Goal: Transaction & Acquisition: Book appointment/travel/reservation

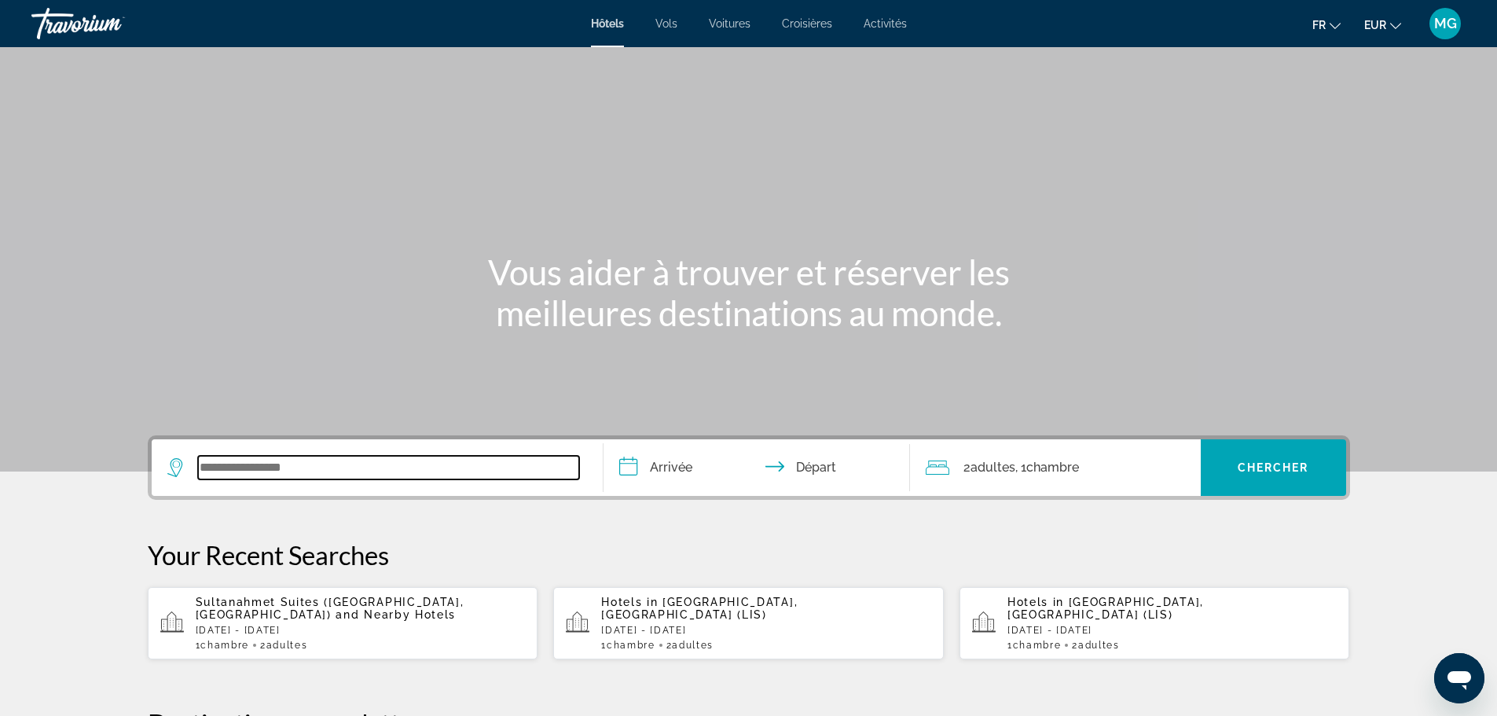
click at [432, 476] on input "Search widget" at bounding box center [388, 468] width 381 height 24
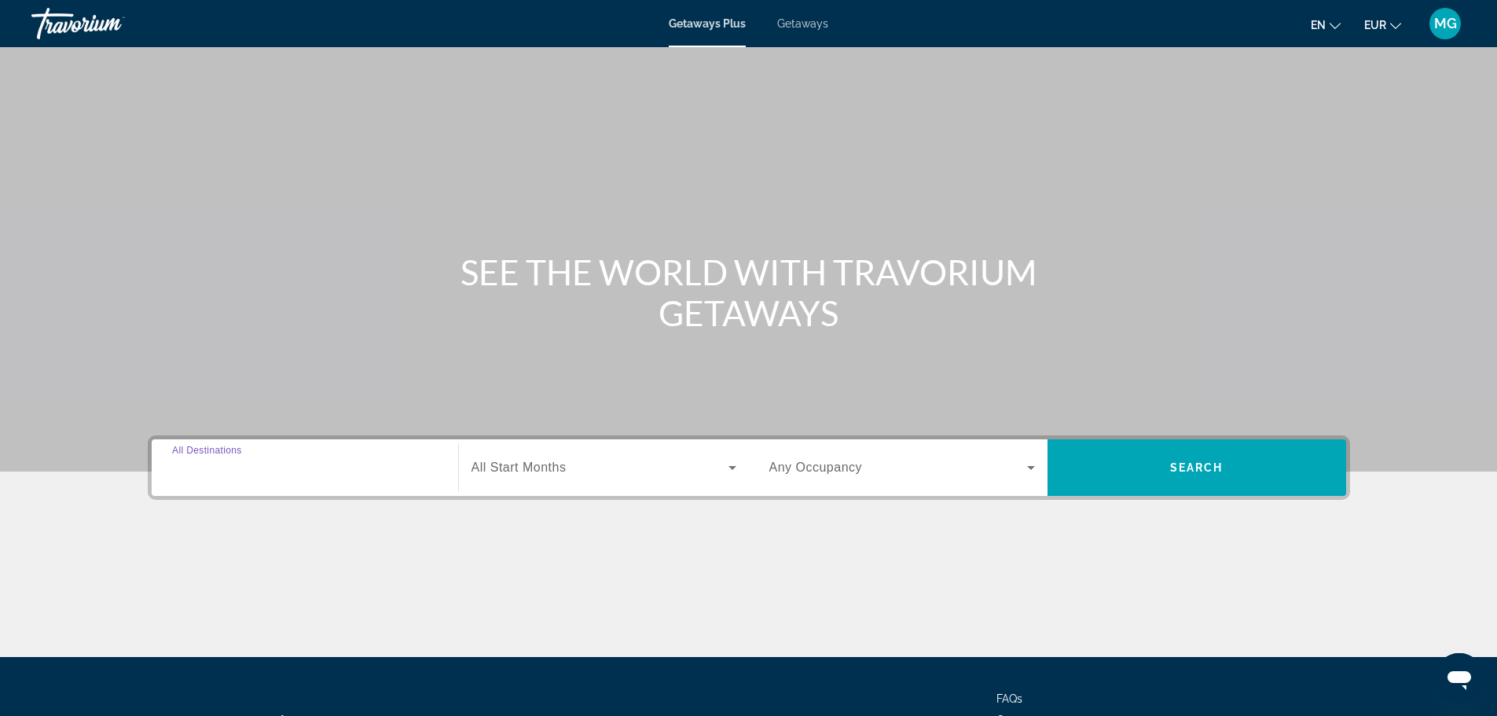
click at [390, 473] on input "Destination All Destinations" at bounding box center [305, 468] width 266 height 19
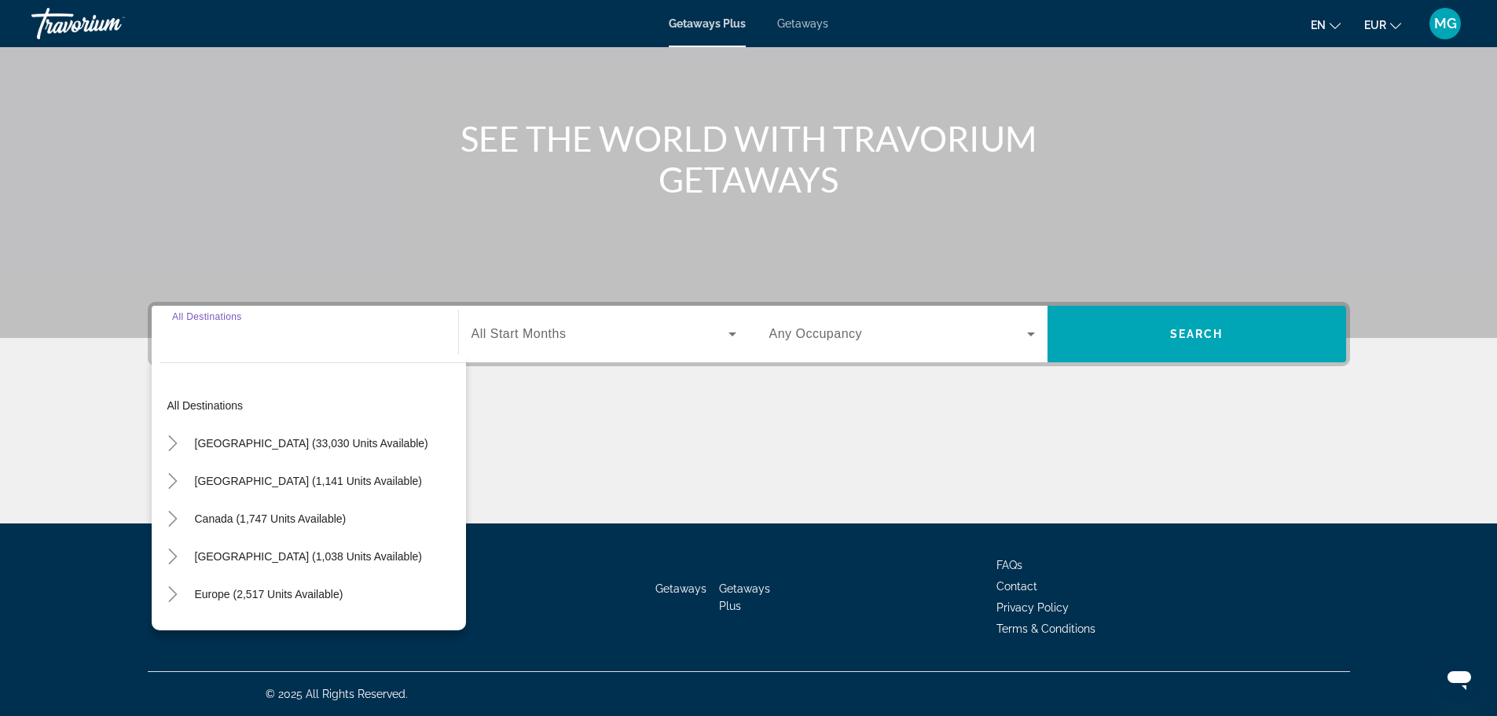
click at [898, 351] on div "Search widget" at bounding box center [903, 334] width 266 height 44
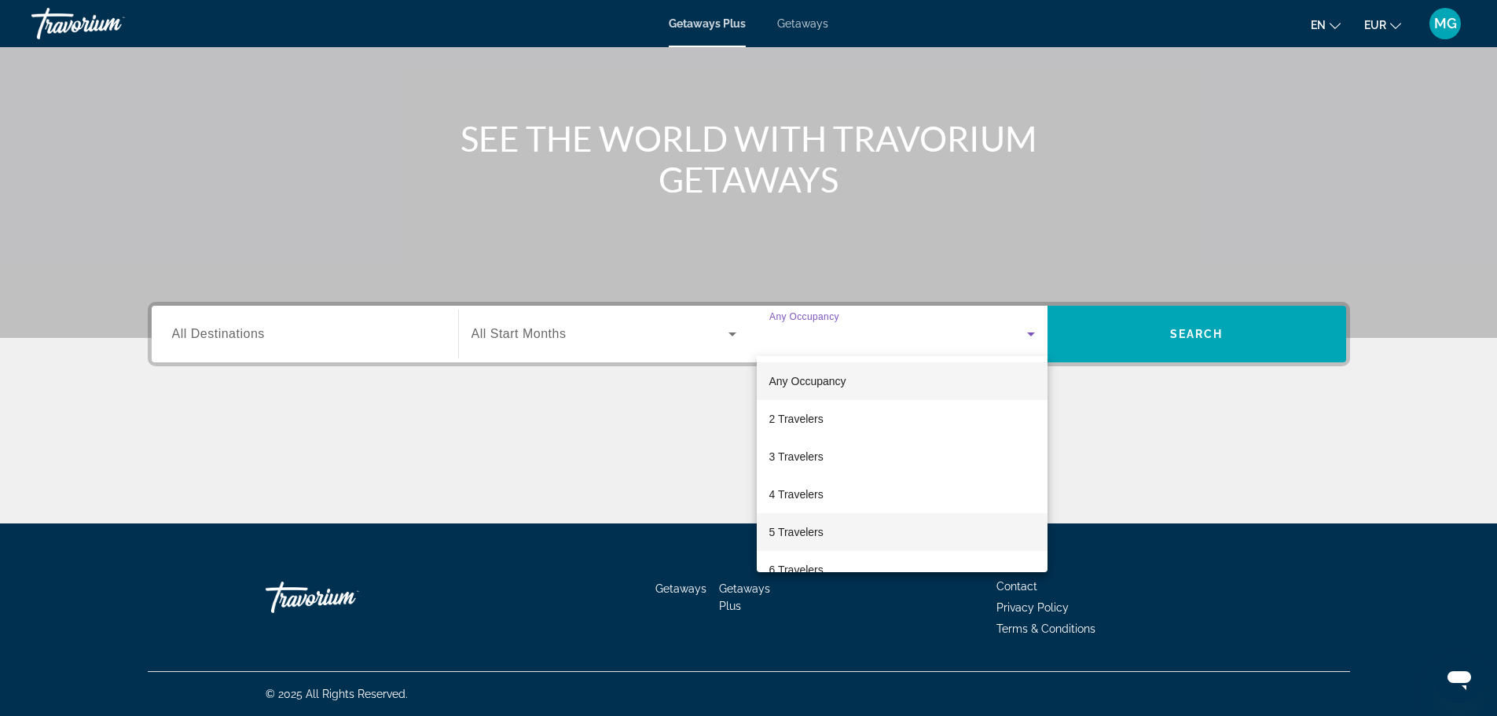
scroll to position [174, 0]
click at [813, 539] on span "10 Travelers" at bounding box center [800, 547] width 61 height 19
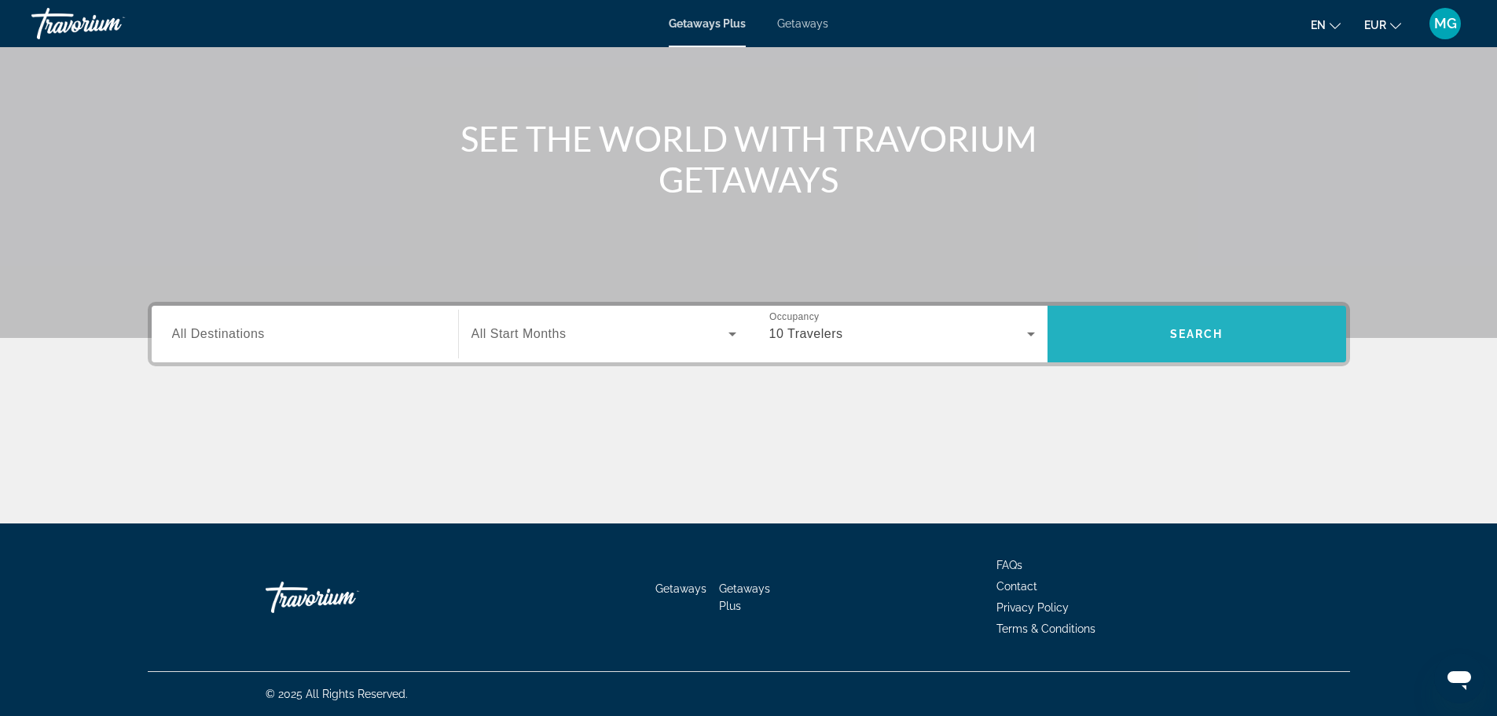
click at [1209, 353] on span "Search widget" at bounding box center [1197, 334] width 299 height 57
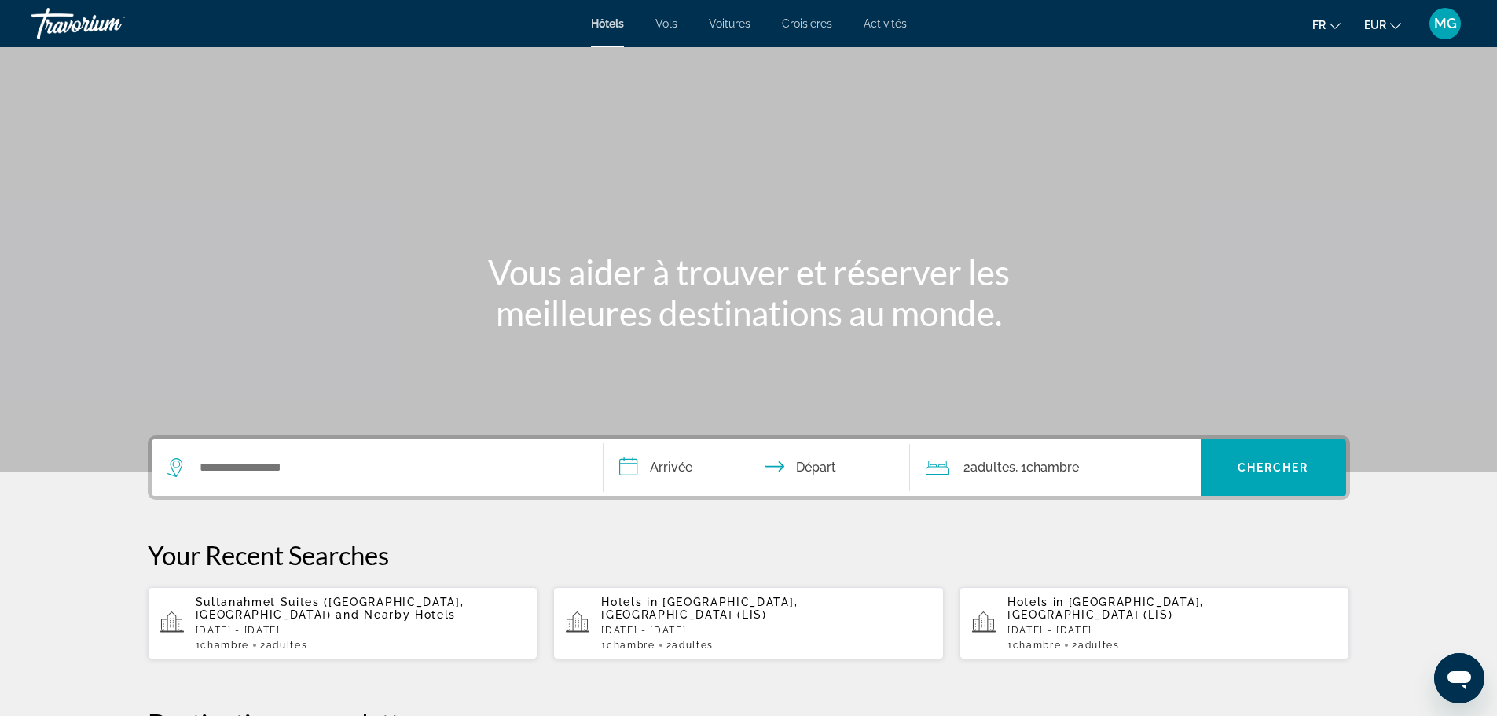
click at [1005, 479] on div "2 Adulte Adultes , 1 Chambre pièces" at bounding box center [1063, 467] width 275 height 57
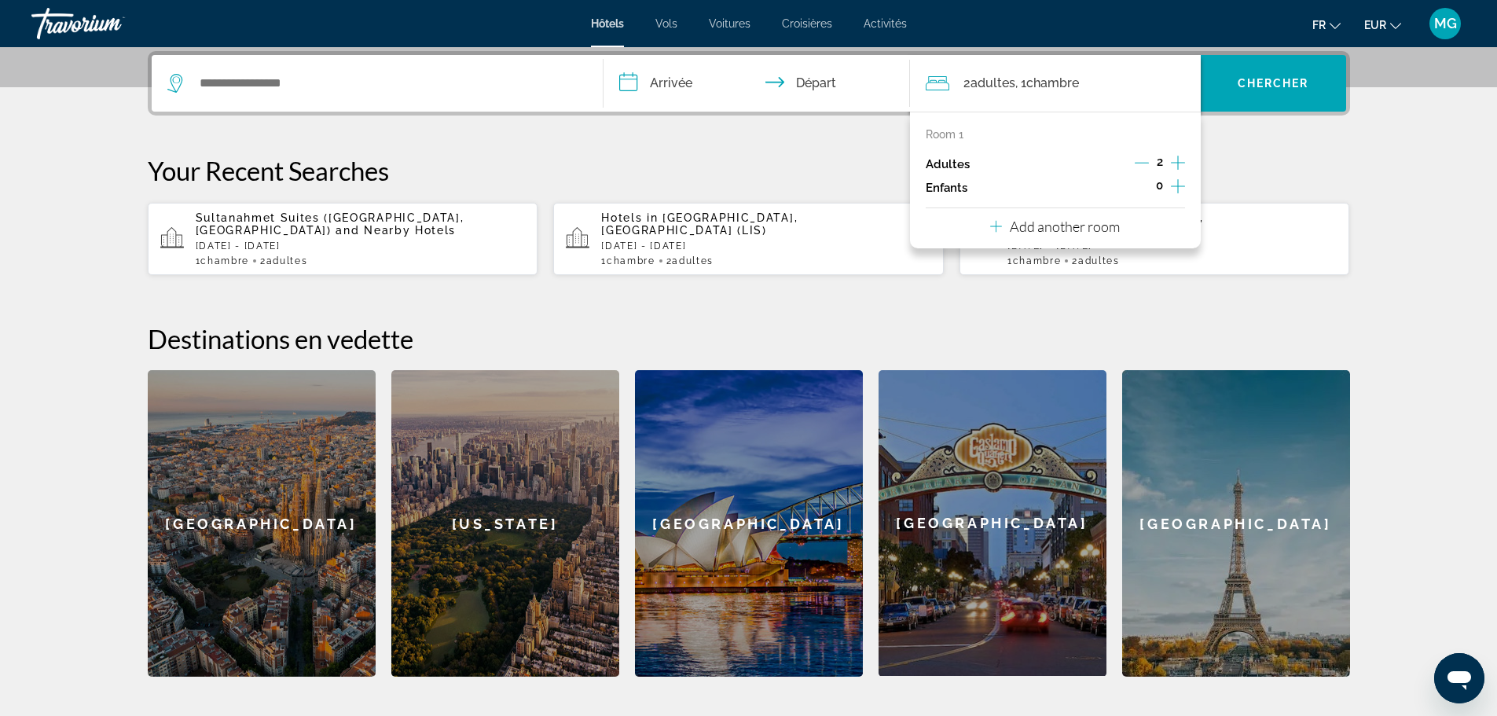
click at [1179, 163] on icon "Increment adults" at bounding box center [1178, 163] width 14 height 14
click at [1144, 164] on icon "Decrement adults" at bounding box center [1141, 163] width 14 height 14
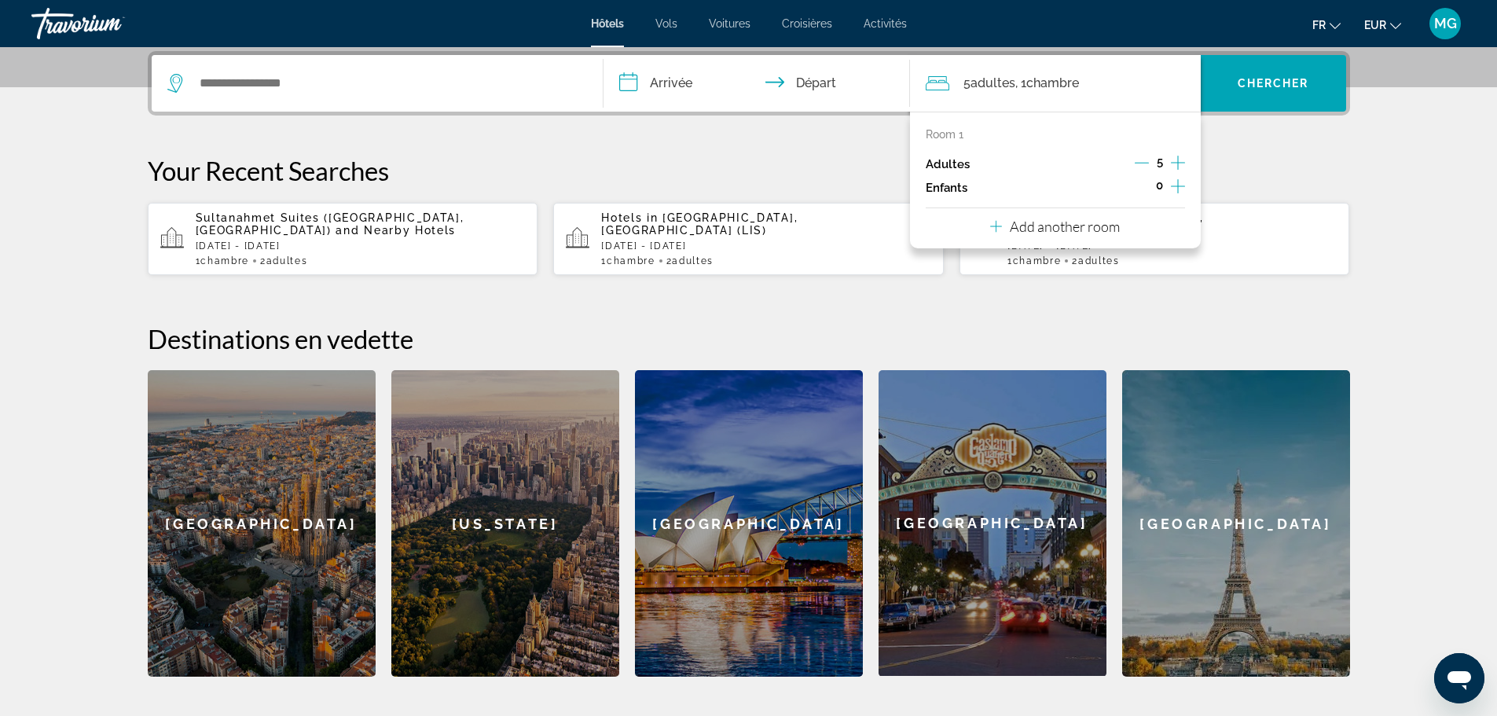
click at [1185, 189] on button "Increment children" at bounding box center [1178, 188] width 14 height 24
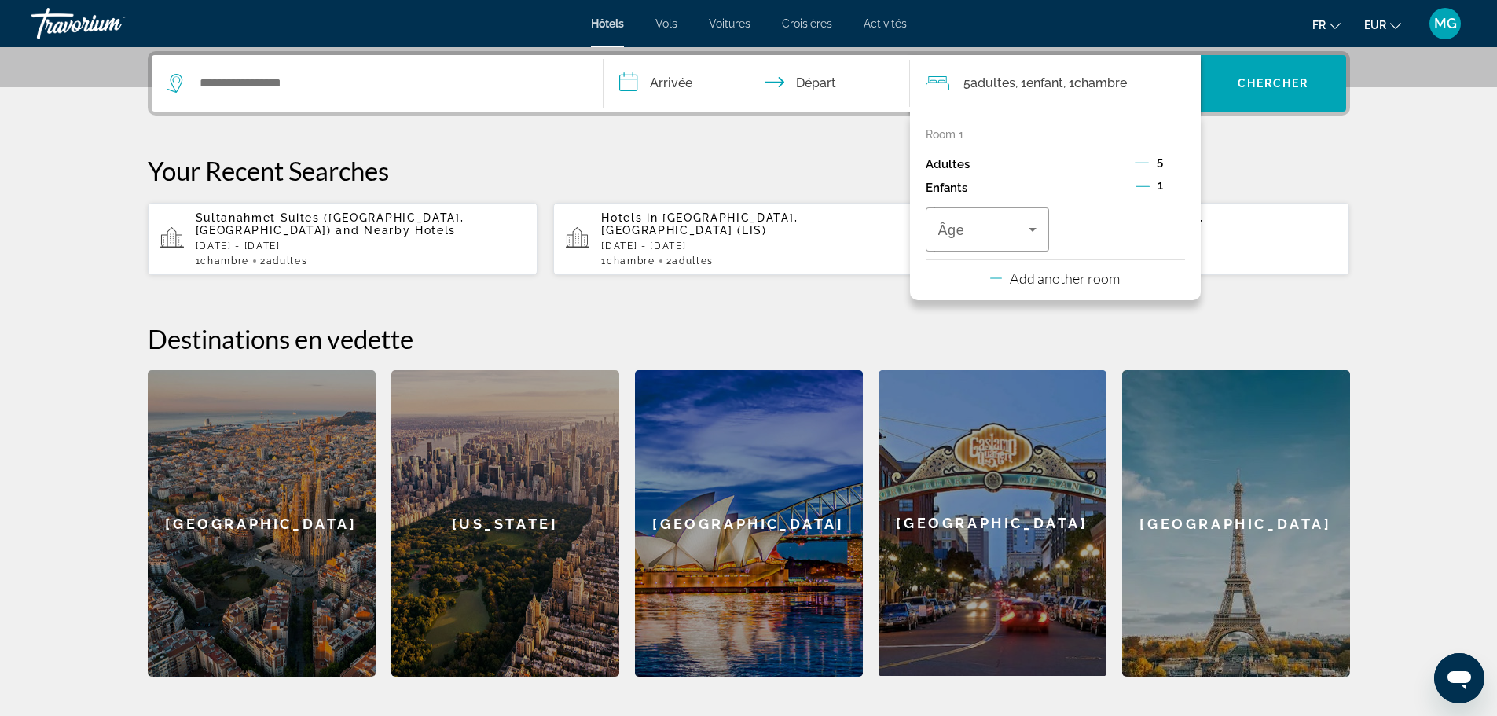
click at [1148, 161] on icon "Decrement adults" at bounding box center [1142, 163] width 14 height 14
click at [1181, 165] on icon "Increment adults" at bounding box center [1178, 162] width 14 height 19
click at [1148, 187] on icon "Decrement children" at bounding box center [1143, 186] width 14 height 14
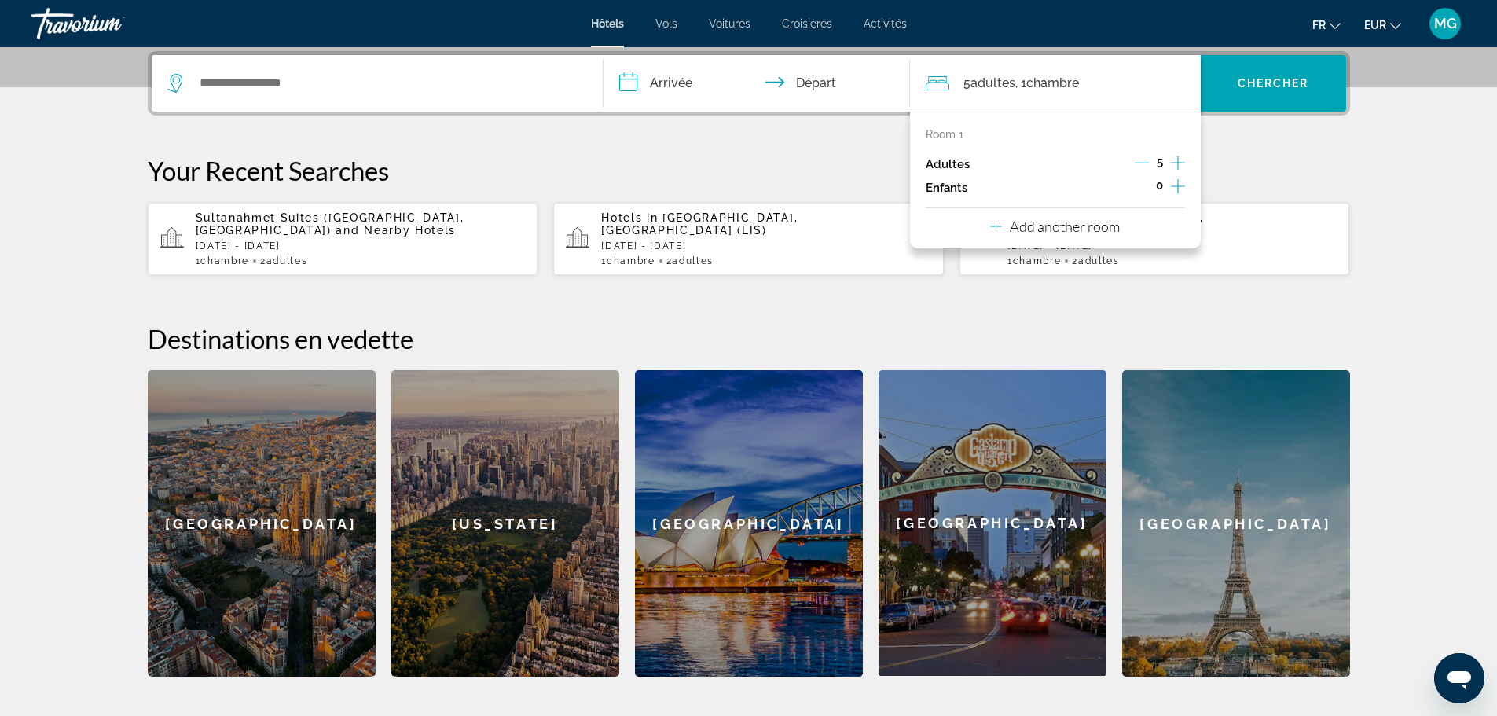
click at [1179, 164] on icon "Increment adults" at bounding box center [1178, 162] width 14 height 19
click at [1272, 91] on span "Search widget" at bounding box center [1273, 83] width 145 height 38
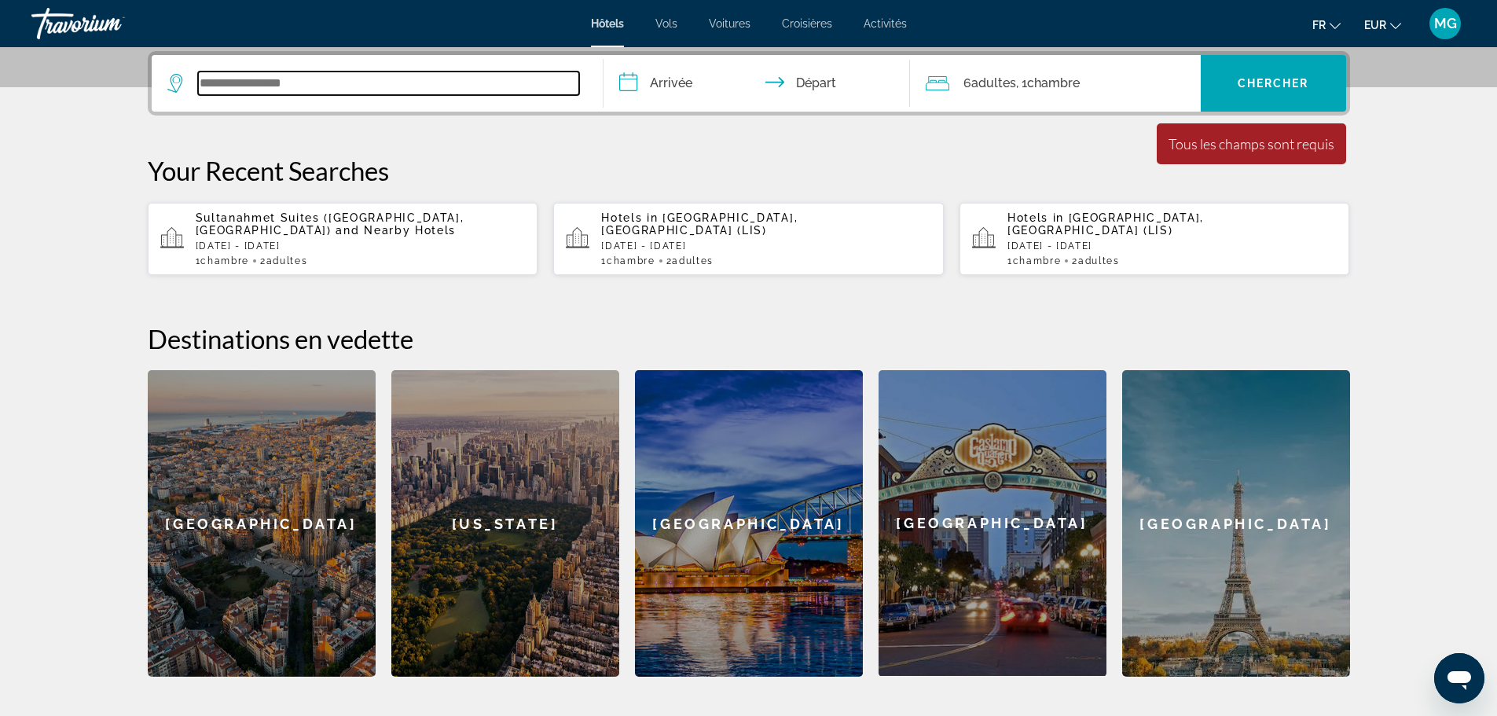
click at [468, 93] on input "Search widget" at bounding box center [388, 84] width 381 height 24
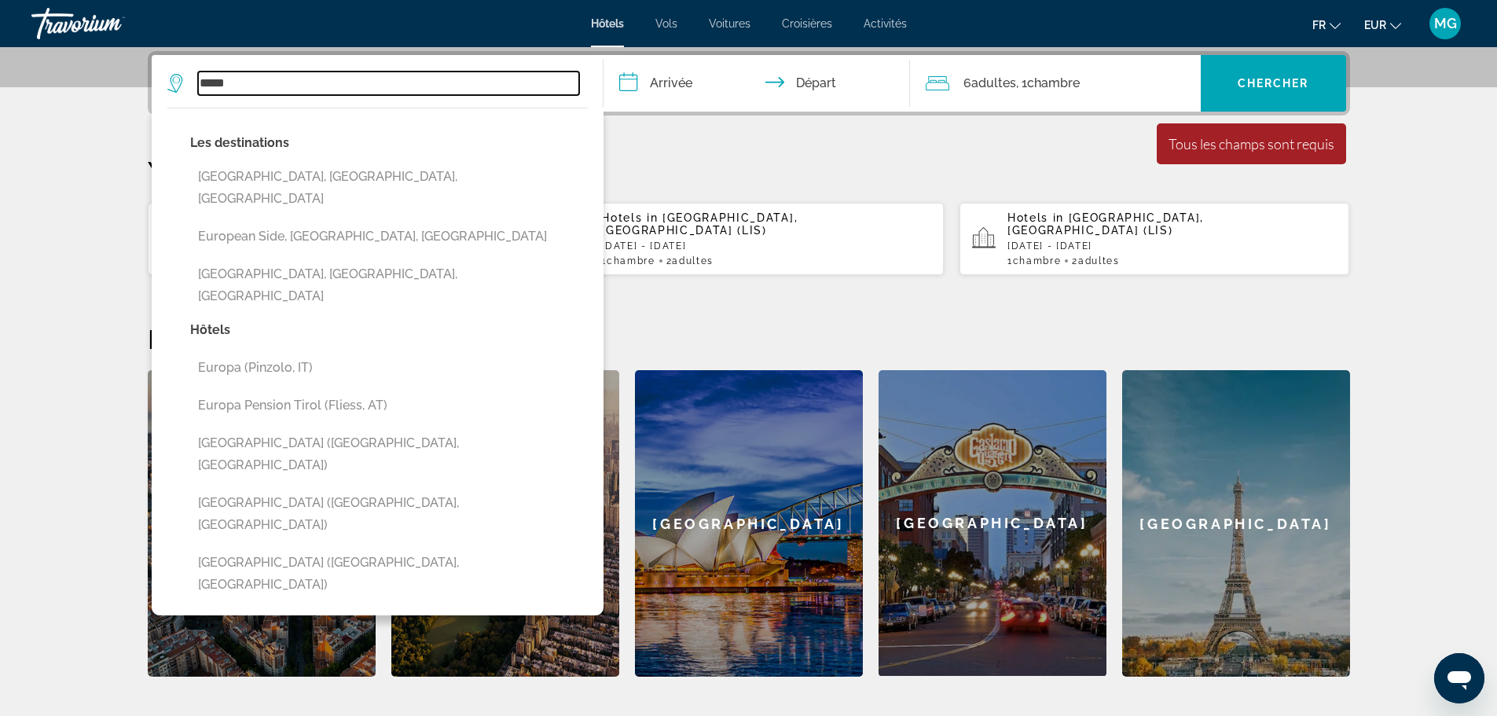
drag, startPoint x: 453, startPoint y: 81, endPoint x: 0, endPoint y: 97, distance: 453.0
click at [0, 97] on section "**********" at bounding box center [748, 146] width 1497 height 1061
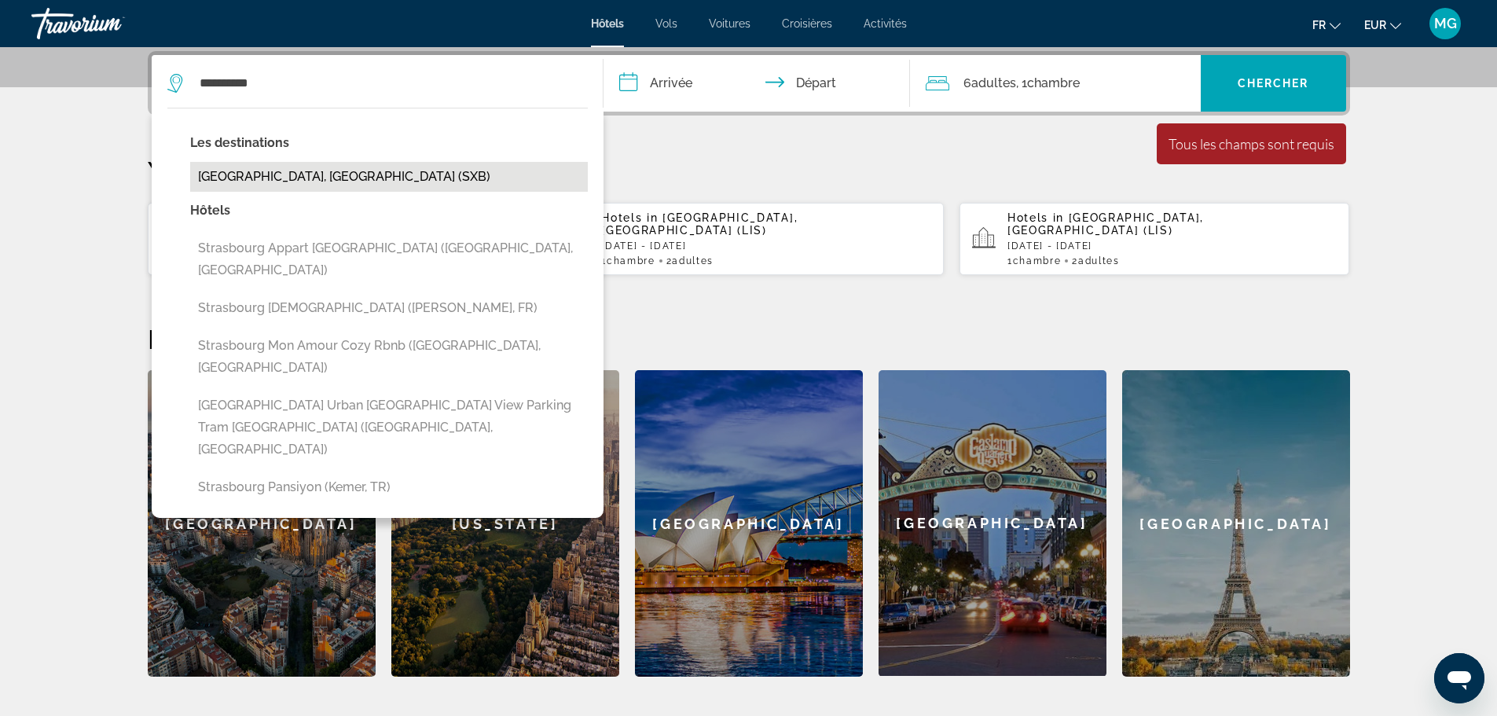
click at [354, 174] on button "Strasbourg, France (SXB)" at bounding box center [389, 177] width 398 height 30
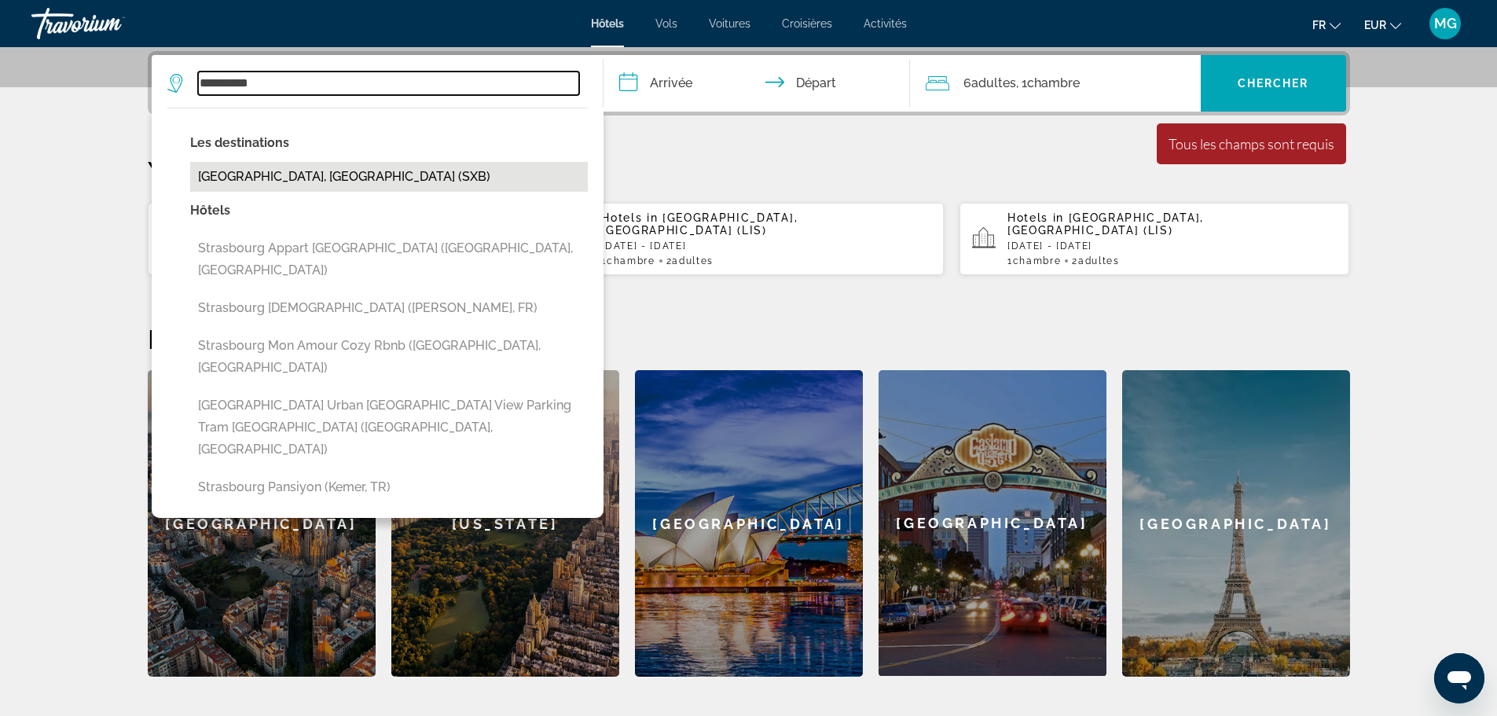
type input "**********"
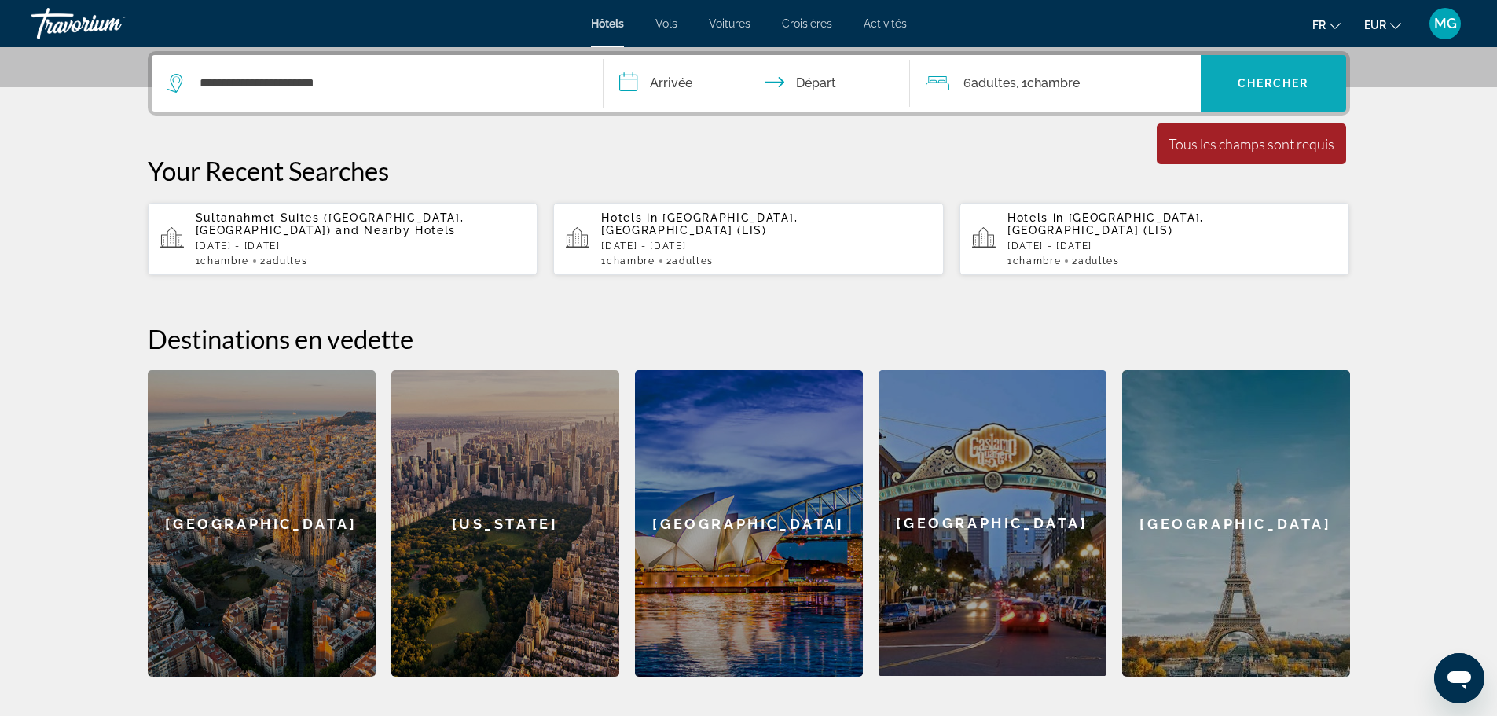
click at [1272, 85] on span "Chercher" at bounding box center [1274, 83] width 72 height 13
click at [1266, 80] on span "Chercher" at bounding box center [1274, 83] width 72 height 13
click at [651, 85] on input "**********" at bounding box center [760, 85] width 313 height 61
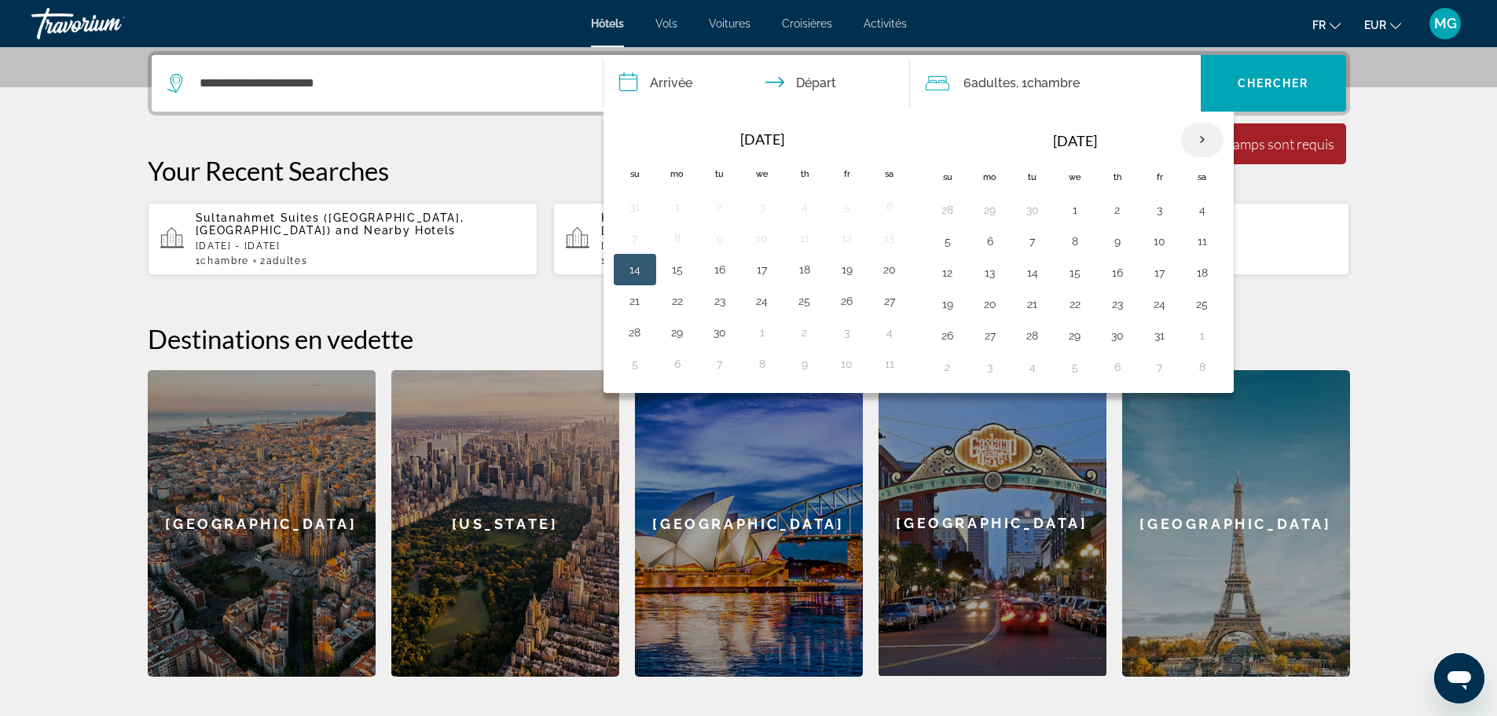
click at [1206, 138] on th "Next month" at bounding box center [1202, 140] width 42 height 35
click at [639, 133] on th "Previous month" at bounding box center [635, 140] width 42 height 35
click at [812, 308] on button "25" at bounding box center [804, 301] width 25 height 22
click at [763, 296] on button "24" at bounding box center [762, 301] width 25 height 22
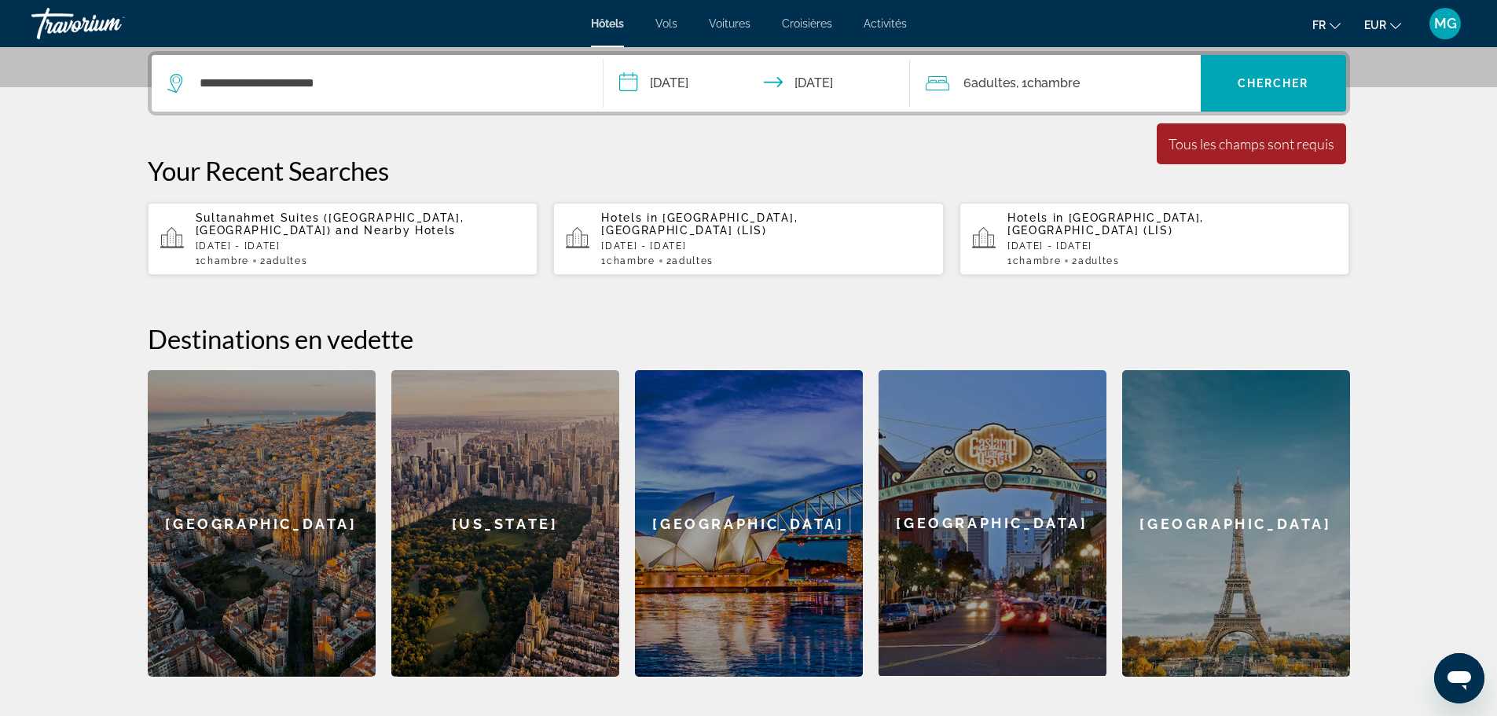
click at [698, 85] on input "**********" at bounding box center [760, 85] width 313 height 61
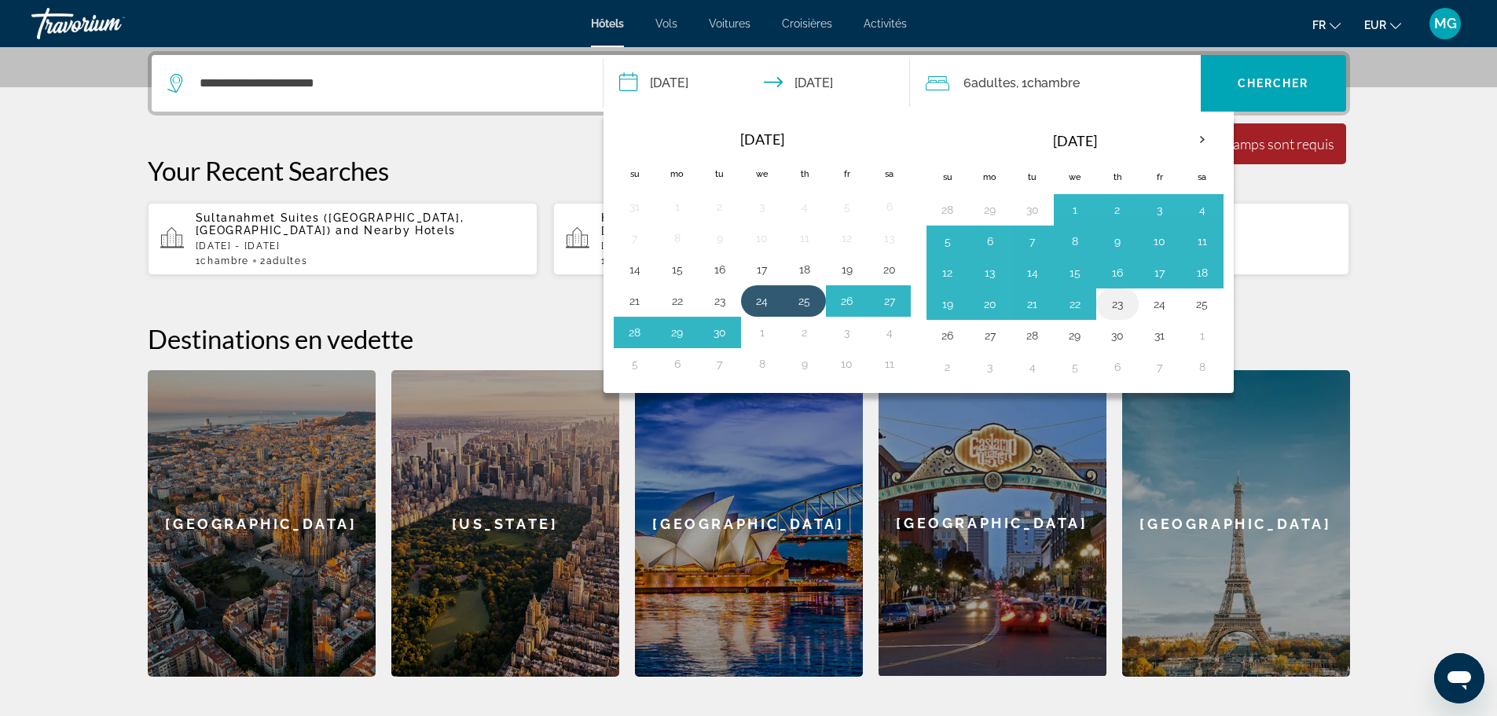
click at [1116, 314] on button "23" at bounding box center [1117, 304] width 25 height 22
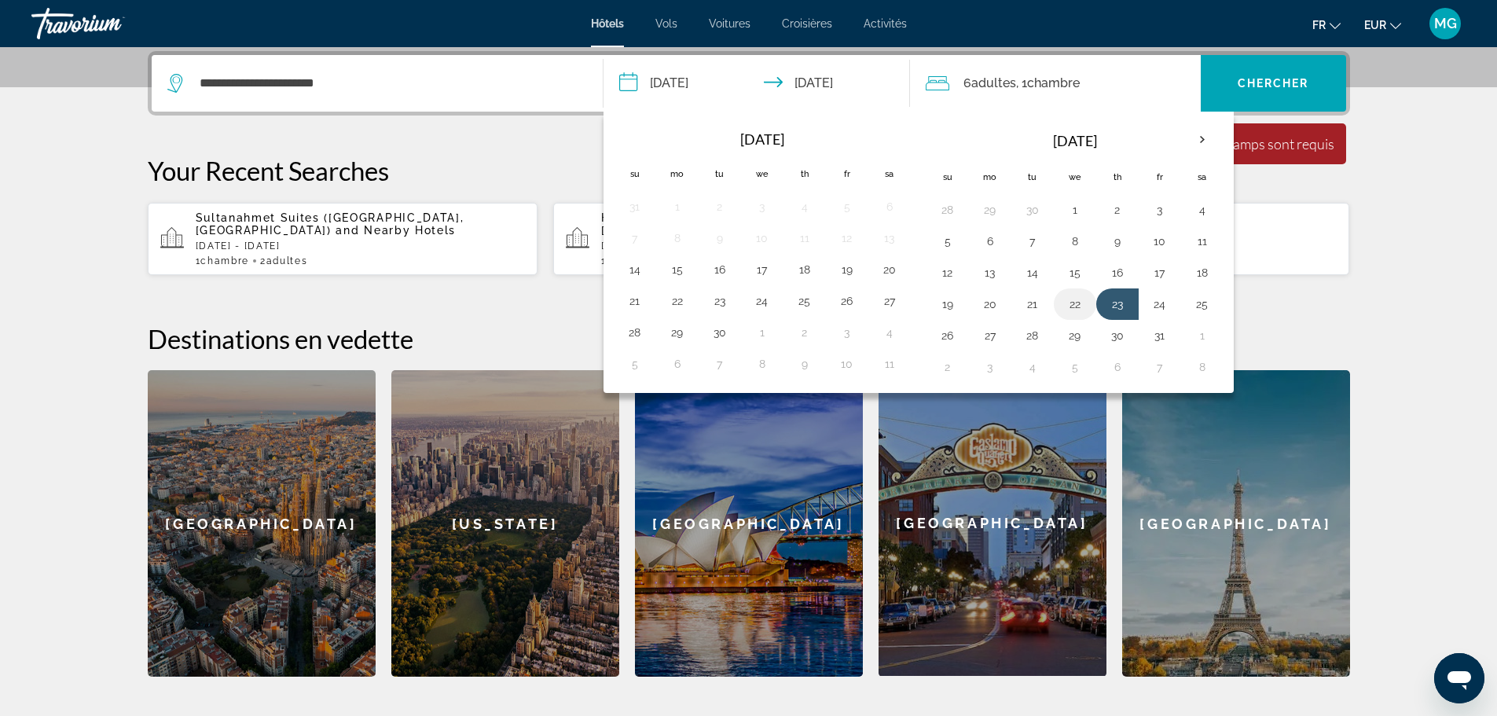
click at [1077, 303] on button "22" at bounding box center [1075, 304] width 25 height 22
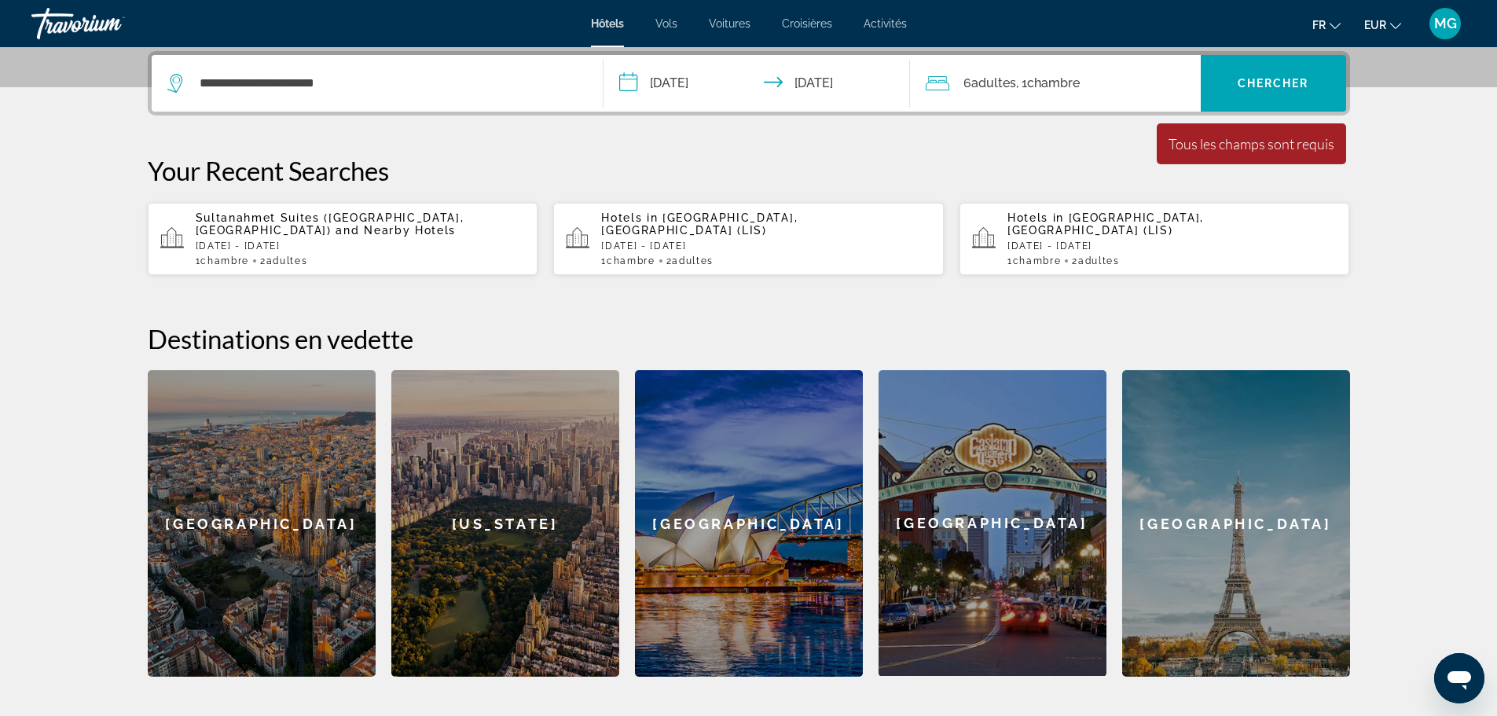
click at [704, 68] on input "**********" at bounding box center [760, 85] width 313 height 61
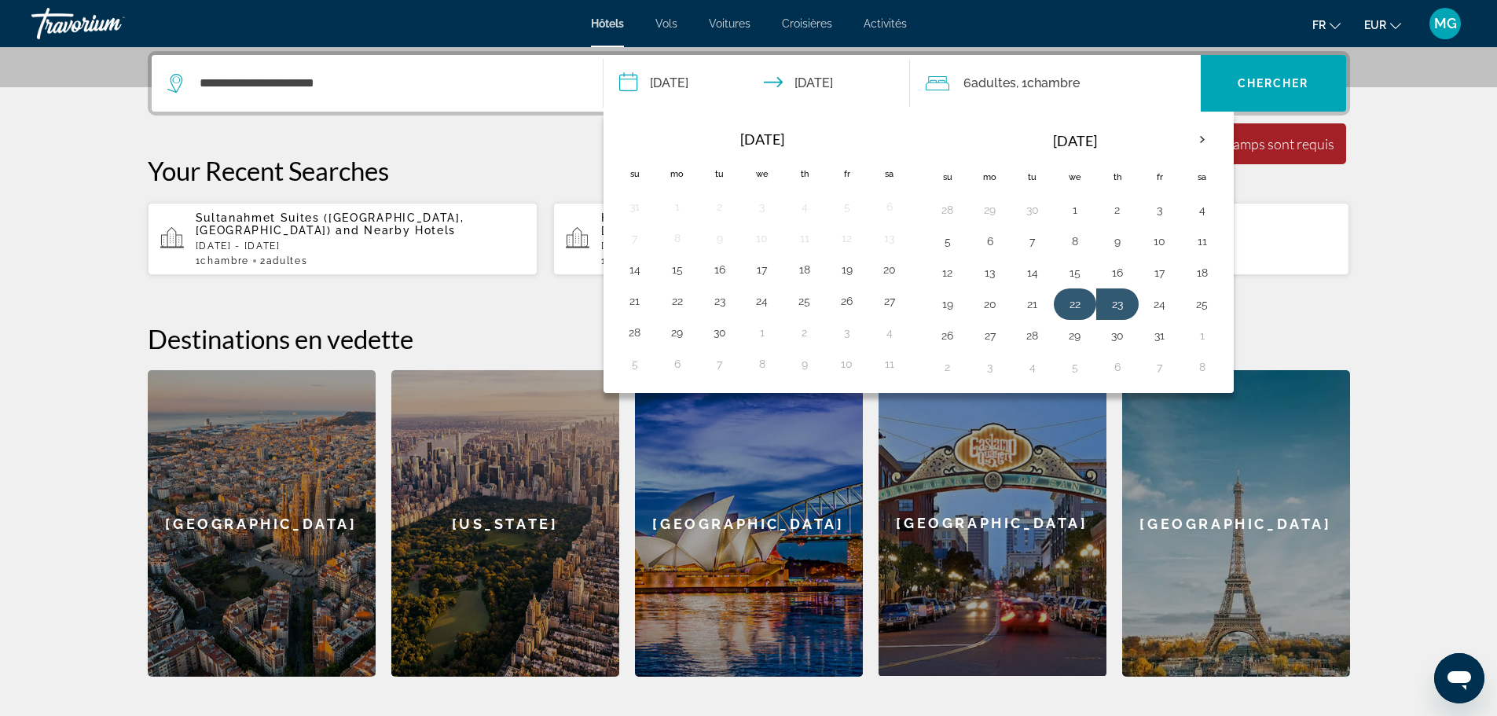
click at [1072, 311] on button "22" at bounding box center [1075, 304] width 25 height 22
click at [935, 340] on button "26" at bounding box center [947, 336] width 25 height 22
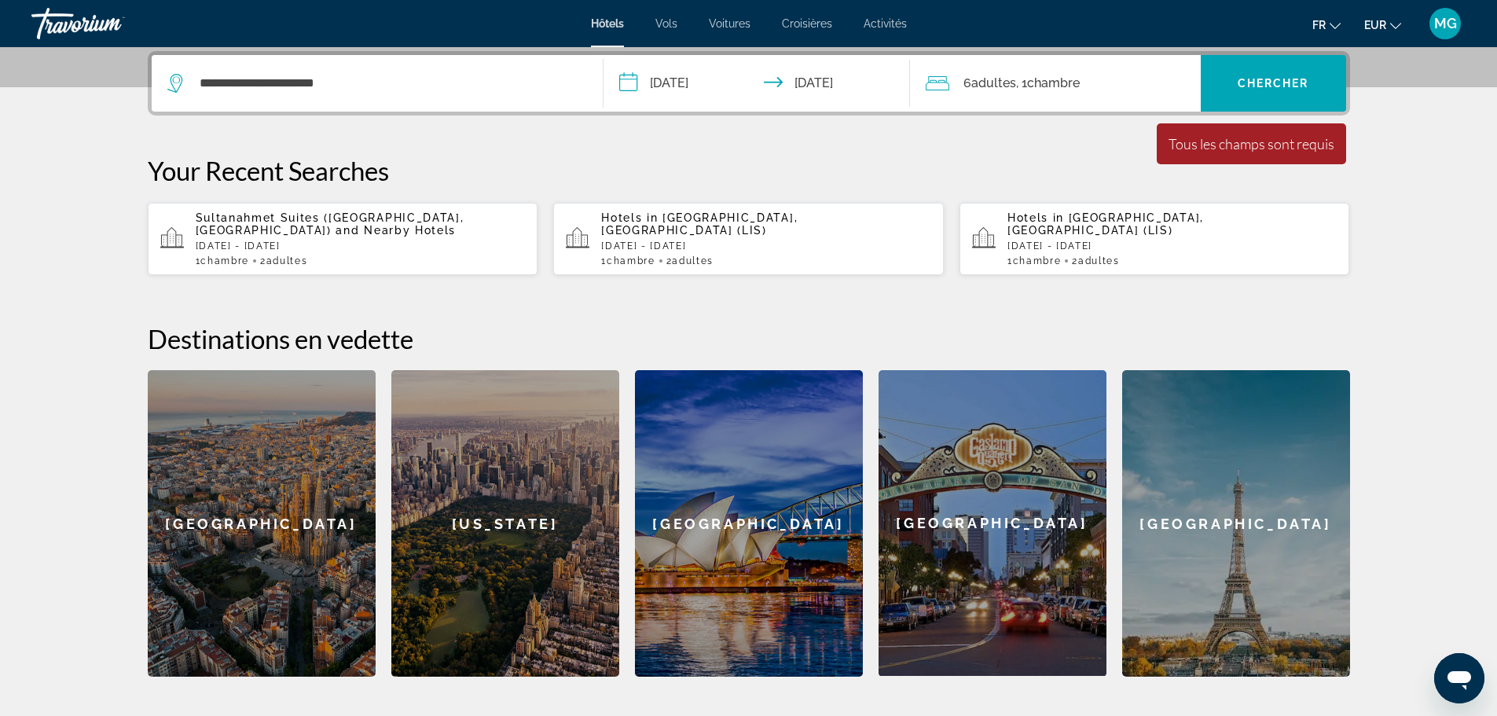
type input "**********"
click at [1303, 86] on span "Chercher" at bounding box center [1274, 83] width 72 height 13
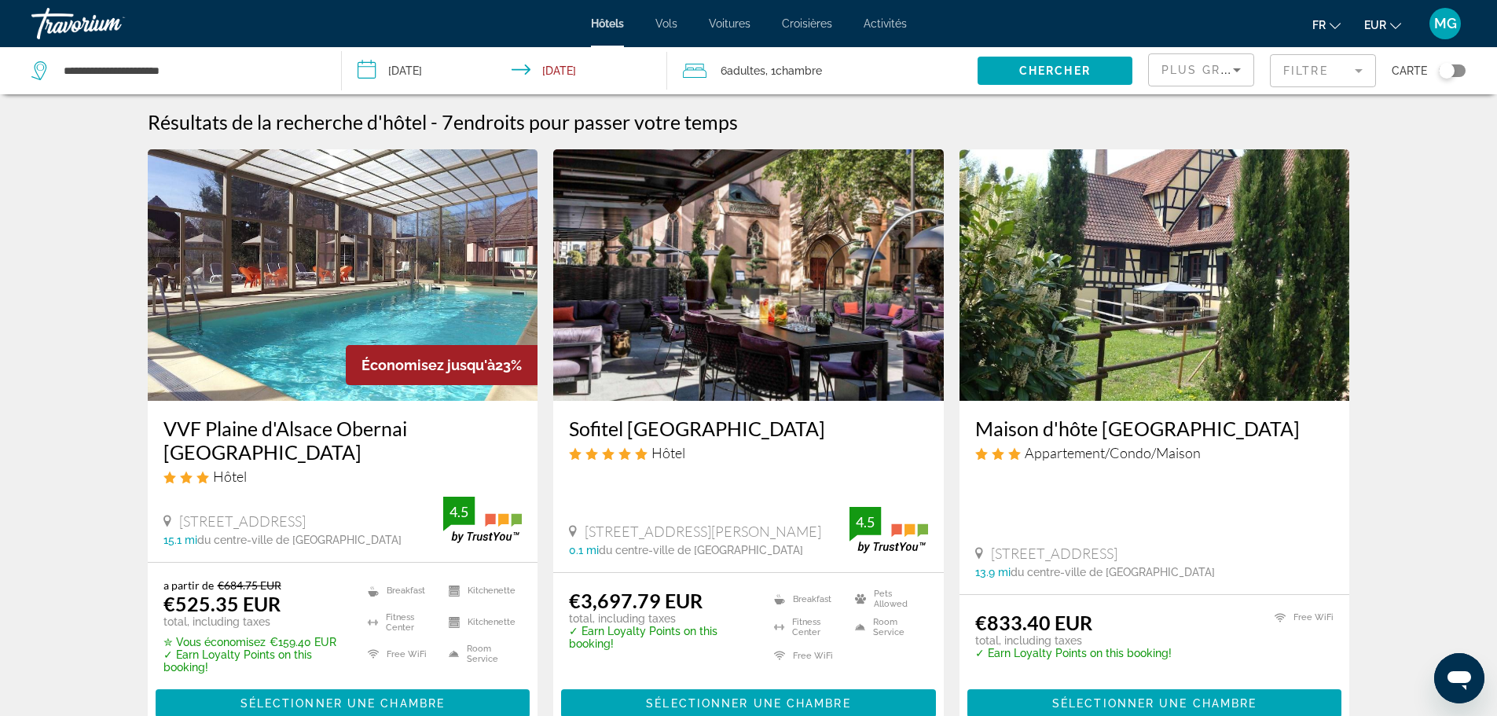
click at [1294, 81] on mat-form-field "Filtre" at bounding box center [1323, 70] width 106 height 33
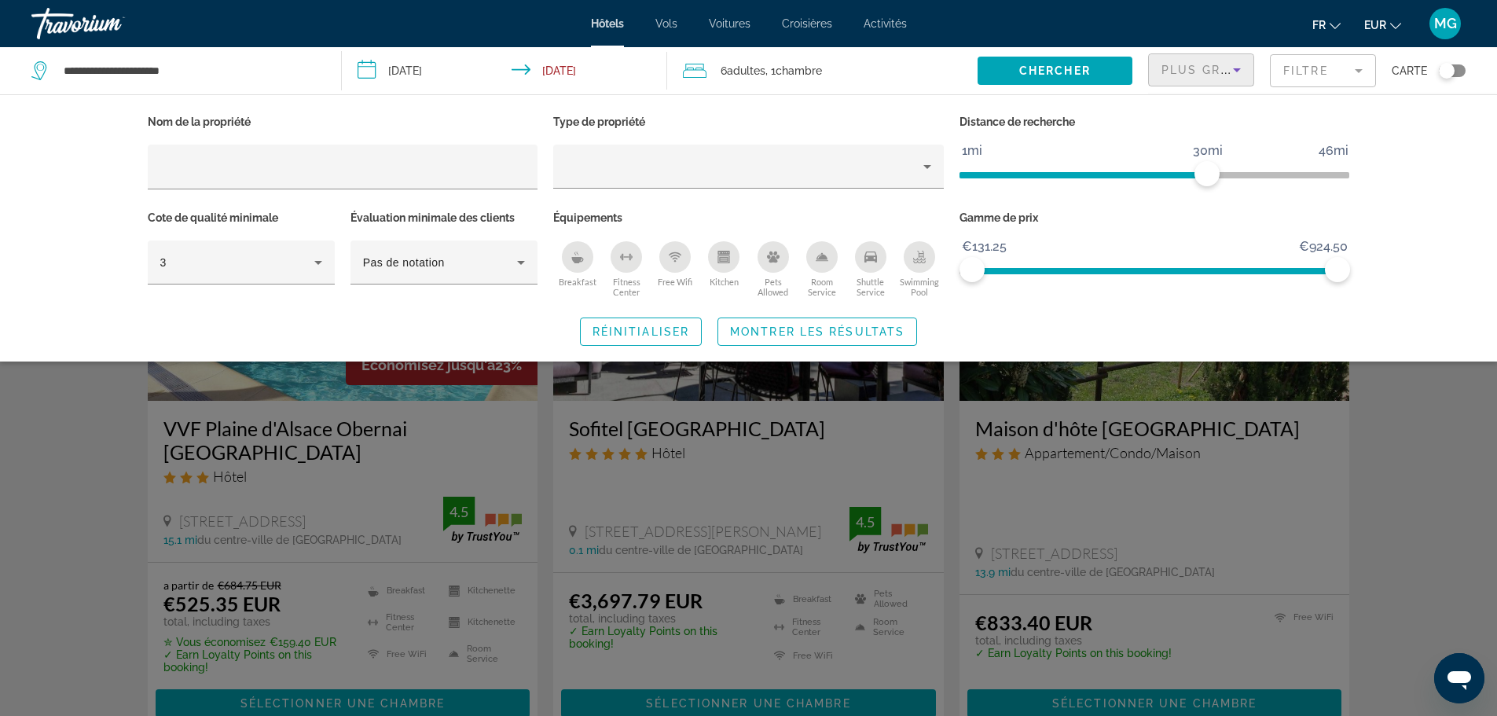
click at [1198, 72] on span "Plus grandes économies" at bounding box center [1256, 70] width 188 height 13
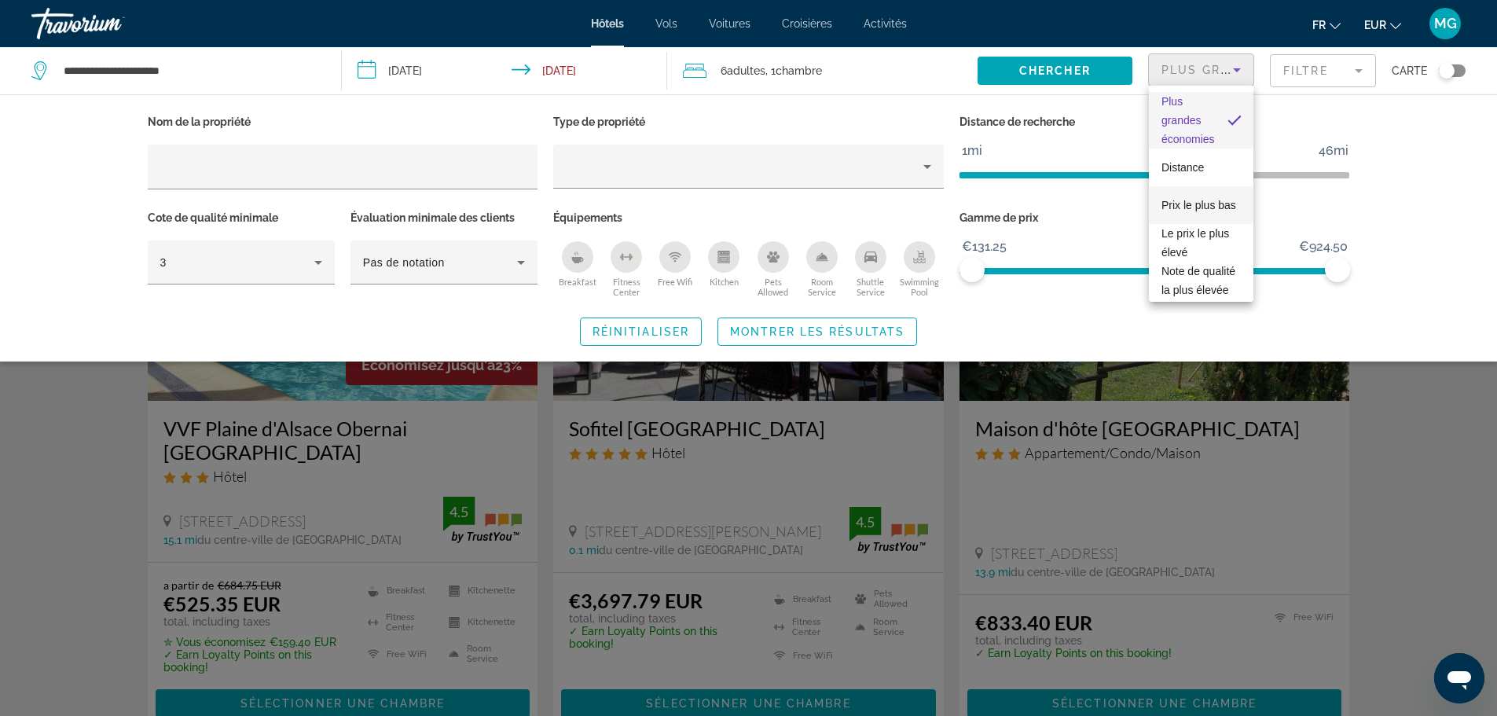
click at [1204, 202] on span "Prix le plus bas" at bounding box center [1199, 205] width 75 height 19
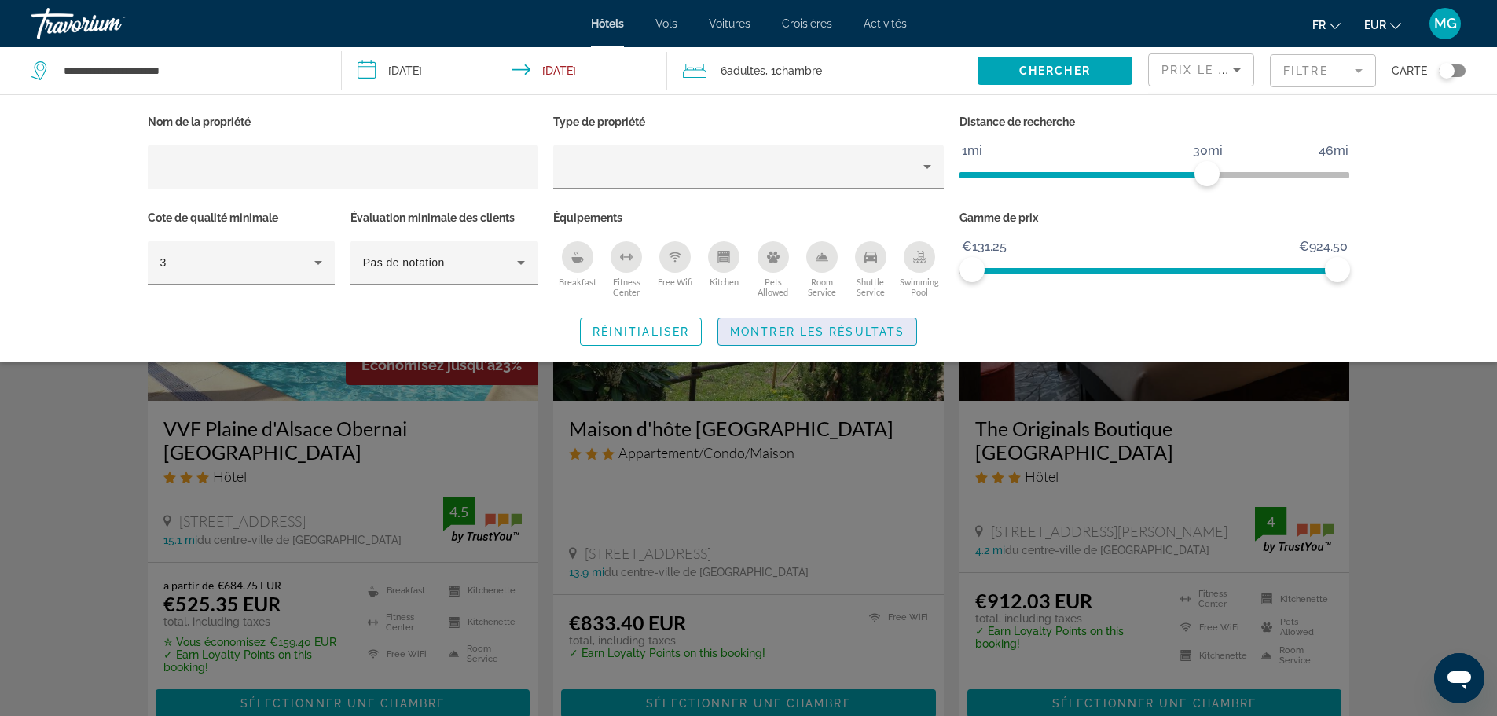
click at [830, 333] on span "Montrer les résultats" at bounding box center [817, 331] width 175 height 13
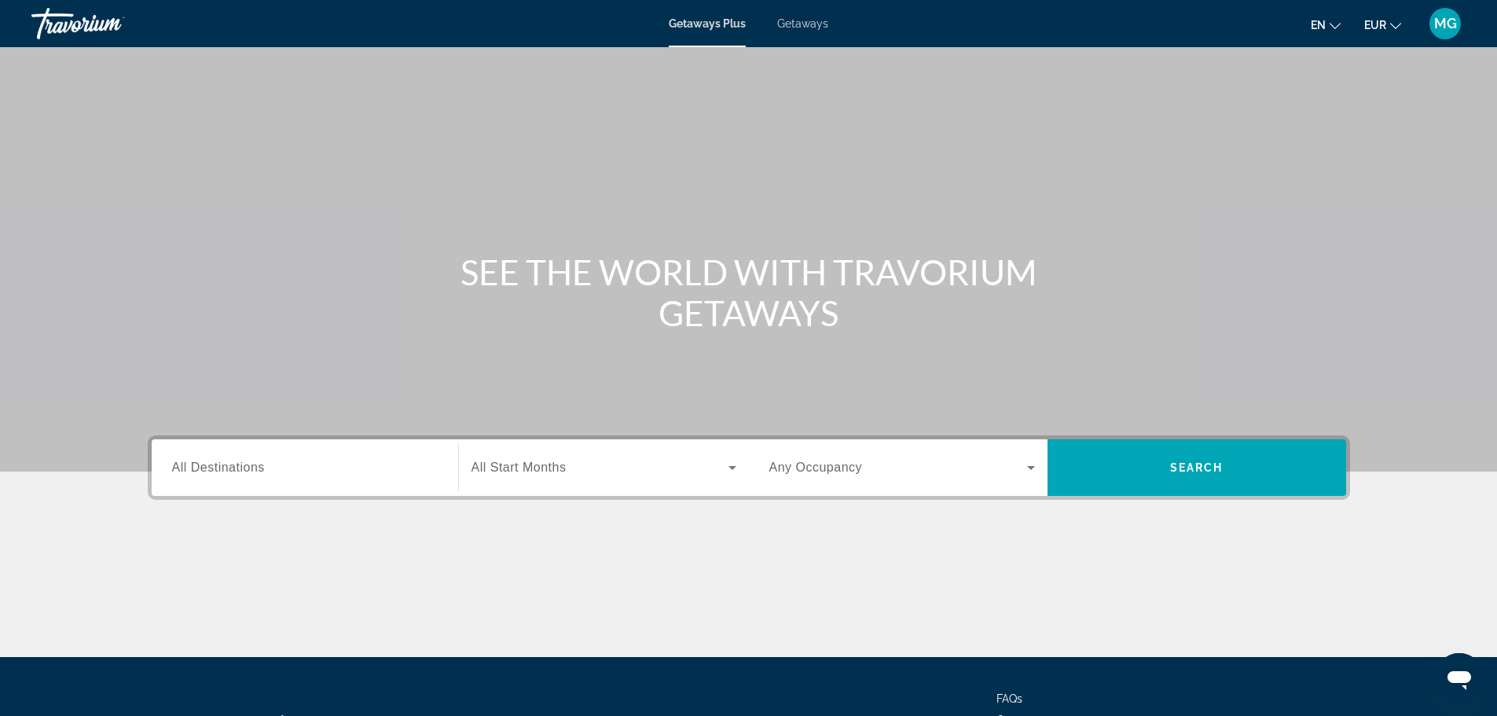
click at [836, 472] on span "Any Occupancy" at bounding box center [817, 467] width 94 height 13
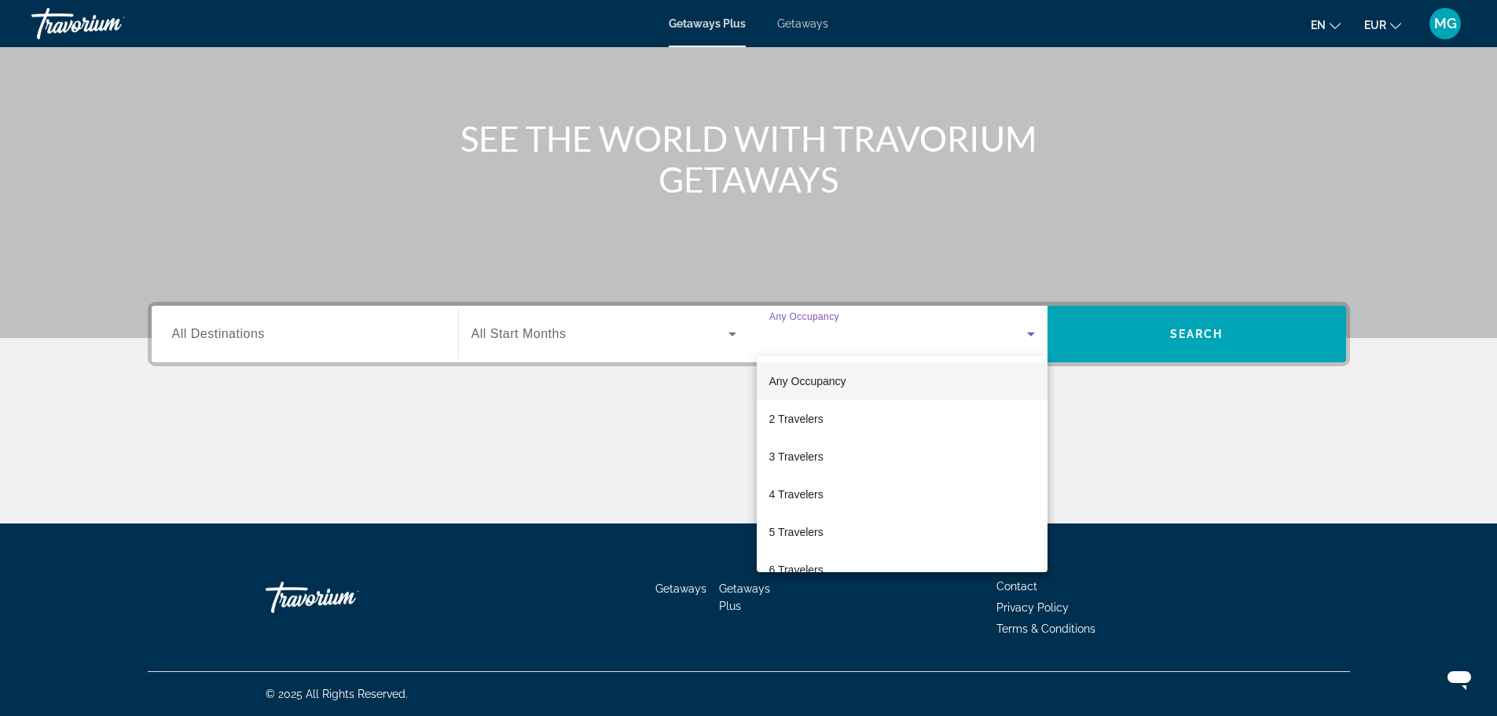
click at [810, 20] on div at bounding box center [748, 358] width 1497 height 716
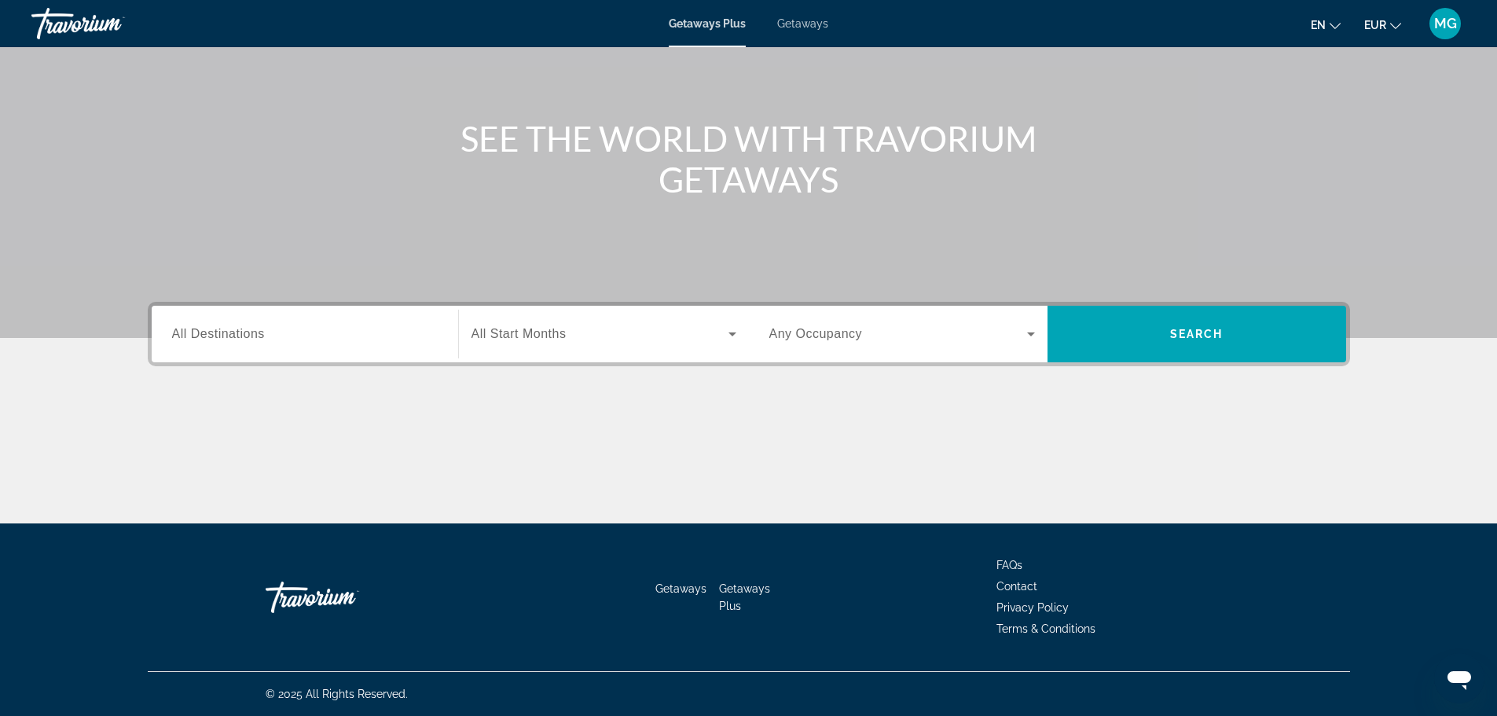
click at [810, 23] on span "Getaways" at bounding box center [802, 23] width 51 height 13
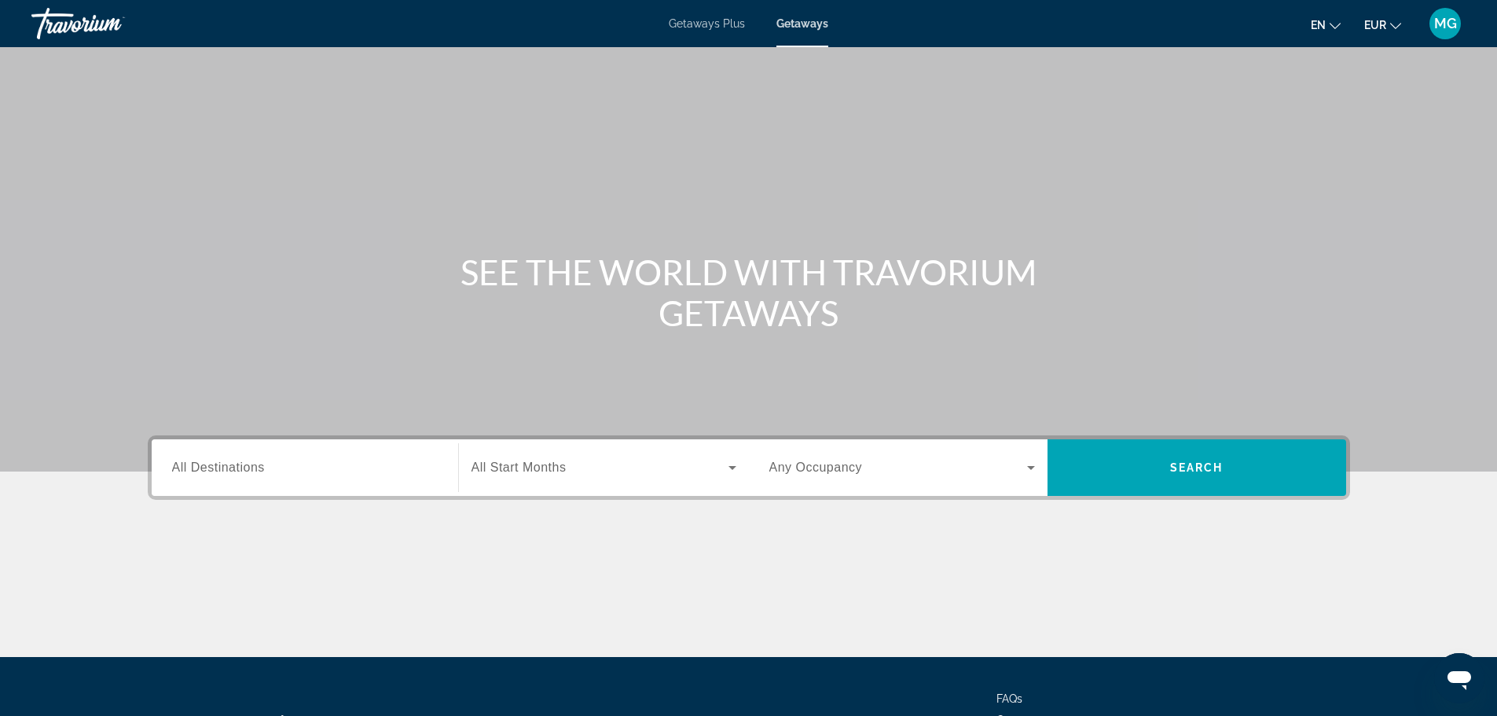
click at [854, 486] on div "Search widget" at bounding box center [903, 468] width 266 height 44
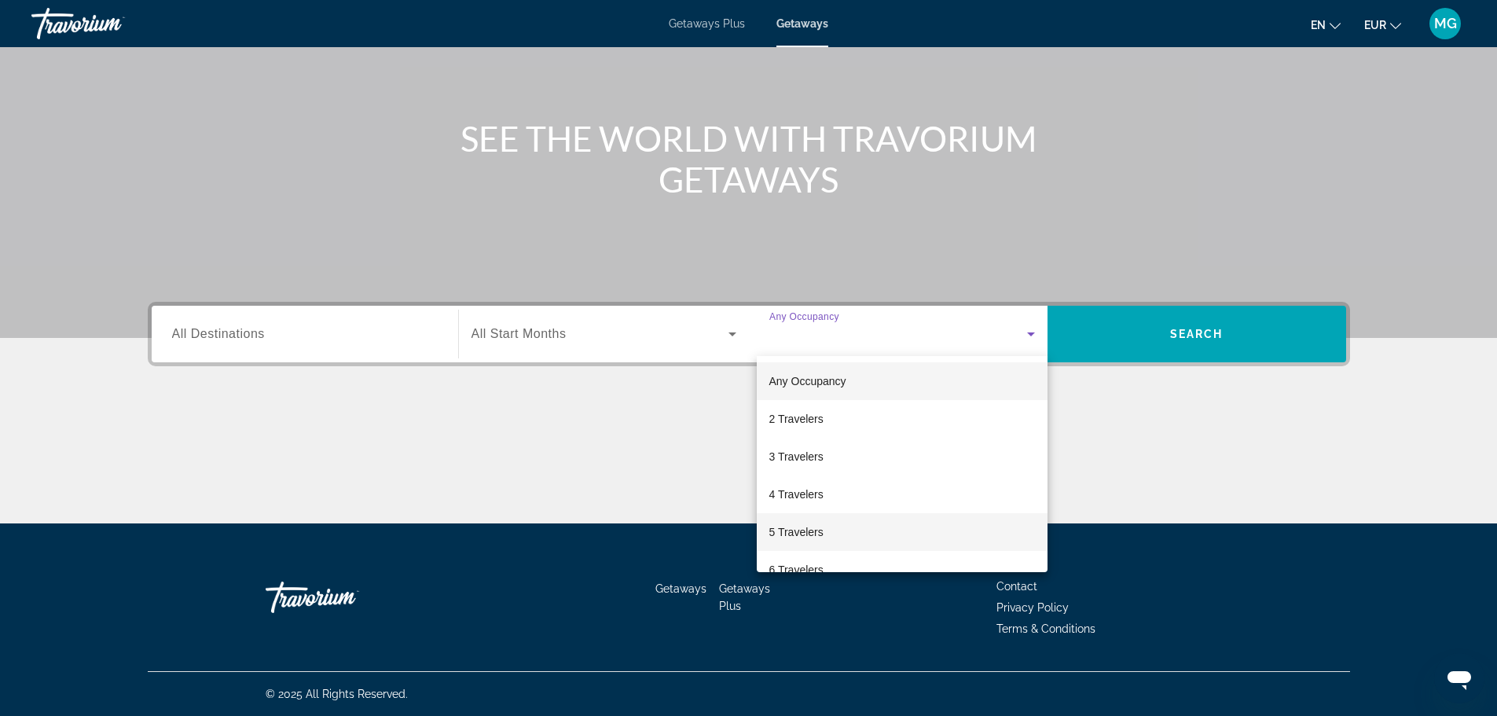
scroll to position [174, 0]
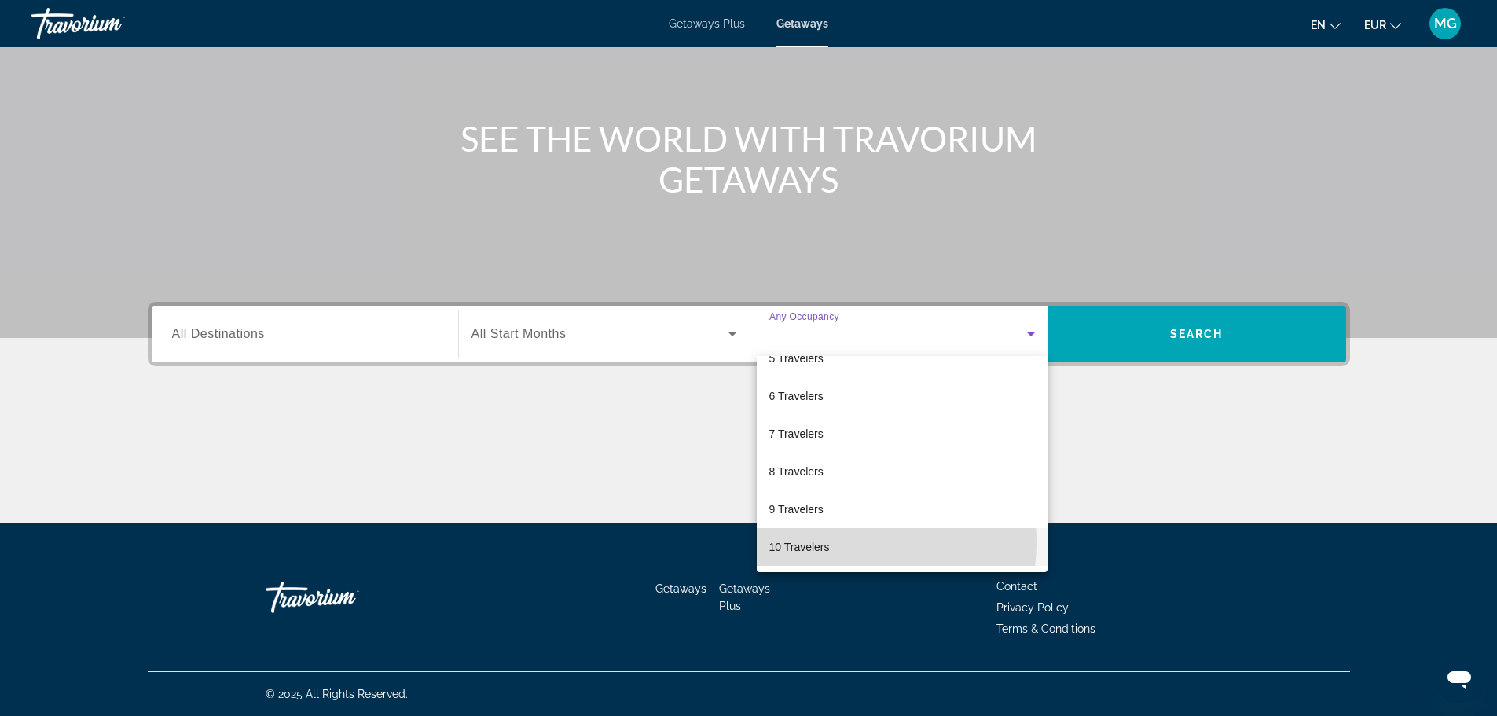
click at [828, 542] on span "10 Travelers" at bounding box center [800, 547] width 61 height 19
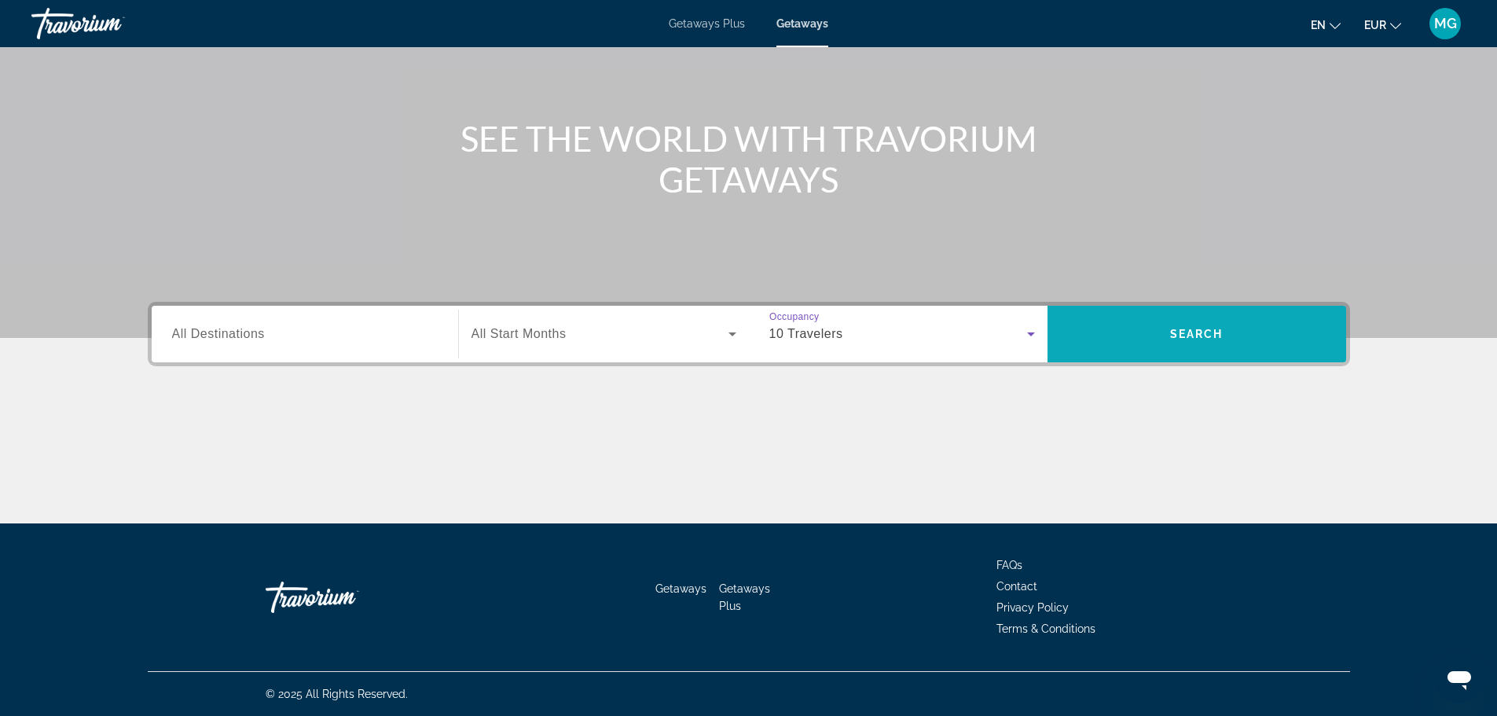
click at [1182, 358] on span "Search widget" at bounding box center [1197, 334] width 299 height 57
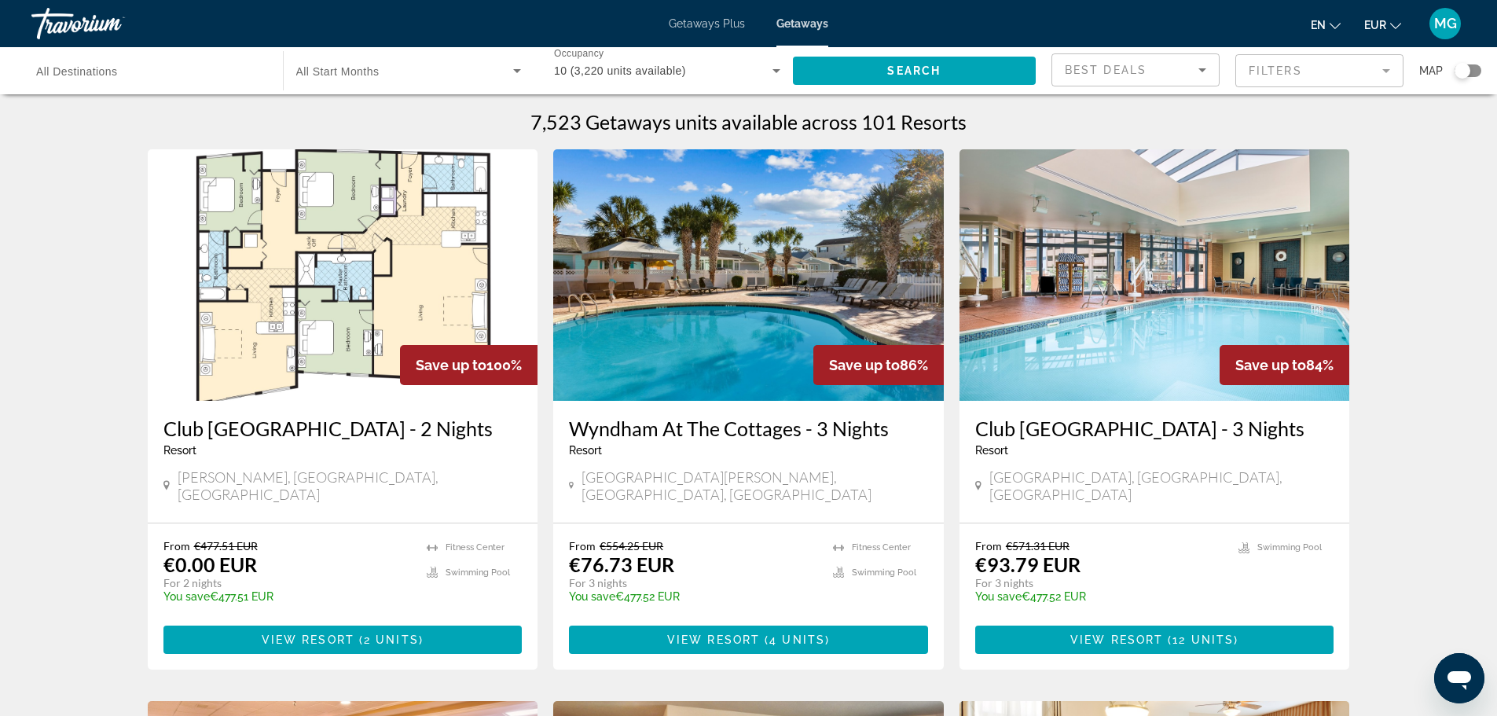
click at [1190, 53] on mat-form-field "Best Deals" at bounding box center [1136, 69] width 168 height 33
click at [1474, 74] on div "Search widget" at bounding box center [1468, 70] width 27 height 13
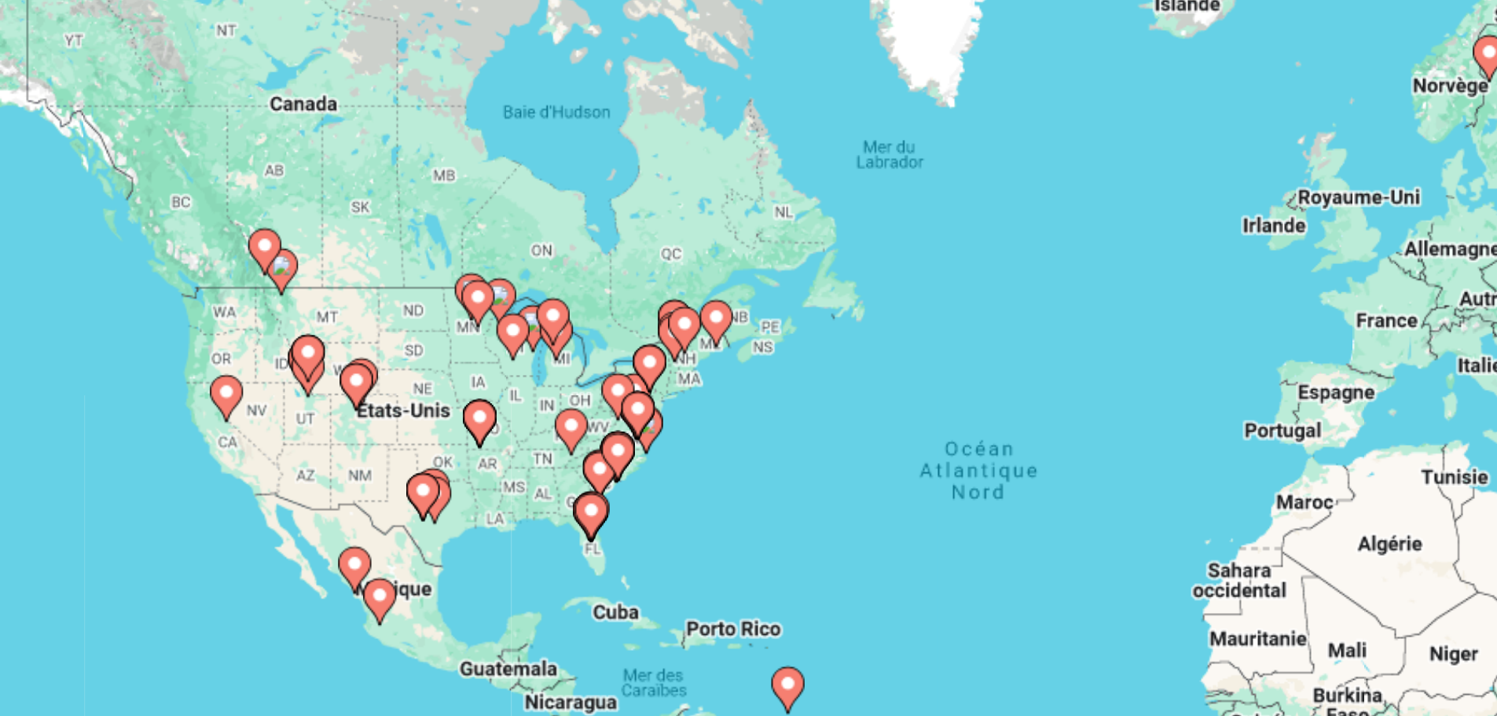
drag, startPoint x: 505, startPoint y: 305, endPoint x: 455, endPoint y: 387, distance: 96.0
click at [457, 387] on gmp-advanced-marker "Main content" at bounding box center [465, 383] width 16 height 24
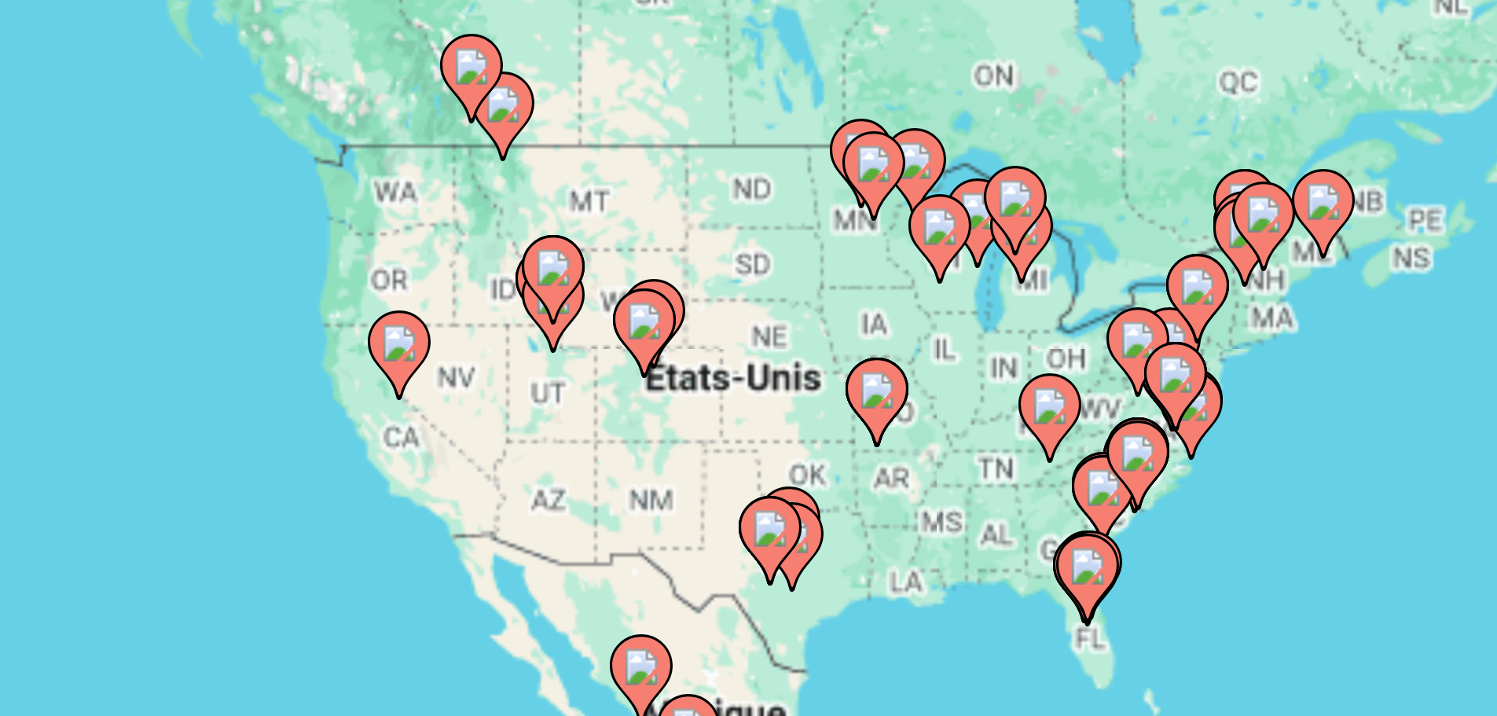
drag, startPoint x: 384, startPoint y: 362, endPoint x: 508, endPoint y: 358, distance: 124.3
click at [508, 358] on div "Pour activer le glissement avec le clavier, appuyez sur Alt+Entrée. Une fois ce…" at bounding box center [749, 346] width 1203 height 472
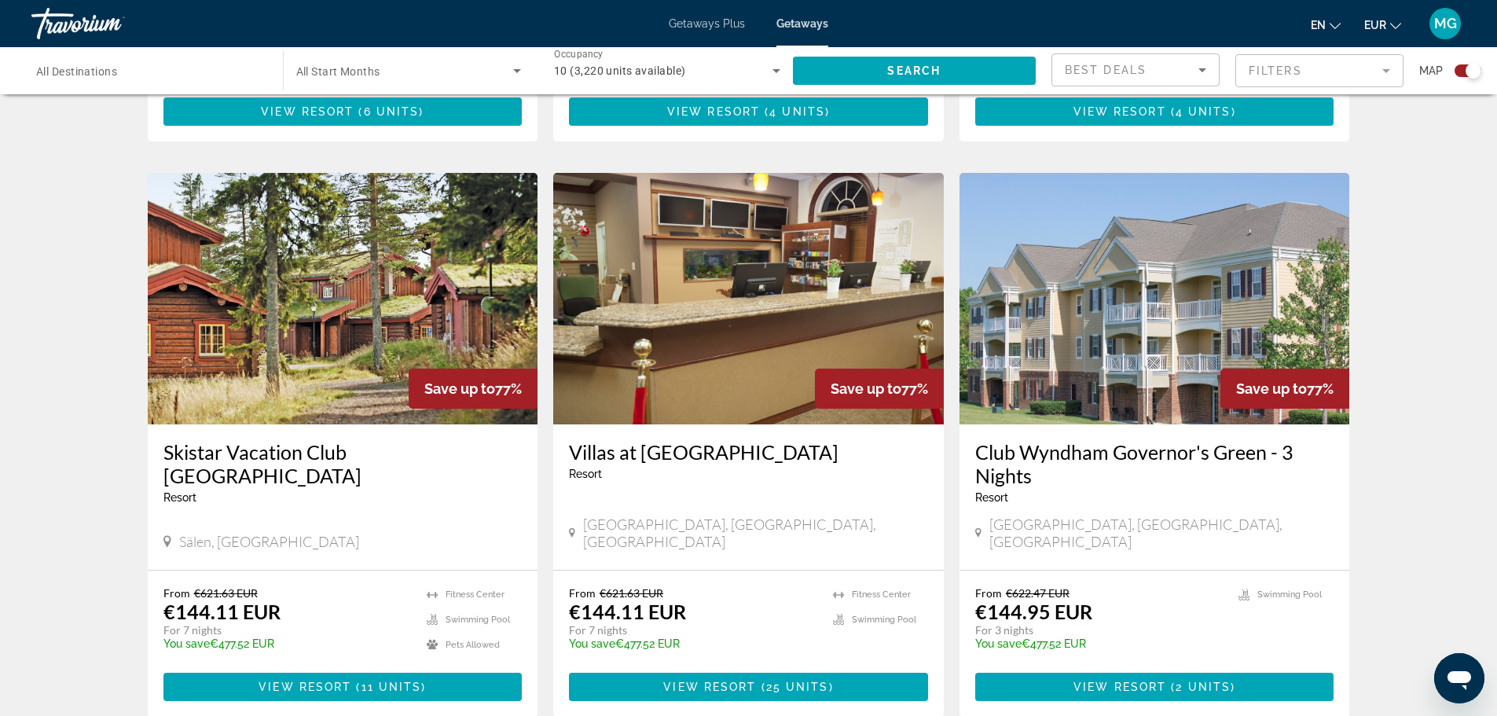
scroll to position [1592, 0]
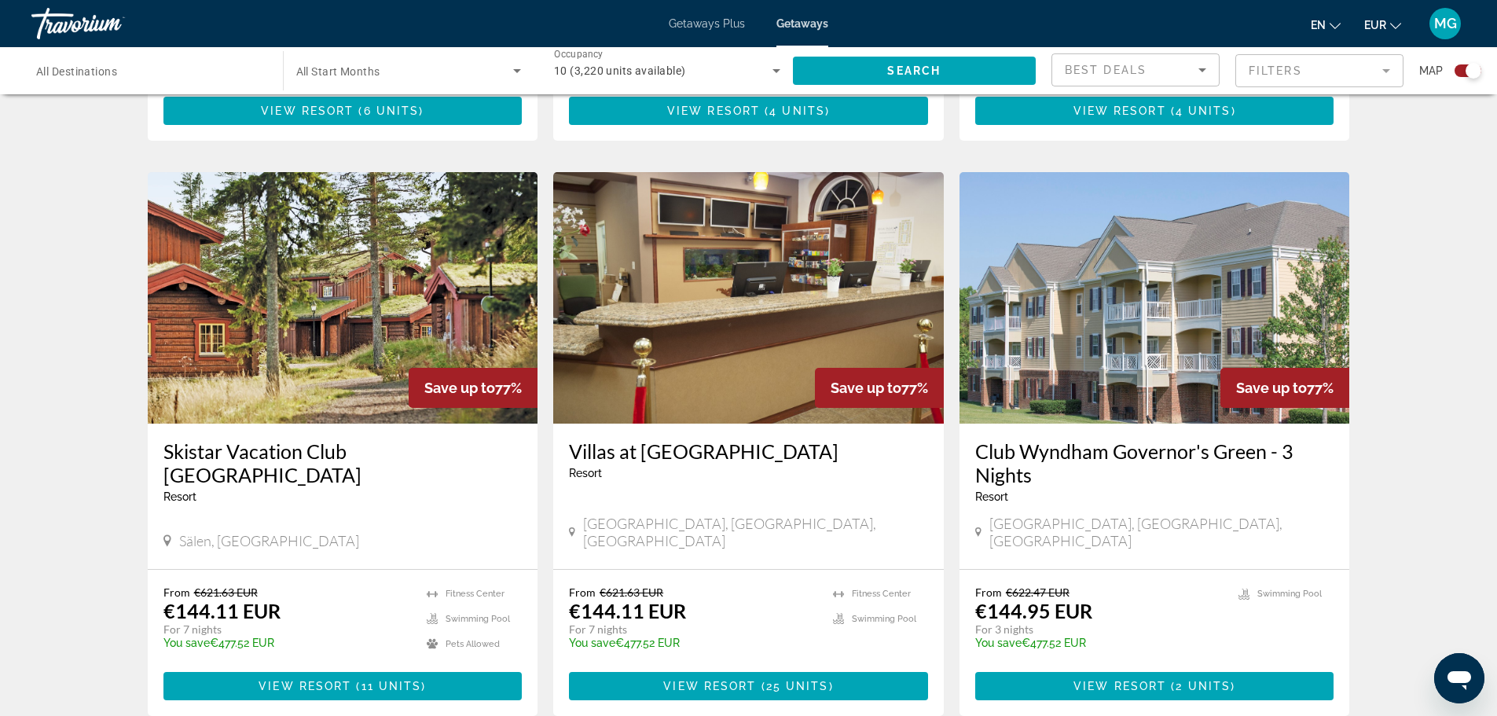
click at [443, 320] on img "Main content" at bounding box center [343, 298] width 391 height 252
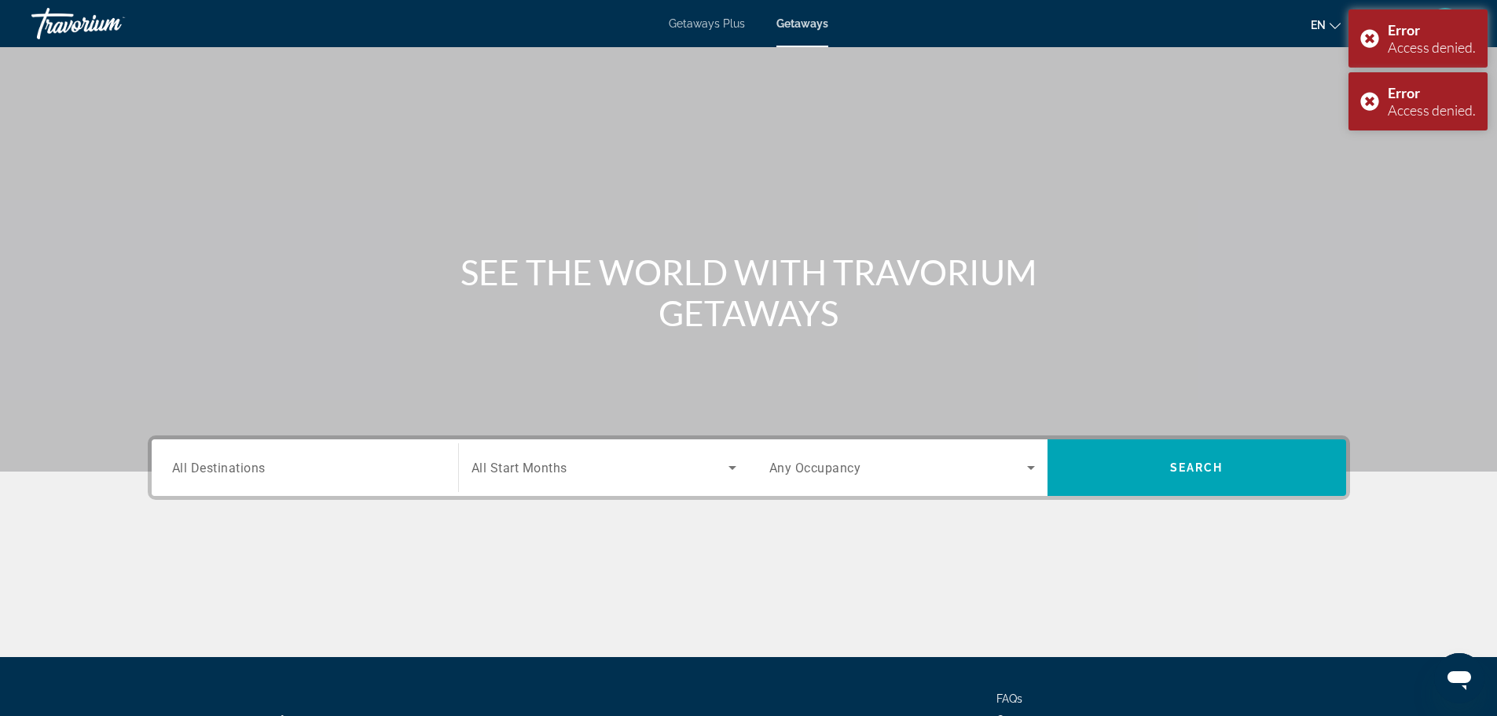
scroll to position [134, 0]
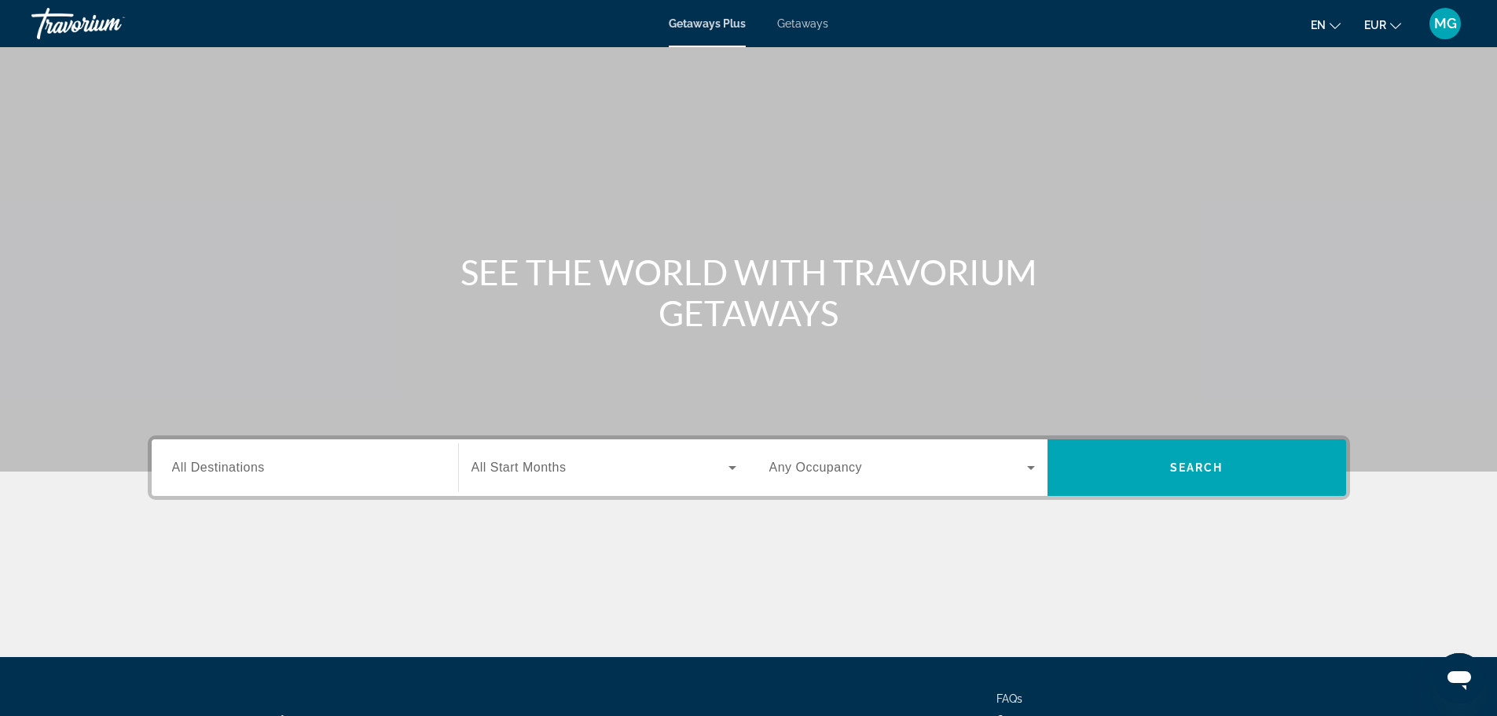
click at [879, 466] on span "Search widget" at bounding box center [899, 467] width 258 height 19
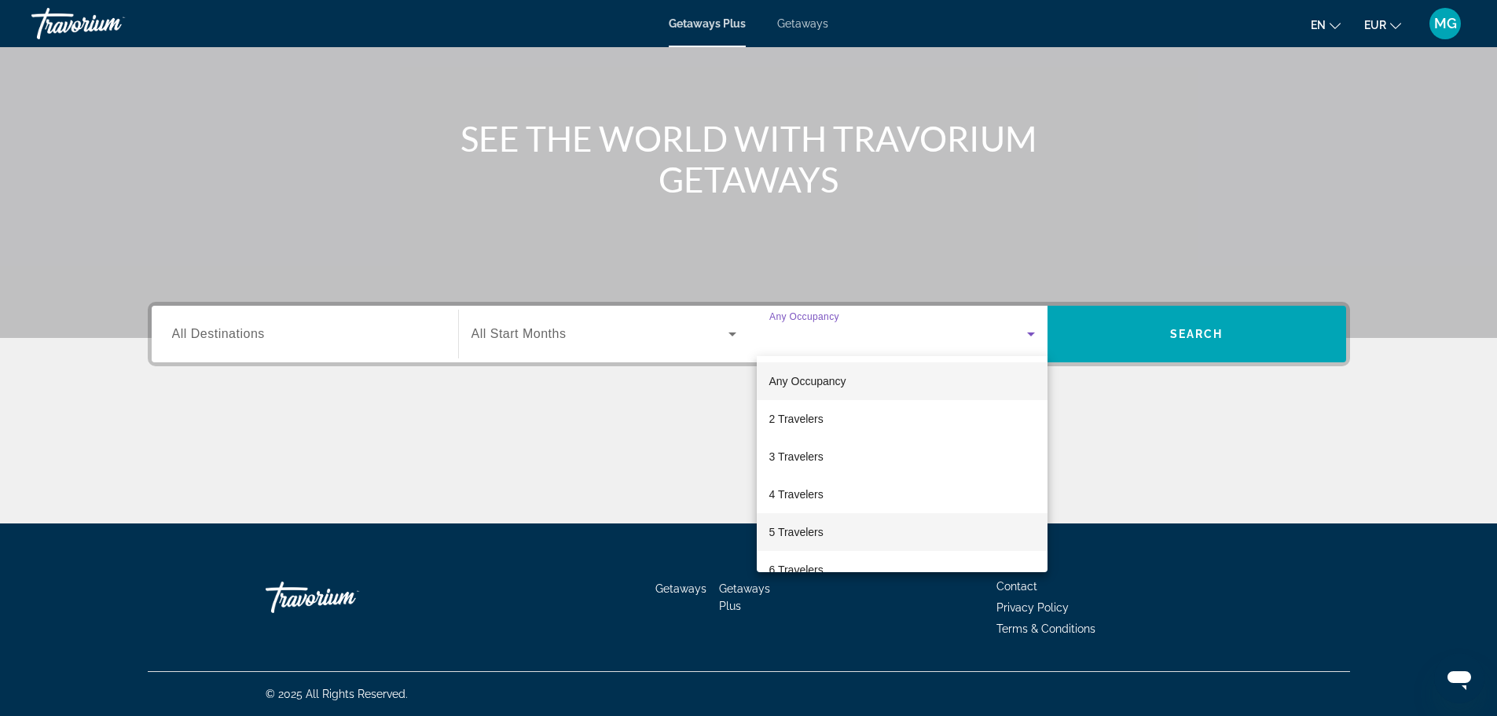
scroll to position [174, 0]
click at [845, 542] on mat-option "10 Travelers" at bounding box center [902, 547] width 291 height 38
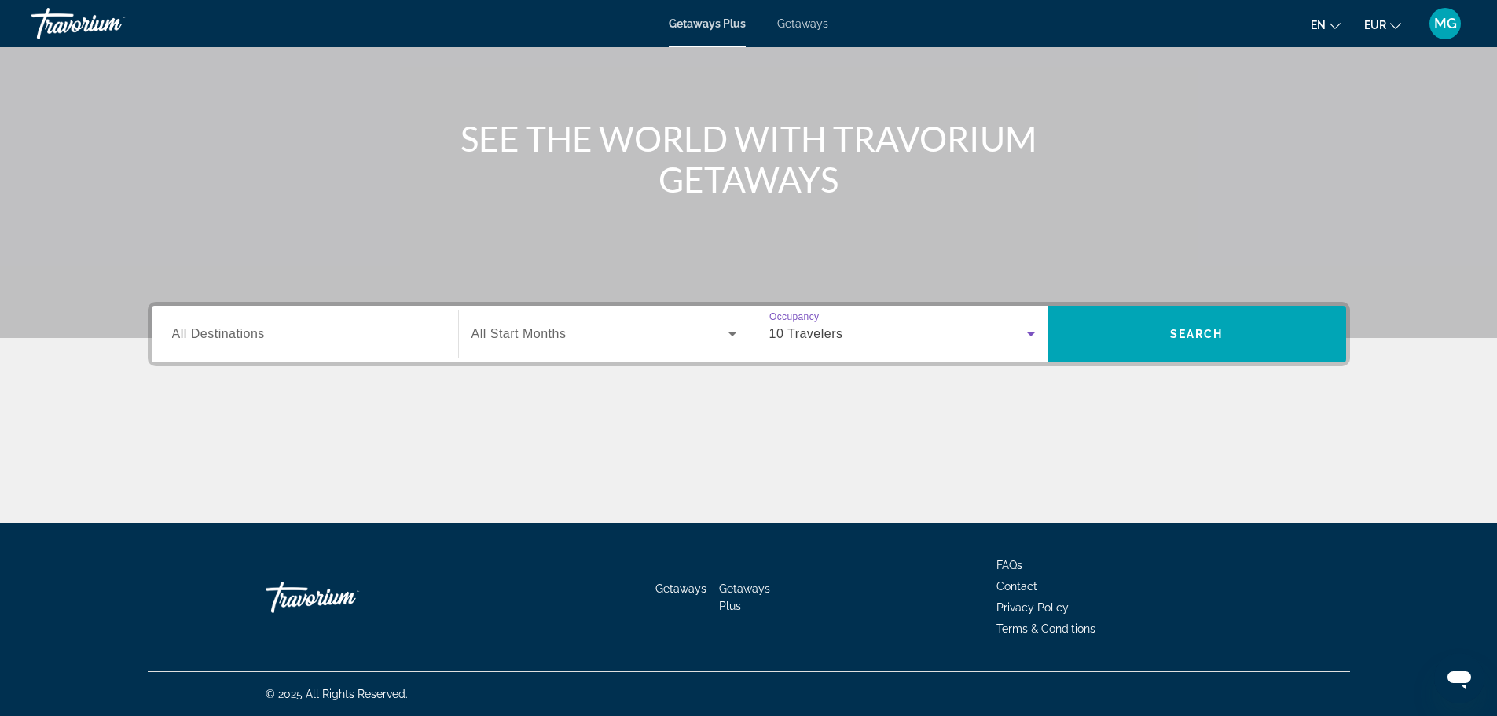
click at [346, 329] on input "Destination All Destinations" at bounding box center [305, 334] width 266 height 19
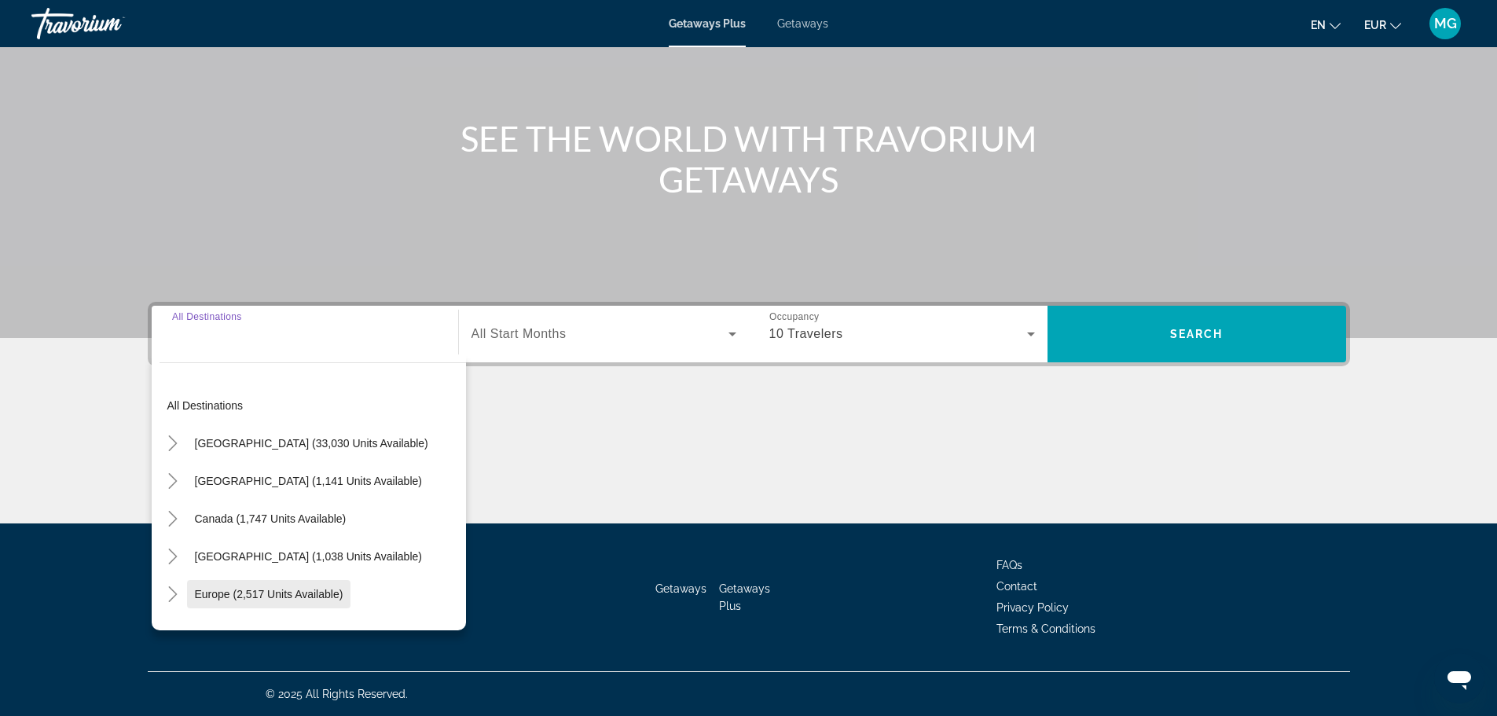
click at [333, 590] on span "Europe (2,517 units available)" at bounding box center [269, 594] width 149 height 13
type input "**********"
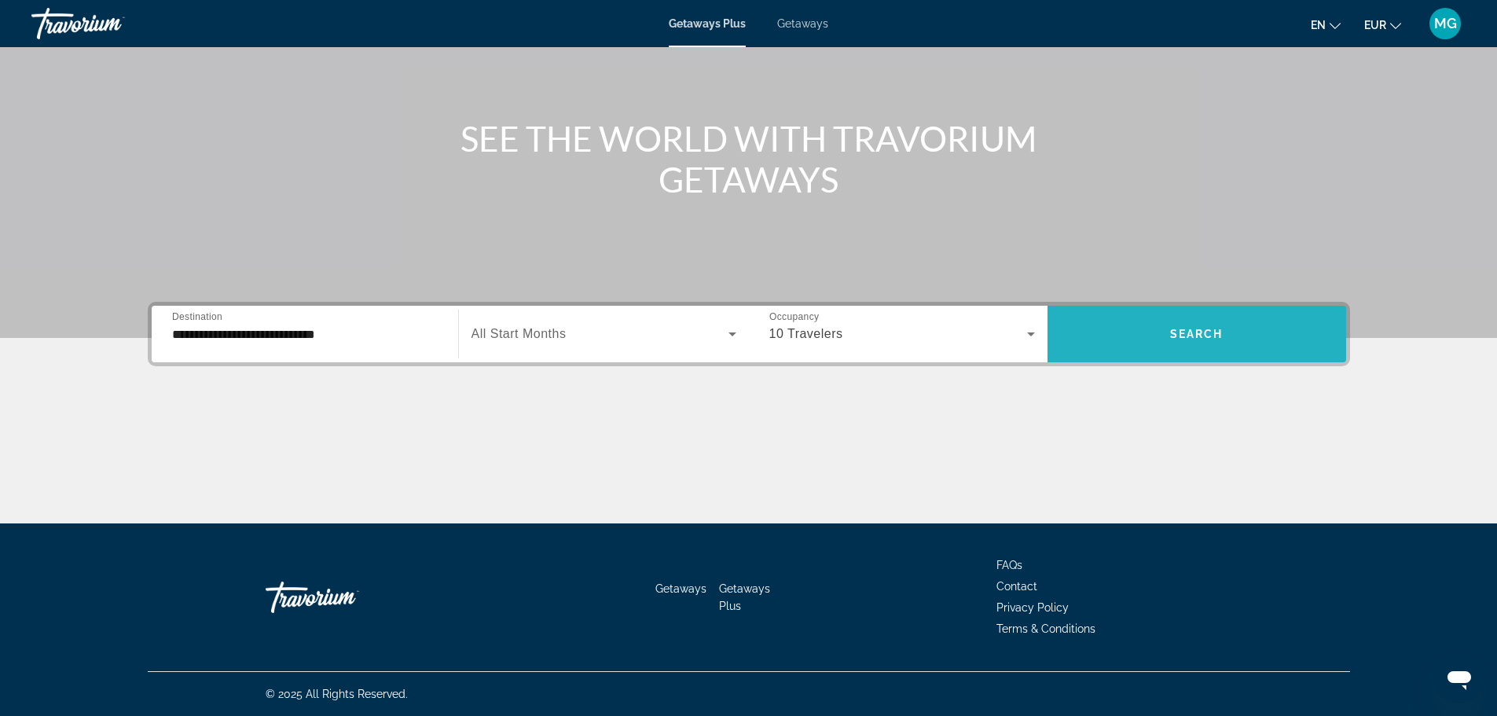
click at [1194, 340] on span "Search widget" at bounding box center [1197, 334] width 299 height 38
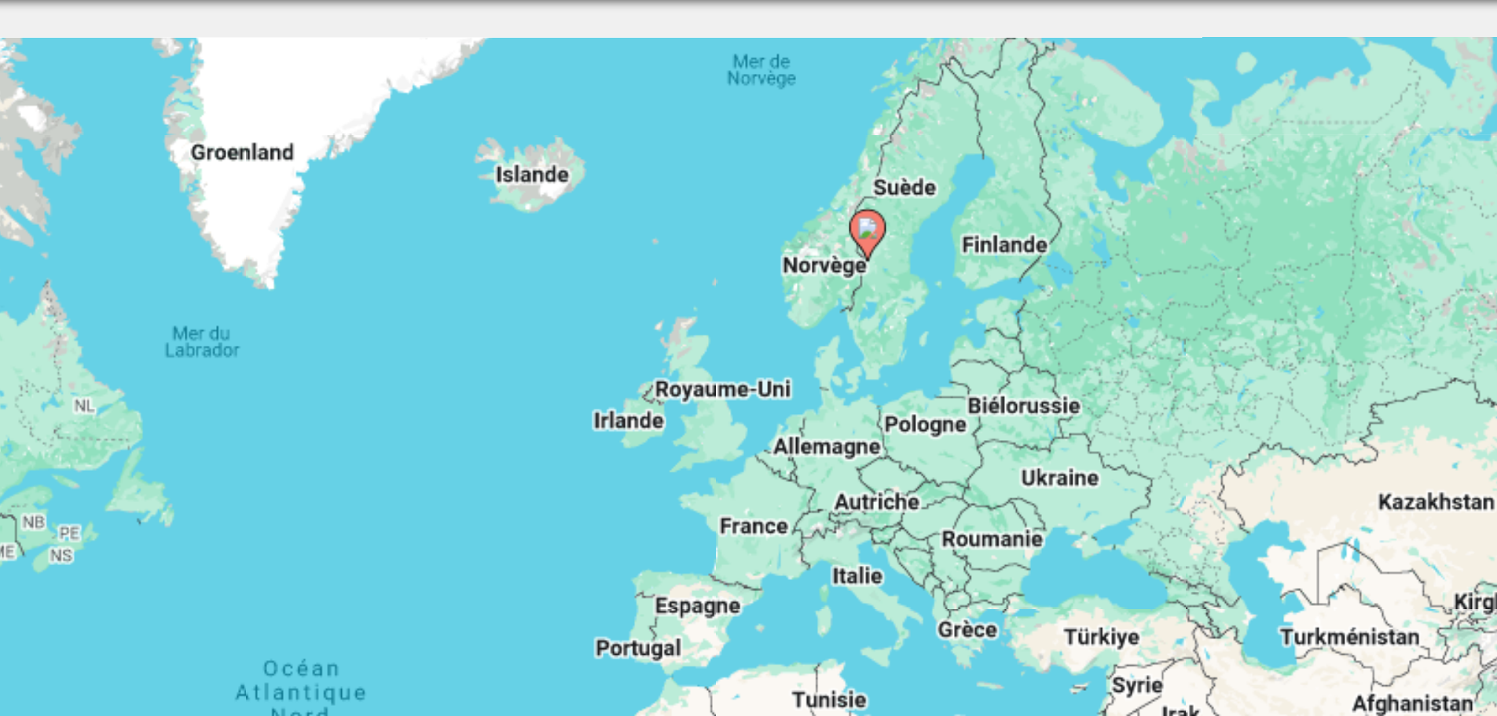
drag, startPoint x: 961, startPoint y: 160, endPoint x: 963, endPoint y: 230, distance: 70.8
click at [963, 230] on div "Pour activer le glissement avec le clavier, appuyez sur Alt+Entrée. Une fois ce…" at bounding box center [749, 346] width 1203 height 472
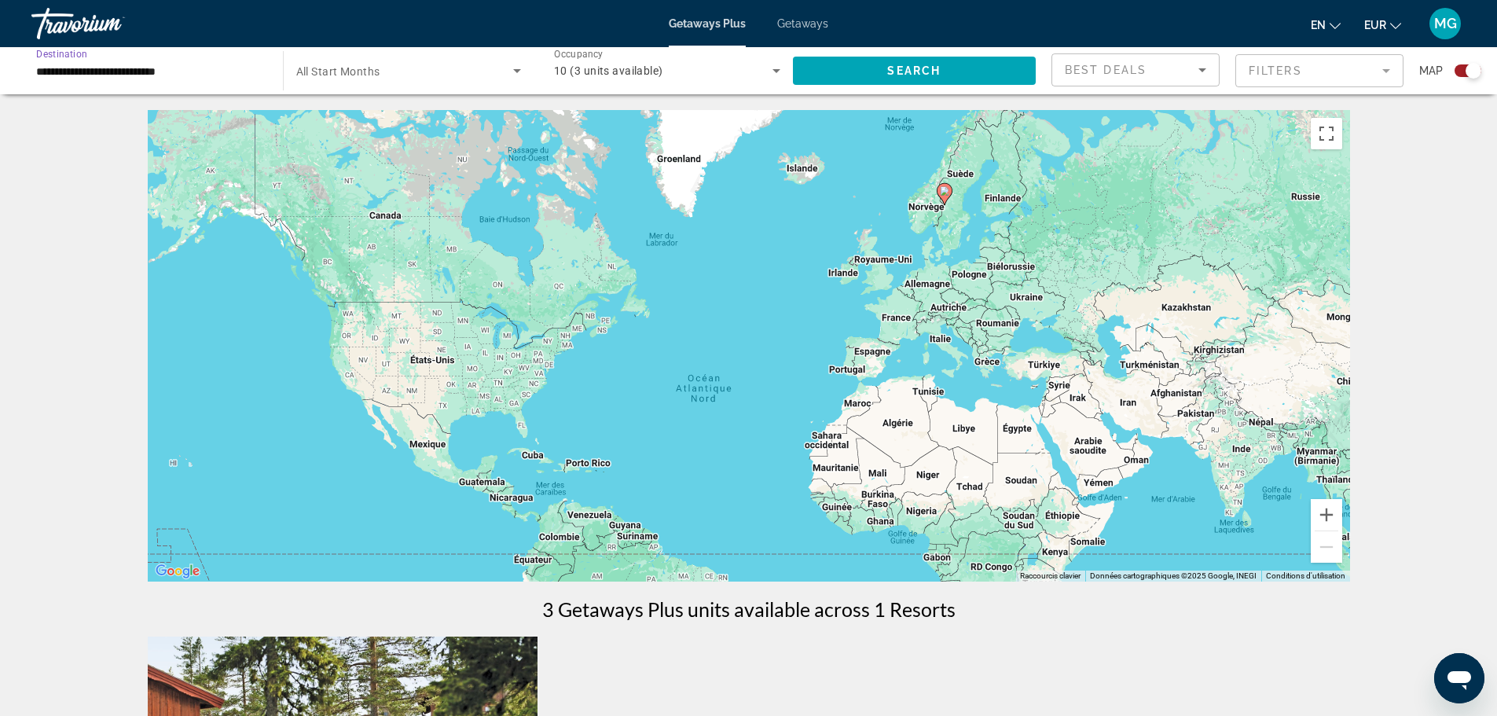
click at [197, 68] on input "**********" at bounding box center [149, 71] width 226 height 19
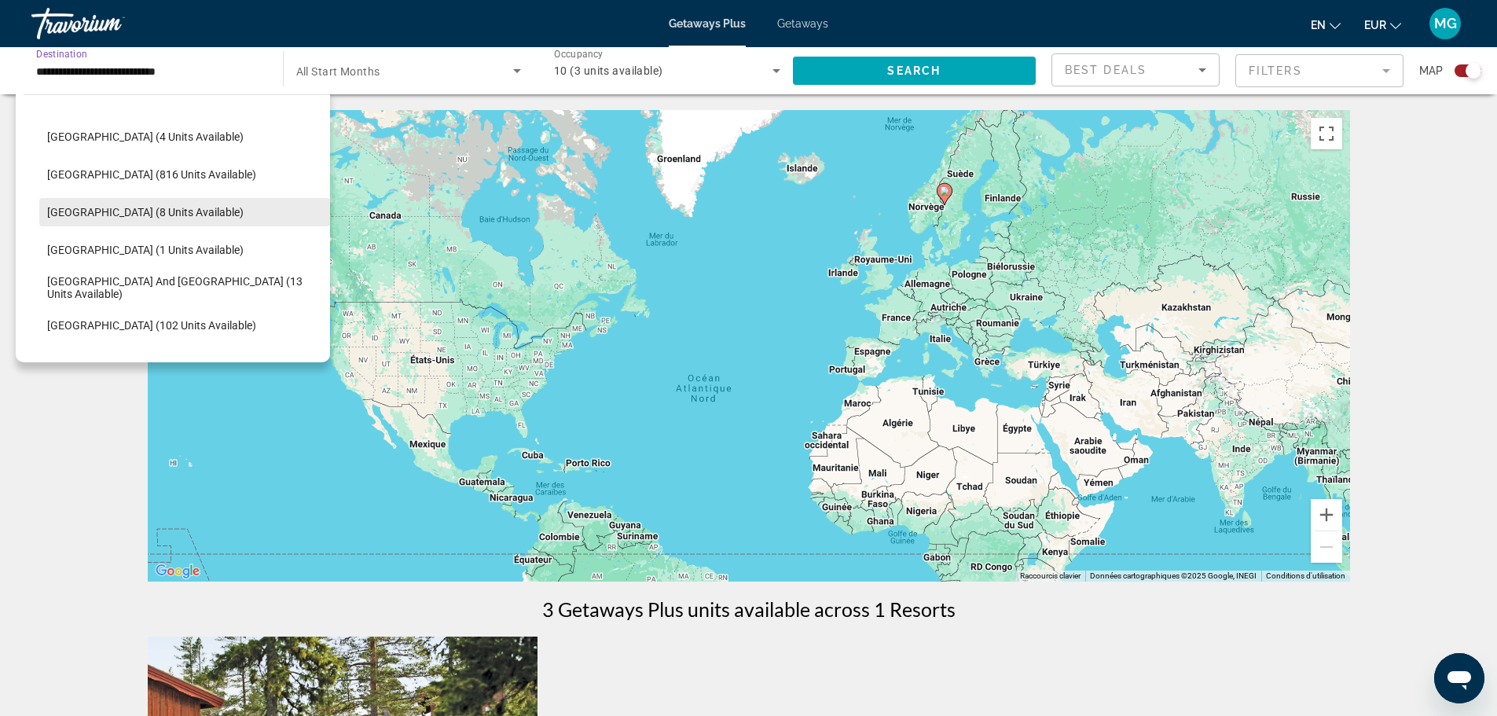
scroll to position [344, 0]
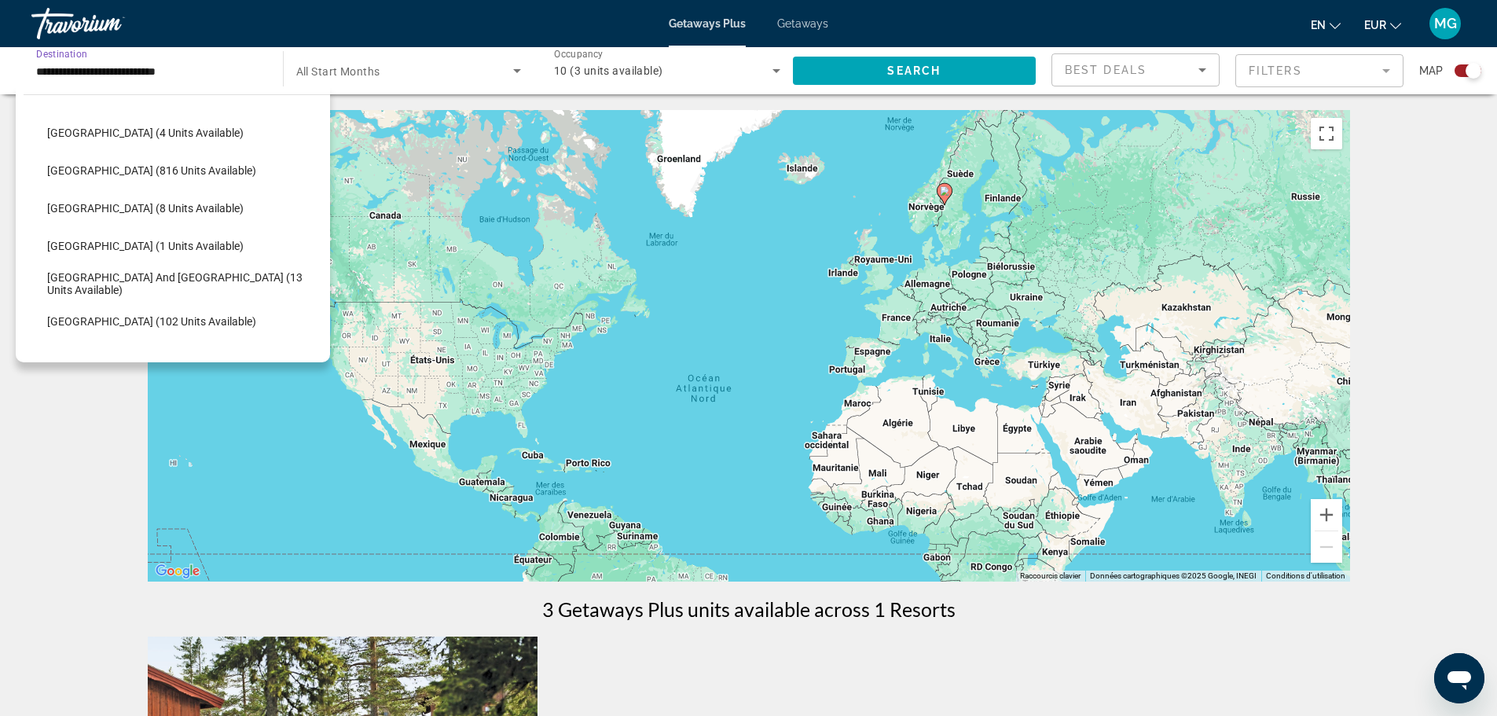
click at [1471, 68] on div "Search widget" at bounding box center [1474, 71] width 16 height 16
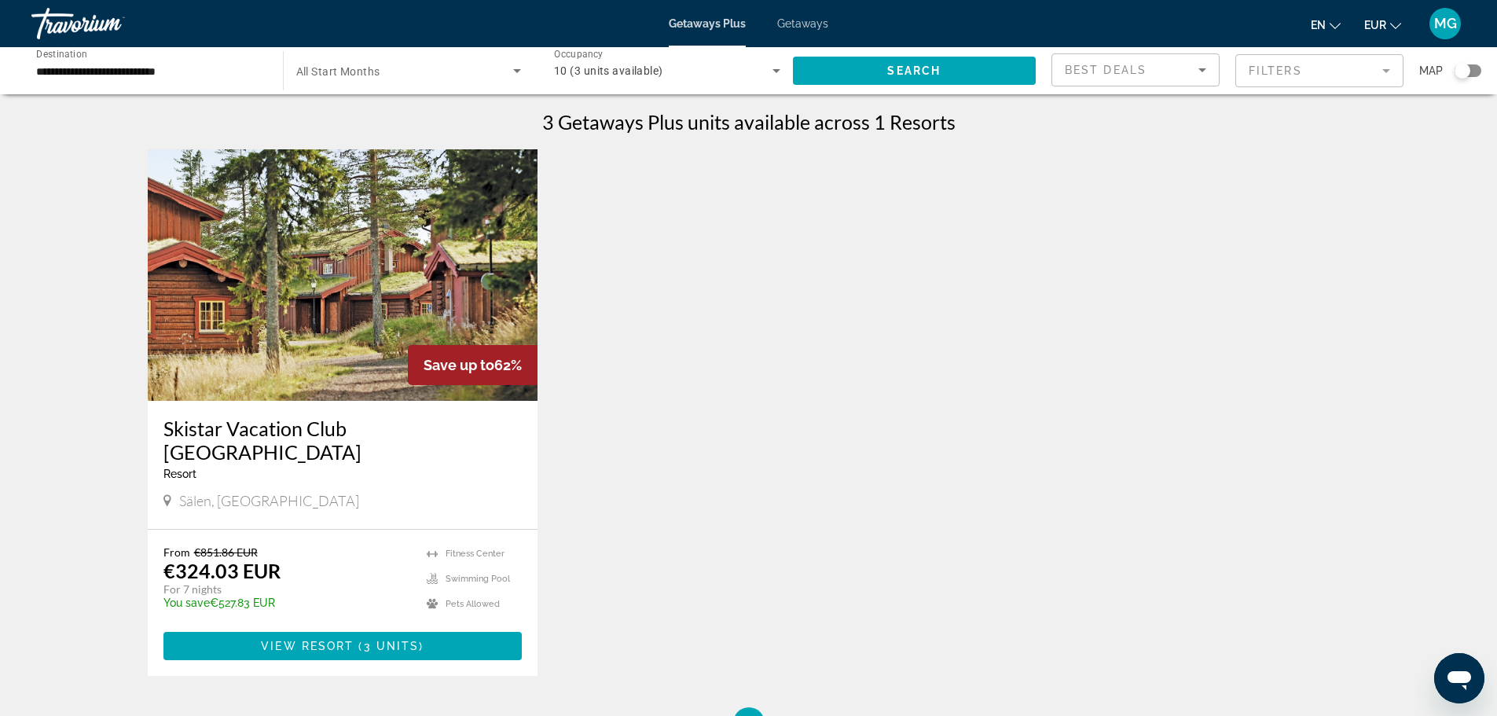
click at [651, 88] on div "10 (3 units available)" at bounding box center [667, 71] width 226 height 44
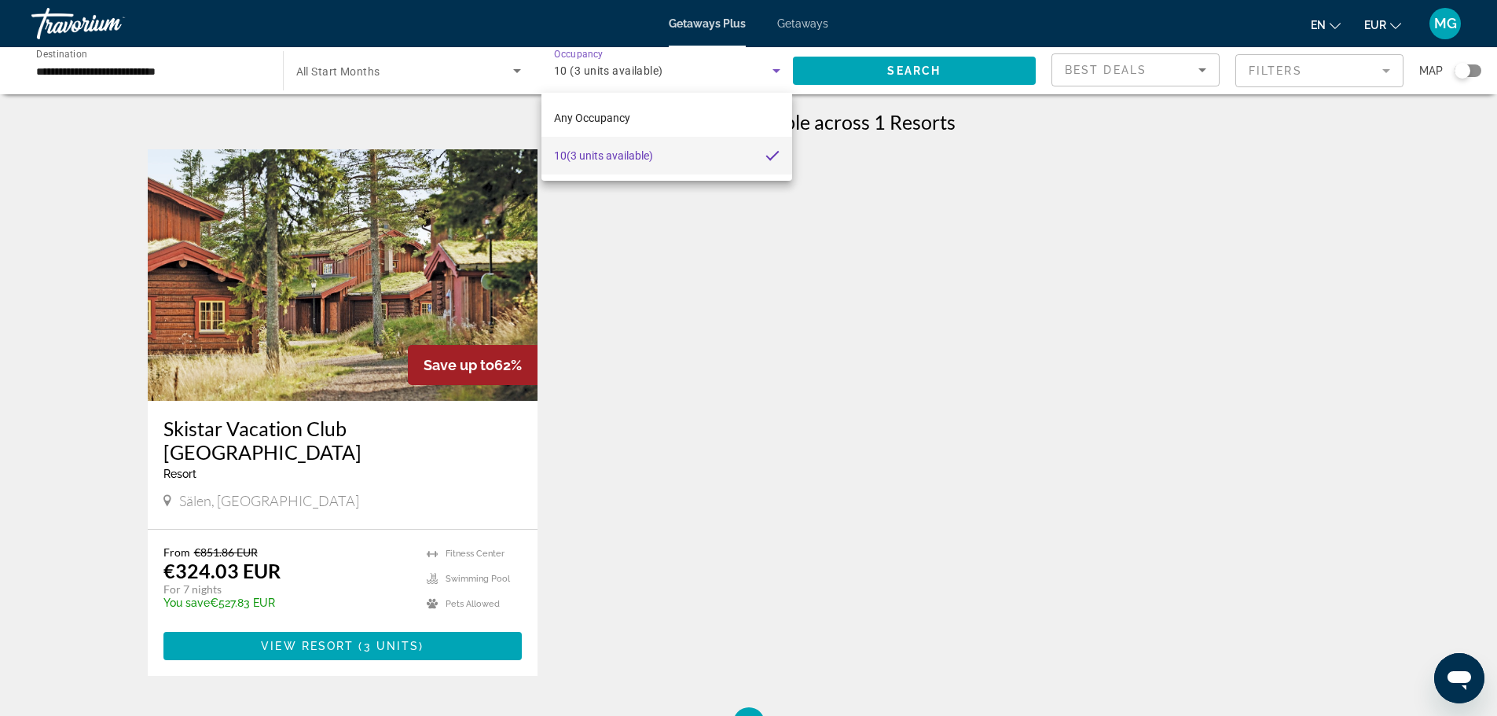
click at [685, 256] on div at bounding box center [748, 358] width 1497 height 716
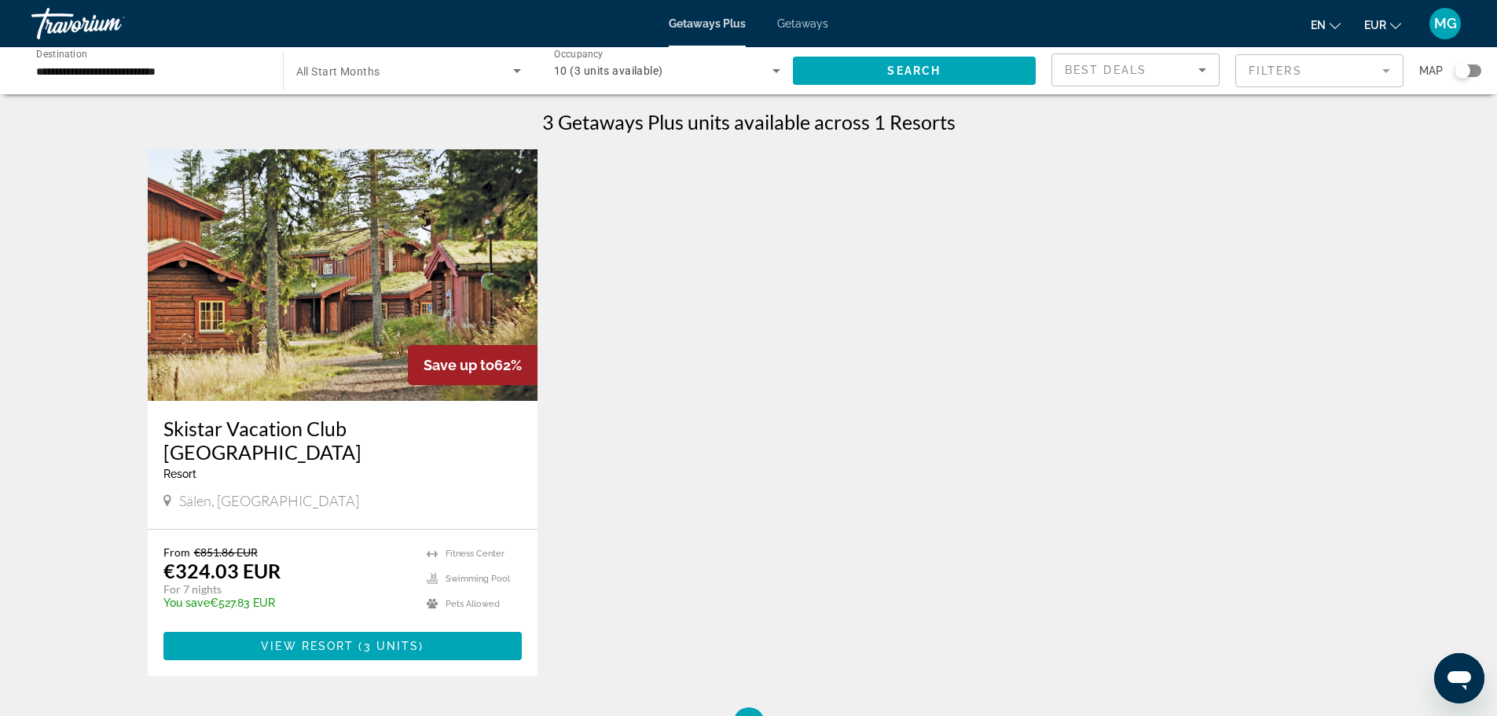
click at [177, 90] on div "**********" at bounding box center [149, 71] width 226 height 45
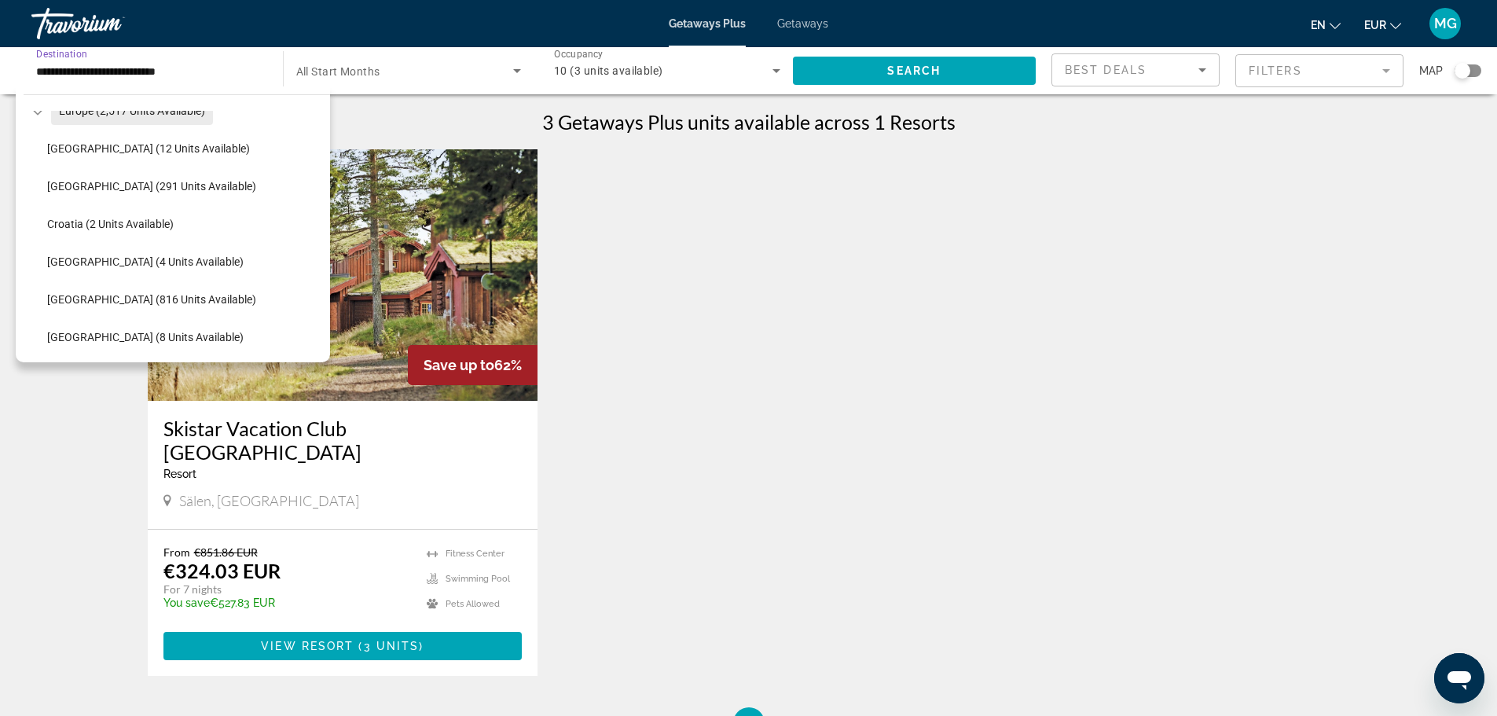
scroll to position [0, 0]
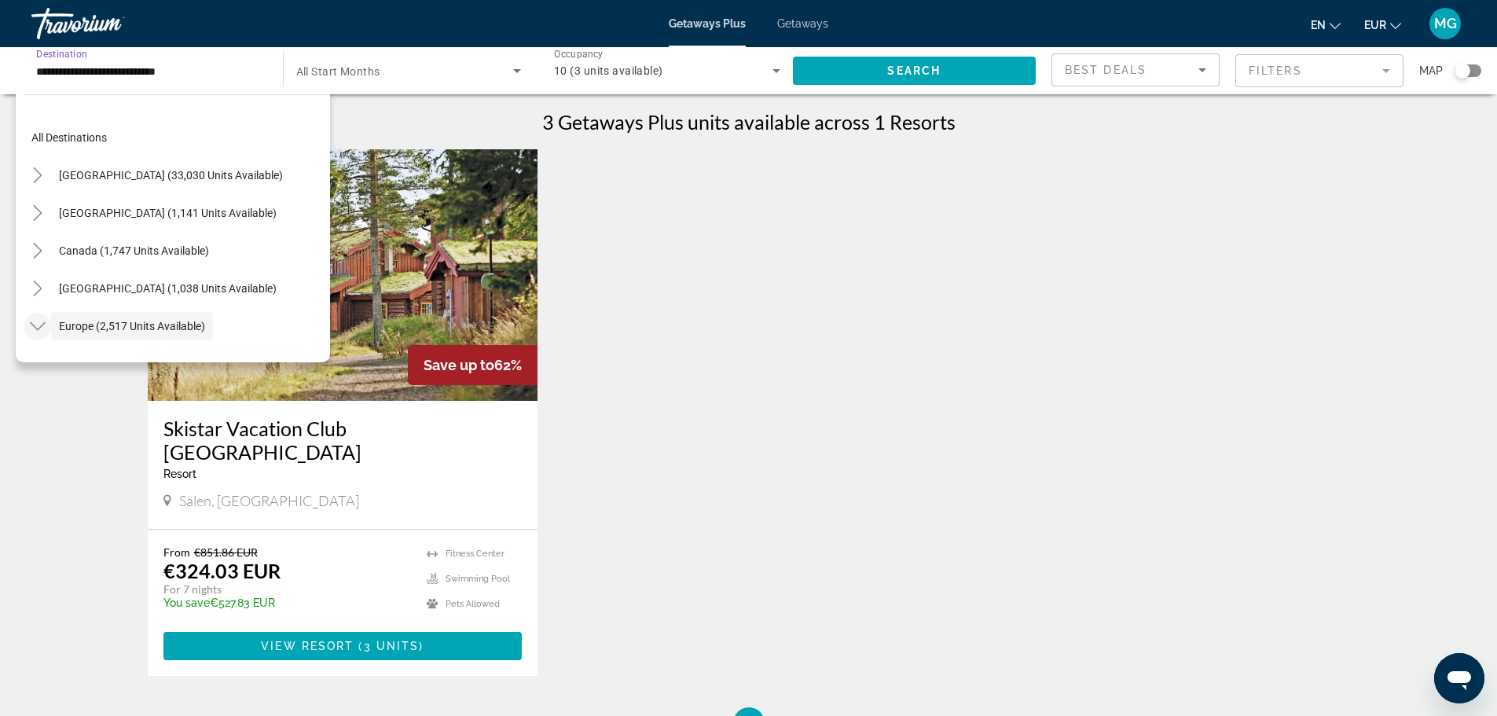
click at [36, 323] on icon "Toggle Europe (2,517 units available)" at bounding box center [38, 326] width 16 height 16
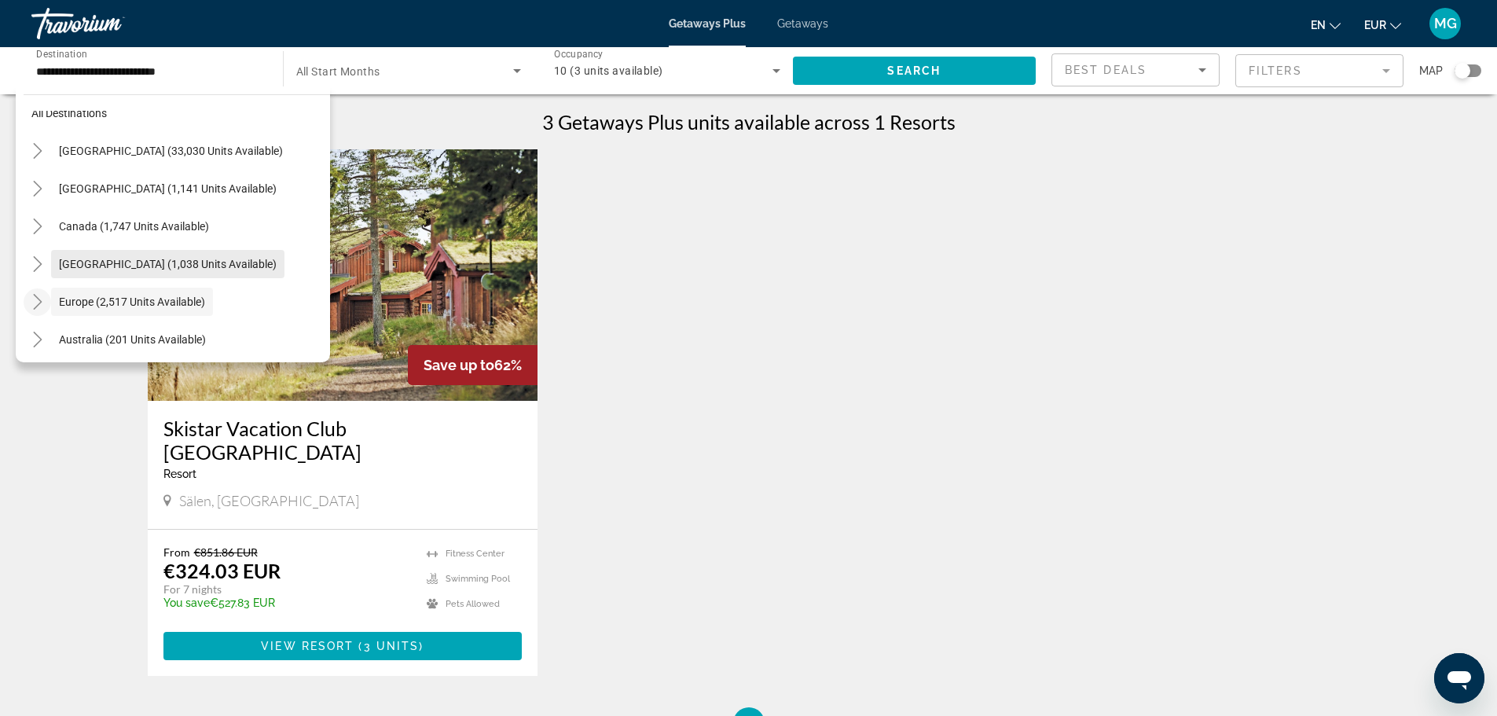
scroll to position [24, 0]
click at [114, 125] on span "Search widget" at bounding box center [177, 114] width 307 height 38
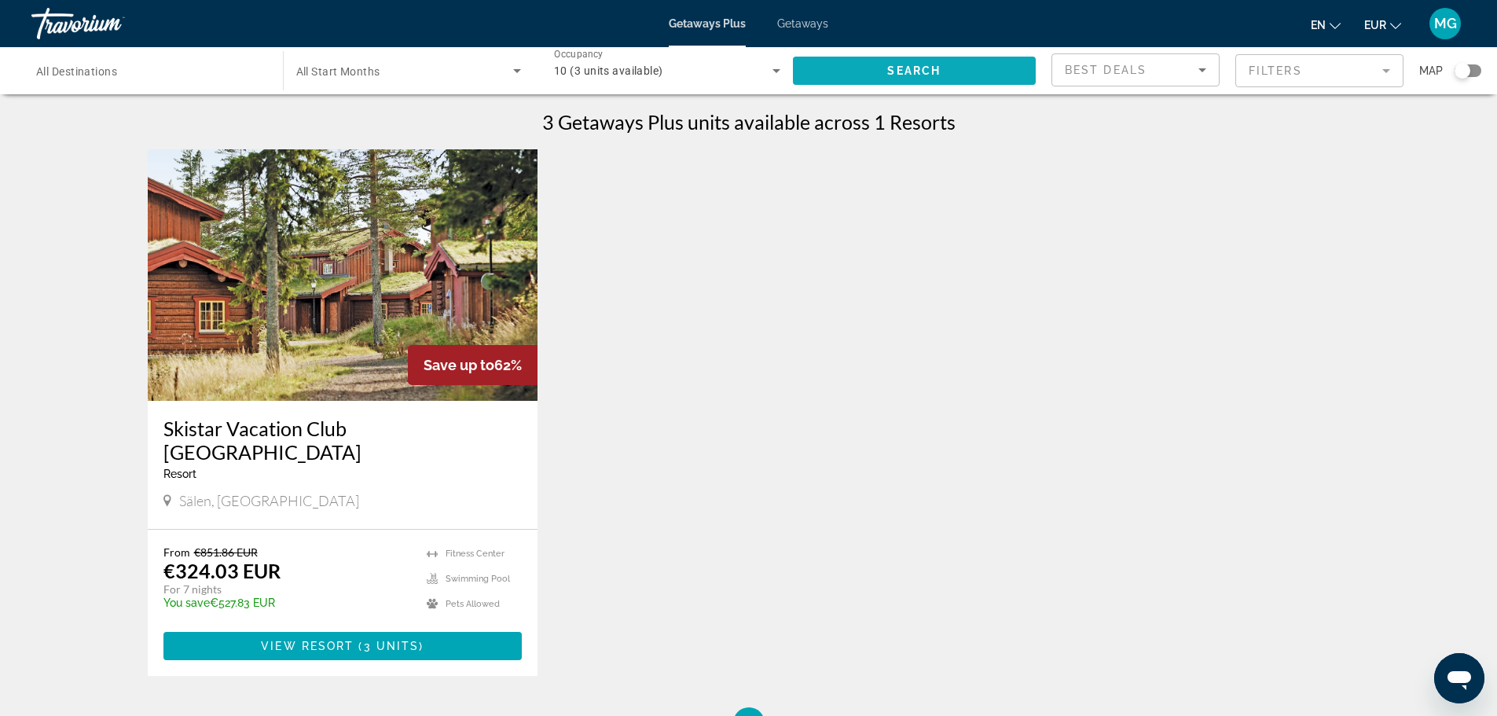
click at [891, 83] on span "Search widget" at bounding box center [915, 71] width 244 height 38
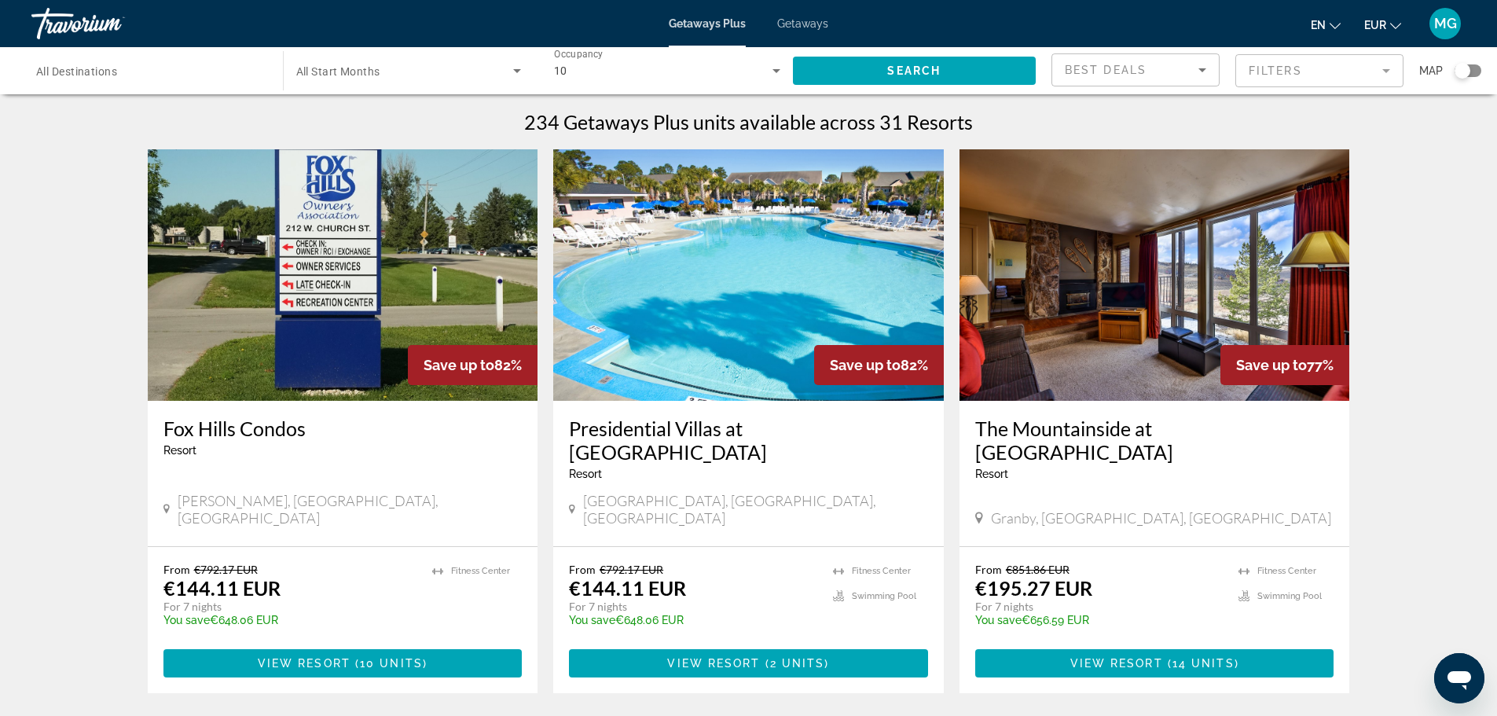
click at [770, 285] on img "Main content" at bounding box center [748, 275] width 391 height 252
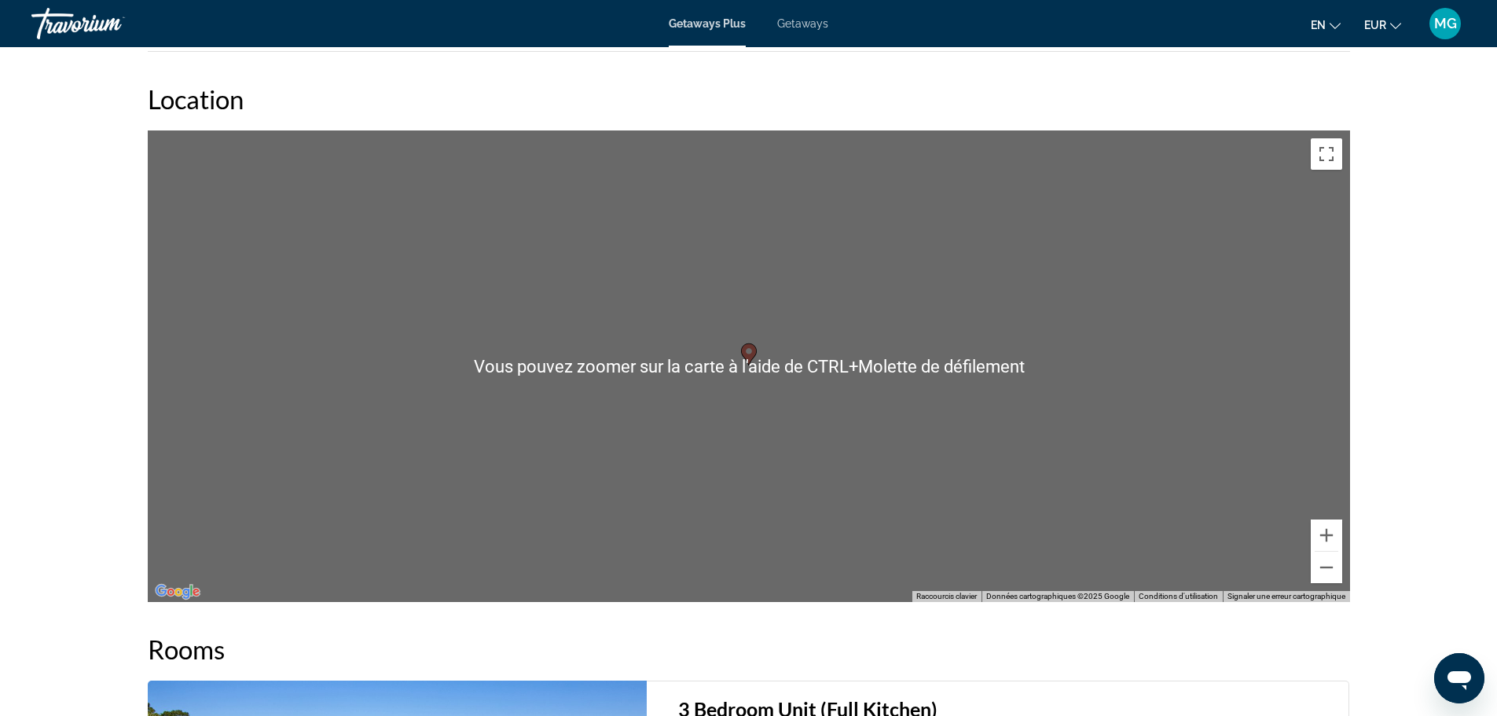
scroll to position [2464, 0]
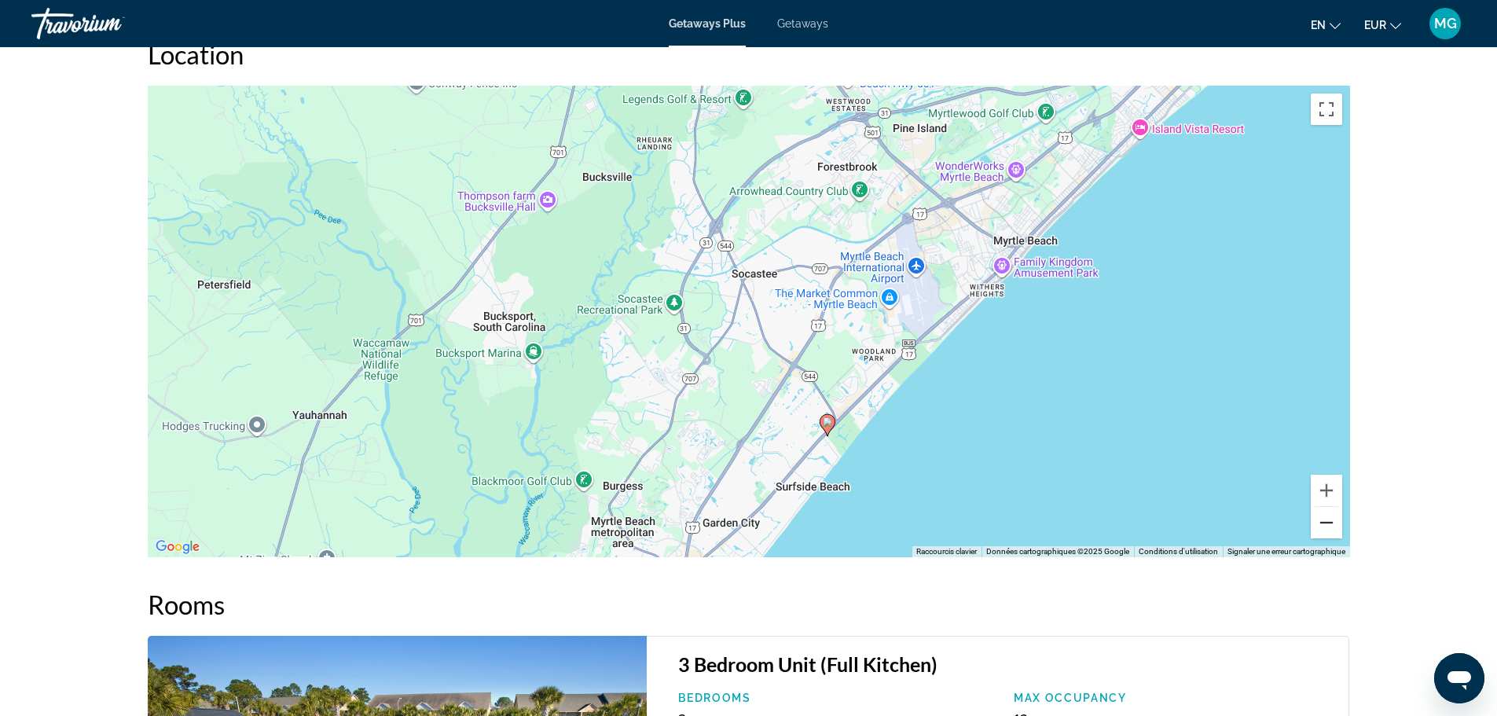
click at [1322, 507] on button "Zoom arrière" at bounding box center [1326, 522] width 31 height 31
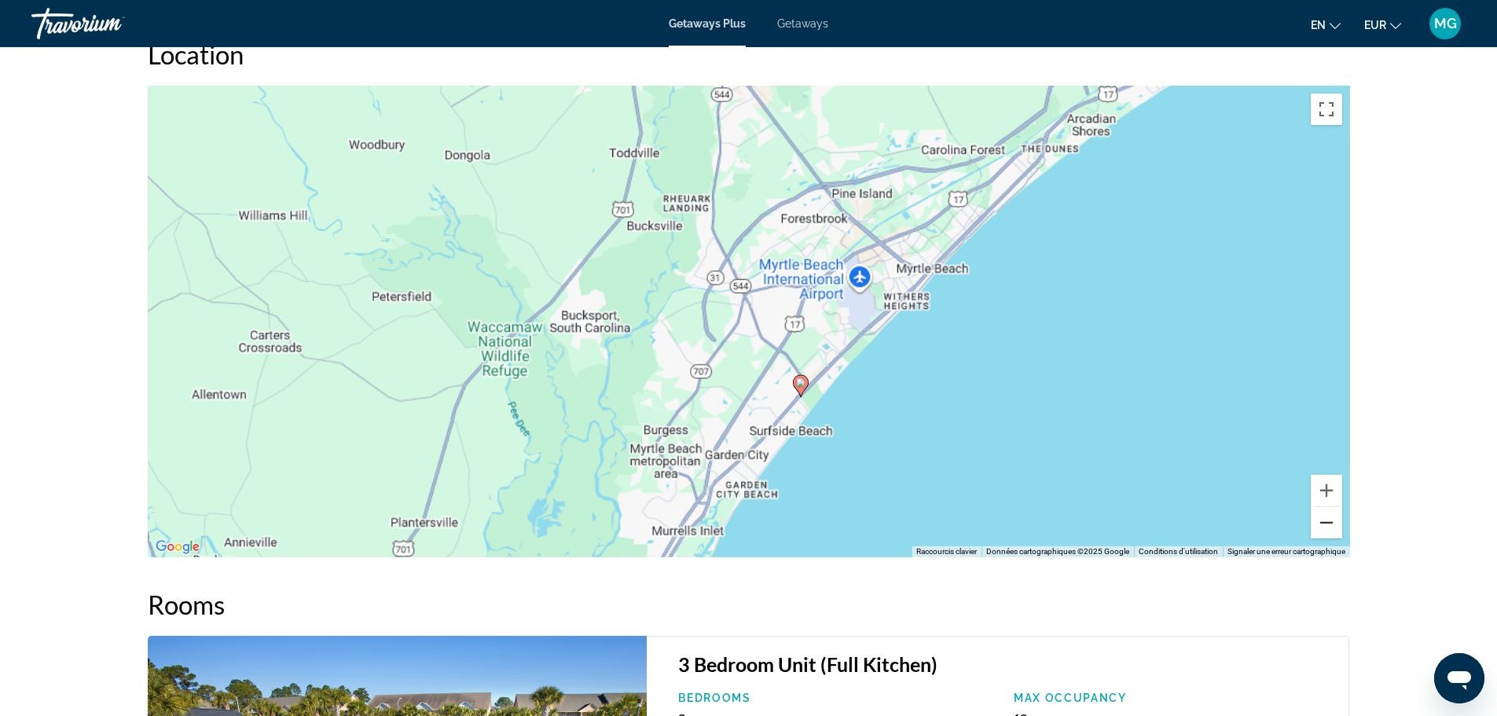
click at [1322, 507] on button "Zoom arrière" at bounding box center [1326, 522] width 31 height 31
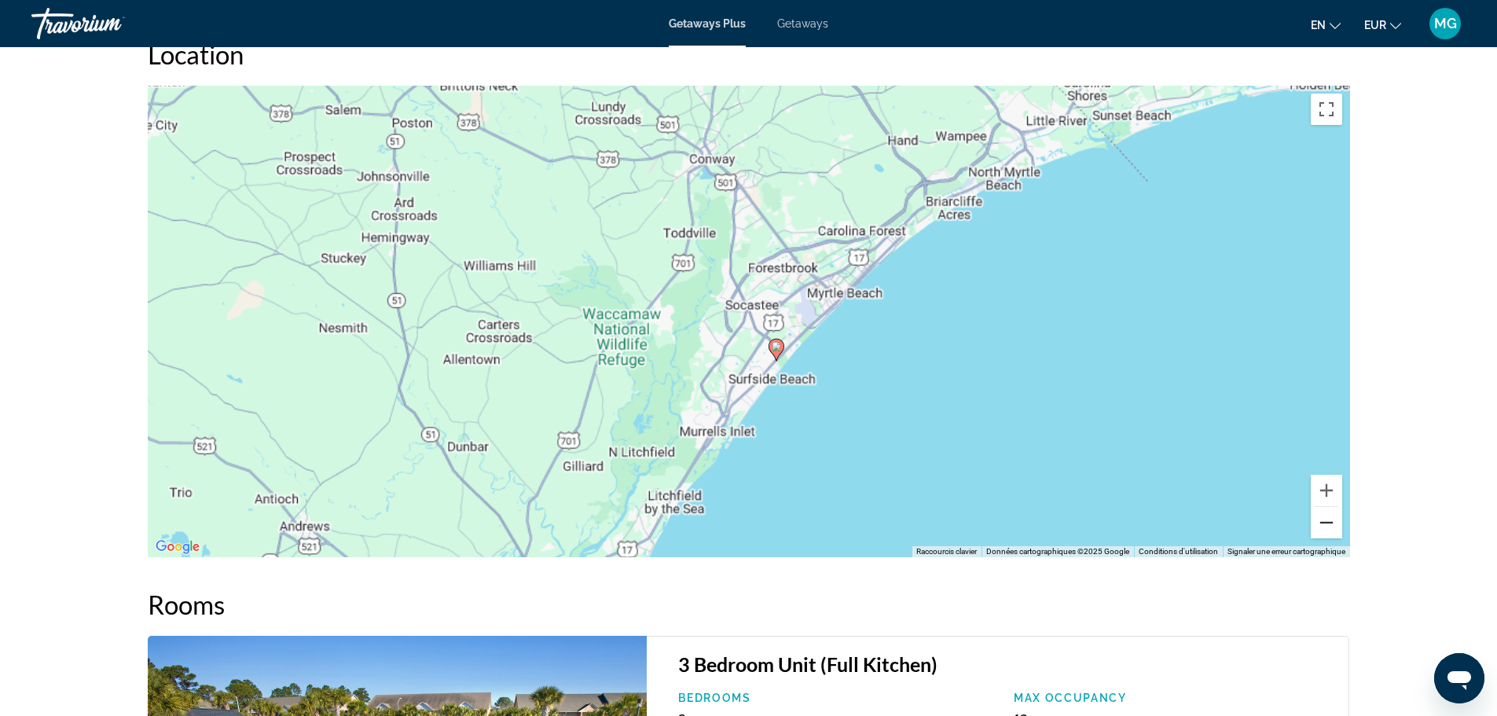
click at [1322, 507] on button "Zoom arrière" at bounding box center [1326, 522] width 31 height 31
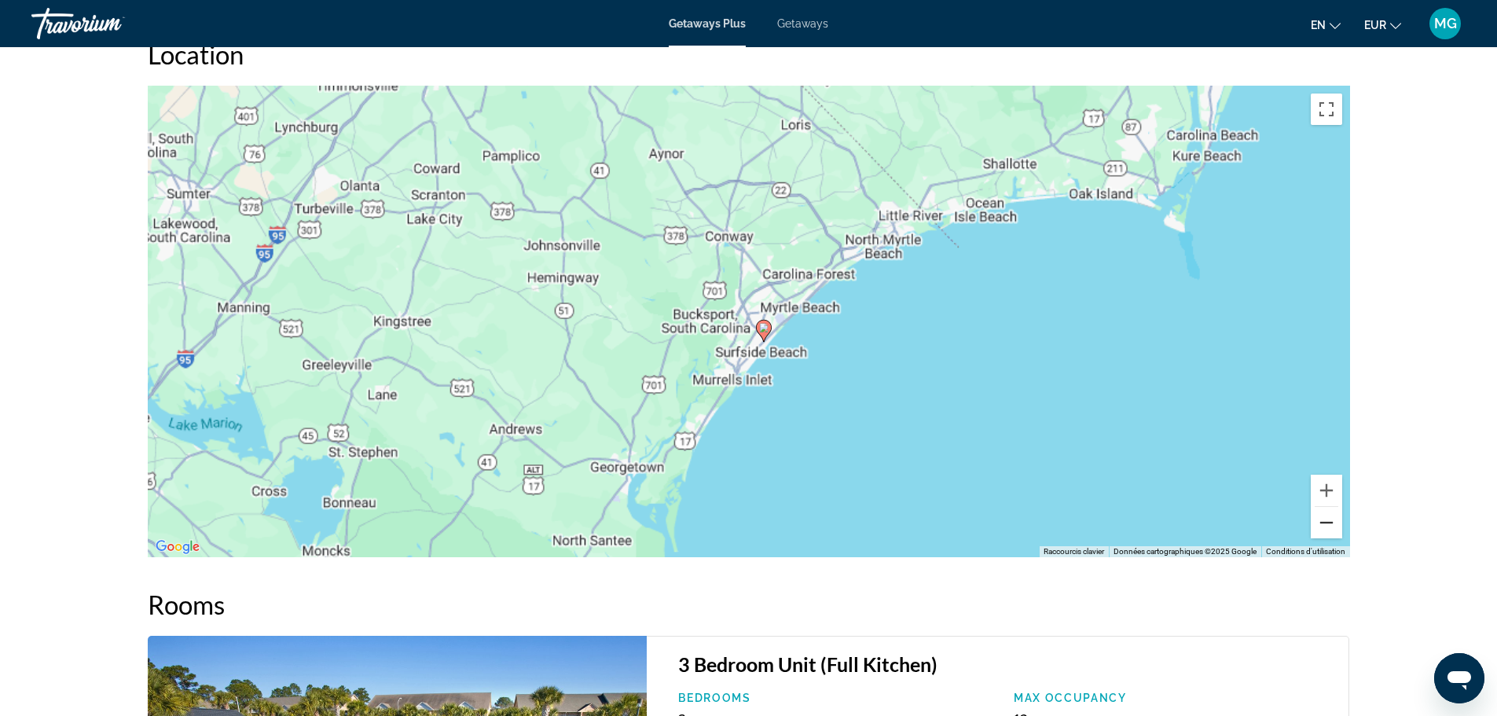
click at [1322, 507] on button "Zoom arrière" at bounding box center [1326, 522] width 31 height 31
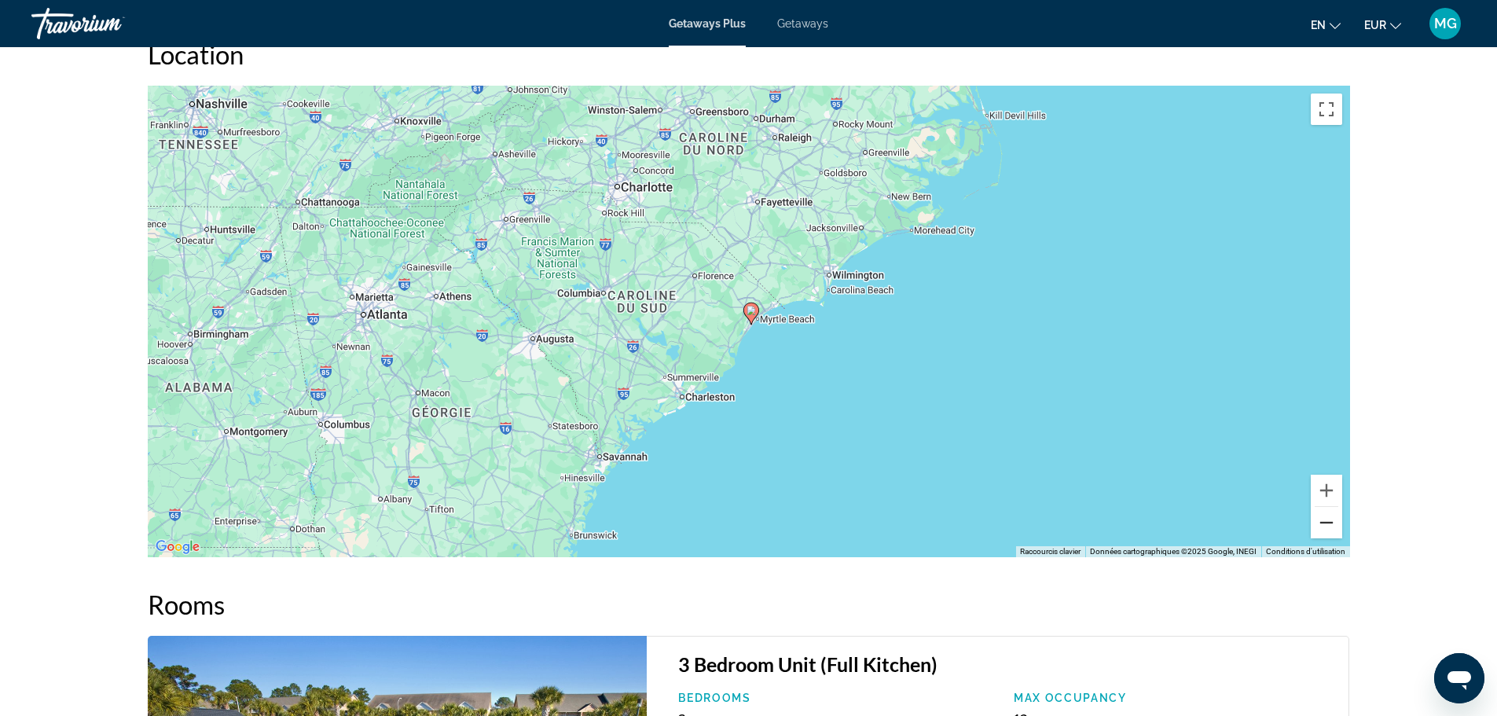
click at [1322, 507] on button "Zoom arrière" at bounding box center [1326, 522] width 31 height 31
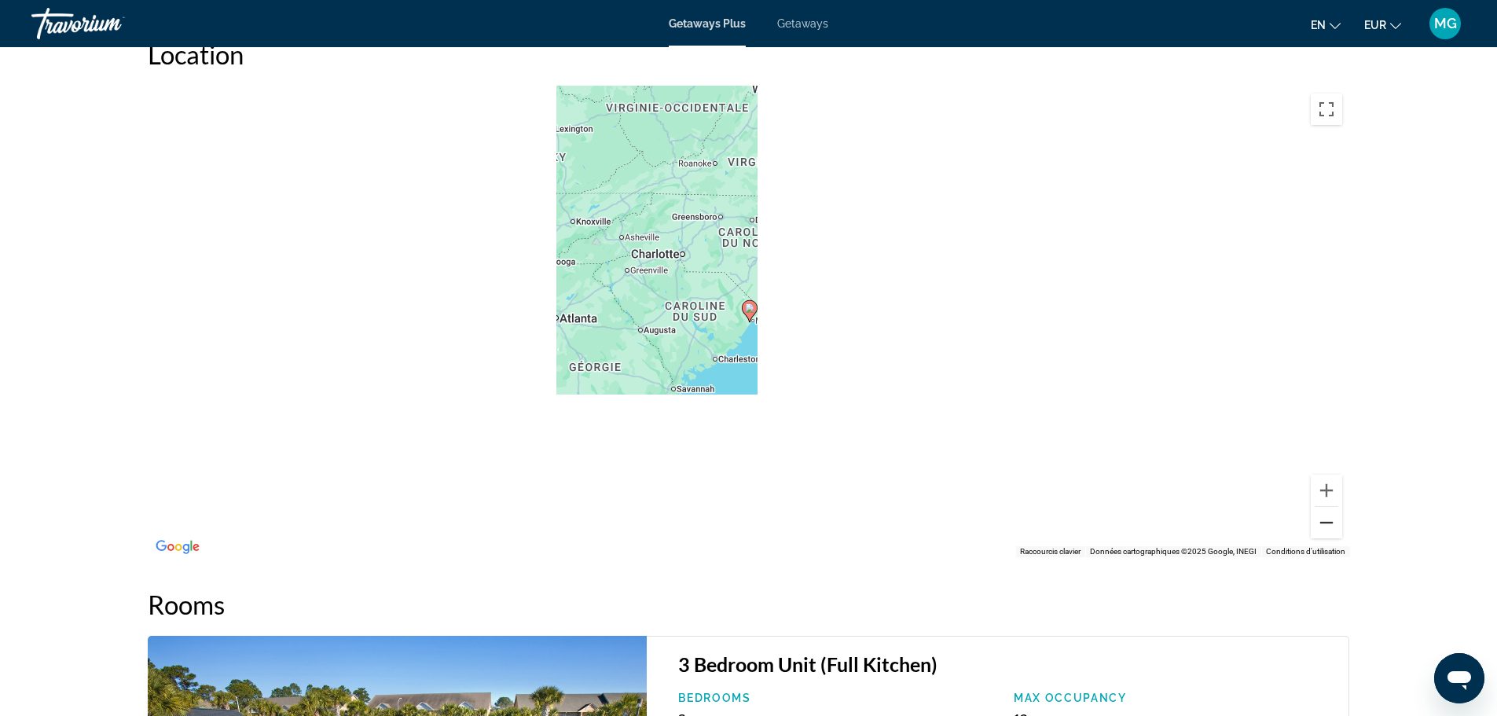
click at [1322, 507] on button "Zoom arrière" at bounding box center [1326, 522] width 31 height 31
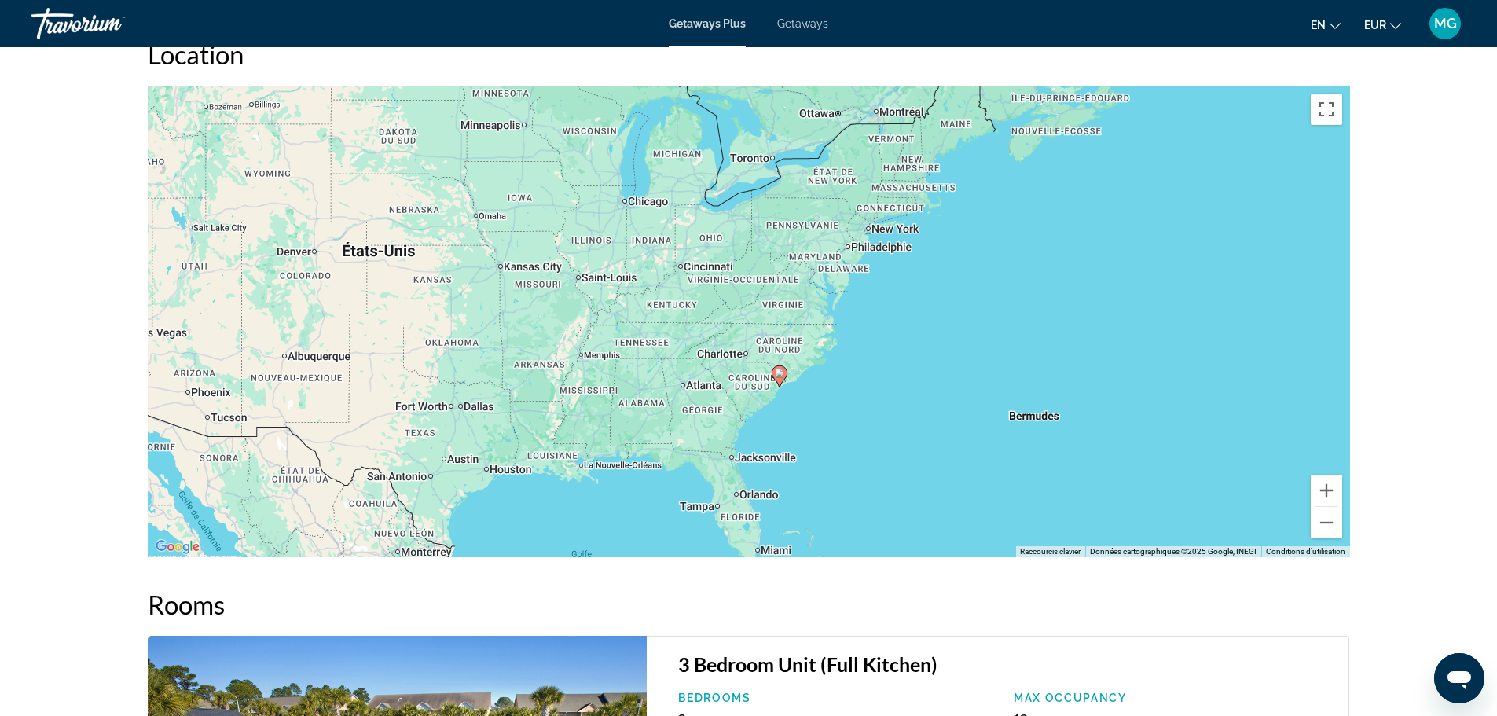
drag, startPoint x: 759, startPoint y: 303, endPoint x: 791, endPoint y: 369, distance: 74.2
click at [791, 369] on div "Pour activer le glissement avec le clavier, appuyez sur Alt+Entrée. Une fois ce…" at bounding box center [749, 322] width 1203 height 472
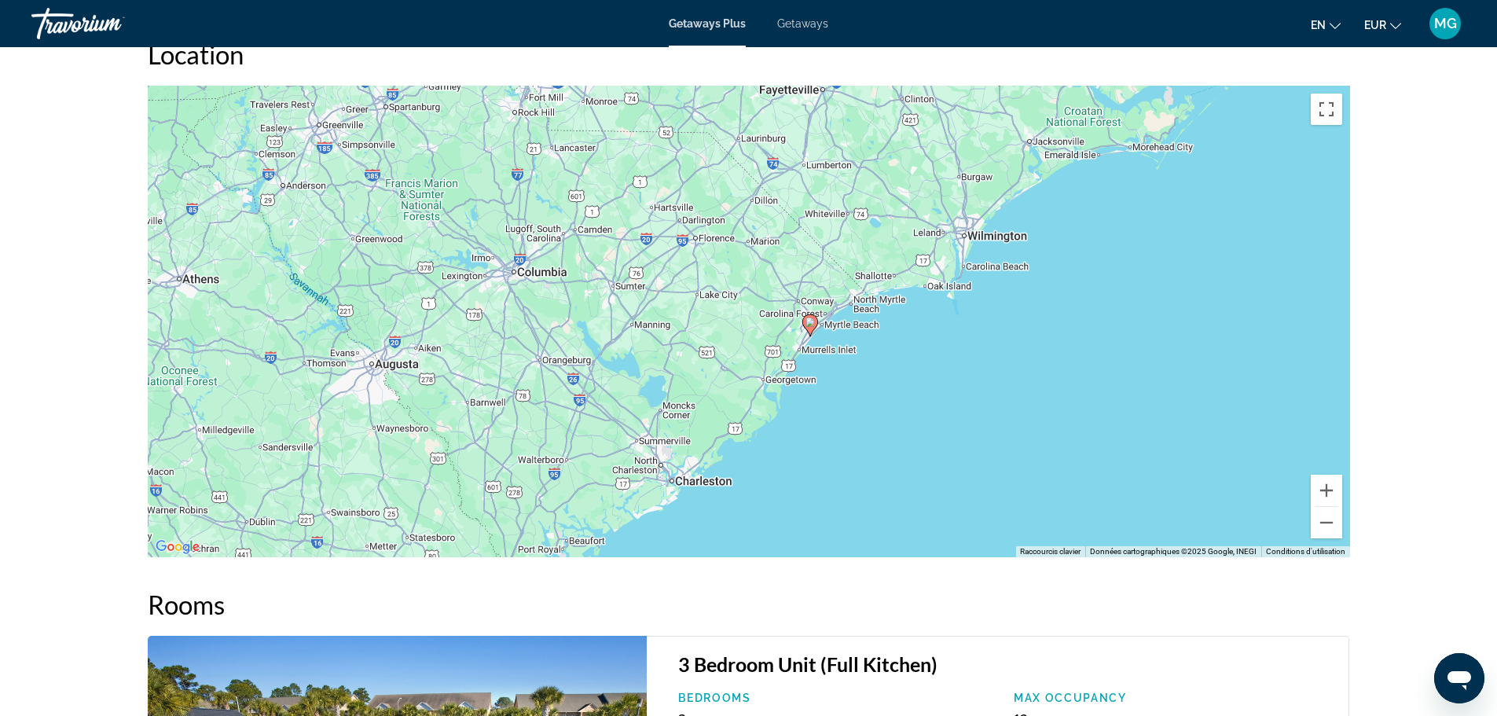
drag, startPoint x: 788, startPoint y: 463, endPoint x: 897, endPoint y: 295, distance: 200.2
click at [897, 295] on div "Pour activer le glissement avec le clavier, appuyez sur Alt+Entrée. Une fois ce…" at bounding box center [749, 322] width 1203 height 472
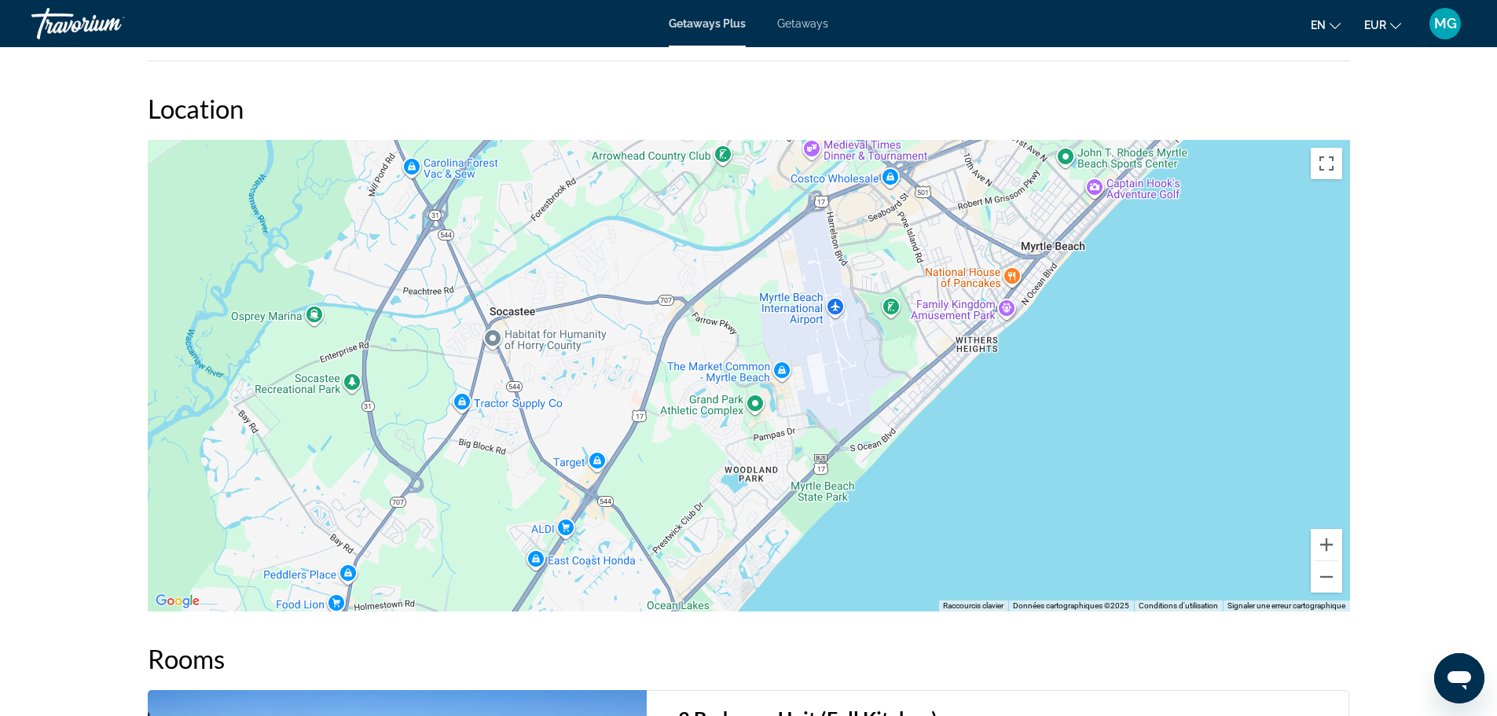
scroll to position [2372, 0]
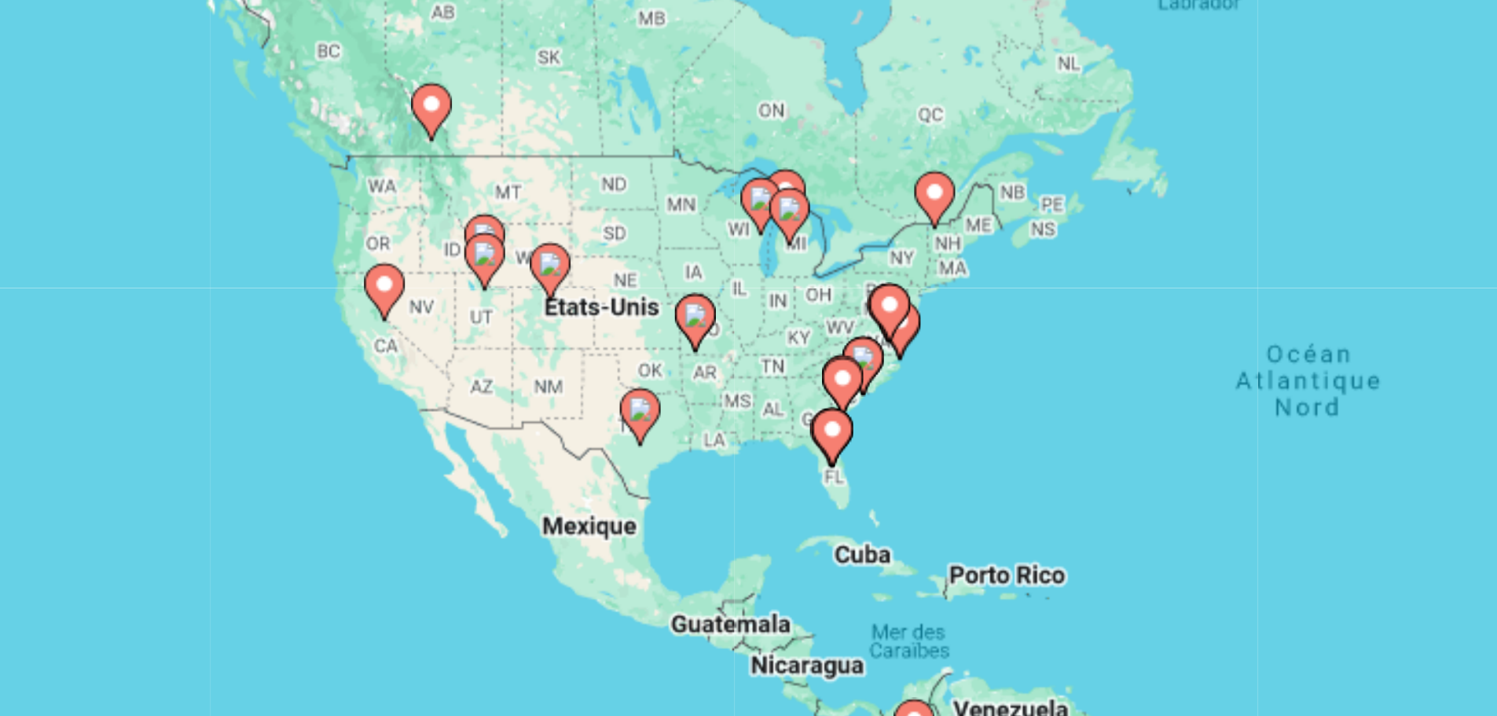
drag, startPoint x: 344, startPoint y: 330, endPoint x: 457, endPoint y: 384, distance: 126.2
click at [457, 384] on div "Pour activer le glissement avec le clavier, appuyez sur Alt+Entrée. Une fois ce…" at bounding box center [749, 346] width 1203 height 472
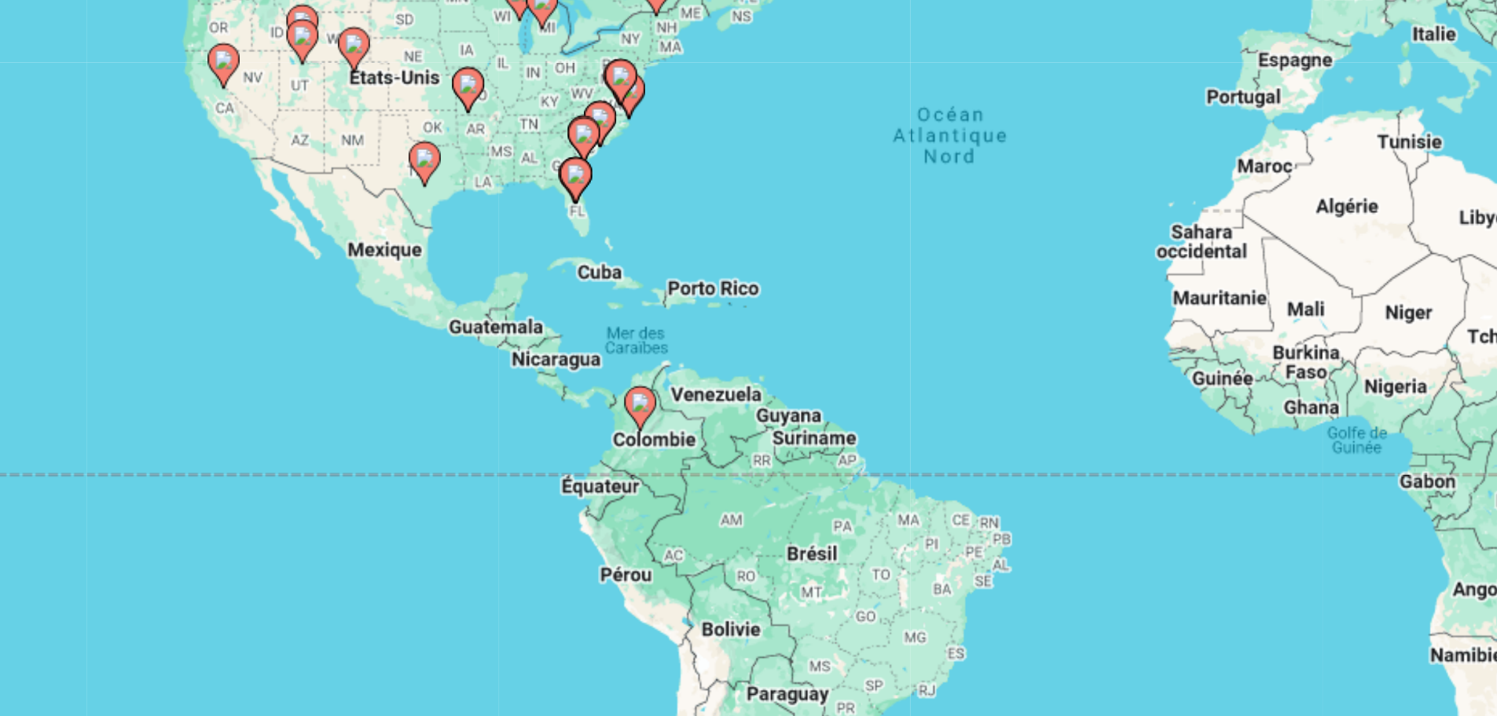
drag, startPoint x: 590, startPoint y: 395, endPoint x: 506, endPoint y: 297, distance: 128.8
click at [506, 297] on div "Pour activer le glissement avec le clavier, appuyez sur Alt+Entrée. Une fois ce…" at bounding box center [749, 346] width 1203 height 472
click at [574, 415] on icon "Main content" at bounding box center [578, 417] width 14 height 20
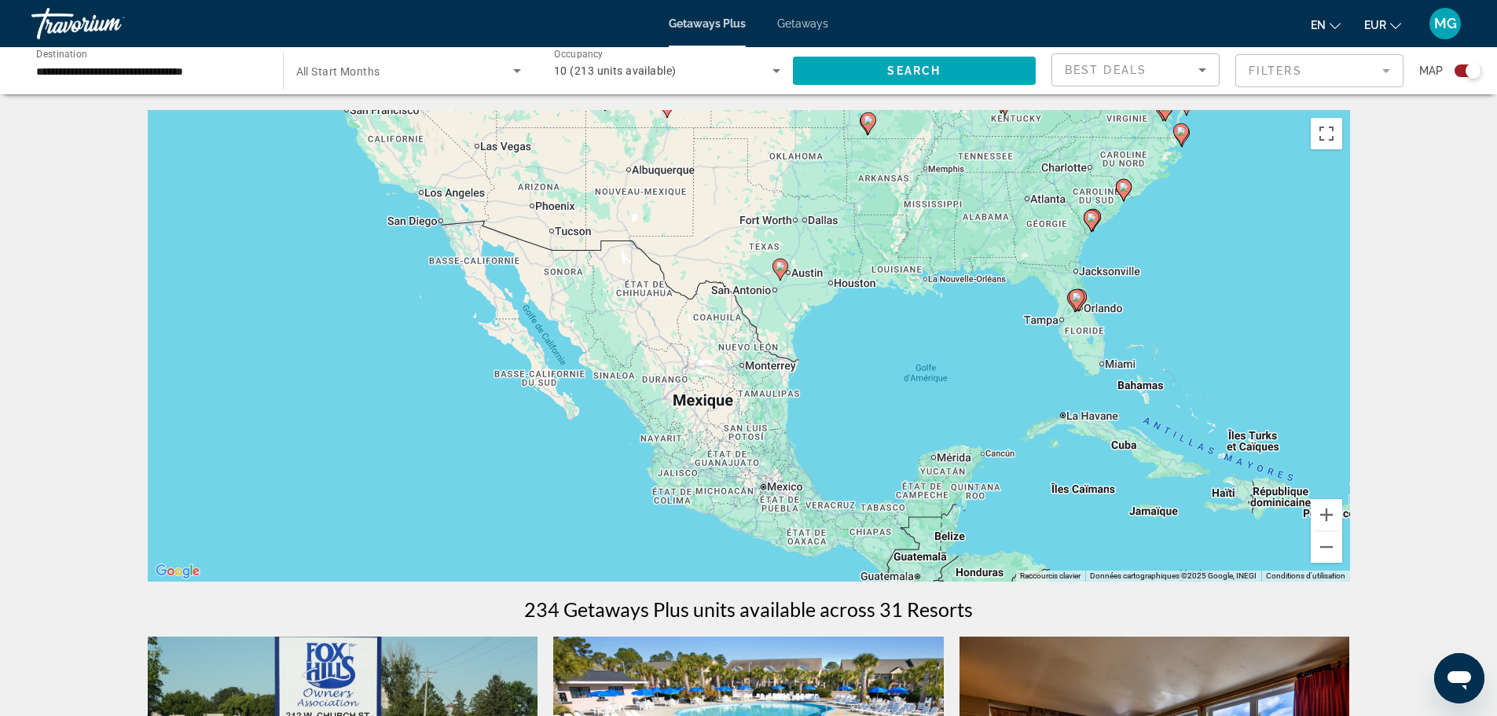
drag, startPoint x: 895, startPoint y: 303, endPoint x: 1393, endPoint y: 703, distance: 639.1
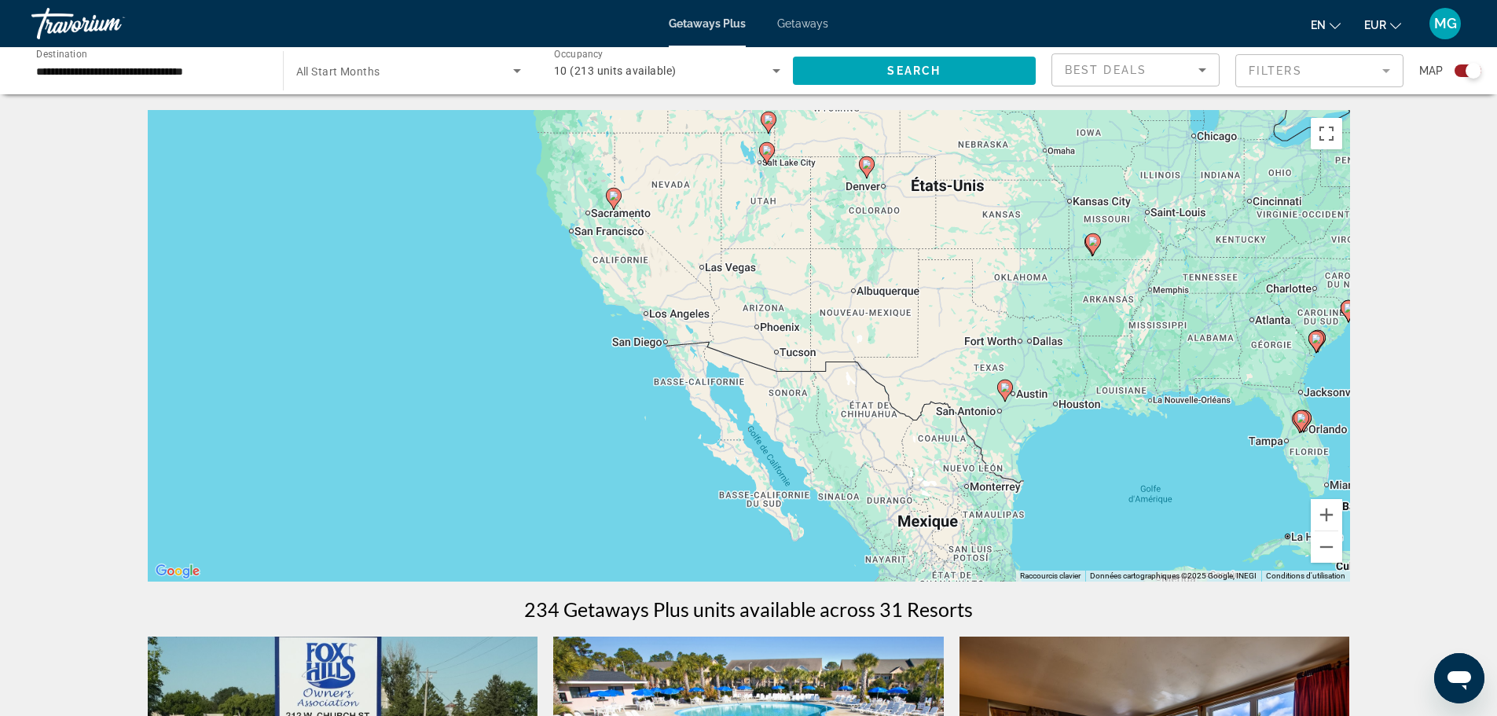
drag, startPoint x: 962, startPoint y: 429, endPoint x: 1146, endPoint y: 562, distance: 226.9
click at [1146, 562] on div "Pour activer le glissement avec le clavier, appuyez sur Alt+Entrée. Une fois ce…" at bounding box center [749, 346] width 1203 height 472
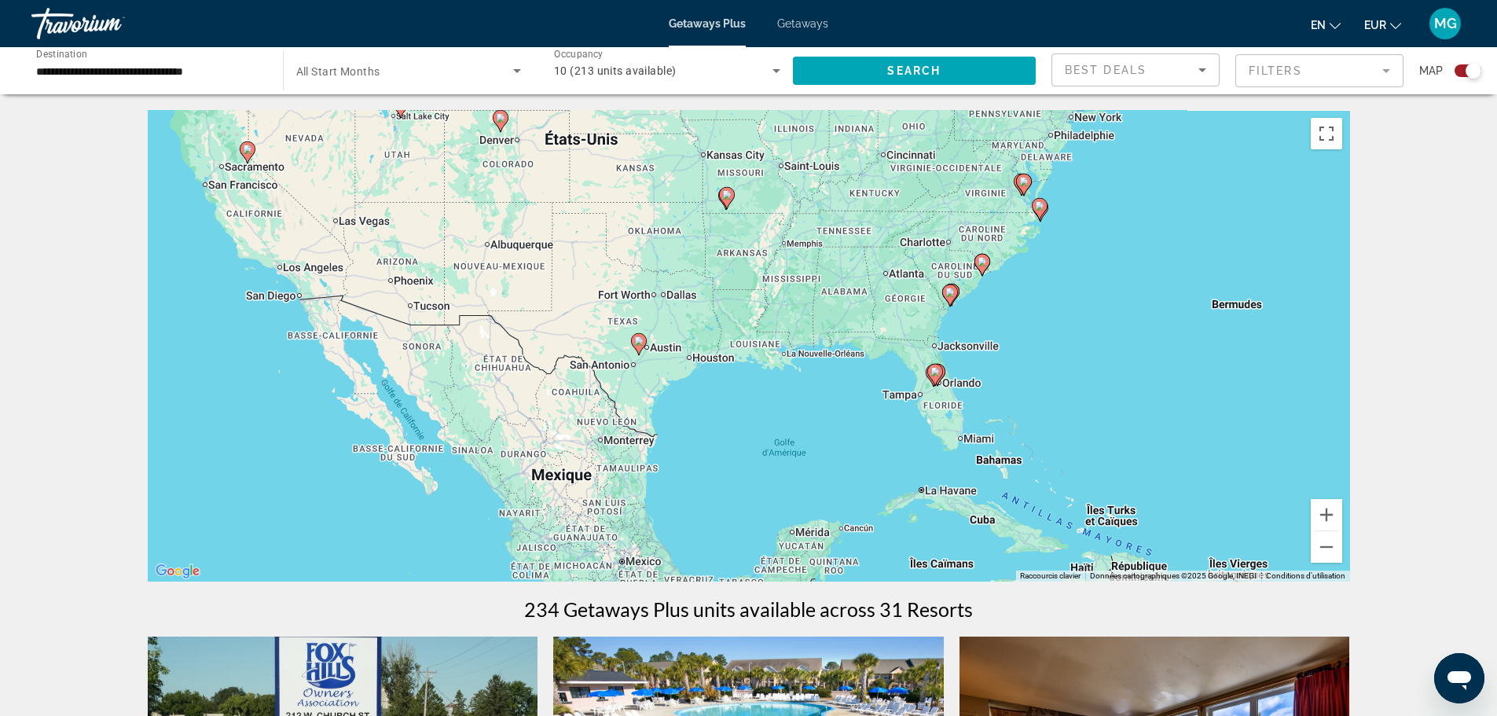
drag, startPoint x: 1120, startPoint y: 431, endPoint x: 685, endPoint y: 391, distance: 437.3
click at [685, 391] on div "Pour activer le glissement avec le clavier, appuyez sur Alt+Entrée. Une fois ce…" at bounding box center [749, 346] width 1203 height 472
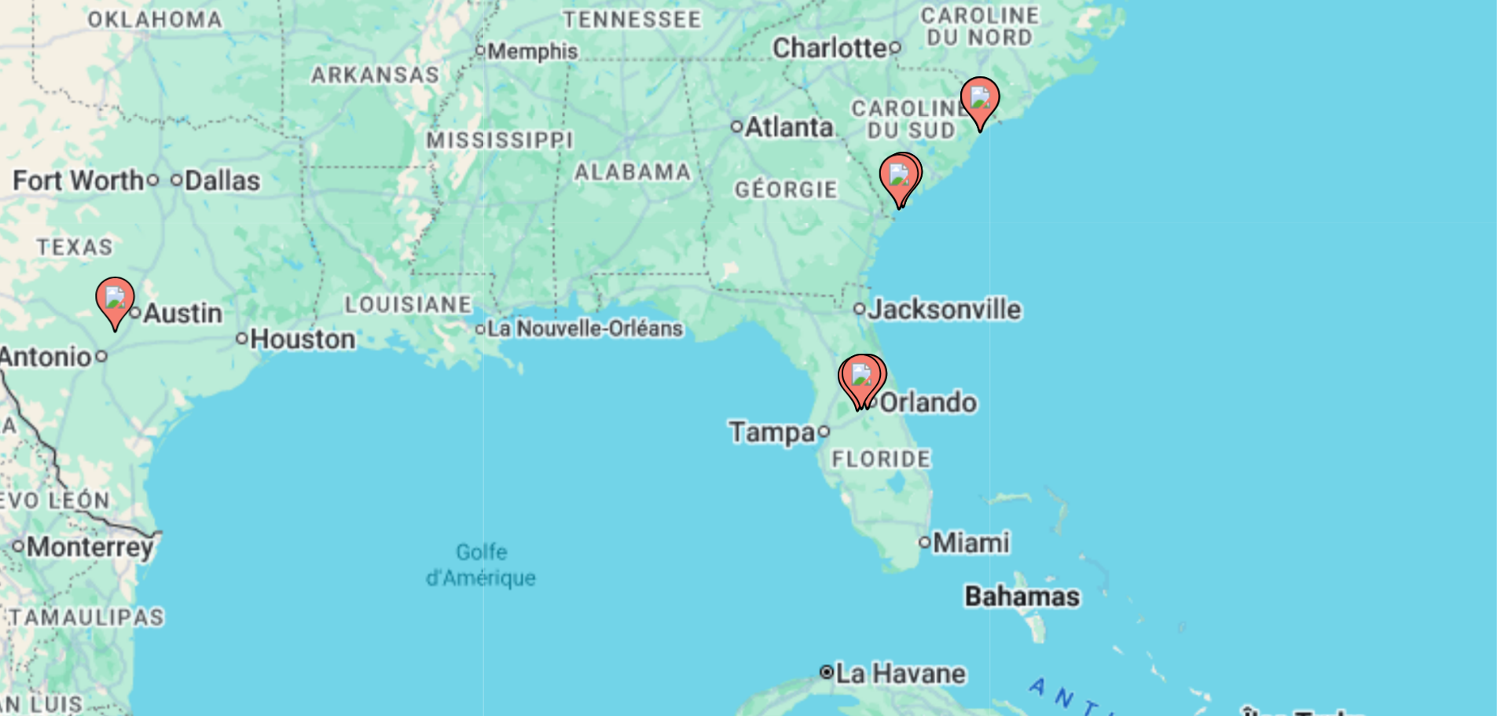
drag, startPoint x: 847, startPoint y: 402, endPoint x: 732, endPoint y: 398, distance: 115.6
click at [732, 398] on div "Pour activer le glissement avec le clavier, appuyez sur Alt+Entrée. Une fois ce…" at bounding box center [749, 346] width 1203 height 472
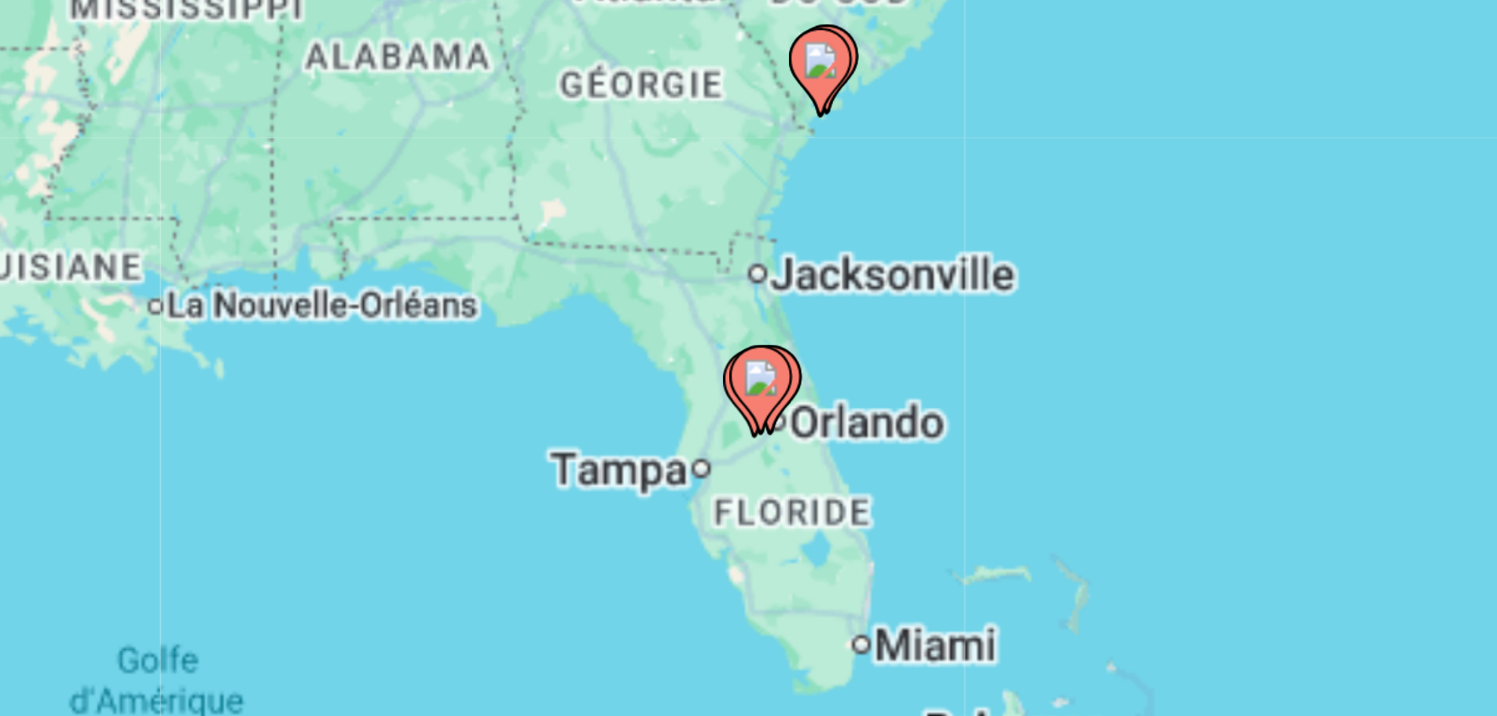
click at [726, 393] on icon "Main content" at bounding box center [721, 394] width 14 height 20
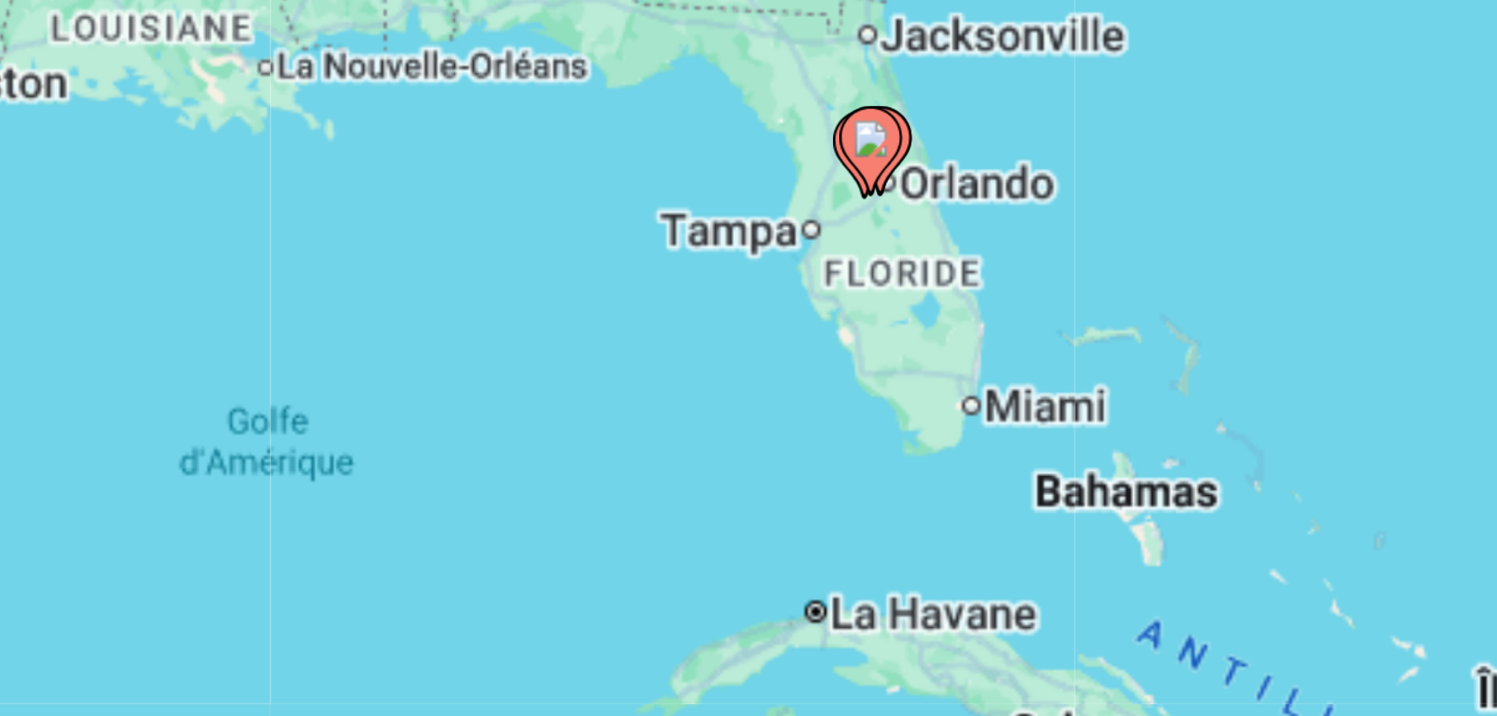
click at [749, 333] on image "Main content" at bounding box center [748, 330] width 9 height 9
type input "**********"
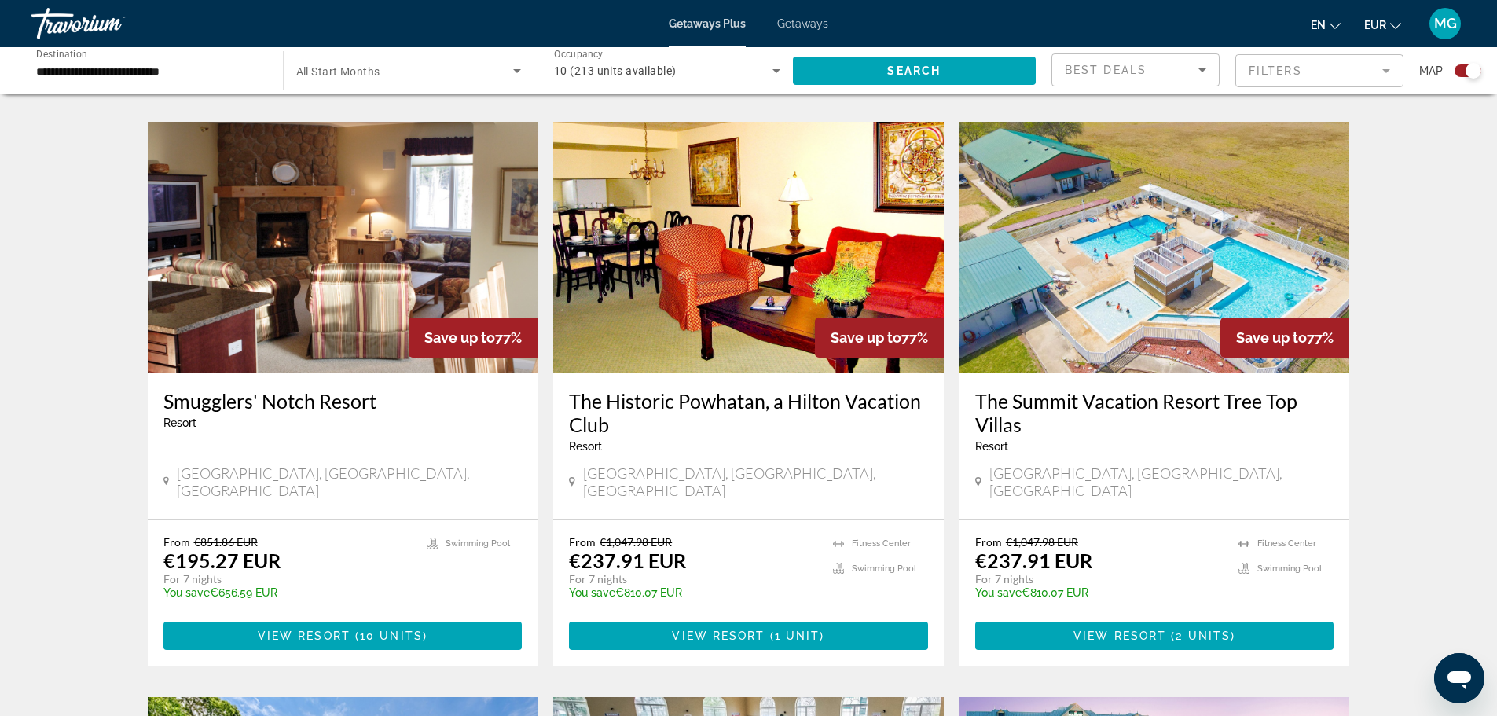
scroll to position [1016, 0]
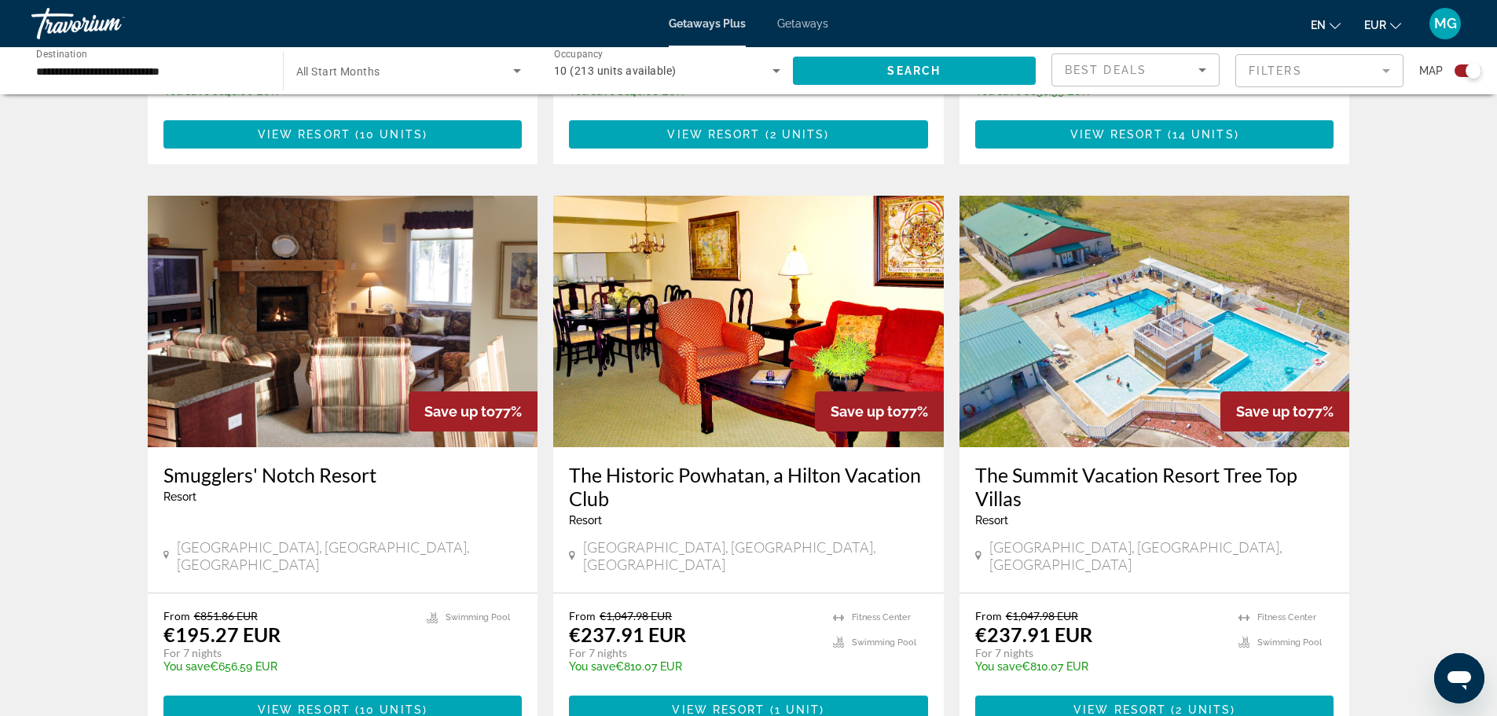
click at [1176, 286] on img "Main content" at bounding box center [1155, 322] width 391 height 252
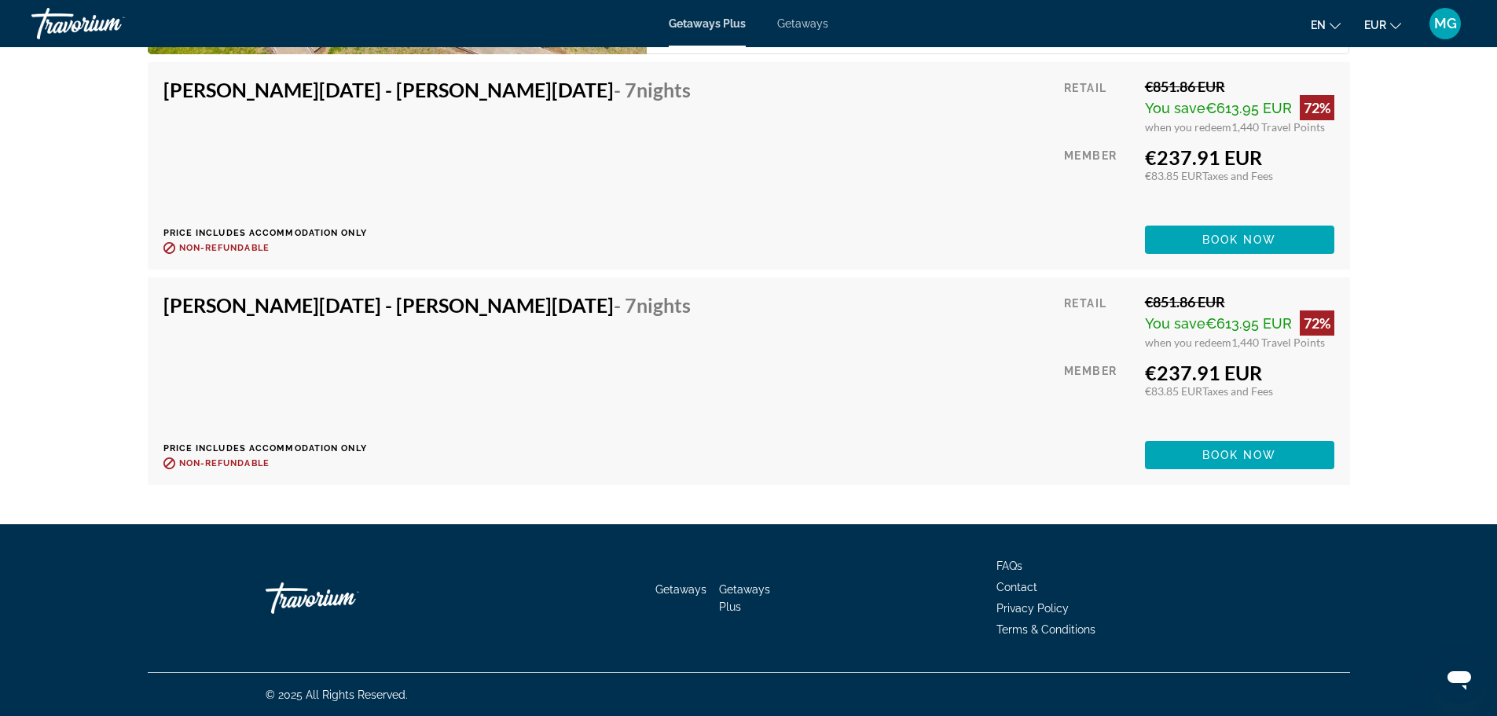
scroll to position [3087, 0]
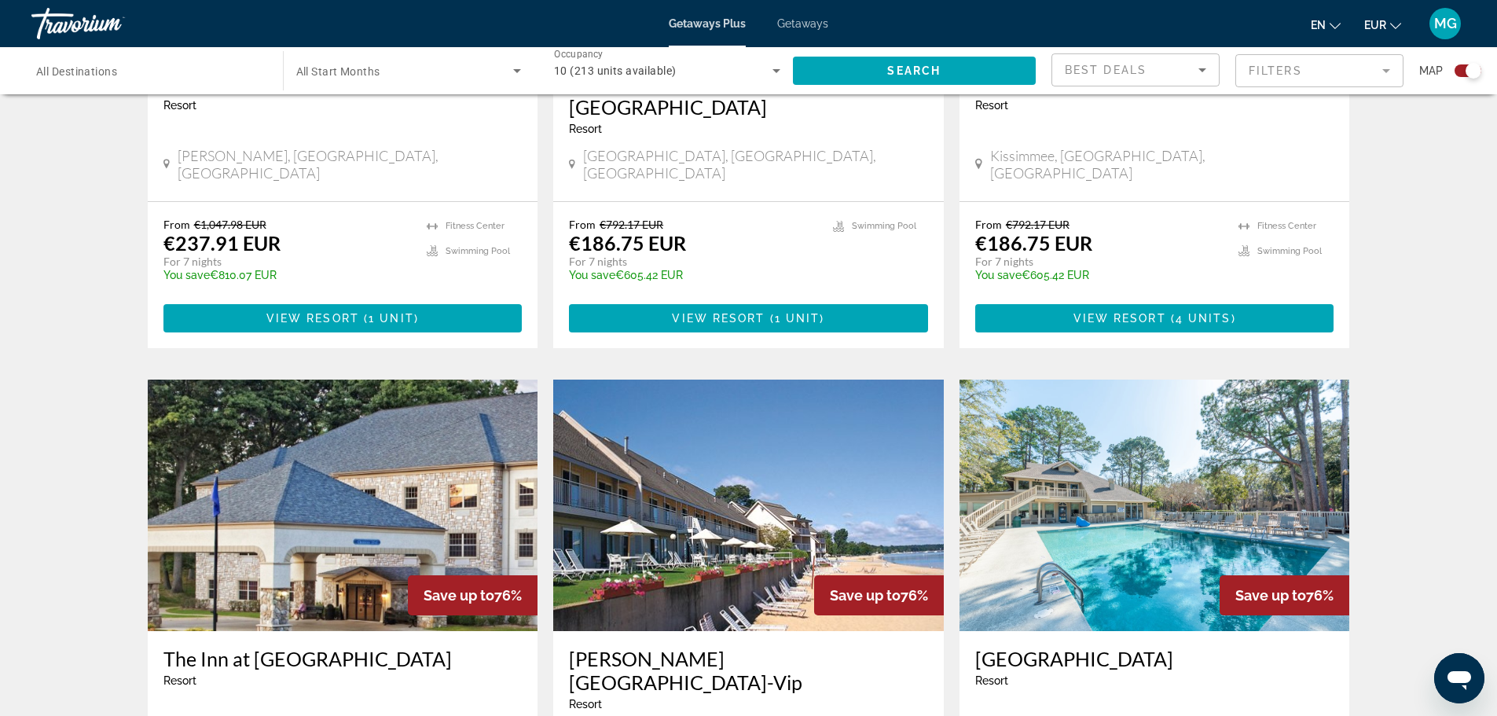
scroll to position [2013, 0]
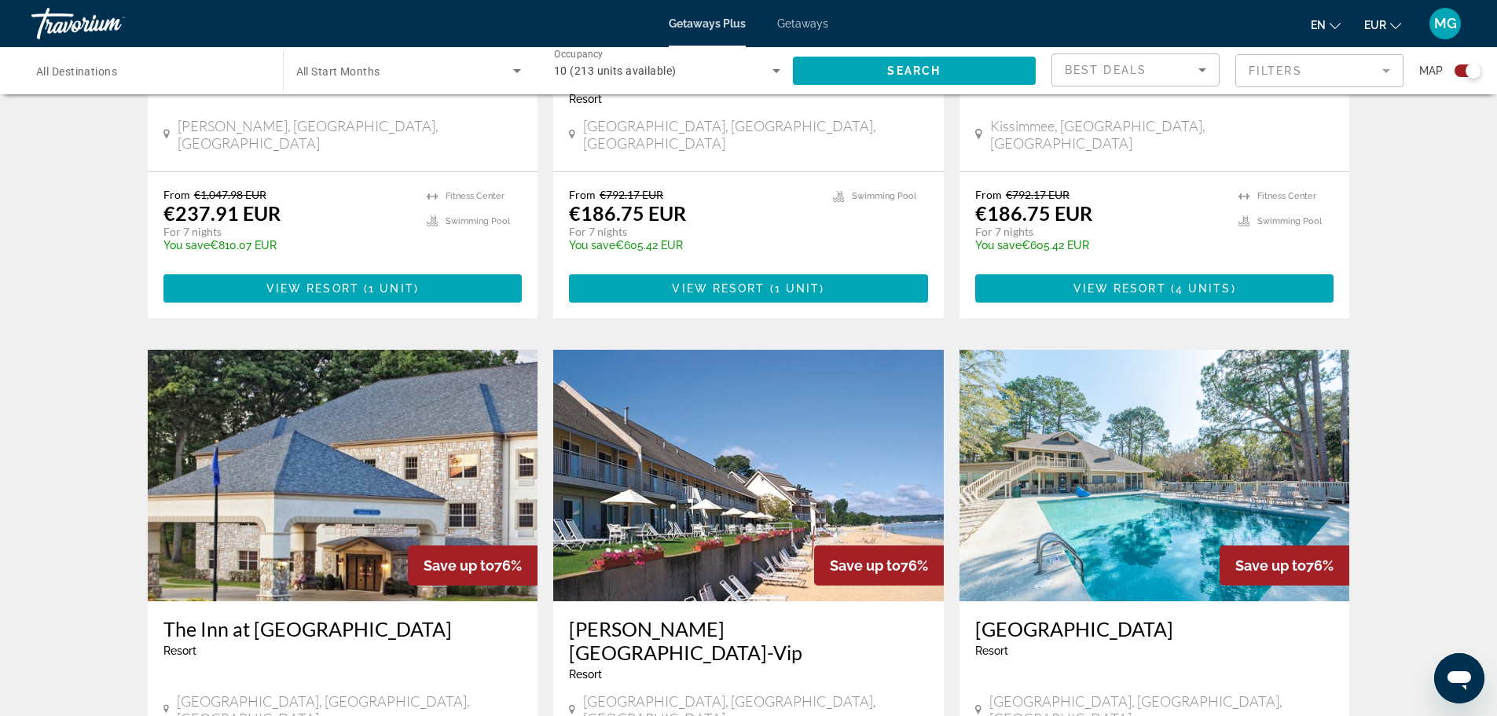
click at [311, 350] on img "Main content" at bounding box center [343, 476] width 391 height 252
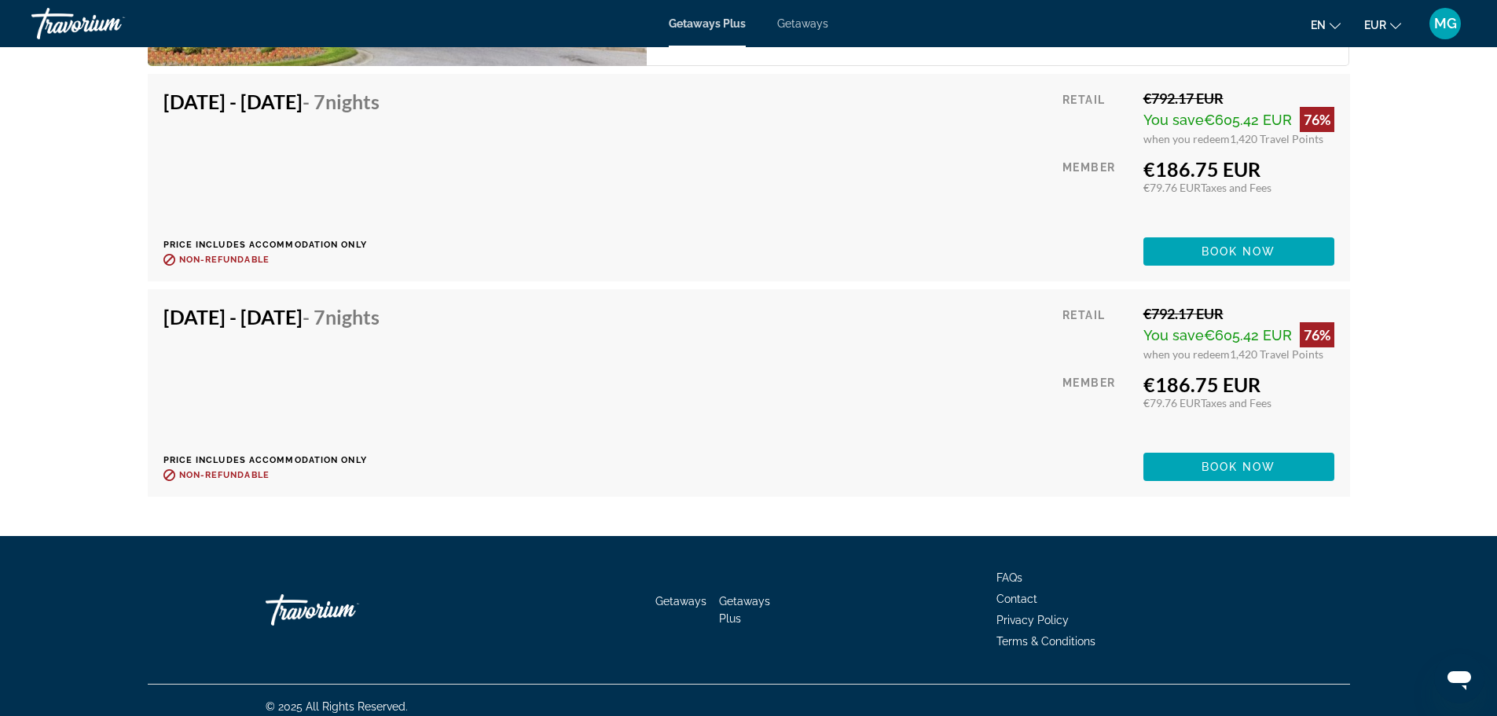
scroll to position [2989, 0]
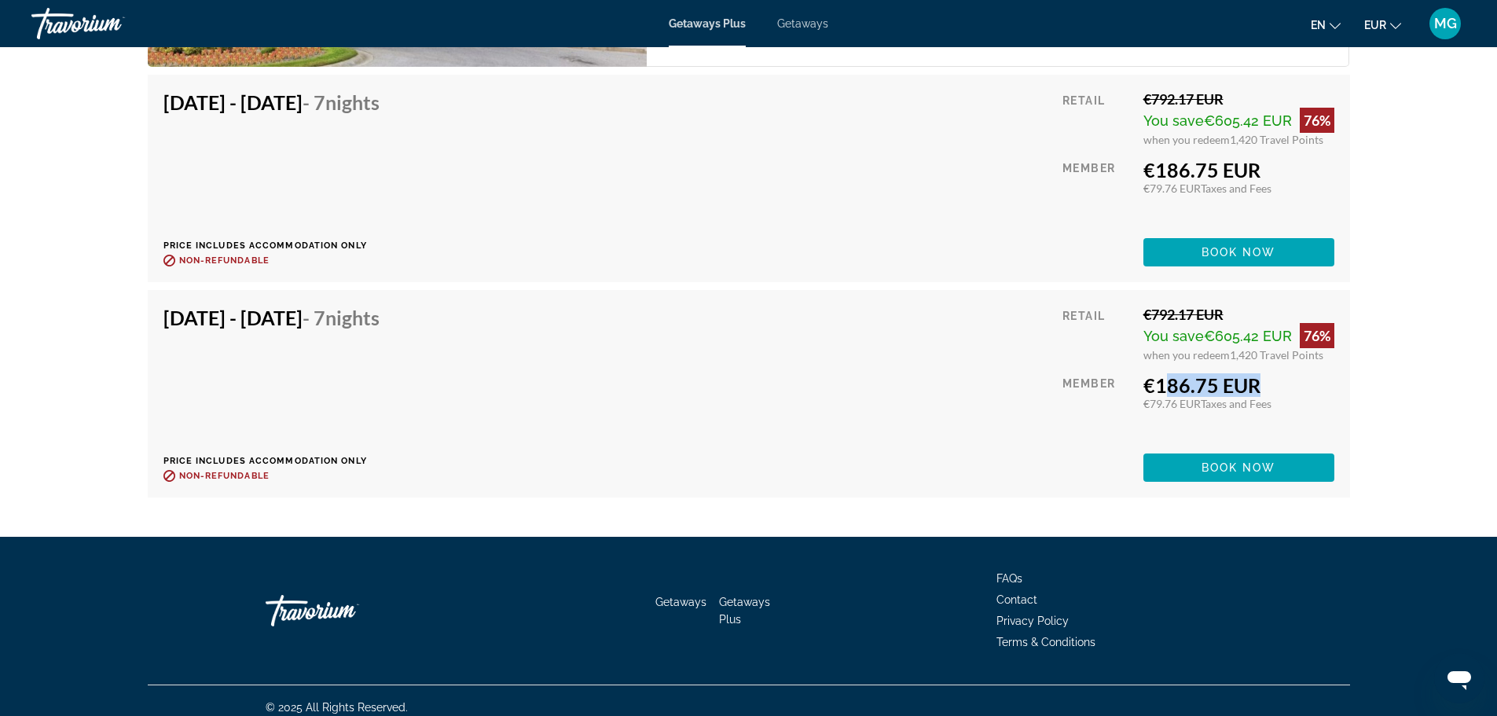
drag, startPoint x: 1159, startPoint y: 370, endPoint x: 1247, endPoint y: 370, distance: 88.8
click at [1247, 373] on div "€186.75 EUR" at bounding box center [1239, 385] width 191 height 24
click at [1258, 373] on div "€186.75 EUR" at bounding box center [1239, 385] width 191 height 24
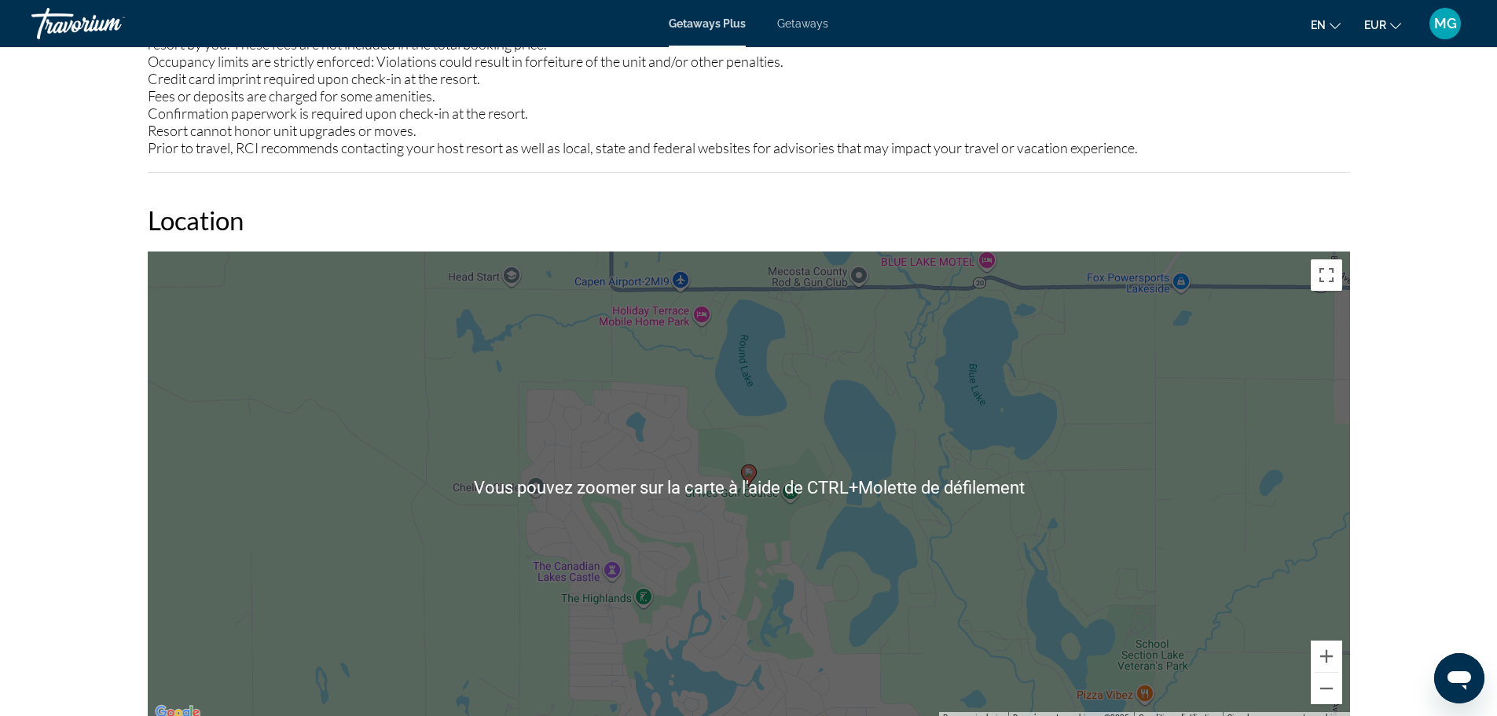
scroll to position [1874, 0]
click at [1321, 682] on button "Zoom arrière" at bounding box center [1326, 687] width 31 height 31
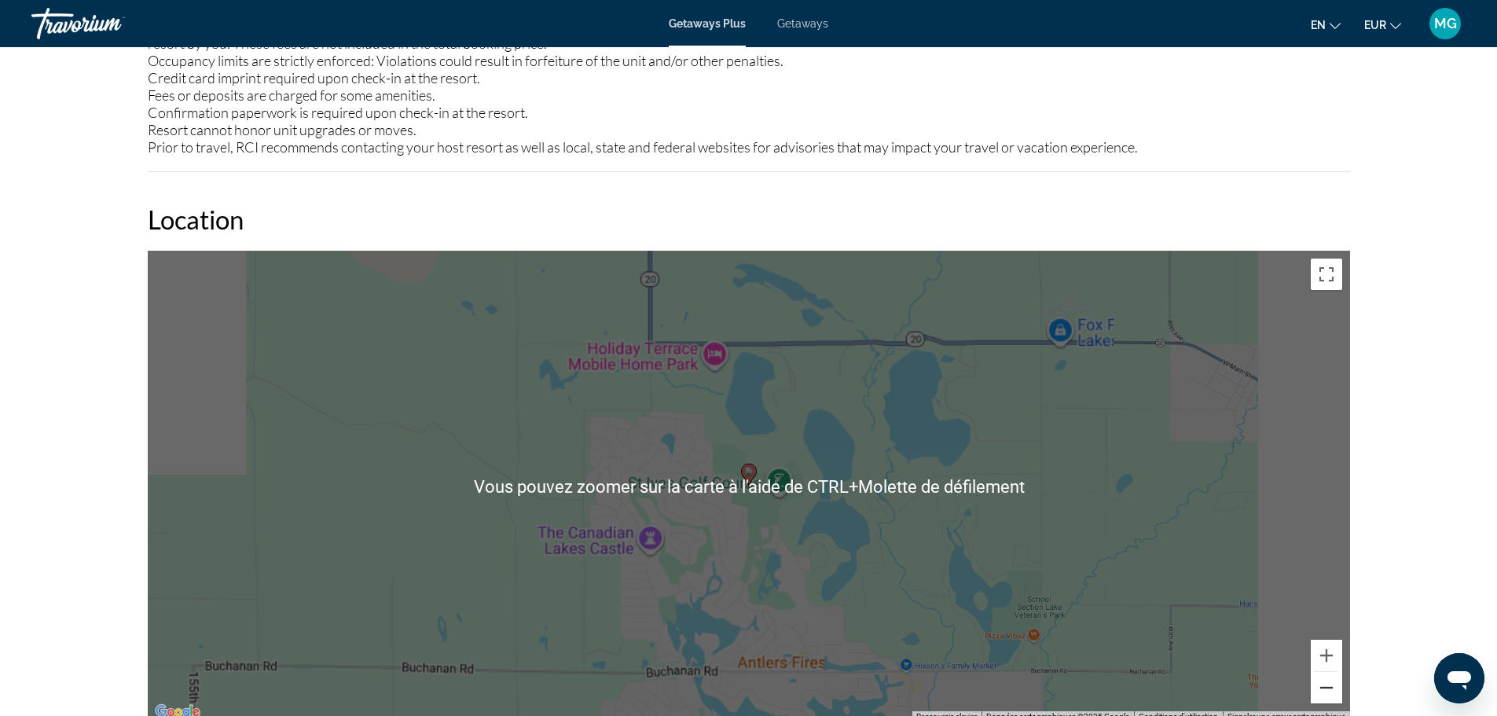
click at [1321, 682] on button "Zoom arrière" at bounding box center [1326, 687] width 31 height 31
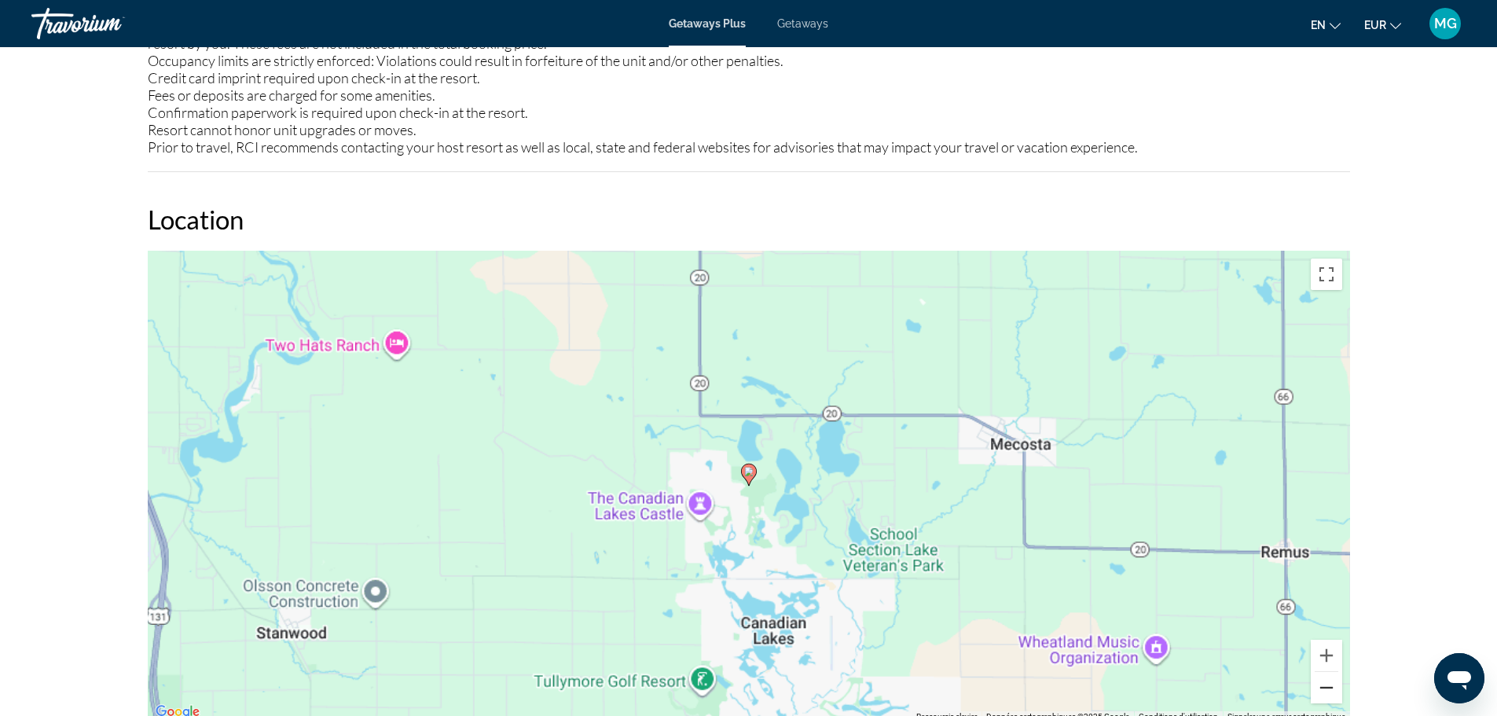
click at [1321, 682] on button "Zoom arrière" at bounding box center [1326, 687] width 31 height 31
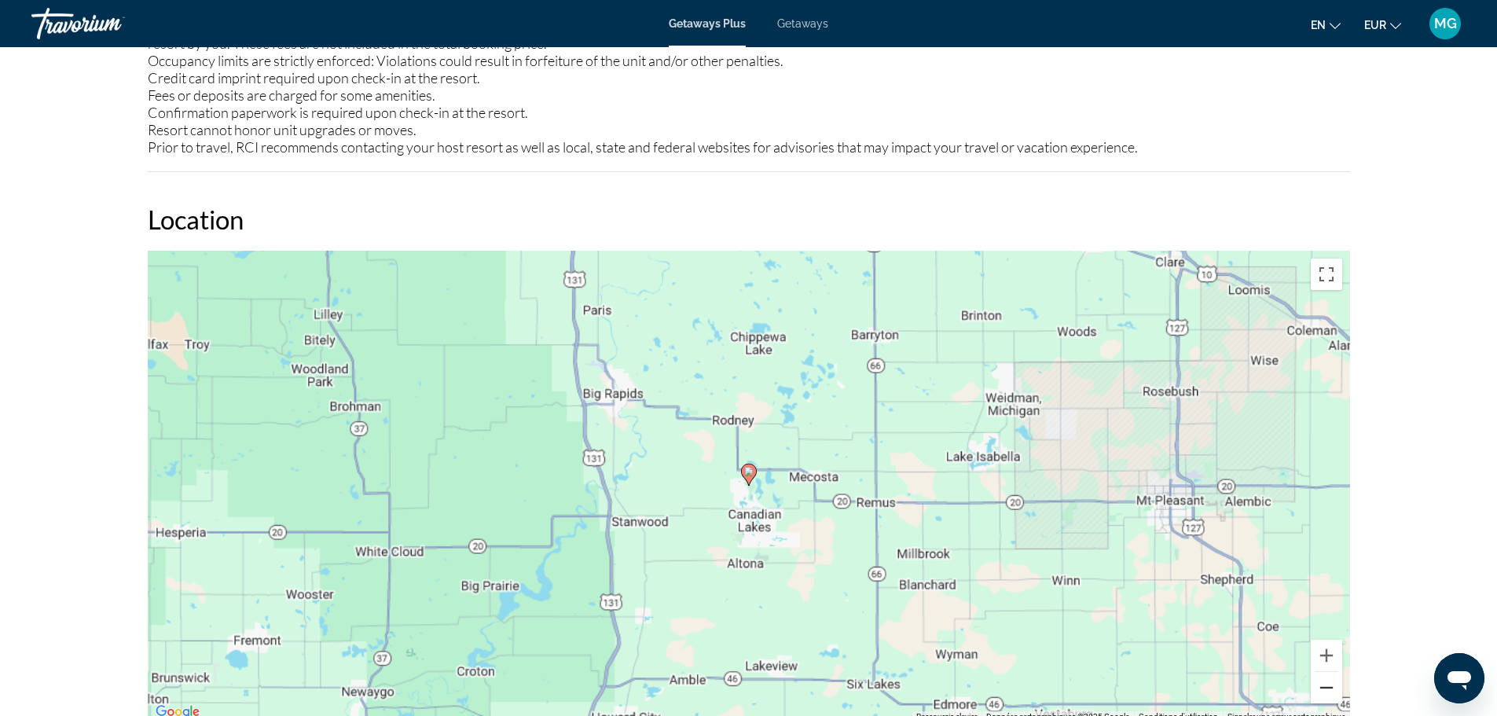
click at [1321, 682] on button "Zoom arrière" at bounding box center [1326, 687] width 31 height 31
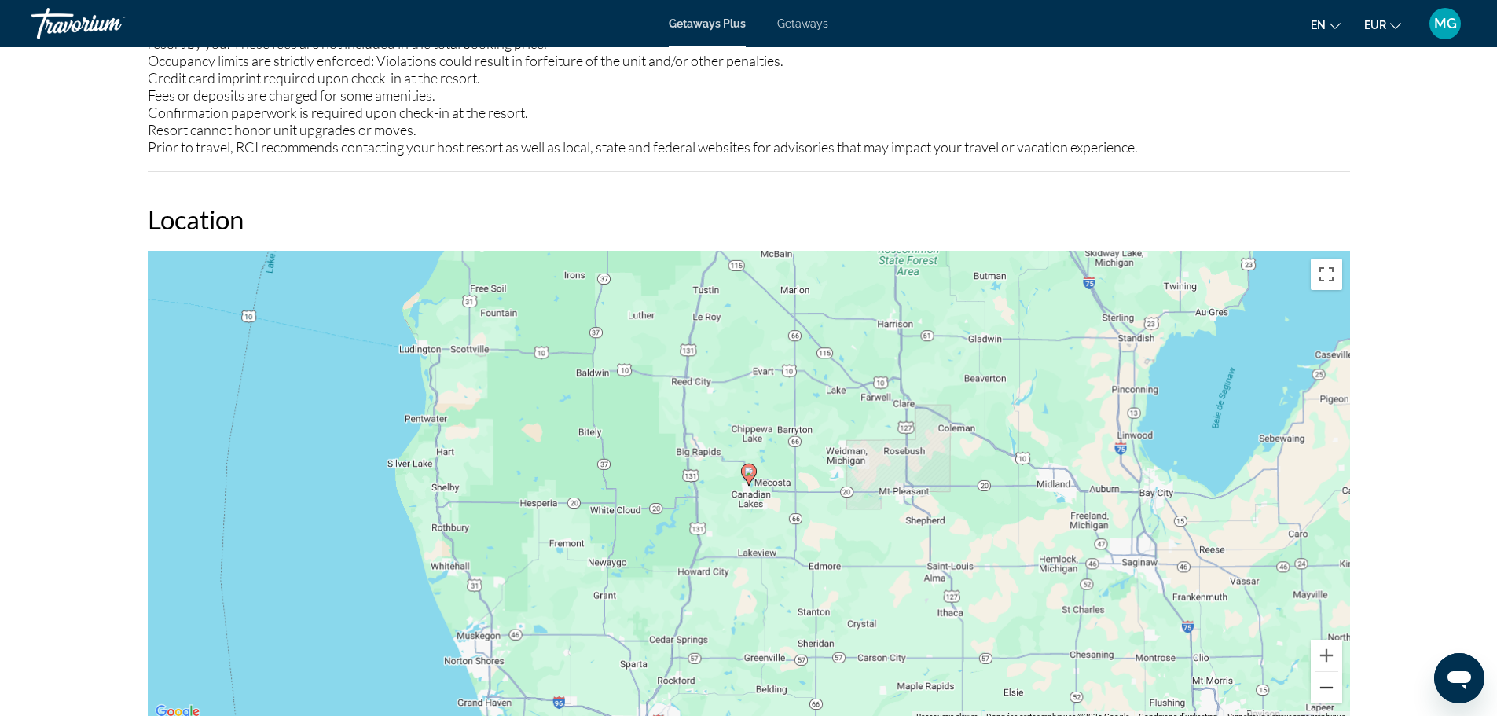
click at [1321, 682] on button "Zoom arrière" at bounding box center [1326, 687] width 31 height 31
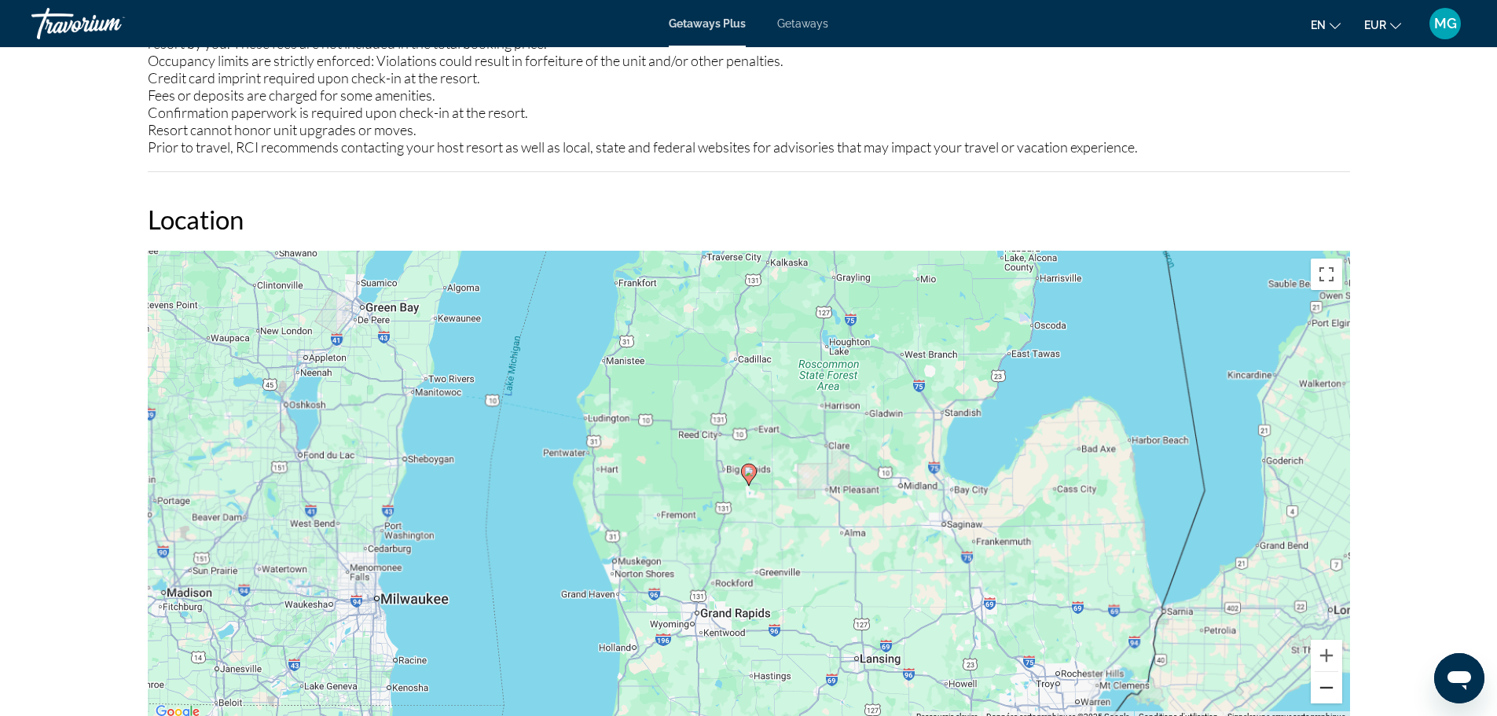
click at [1321, 682] on button "Zoom arrière" at bounding box center [1326, 687] width 31 height 31
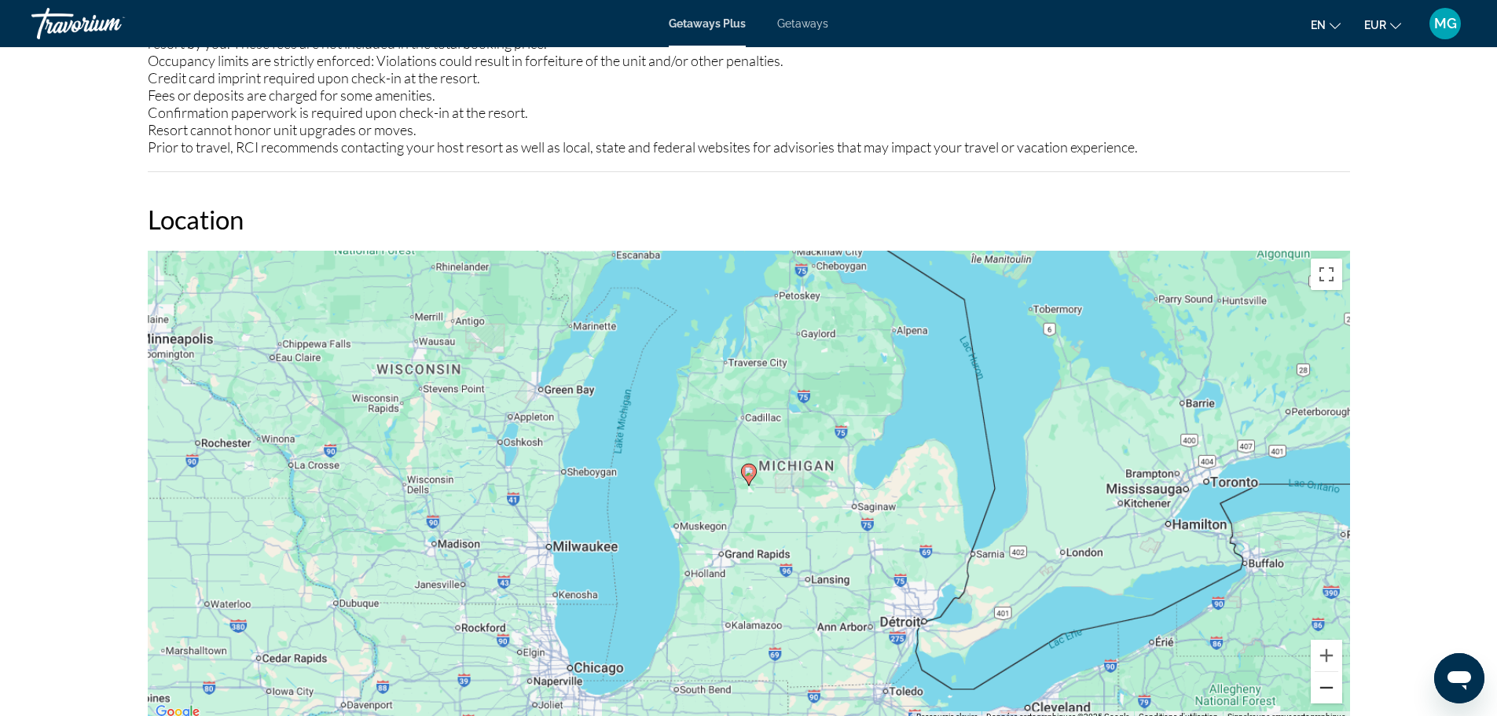
click at [1321, 682] on button "Zoom arrière" at bounding box center [1326, 687] width 31 height 31
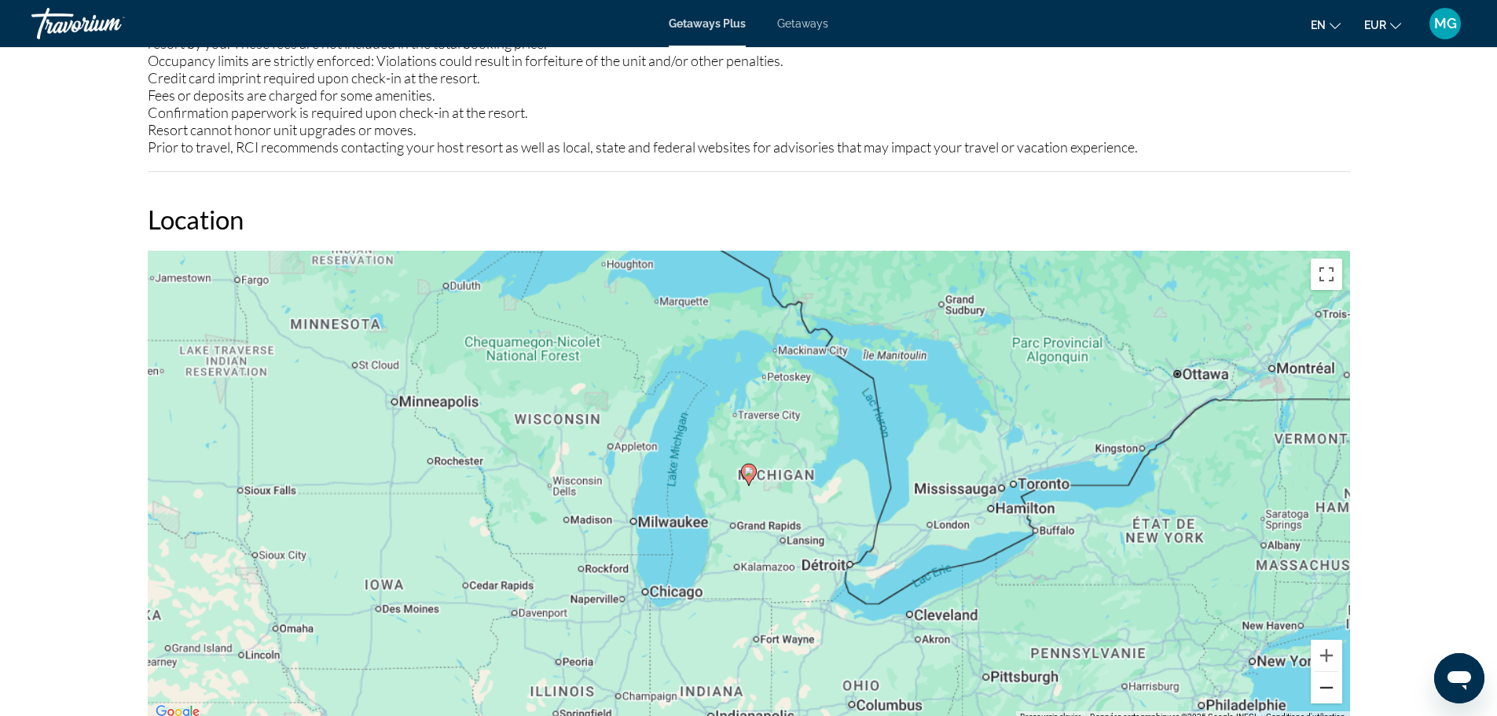
click at [1321, 682] on button "Zoom arrière" at bounding box center [1326, 687] width 31 height 31
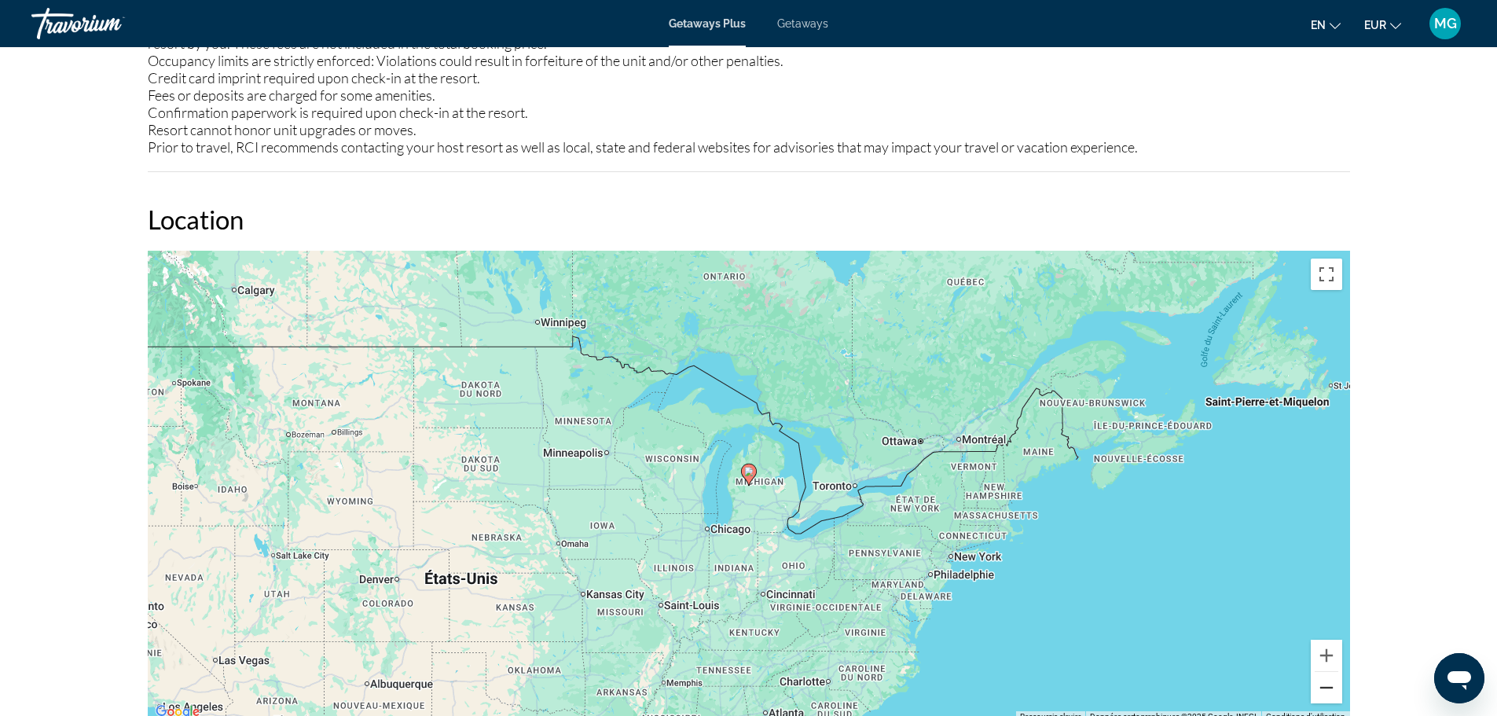
click at [1321, 682] on button "Zoom arrière" at bounding box center [1326, 687] width 31 height 31
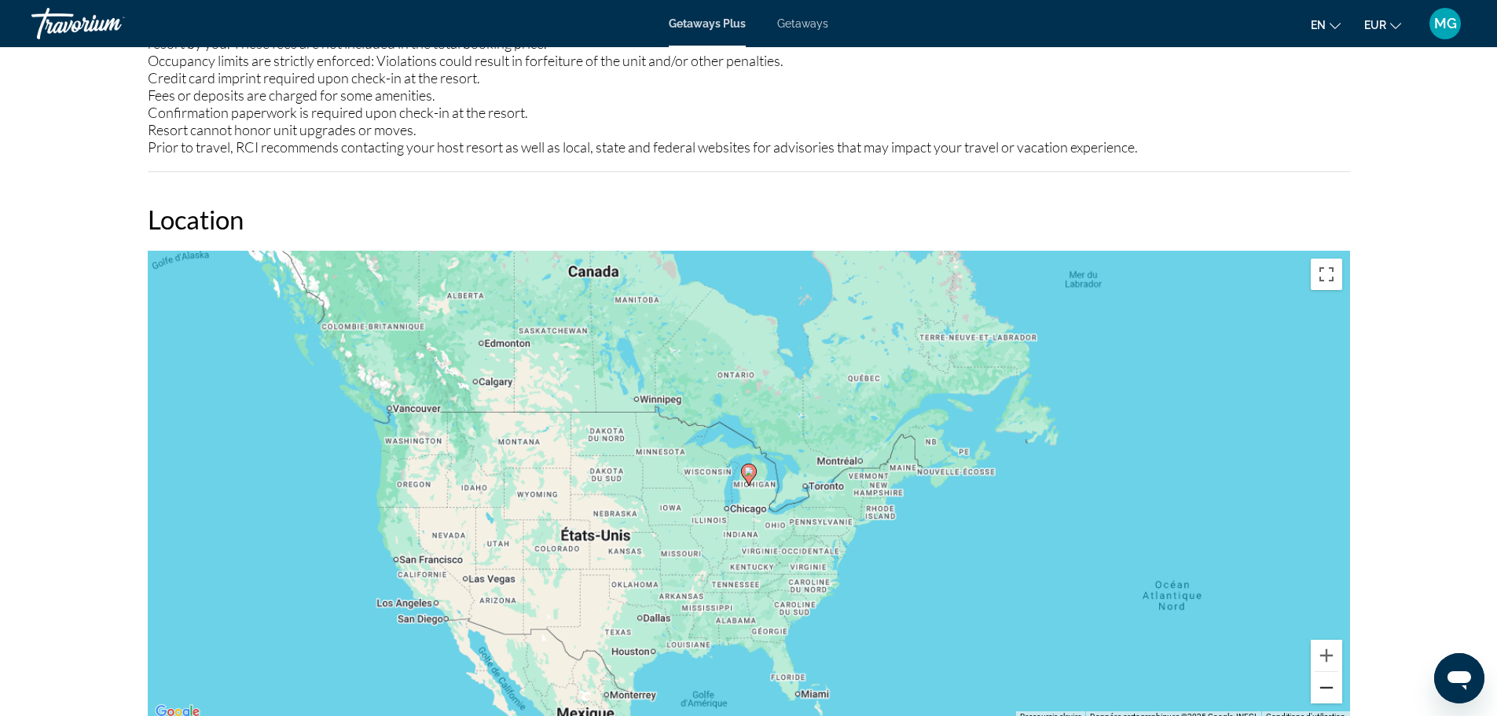
click at [1321, 682] on button "Zoom arrière" at bounding box center [1326, 687] width 31 height 31
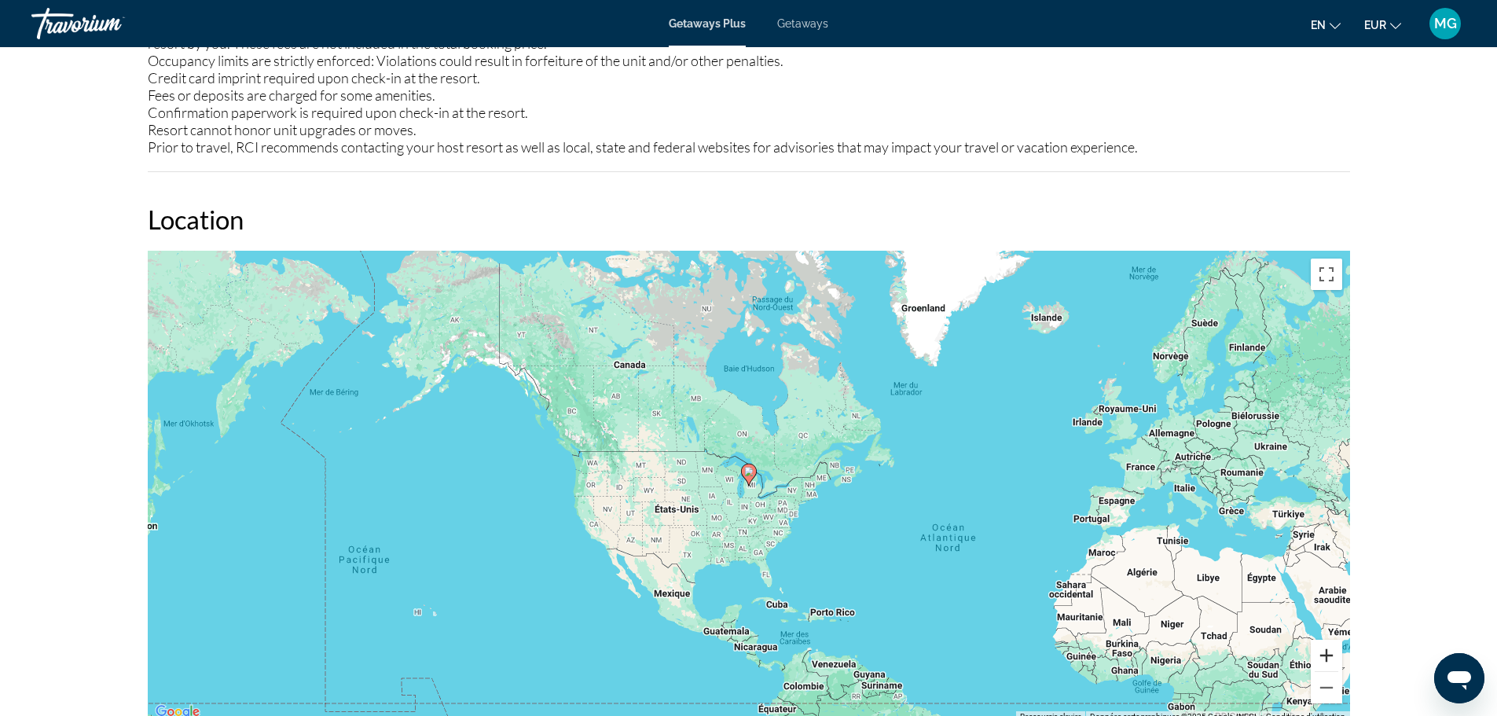
click at [1332, 650] on button "Zoom avant" at bounding box center [1326, 655] width 31 height 31
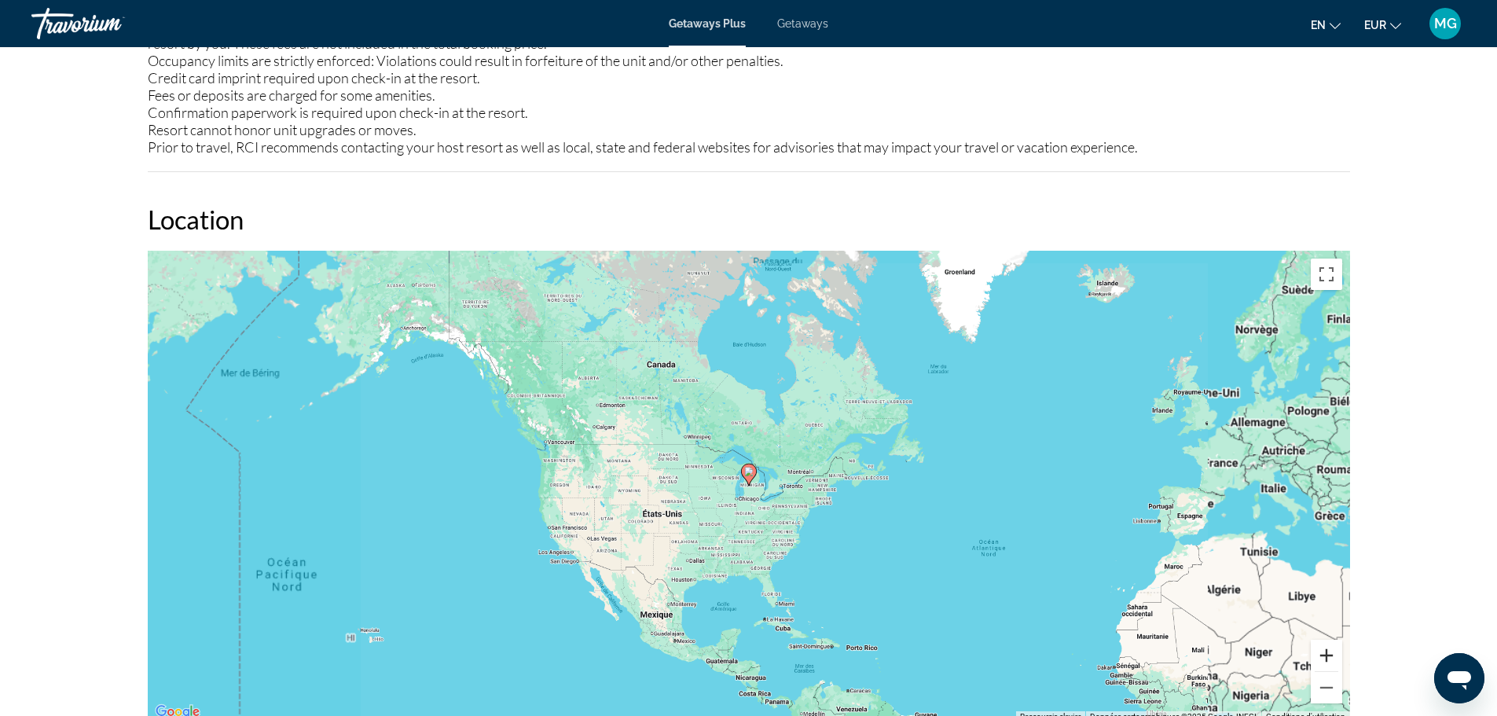
click at [1332, 650] on button "Zoom avant" at bounding box center [1326, 655] width 31 height 31
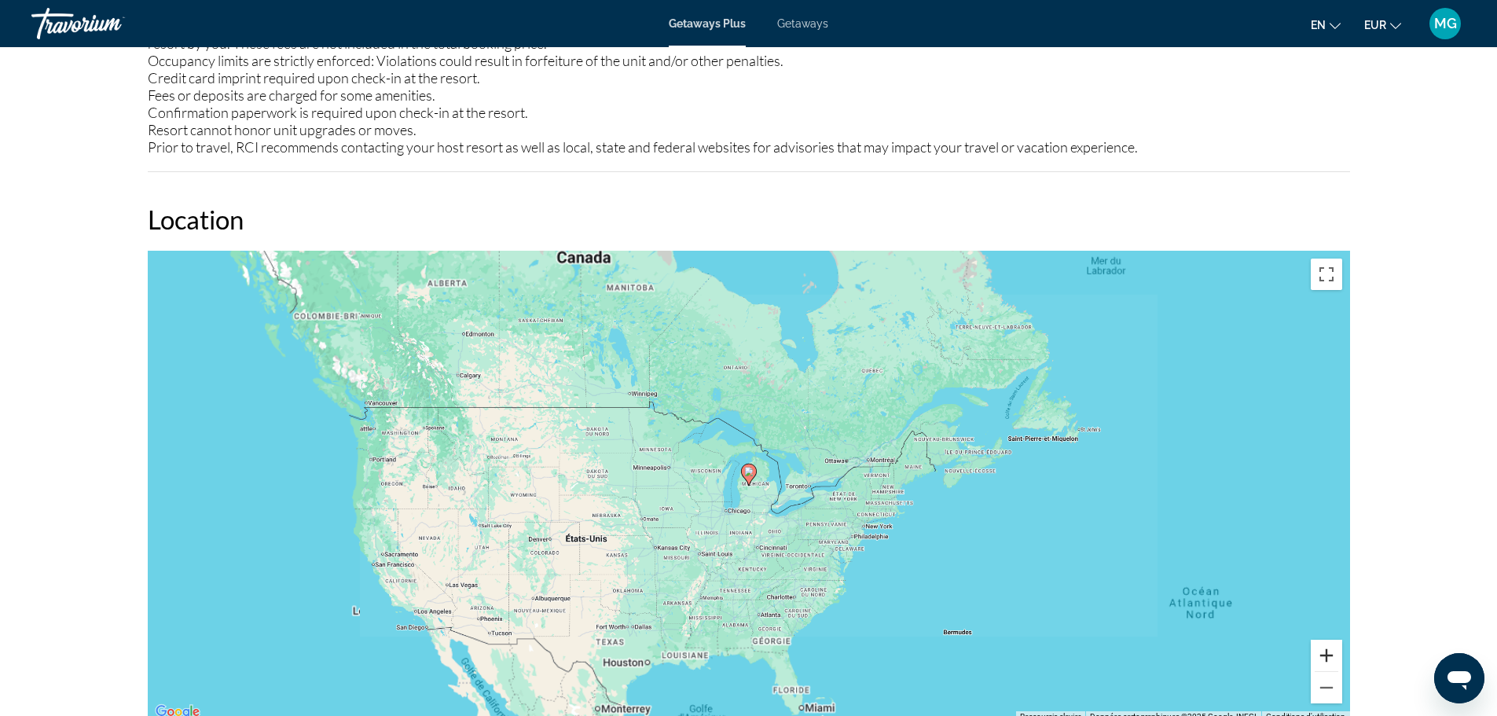
click at [1332, 650] on button "Zoom avant" at bounding box center [1326, 655] width 31 height 31
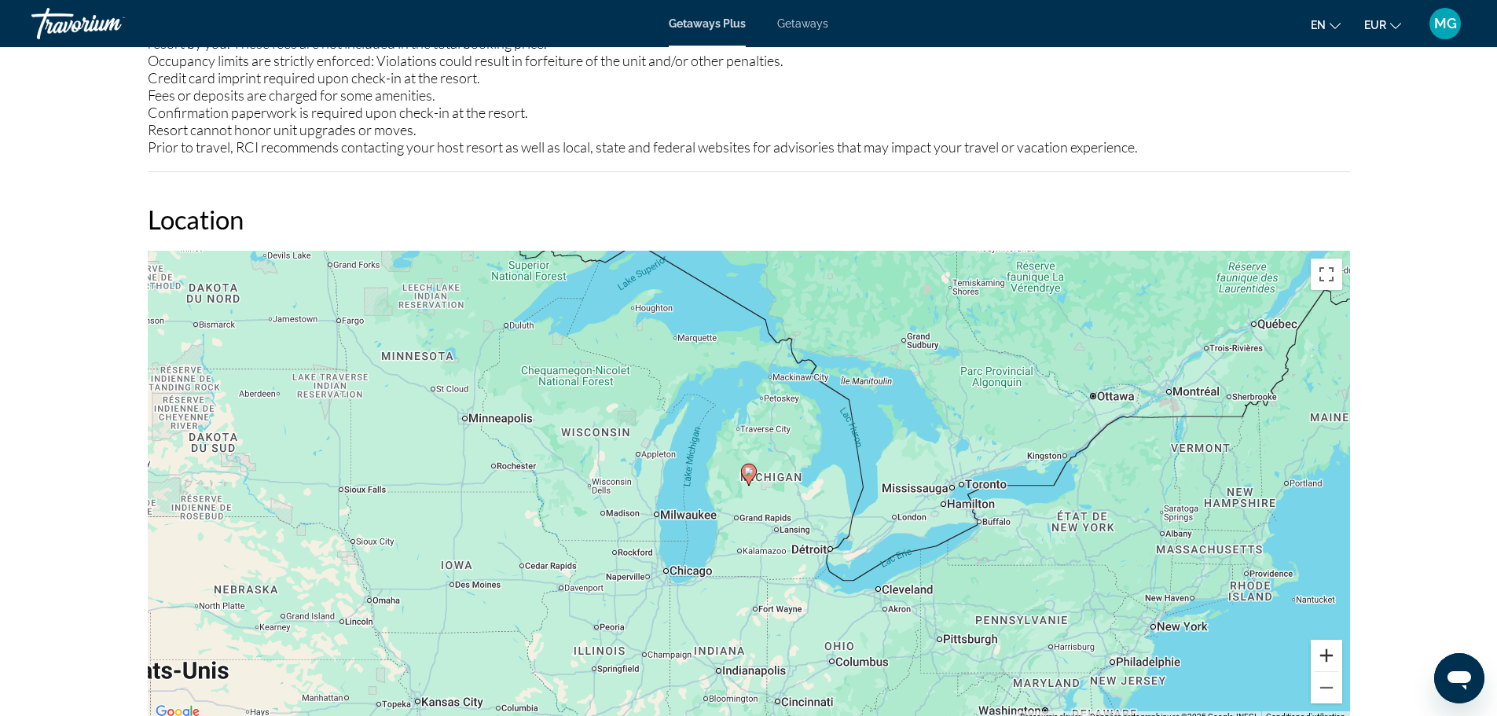
click at [1332, 650] on button "Zoom avant" at bounding box center [1326, 655] width 31 height 31
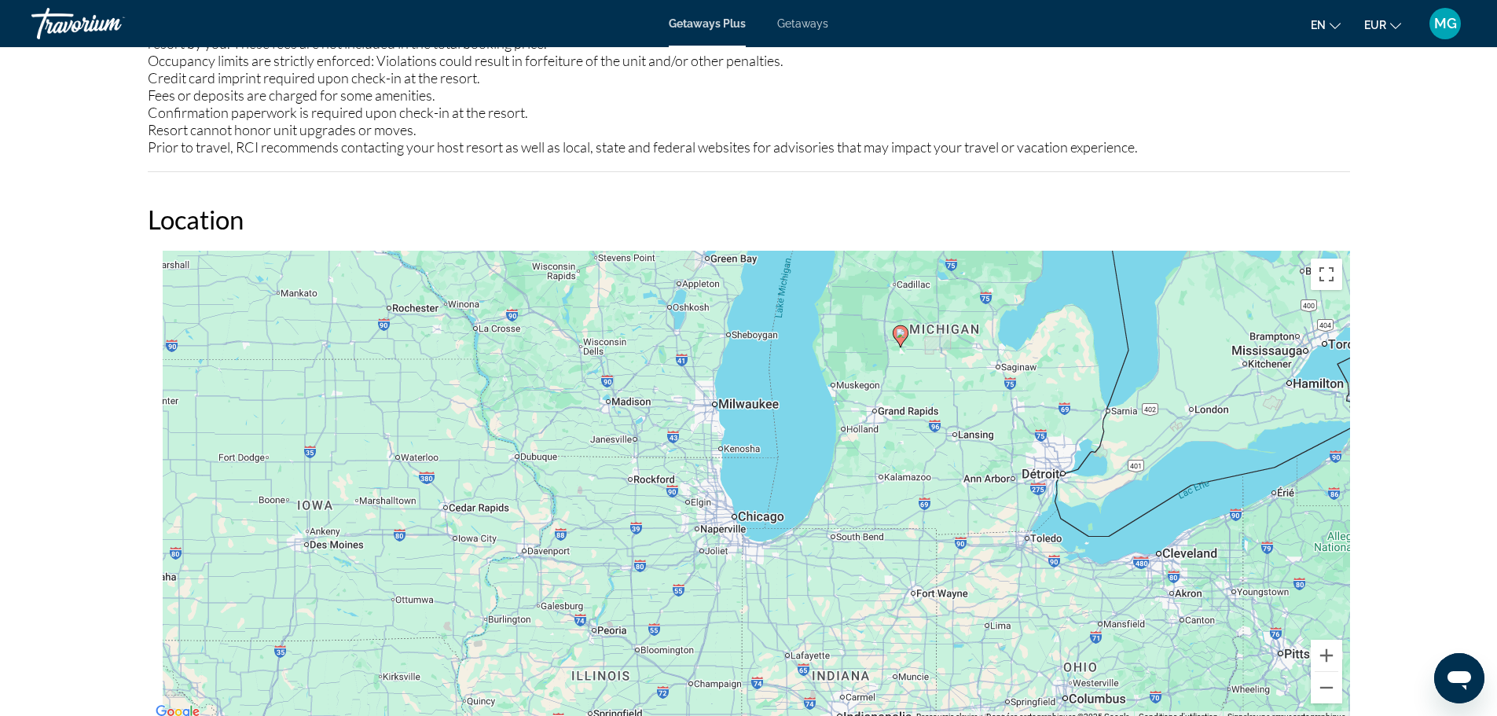
drag, startPoint x: 688, startPoint y: 571, endPoint x: 857, endPoint y: 415, distance: 229.8
click at [857, 415] on div "Pour activer le glissement avec le clavier, appuyez sur Alt+Entrée. Une fois ce…" at bounding box center [749, 487] width 1203 height 472
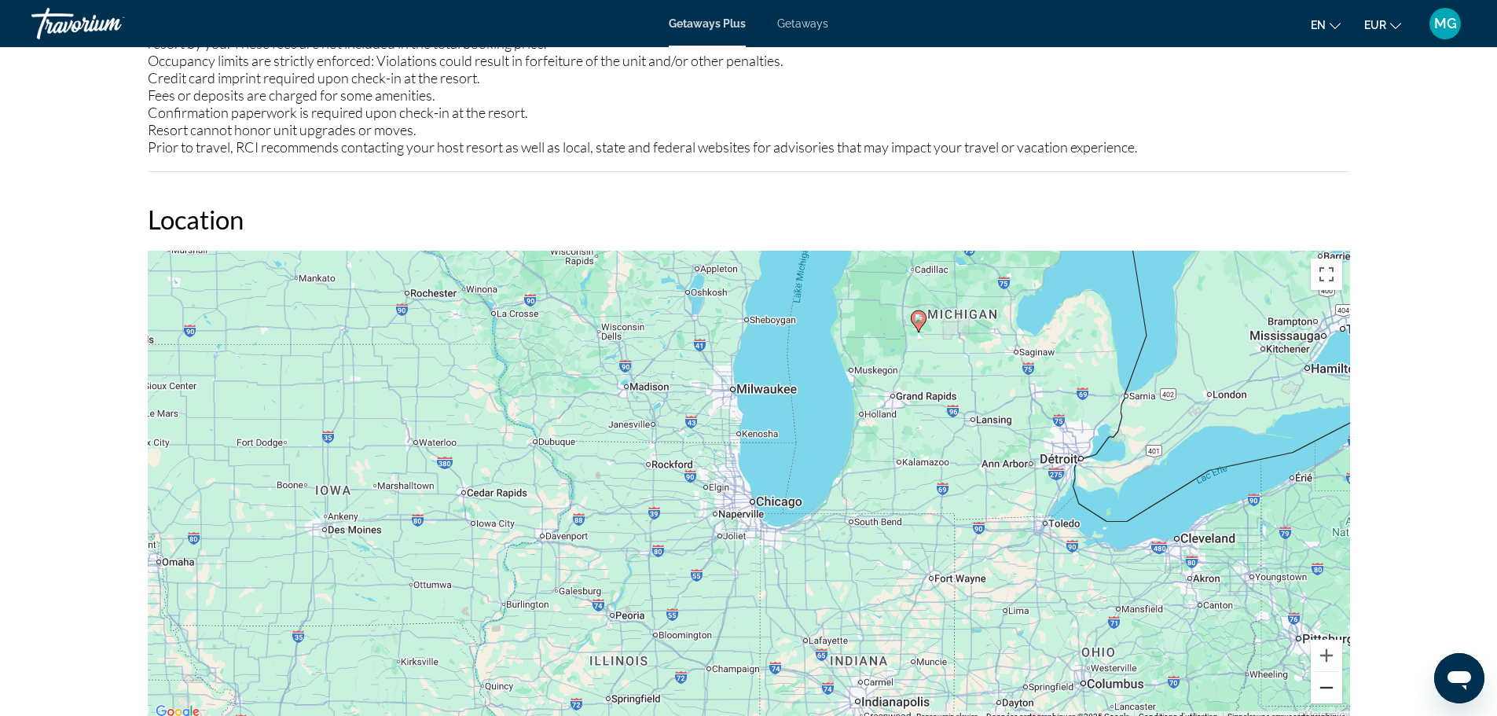
click at [1327, 672] on button "Zoom arrière" at bounding box center [1326, 687] width 31 height 31
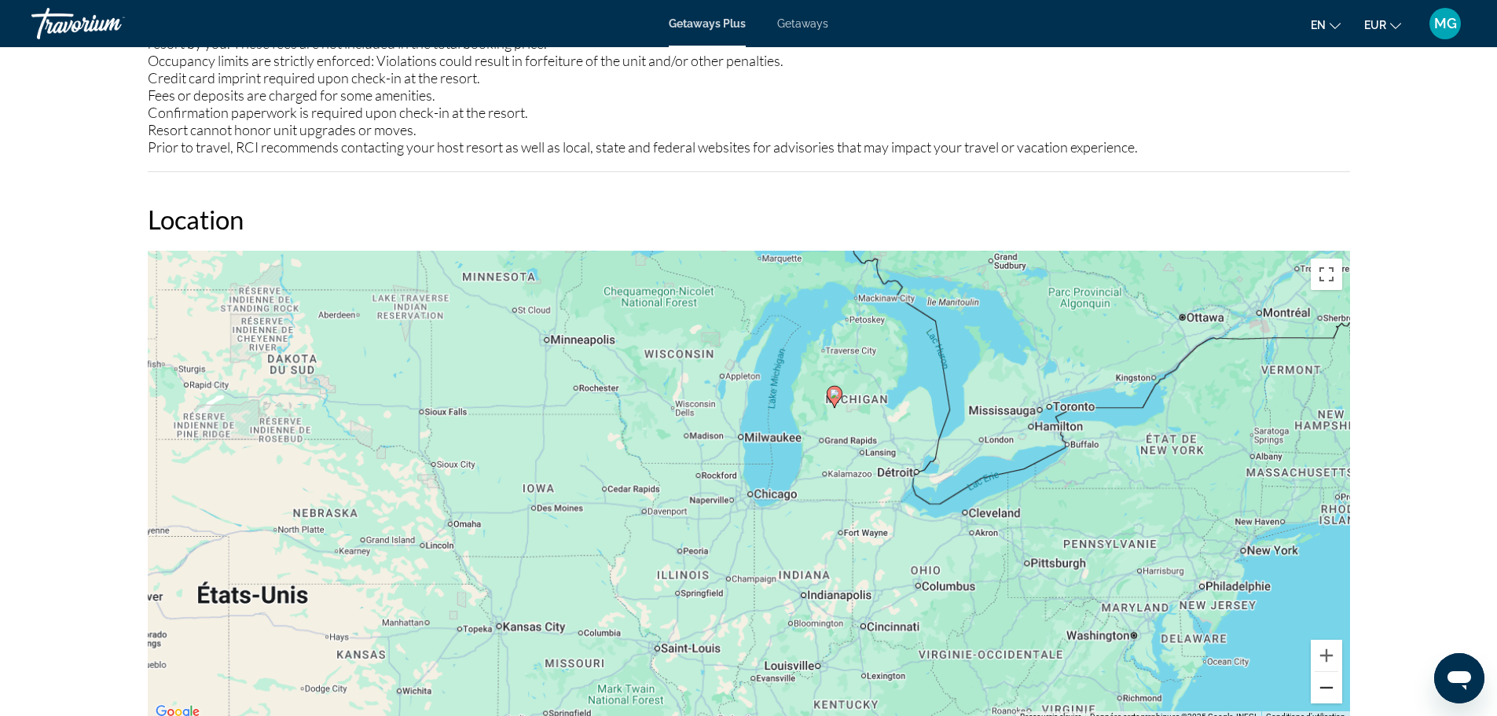
click at [1327, 672] on button "Zoom arrière" at bounding box center [1326, 687] width 31 height 31
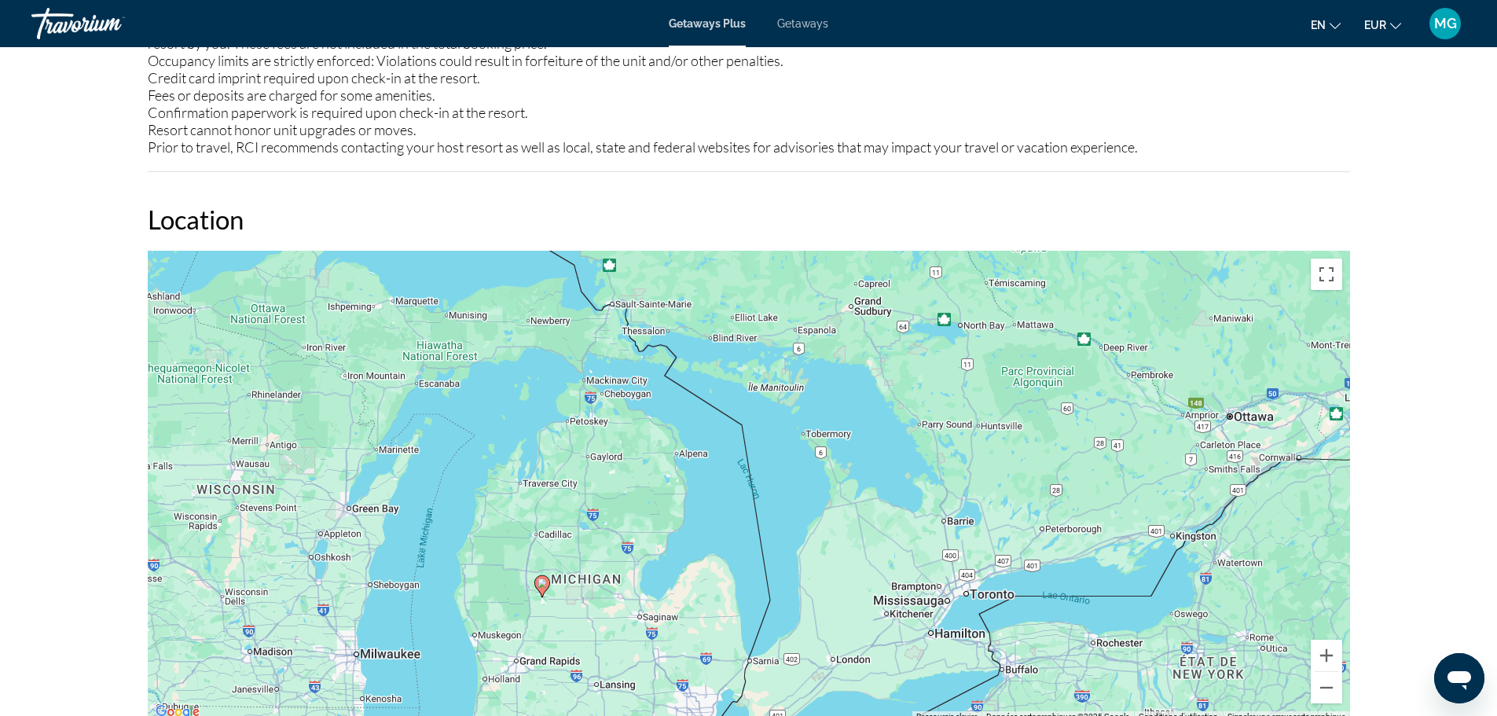
drag, startPoint x: 718, startPoint y: 483, endPoint x: 913, endPoint y: 472, distance: 195.2
click at [913, 472] on div "Pour activer le glissement avec le clavier, appuyez sur Alt+Entrée. Une fois ce…" at bounding box center [749, 487] width 1203 height 472
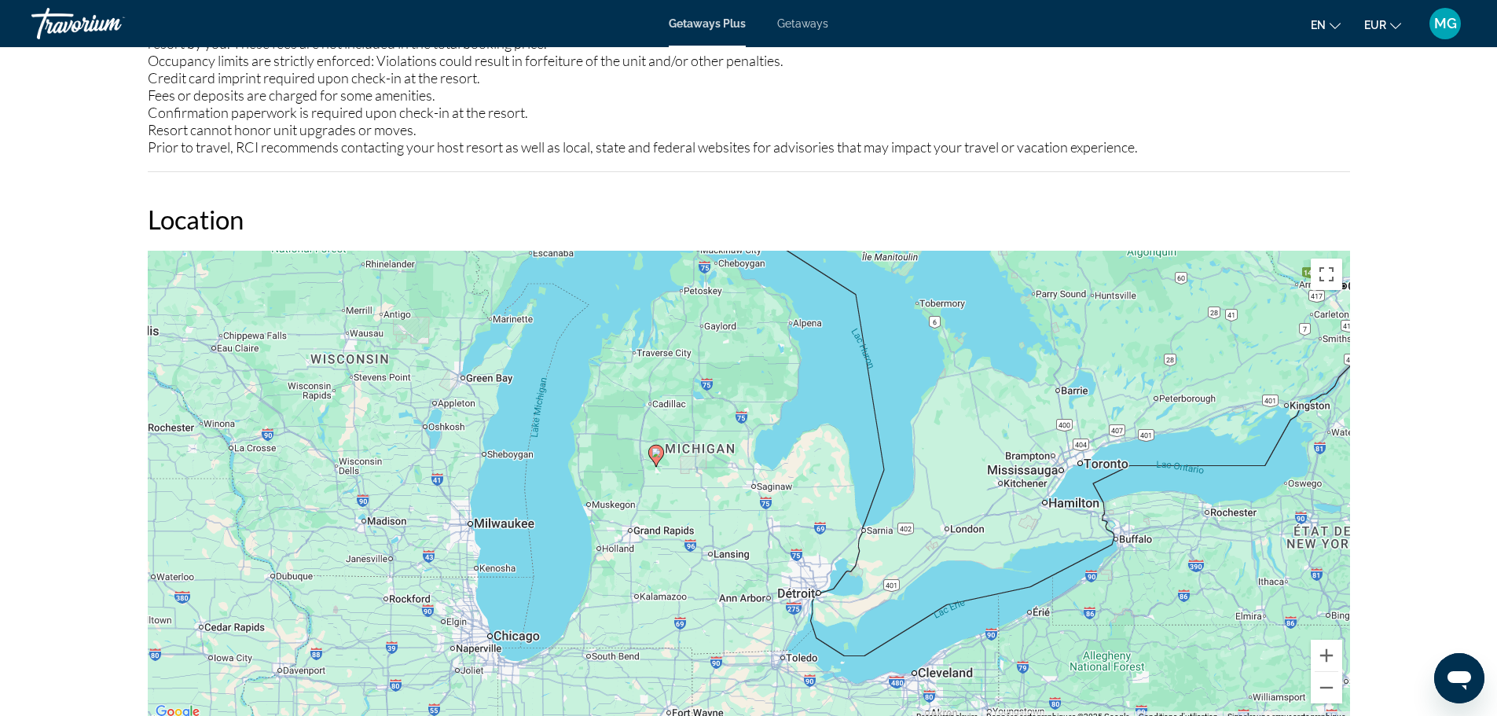
drag, startPoint x: 741, startPoint y: 445, endPoint x: 814, endPoint y: 349, distance: 120.6
click at [814, 349] on div "Pour activer le glissement avec le clavier, appuyez sur Alt+Entrée. Une fois ce…" at bounding box center [749, 487] width 1203 height 472
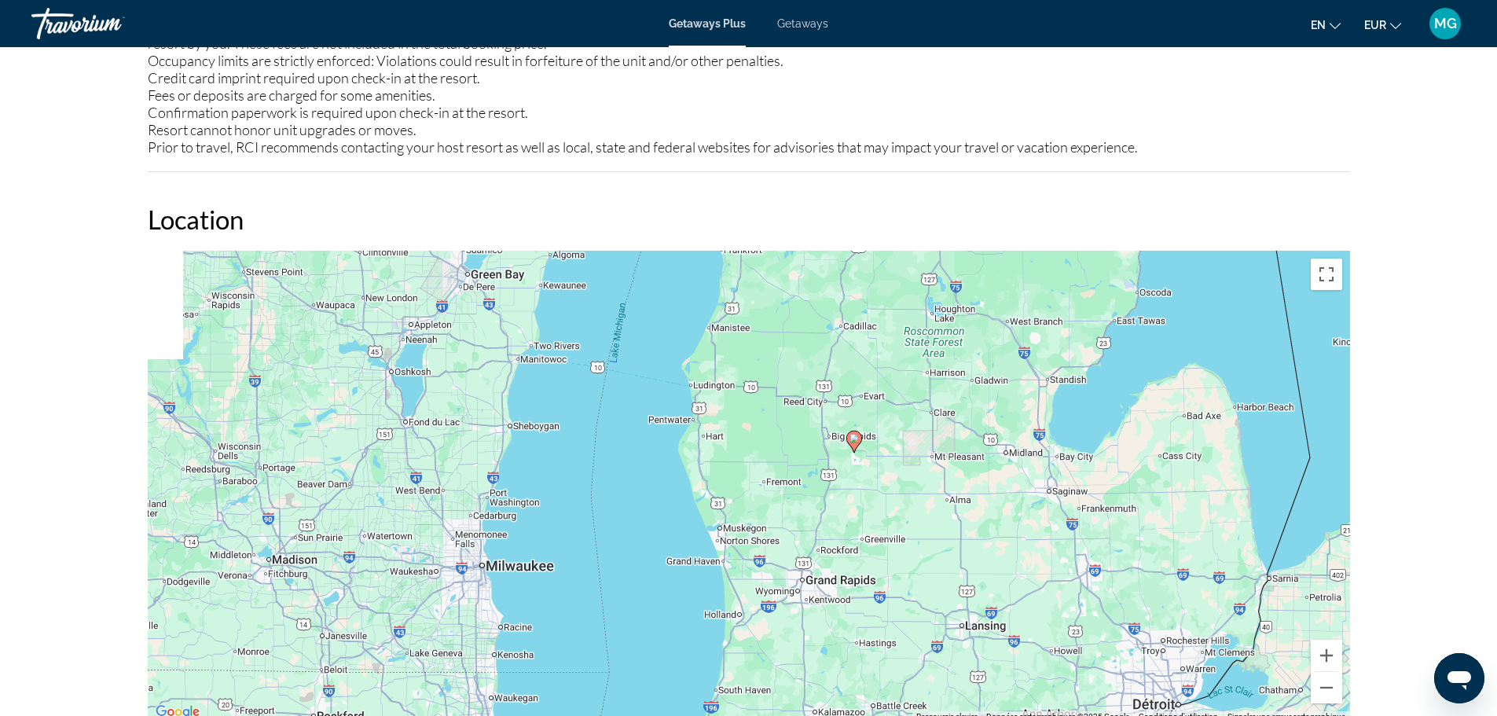
drag, startPoint x: 572, startPoint y: 351, endPoint x: 836, endPoint y: 483, distance: 294.9
click at [836, 483] on div "Pour activer le glissement avec le clavier, appuyez sur Alt+Entrée. Une fois ce…" at bounding box center [749, 487] width 1203 height 472
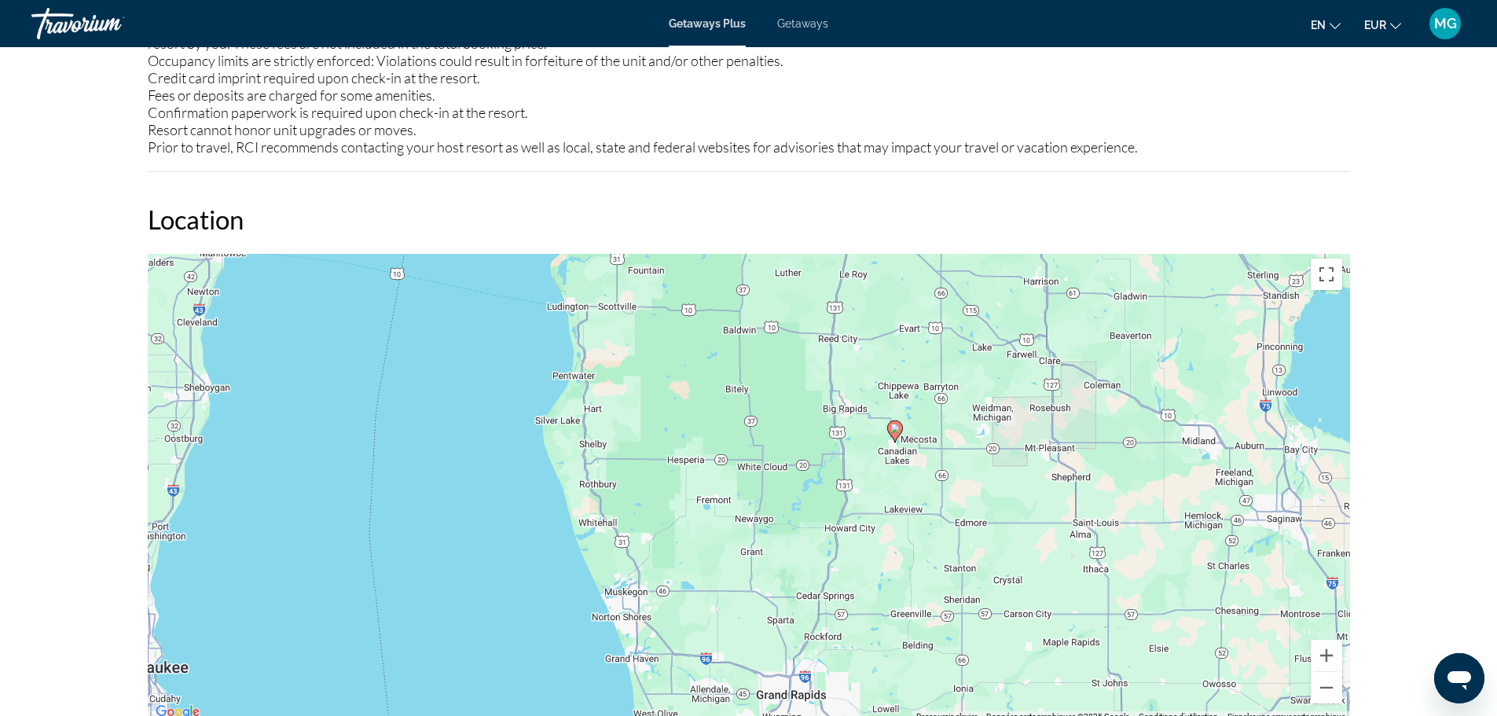
drag, startPoint x: 919, startPoint y: 474, endPoint x: 741, endPoint y: 522, distance: 184.0
click at [741, 522] on div "Pour activer le glissement avec le clavier, appuyez sur Alt+Entrée. Une fois ce…" at bounding box center [749, 487] width 1203 height 472
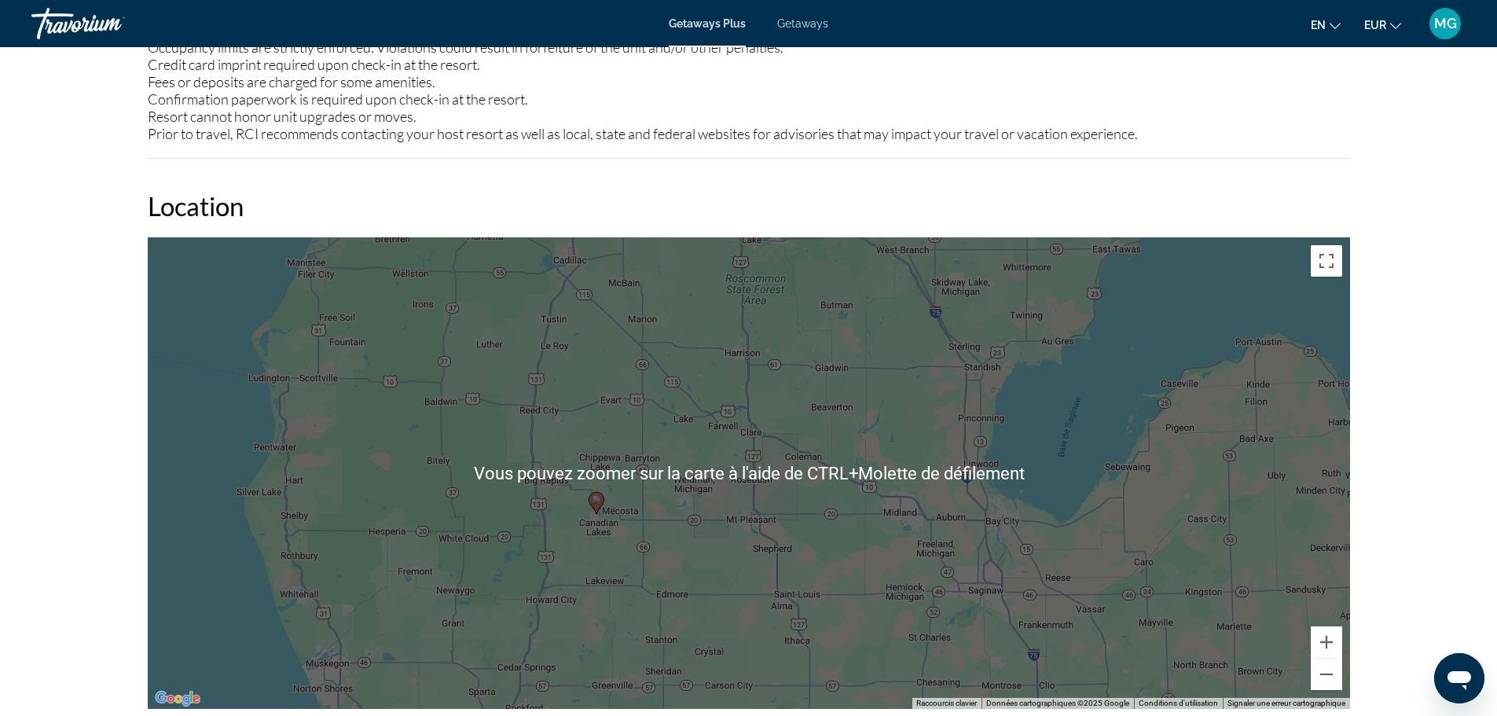
scroll to position [1888, 0]
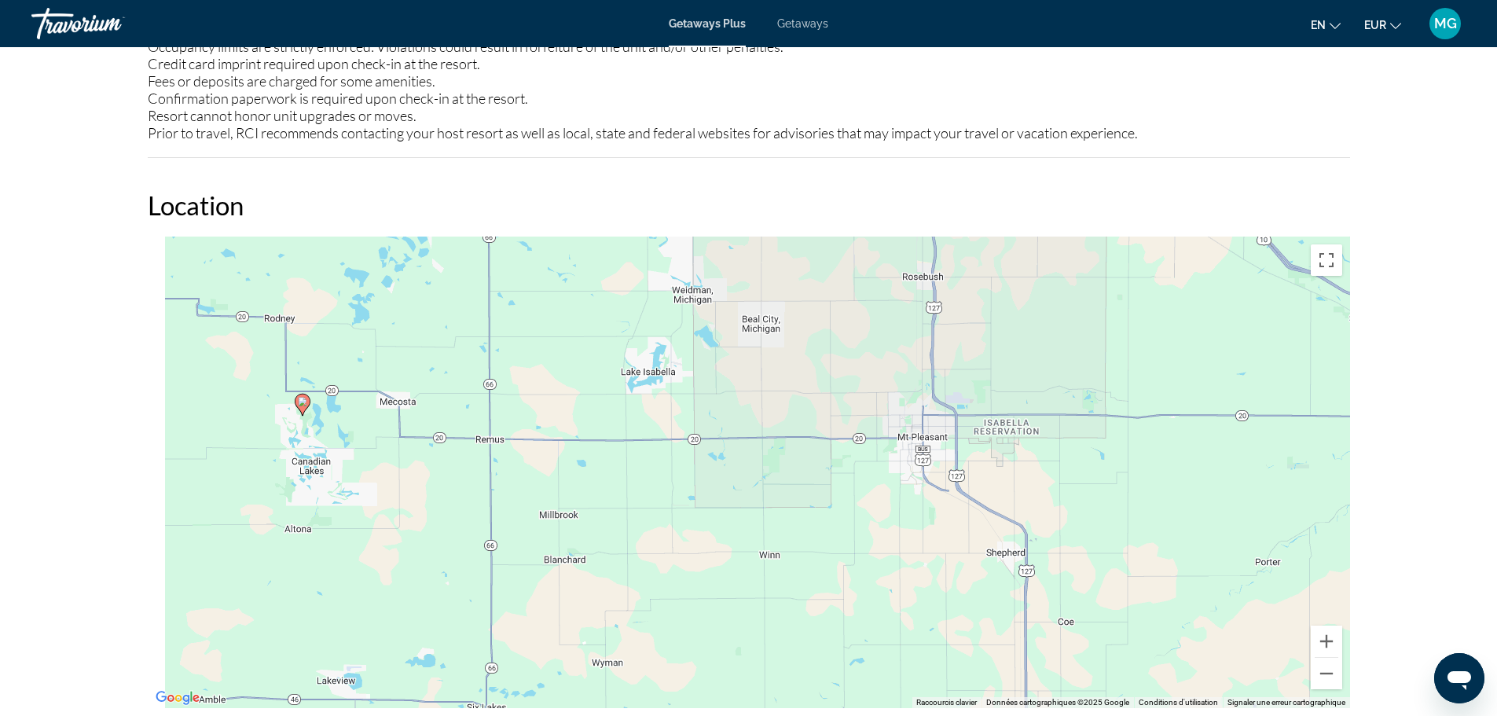
drag, startPoint x: 346, startPoint y: 403, endPoint x: 673, endPoint y: 293, distance: 345.0
click at [673, 293] on div "Pour activer le glissement avec le clavier, appuyez sur Alt+Entrée. Une fois ce…" at bounding box center [749, 473] width 1203 height 472
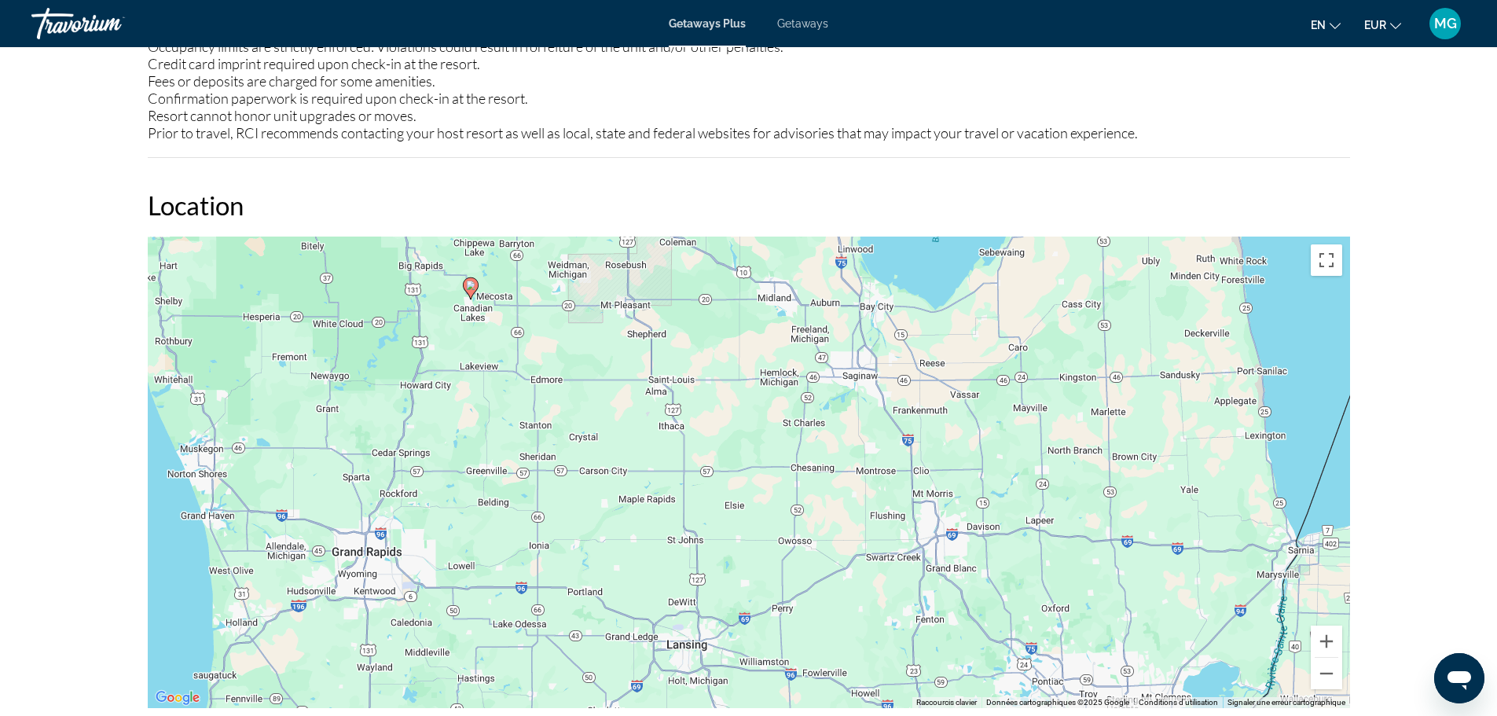
click at [381, 542] on div "Pour activer le glissement avec le clavier, appuyez sur Alt+Entrée. Une fois ce…" at bounding box center [749, 473] width 1203 height 472
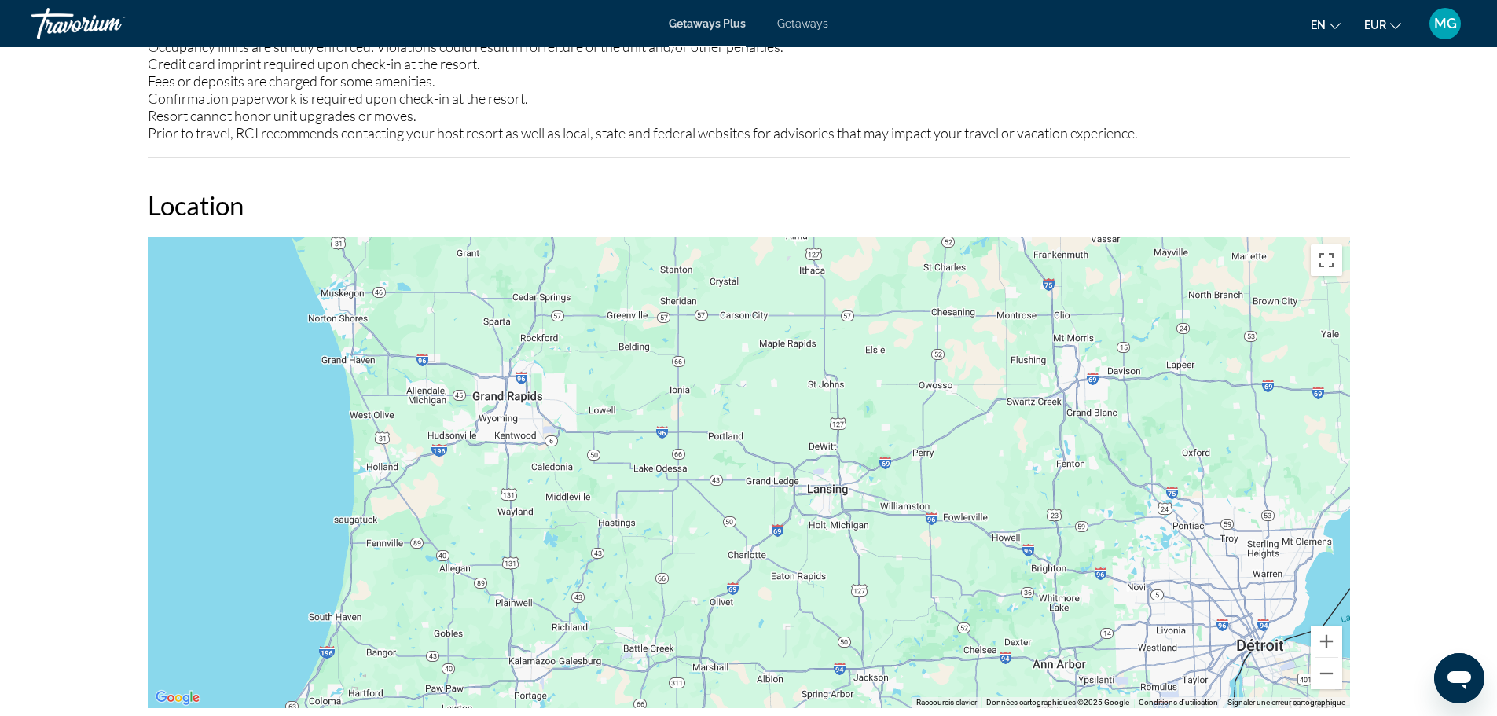
drag, startPoint x: 383, startPoint y: 516, endPoint x: 525, endPoint y: 356, distance: 214.4
click at [525, 356] on div "Pour activer le glissement avec le clavier, appuyez sur Alt+Entrée. Une fois ce…" at bounding box center [749, 473] width 1203 height 472
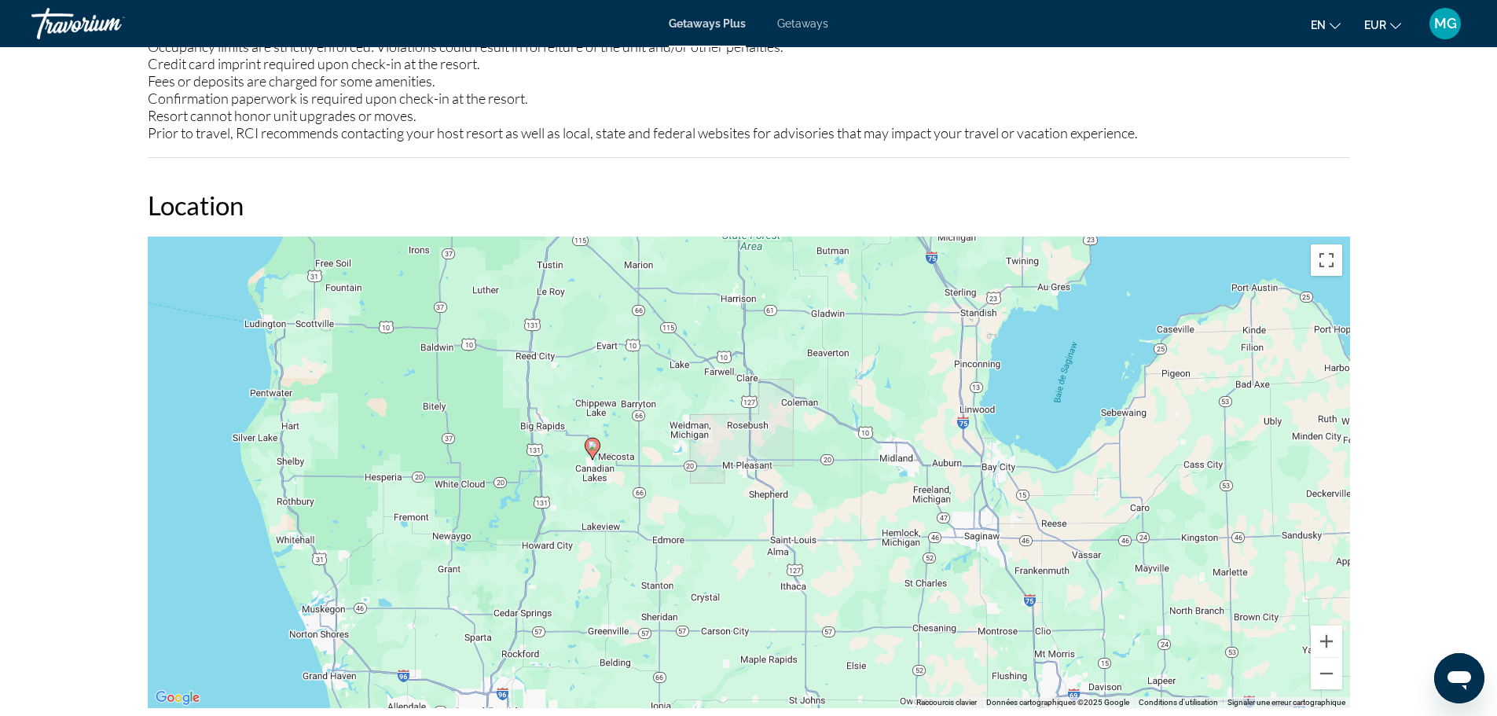
drag, startPoint x: 690, startPoint y: 380, endPoint x: 675, endPoint y: 707, distance: 327.3
click at [675, 707] on div "Overview Type Resort All-Inclusive No All-Inclusive Address [STREET_ADDRESS][PE…" at bounding box center [749, 173] width 1218 height 2928
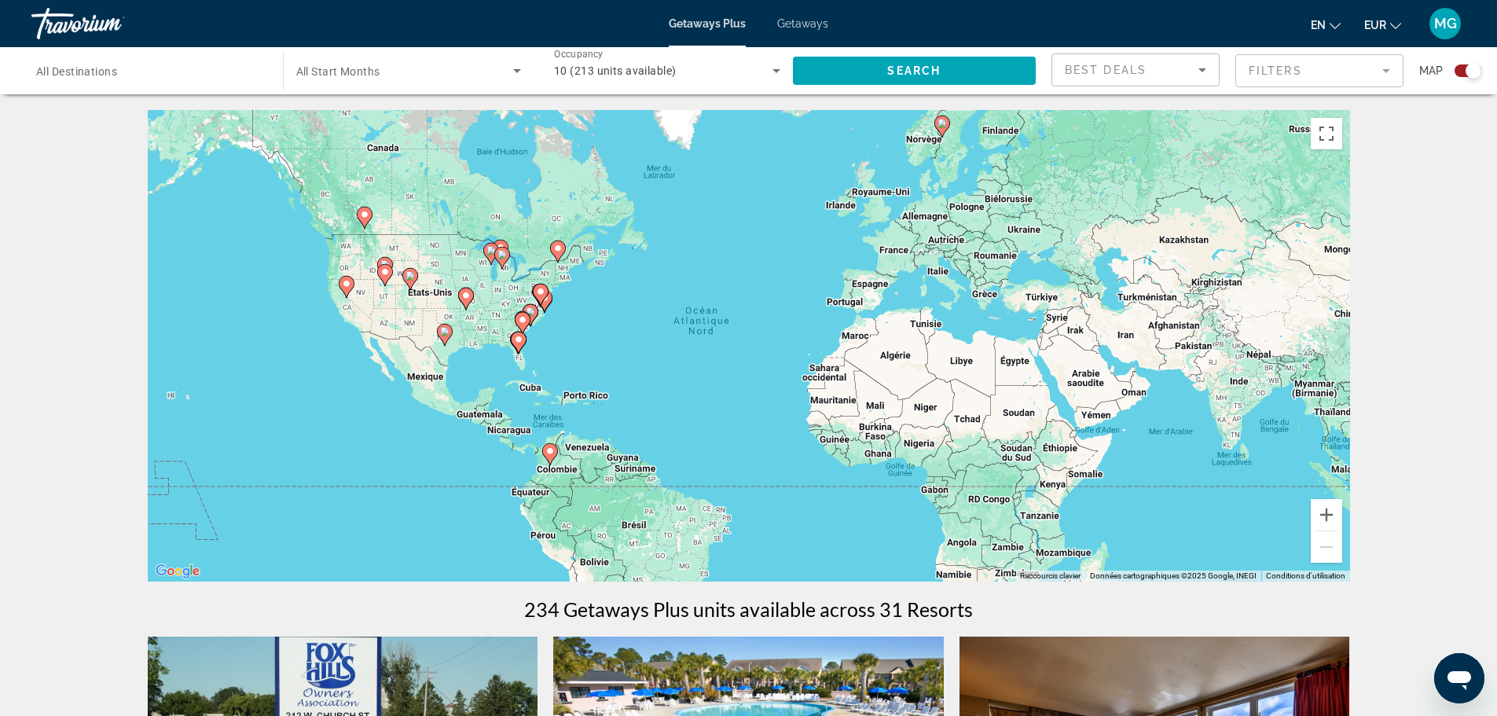
click at [428, 80] on div "Search widget" at bounding box center [409, 71] width 226 height 44
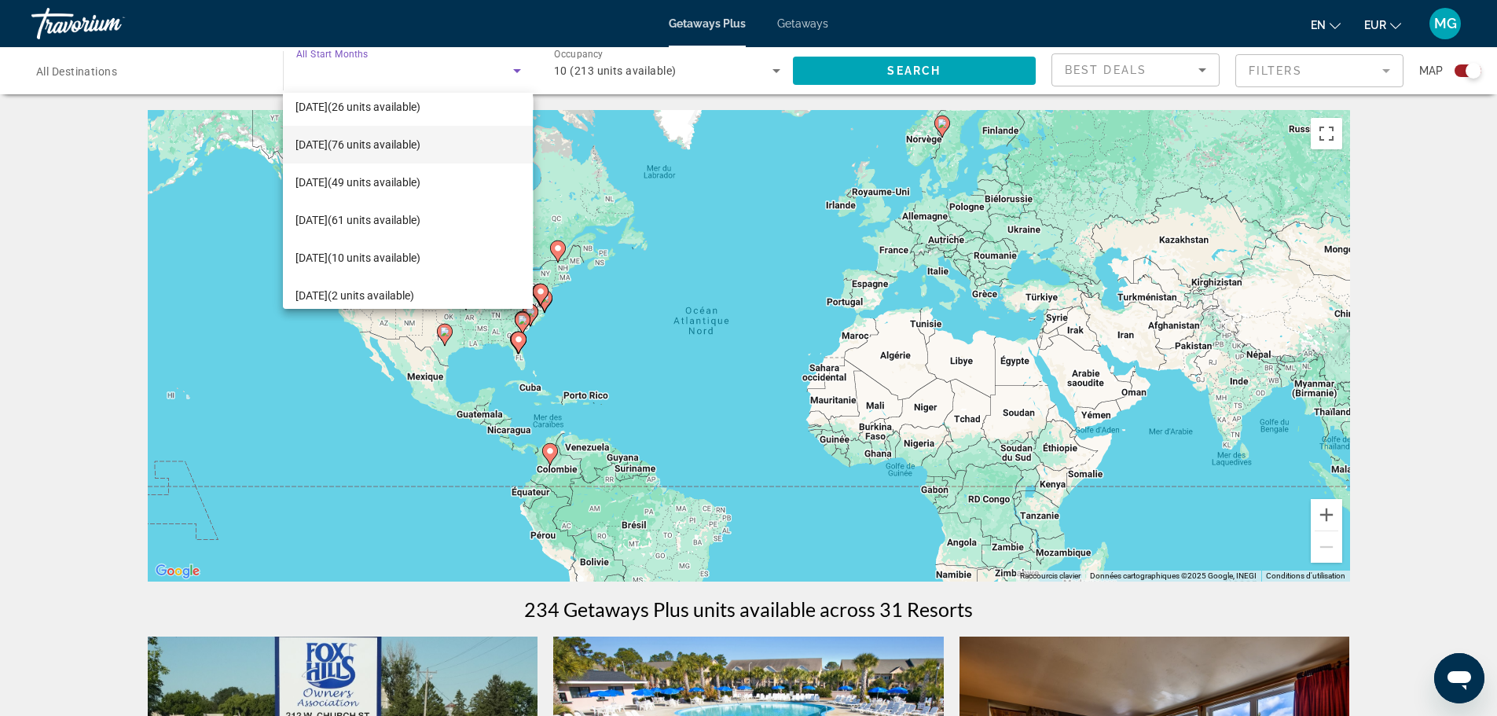
scroll to position [98, 0]
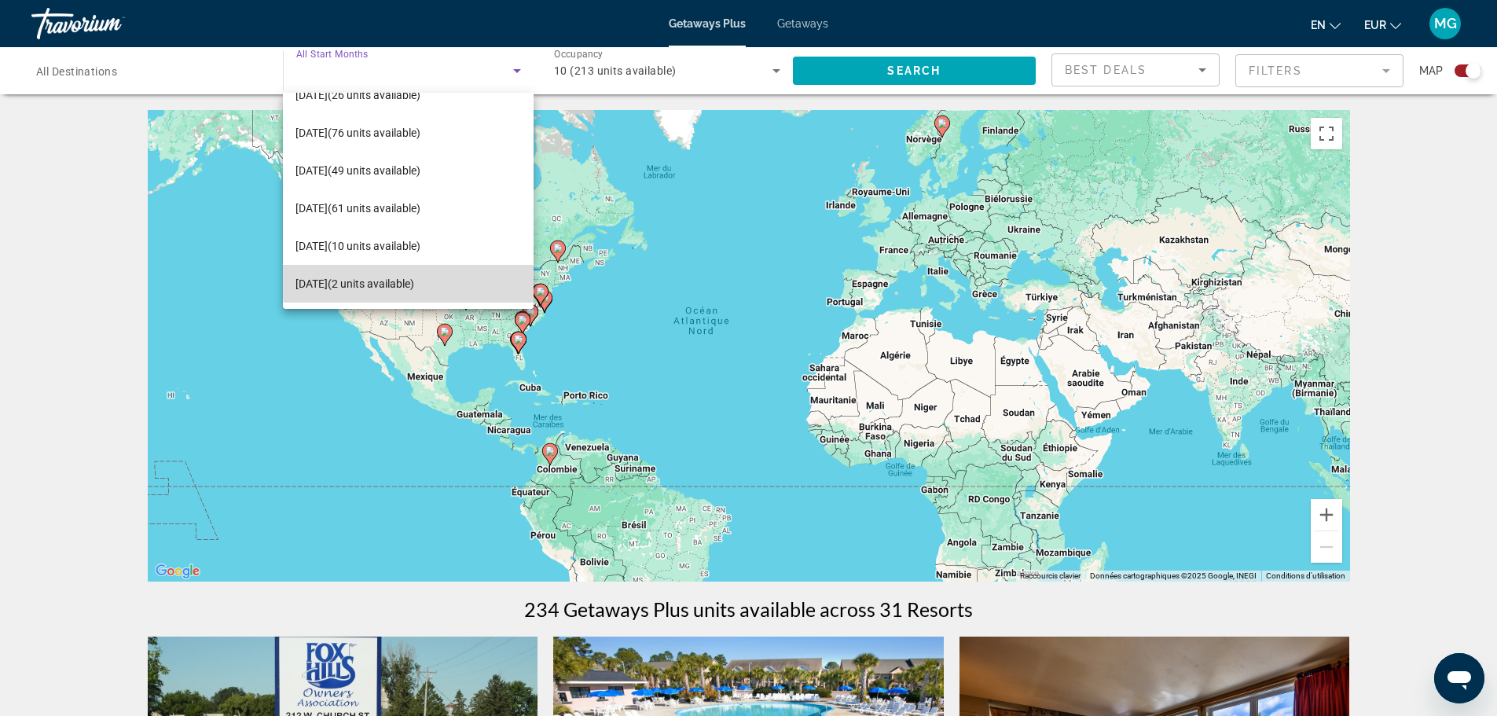
click at [414, 277] on span "[DATE] (2 units available)" at bounding box center [355, 283] width 119 height 19
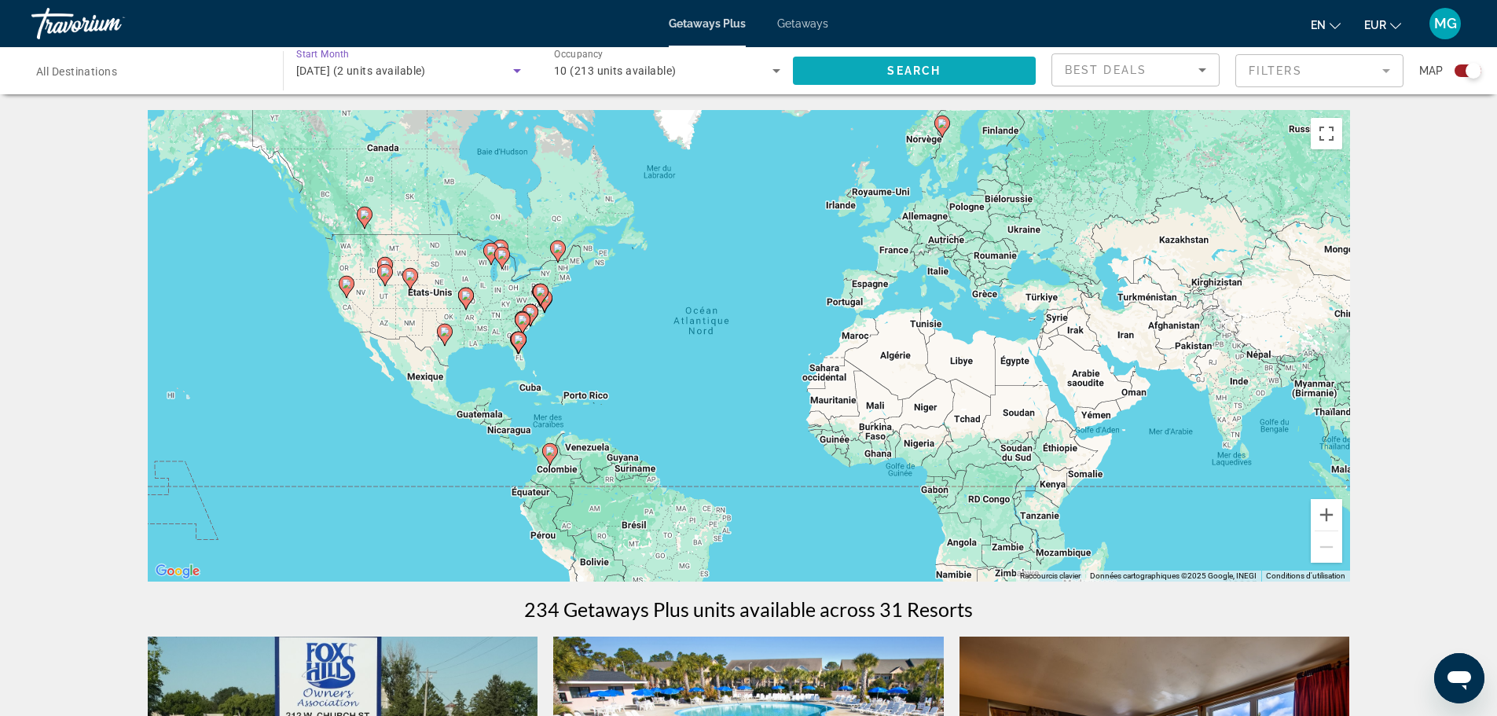
click at [935, 76] on span "Search" at bounding box center [913, 70] width 53 height 13
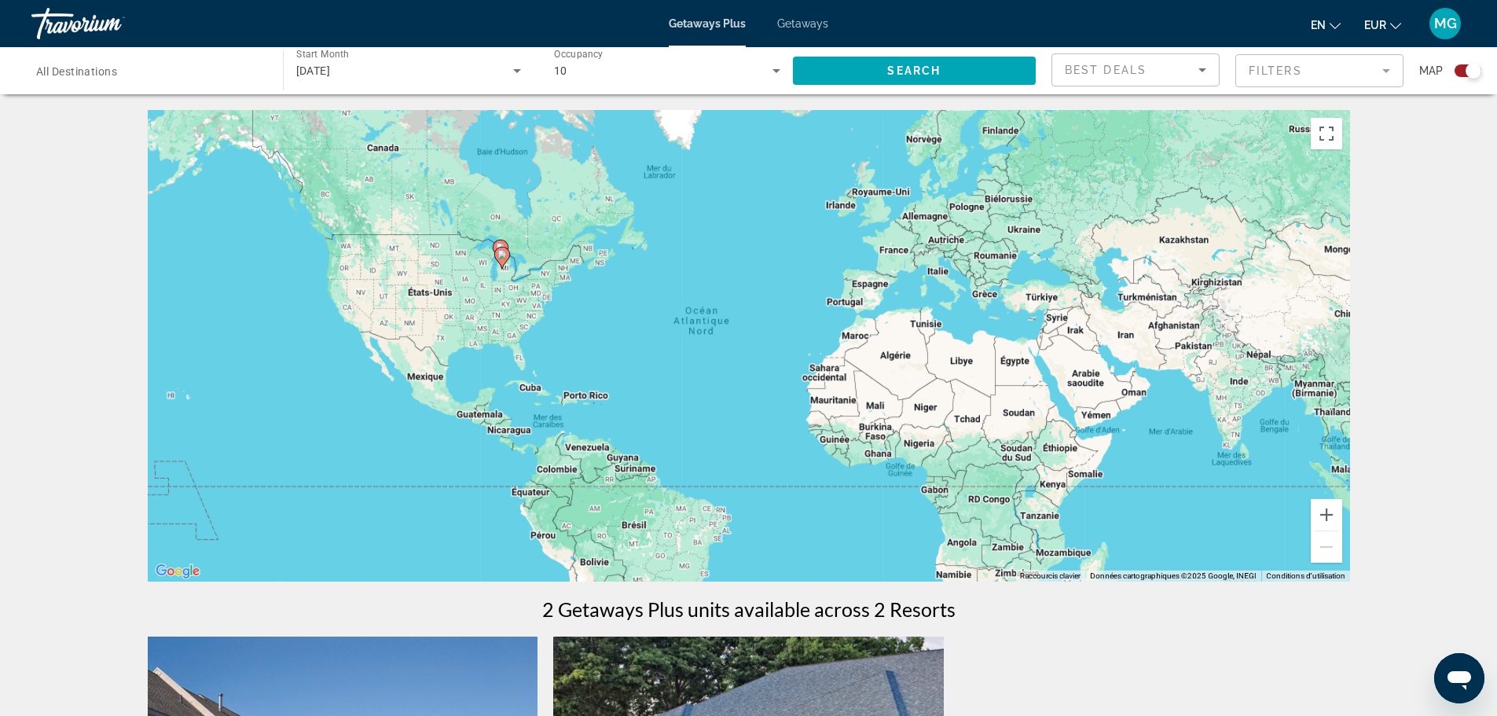
click at [431, 84] on div "[DATE]" at bounding box center [409, 71] width 226 height 44
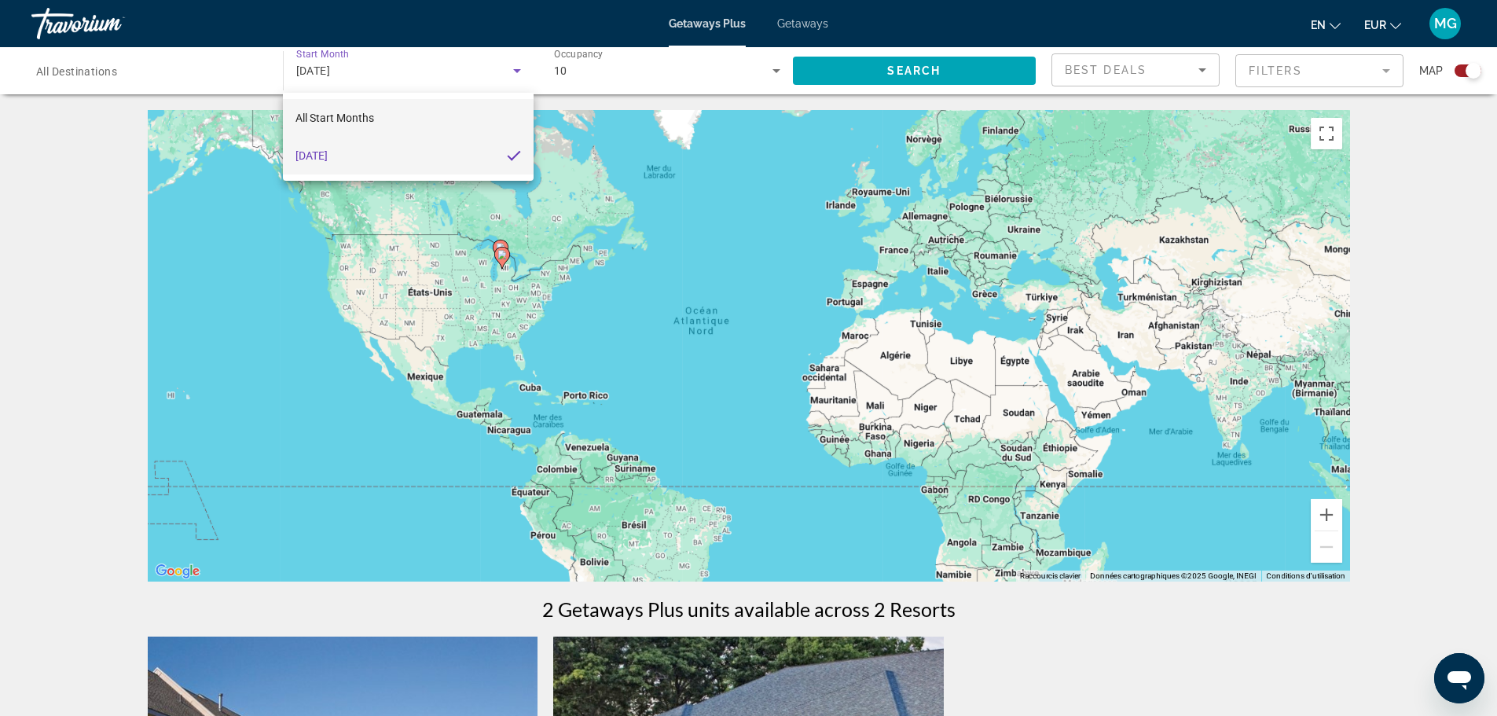
click at [376, 128] on mat-option "All Start Months" at bounding box center [408, 118] width 250 height 38
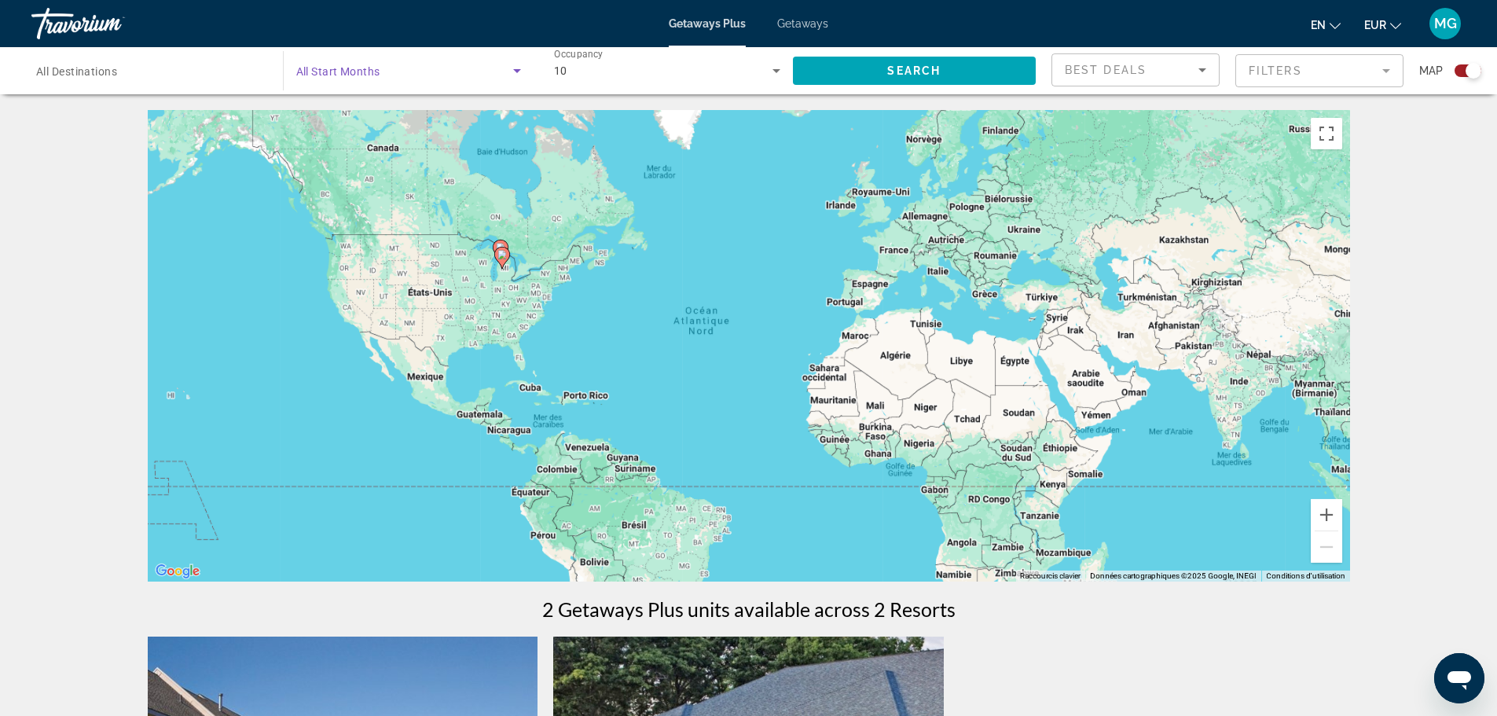
click at [403, 86] on div "Search widget" at bounding box center [409, 71] width 226 height 44
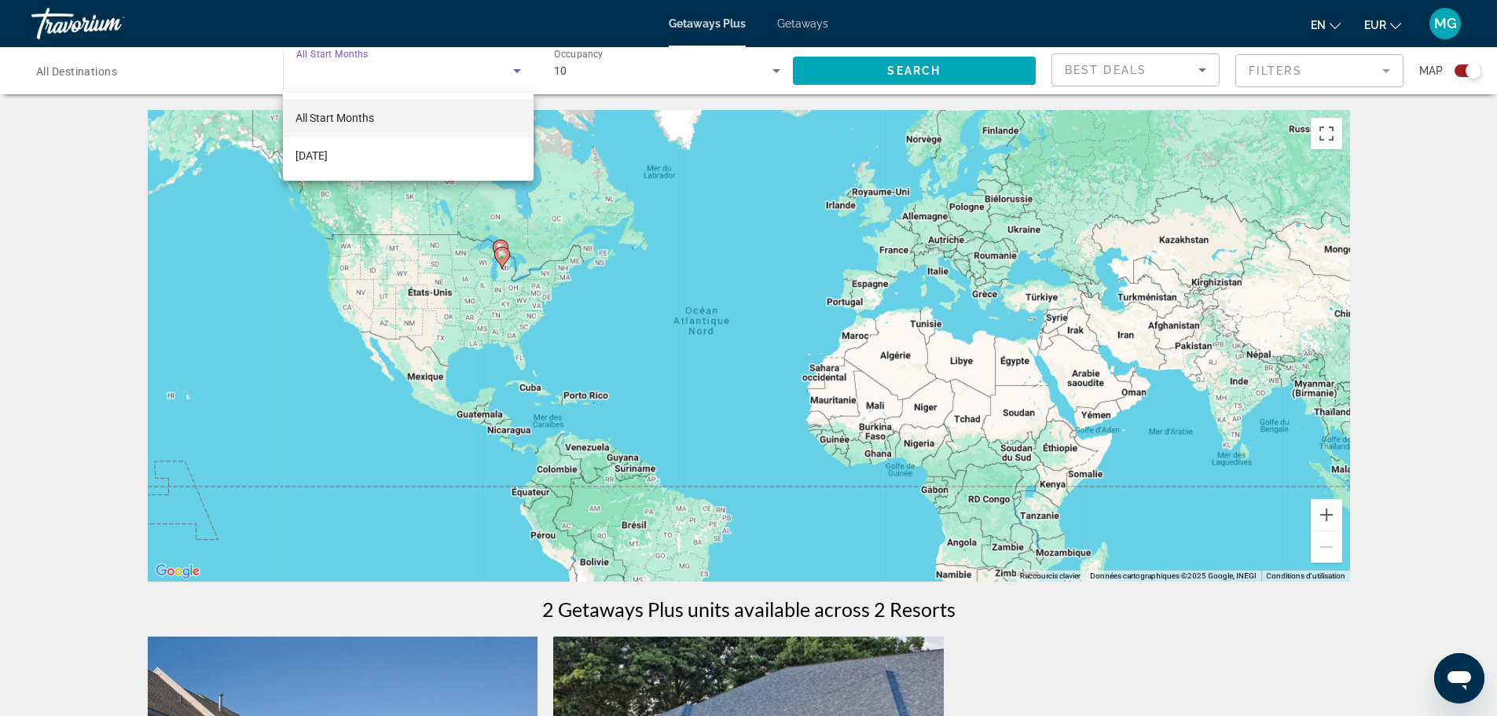
click at [940, 72] on div at bounding box center [748, 358] width 1497 height 716
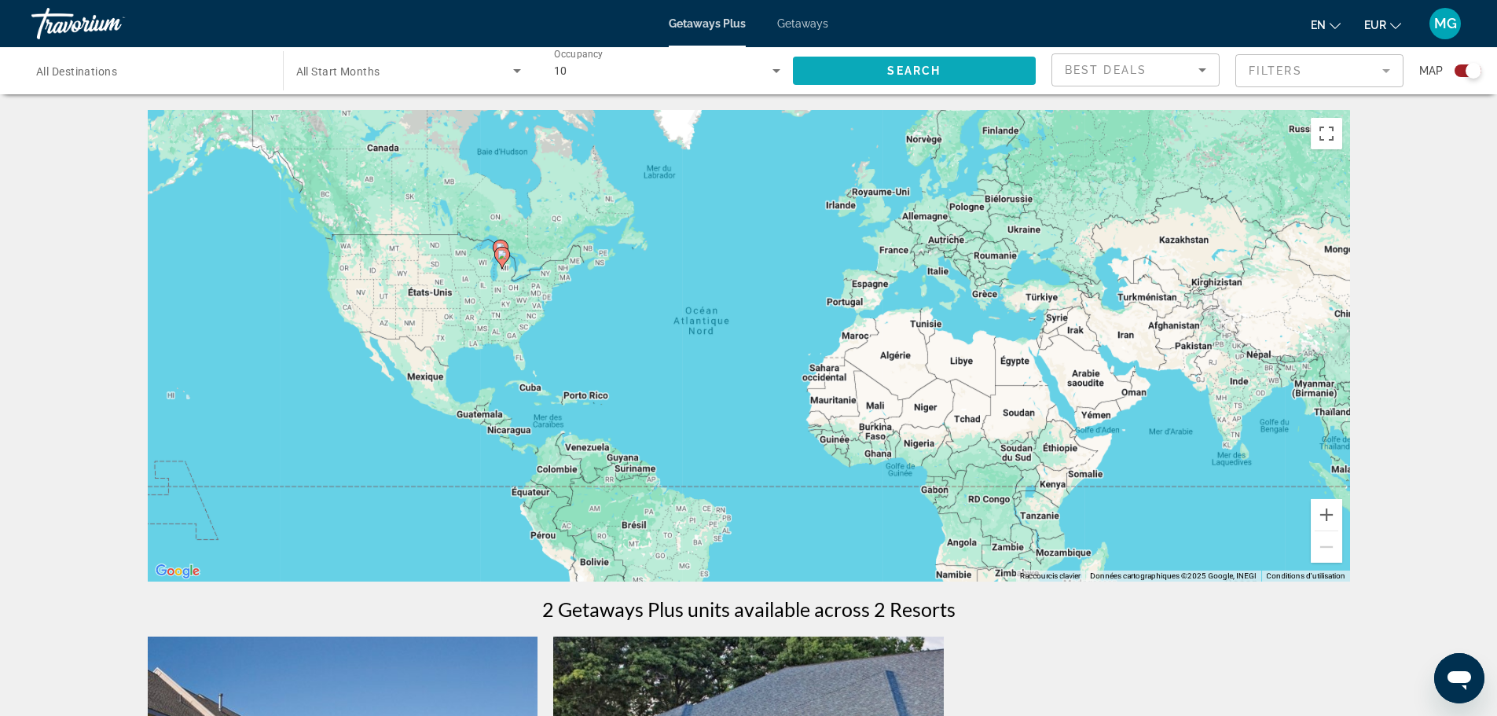
click at [920, 75] on span "Search" at bounding box center [913, 70] width 53 height 13
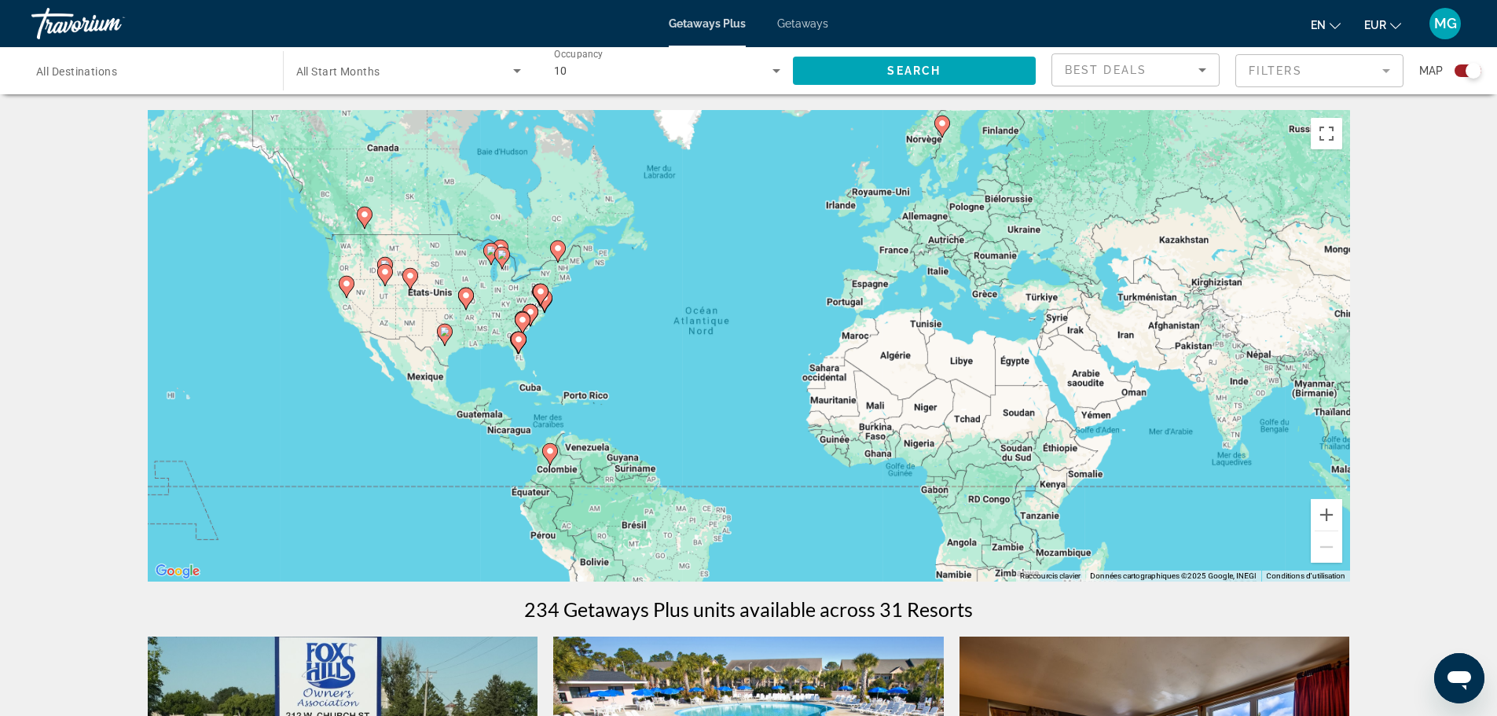
click at [418, 83] on div "Search widget" at bounding box center [409, 71] width 226 height 44
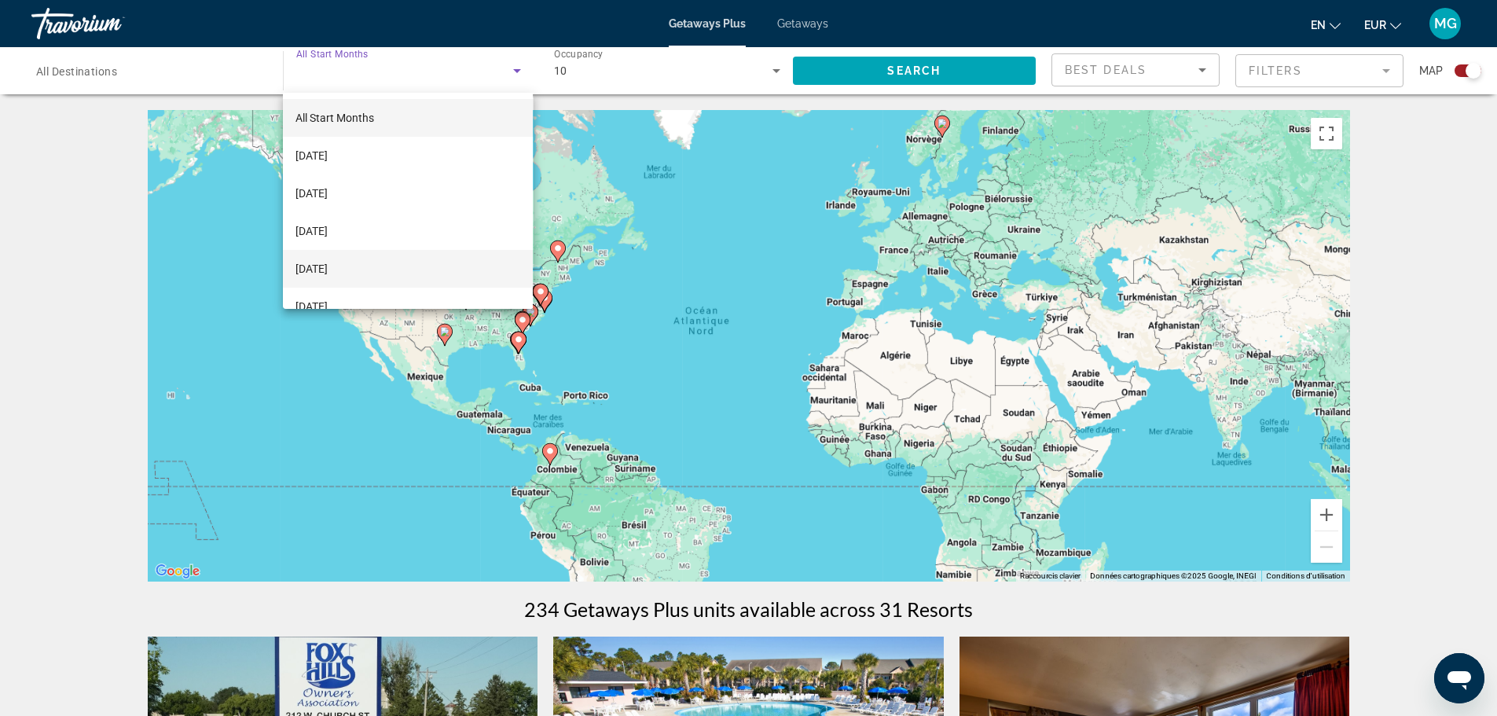
scroll to position [98, 0]
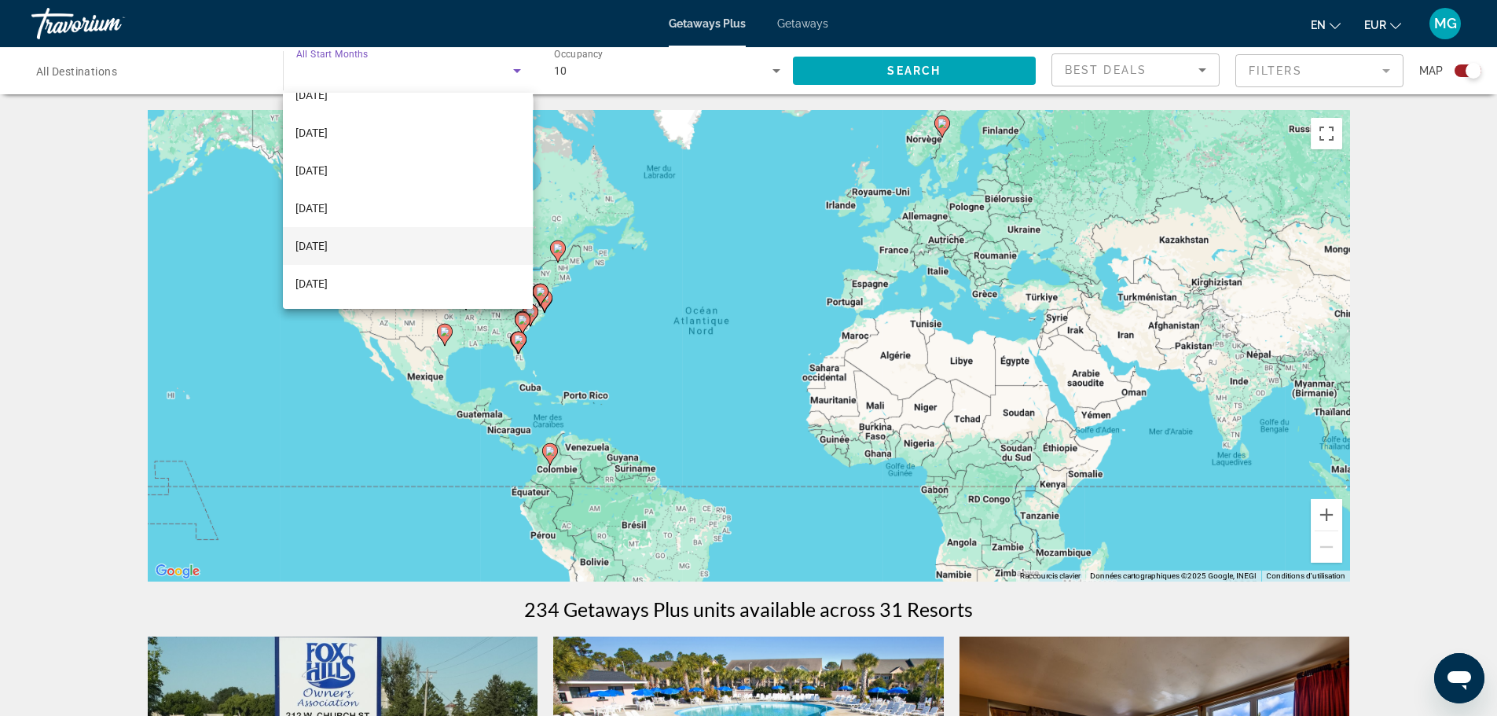
click at [328, 244] on span "[DATE]" at bounding box center [312, 246] width 32 height 19
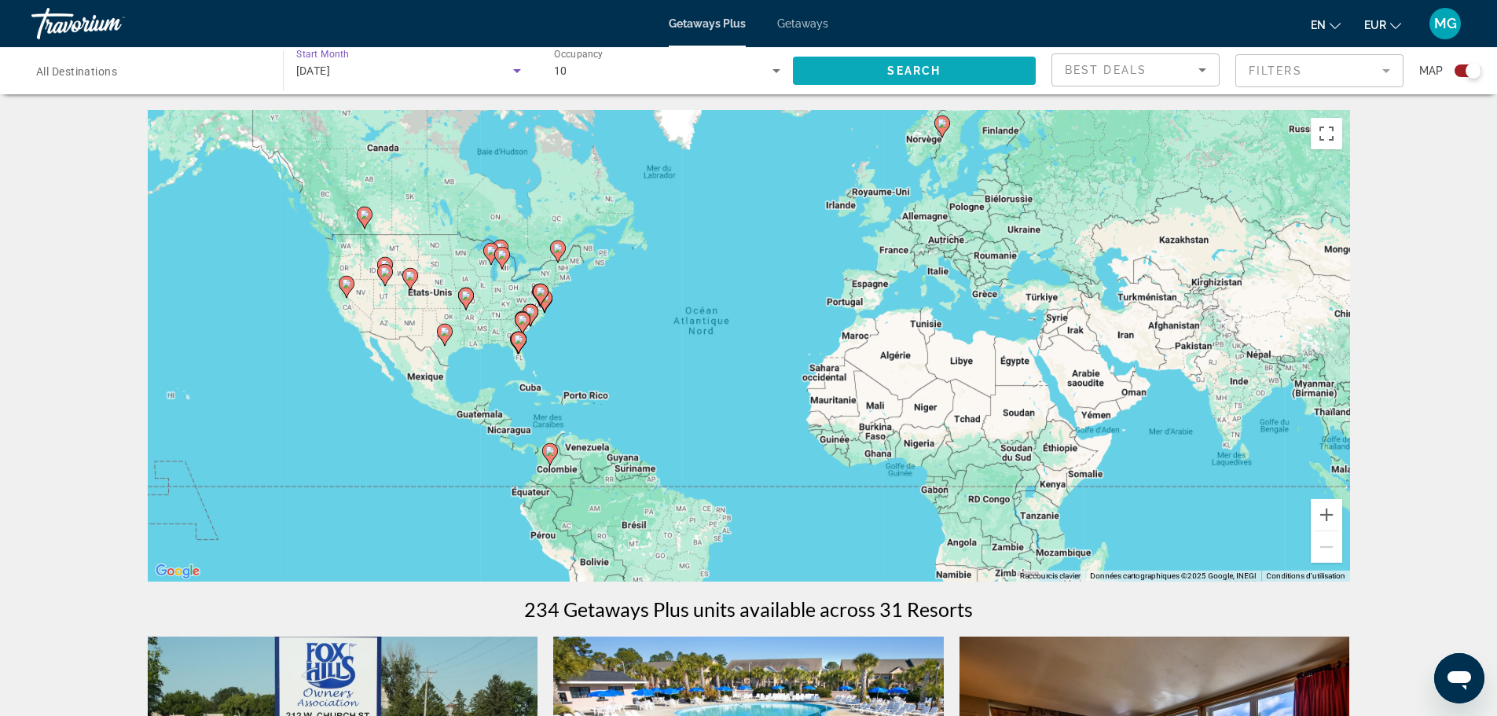
click at [891, 58] on span "Search widget" at bounding box center [915, 71] width 244 height 38
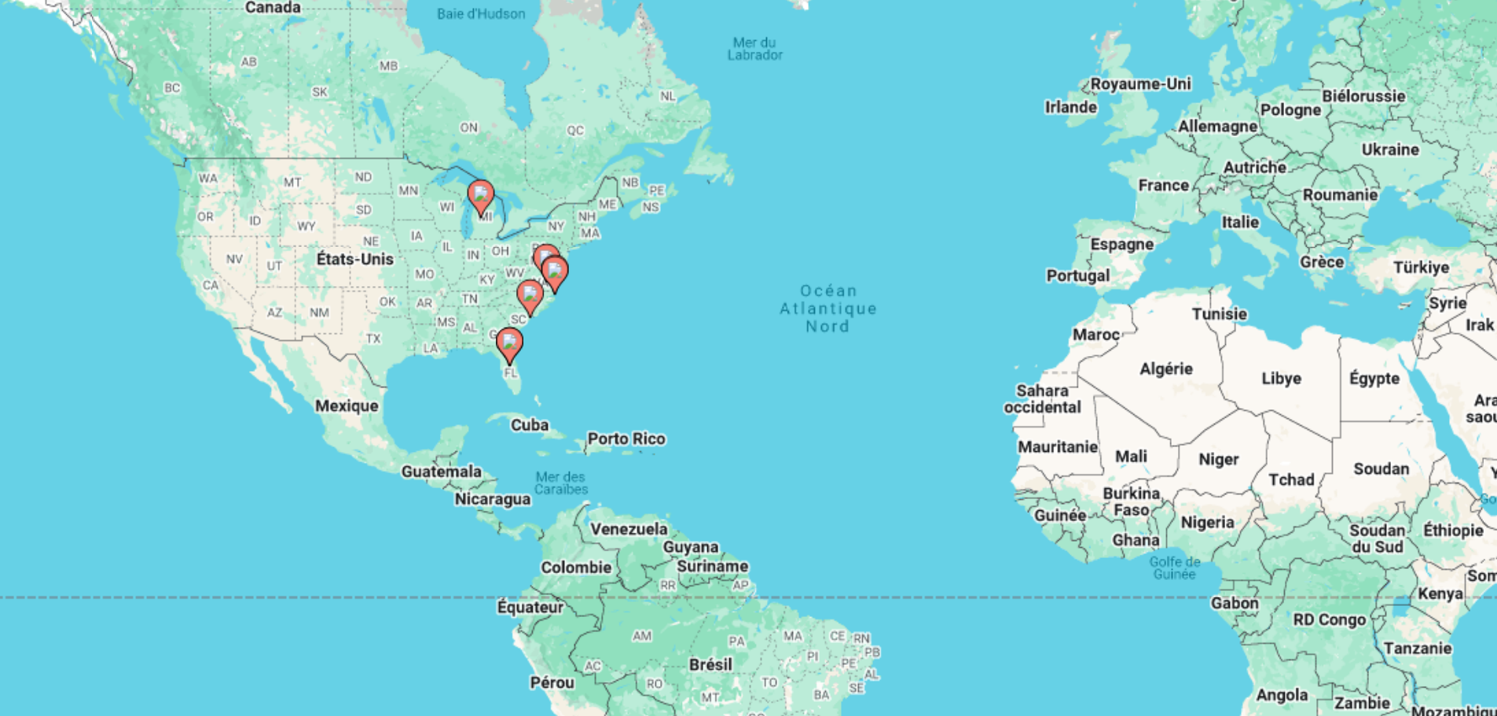
click at [515, 342] on image "Main content" at bounding box center [518, 339] width 9 height 9
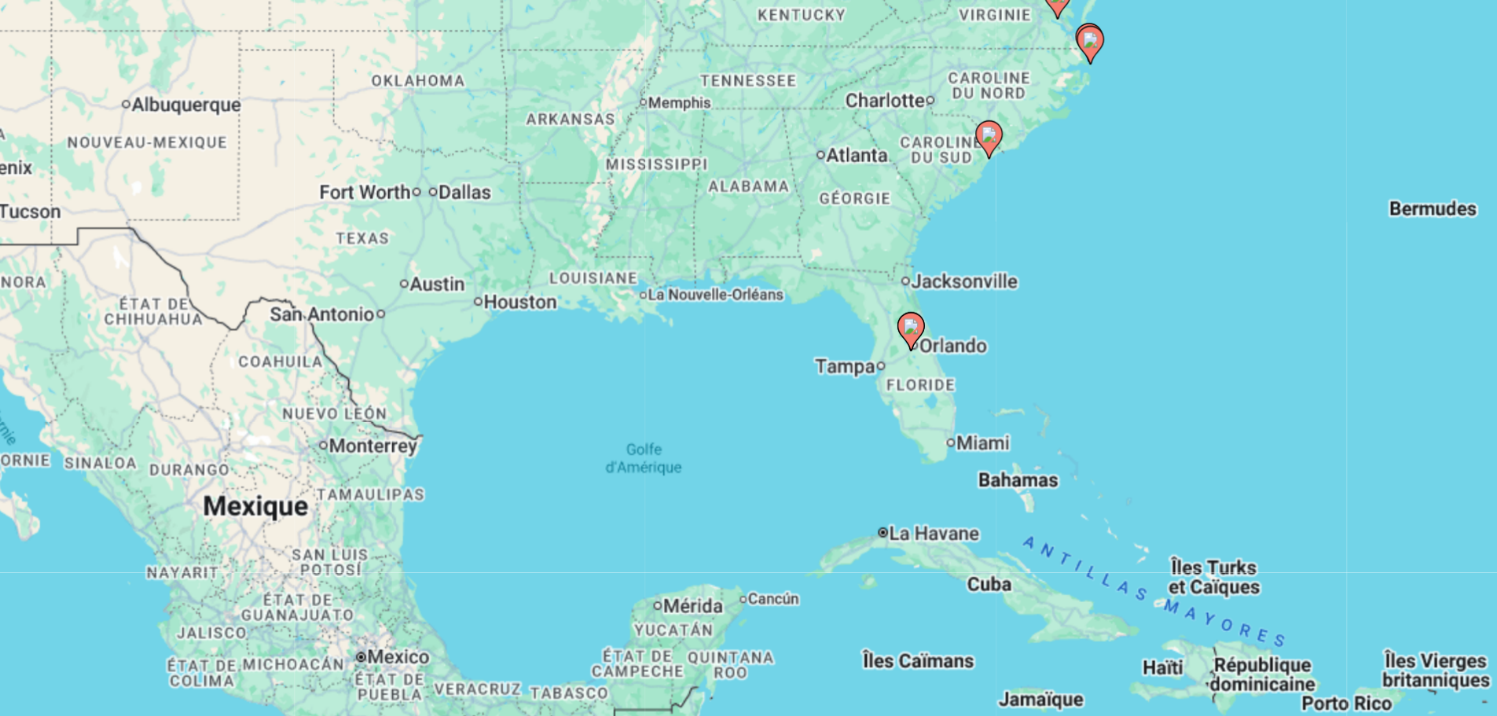
click at [748, 328] on image "Main content" at bounding box center [748, 330] width 9 height 9
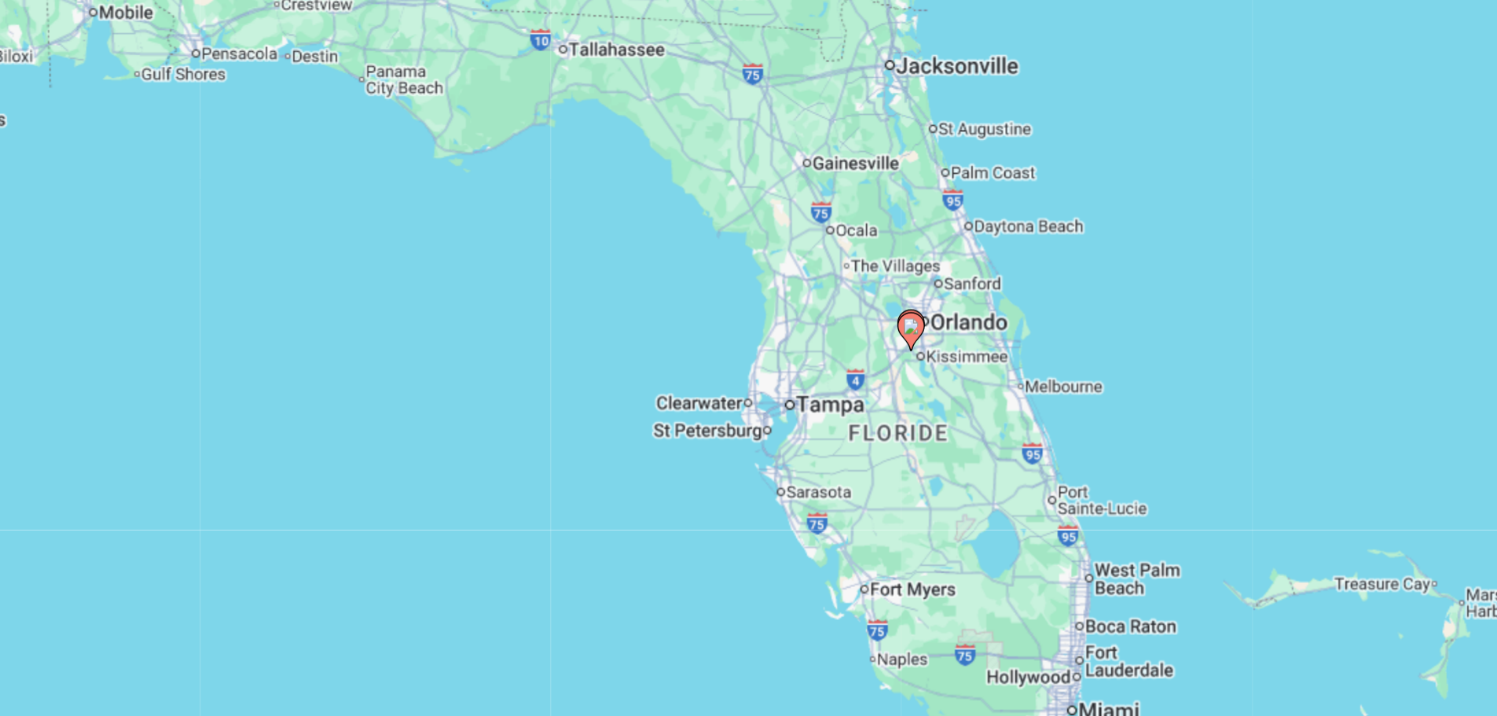
click at [748, 328] on image "Main content" at bounding box center [748, 330] width 9 height 9
type input "**********"
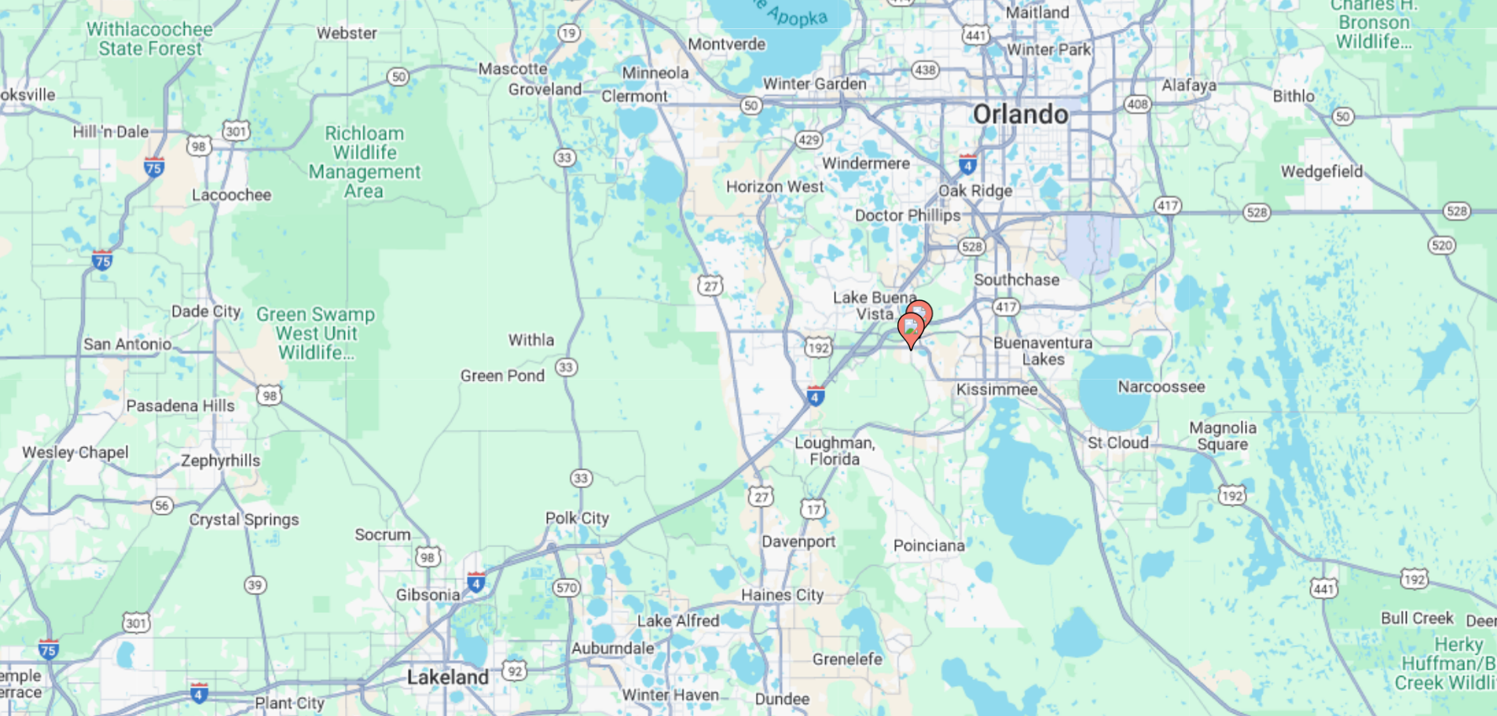
click at [751, 335] on image "Main content" at bounding box center [748, 330] width 9 height 9
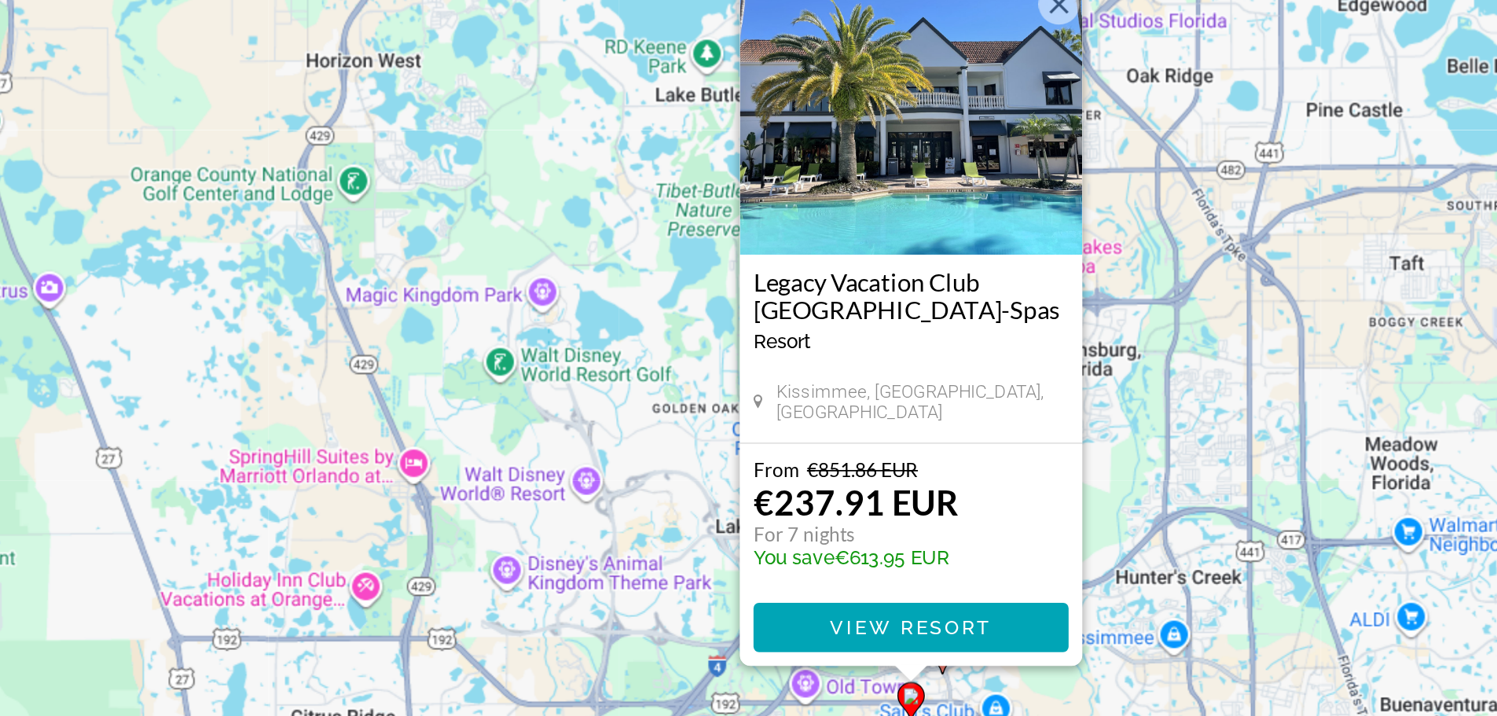
click at [879, 445] on div "Pour activer le glissement avec le clavier, appuyez sur Alt+Entrée. Une fois ce…" at bounding box center [749, 346] width 1203 height 472
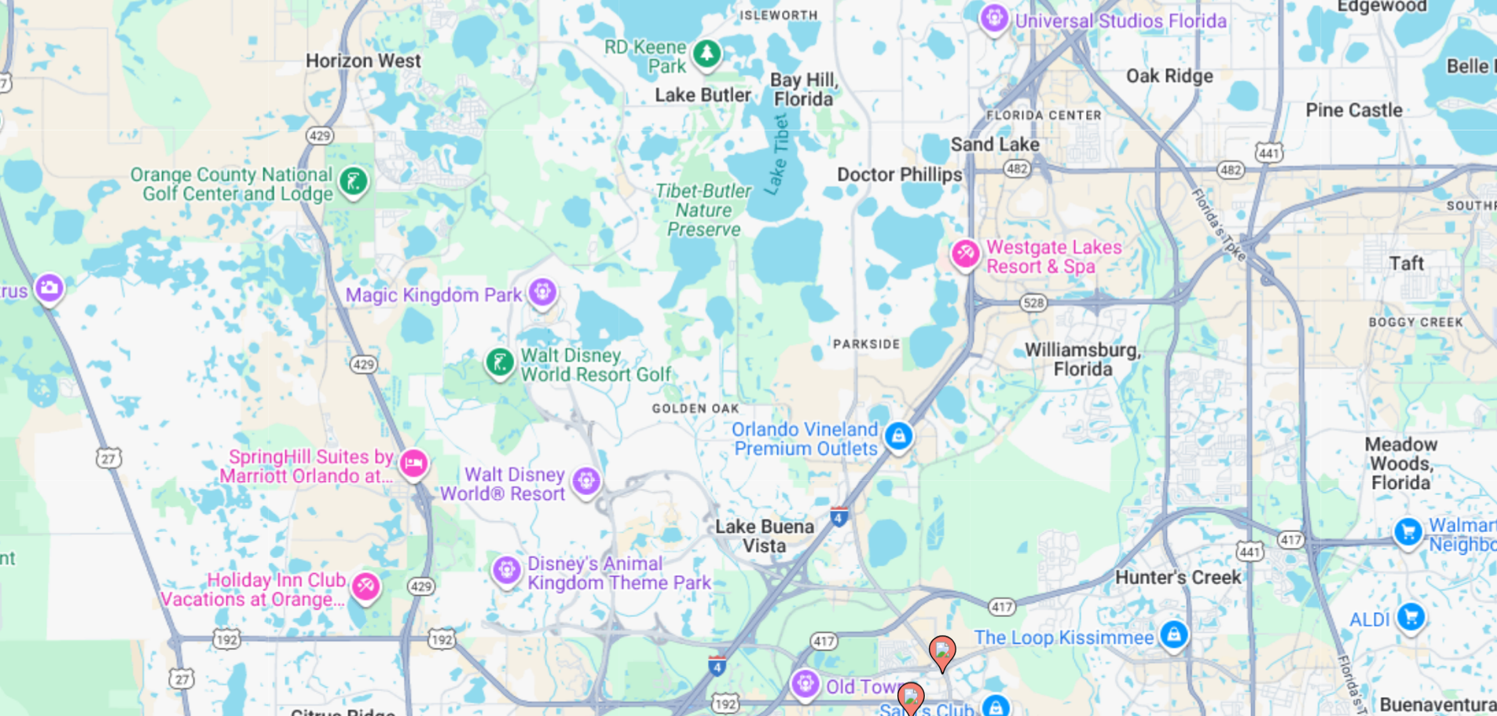
click at [768, 523] on icon "Main content" at bounding box center [766, 519] width 14 height 20
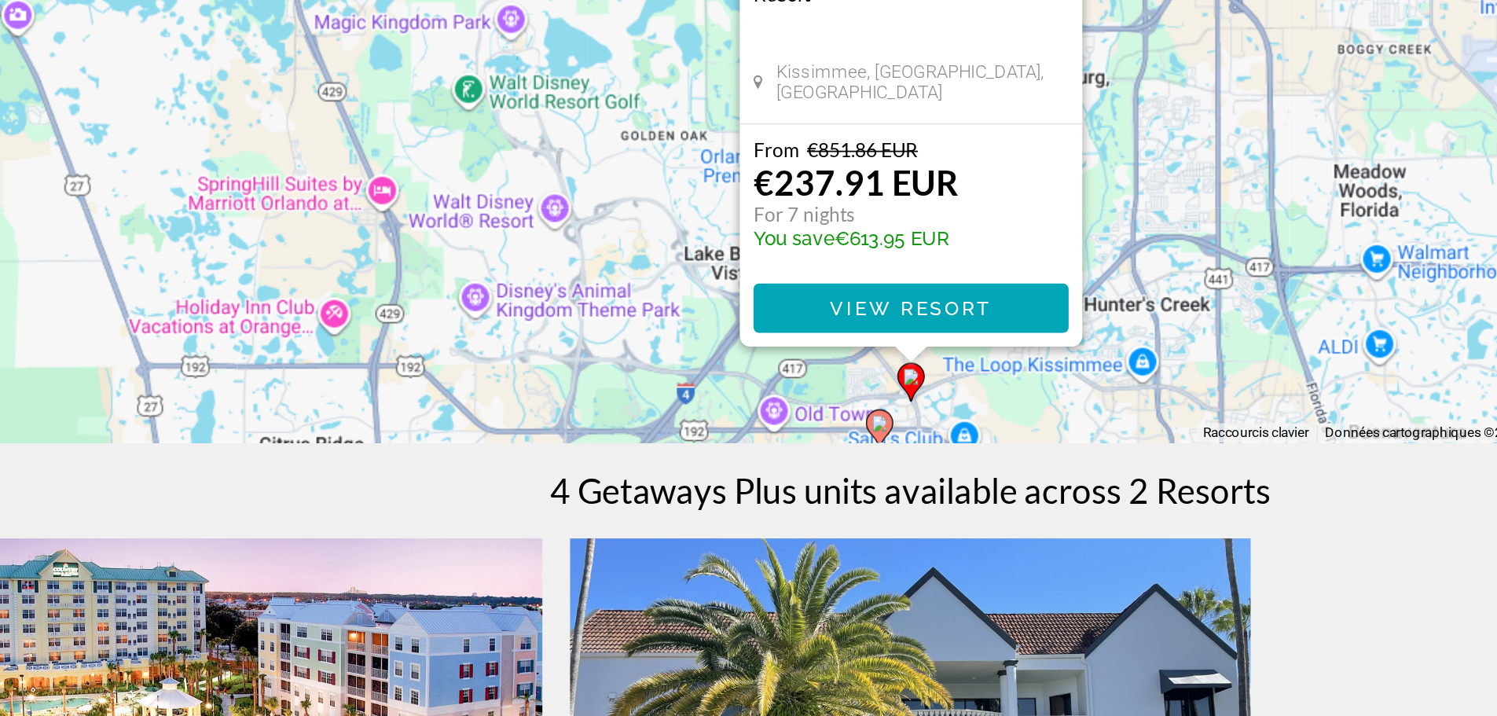
scroll to position [24, 0]
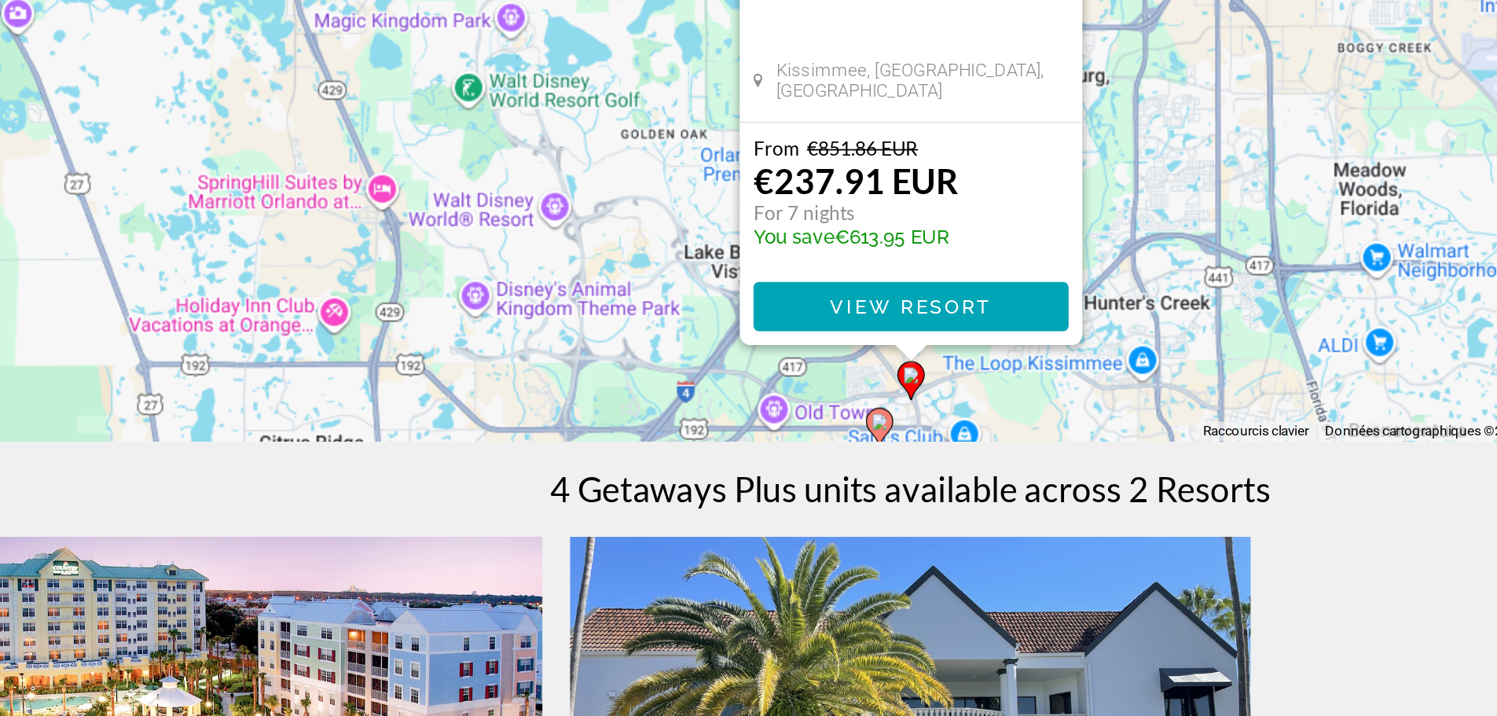
click at [763, 319] on div "[GEOGRAPHIC_DATA] - This is an adults only resort [GEOGRAPHIC_DATA], [GEOGRAPHI…" at bounding box center [749, 321] width 197 height 108
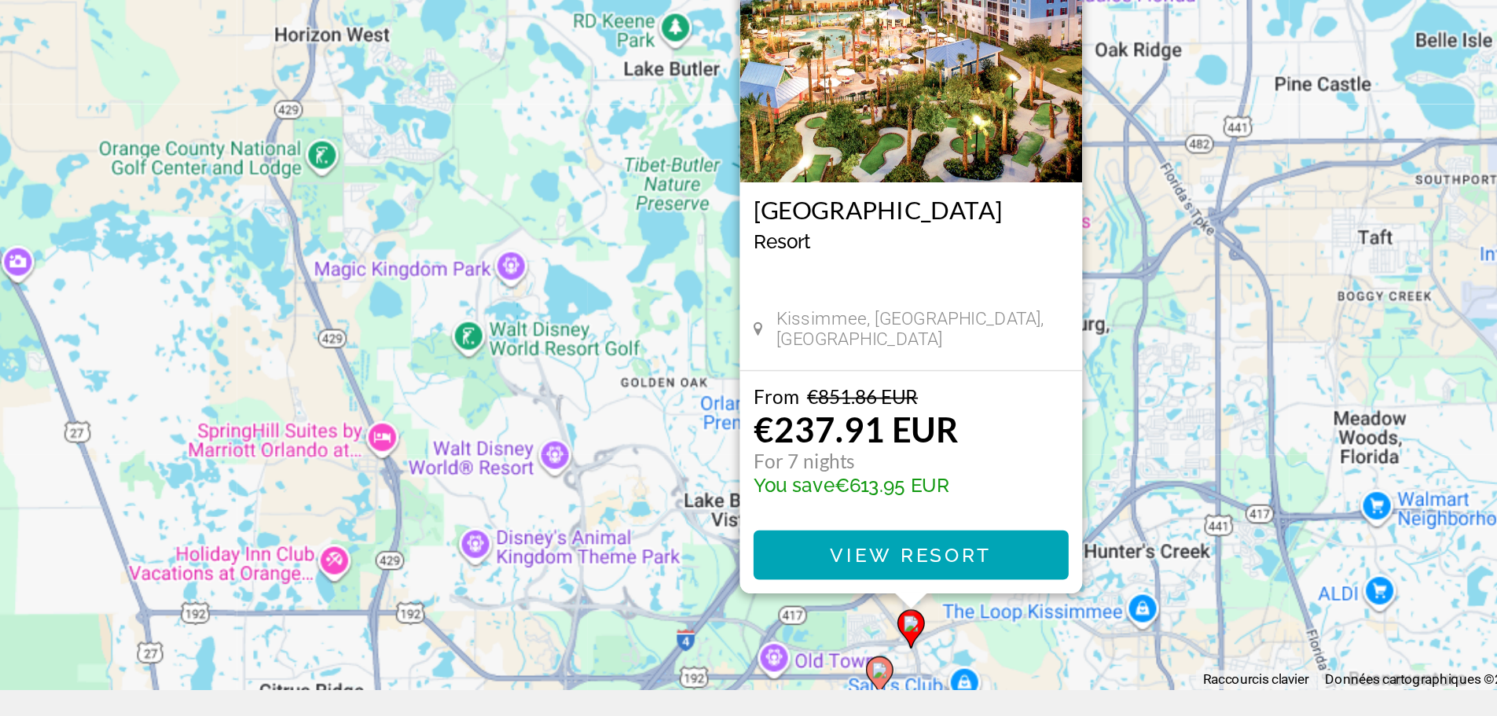
click at [738, 229] on img "Main content" at bounding box center [749, 188] width 197 height 157
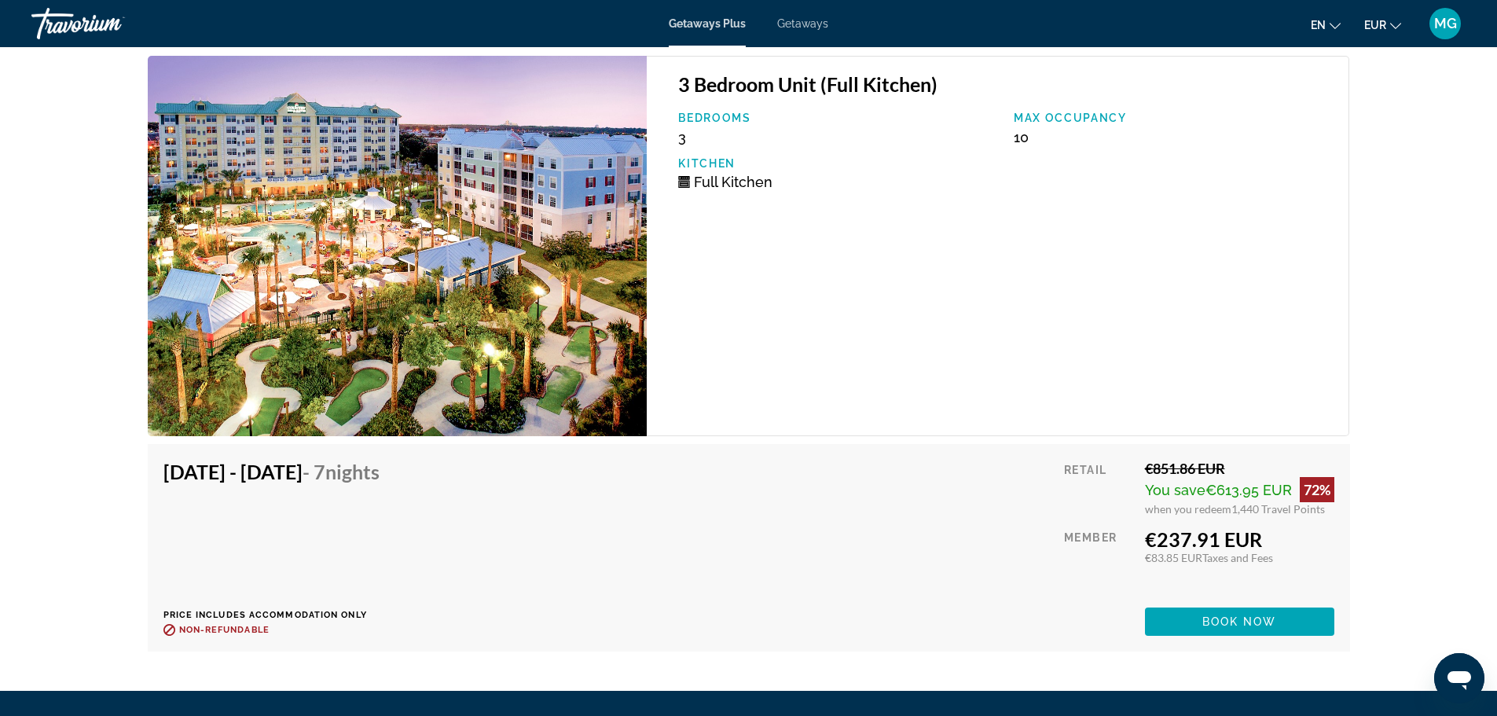
scroll to position [2761, 0]
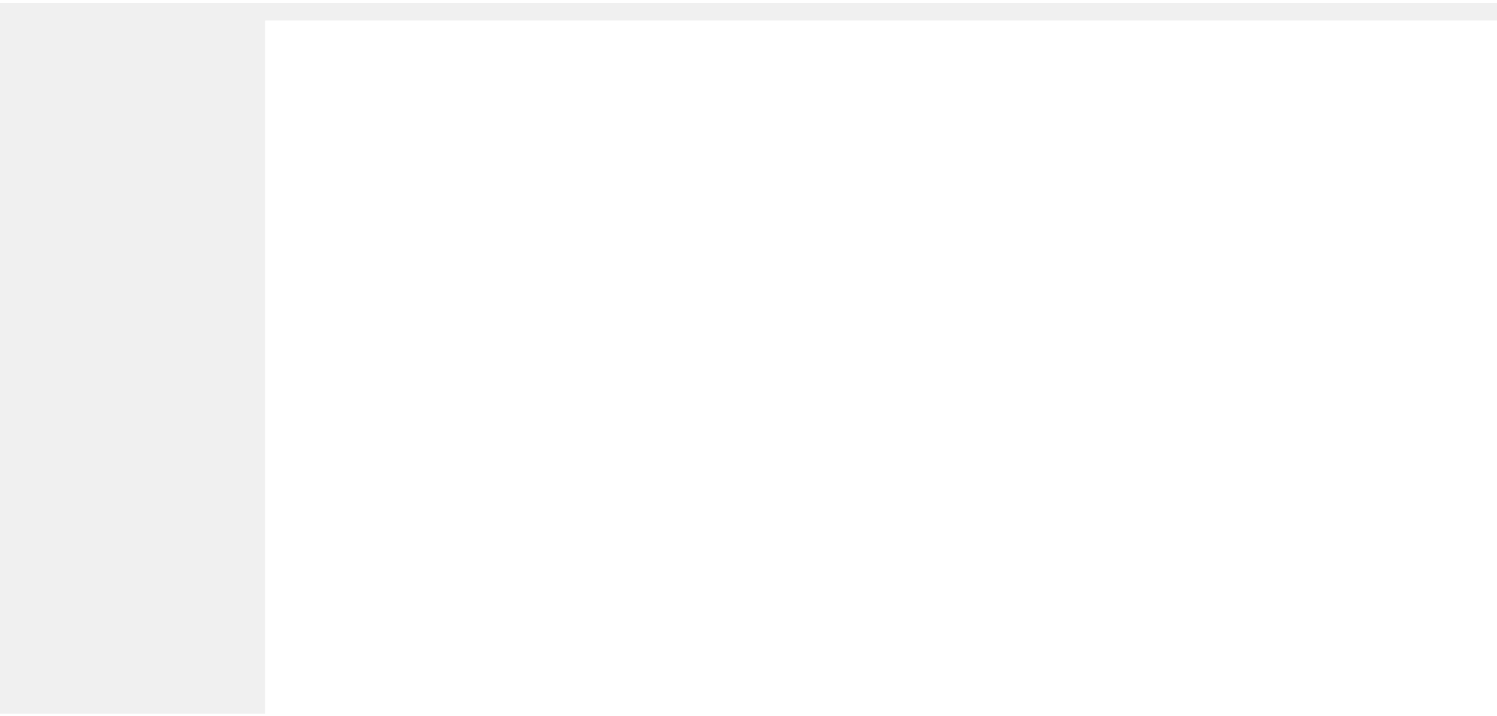
scroll to position [110, 0]
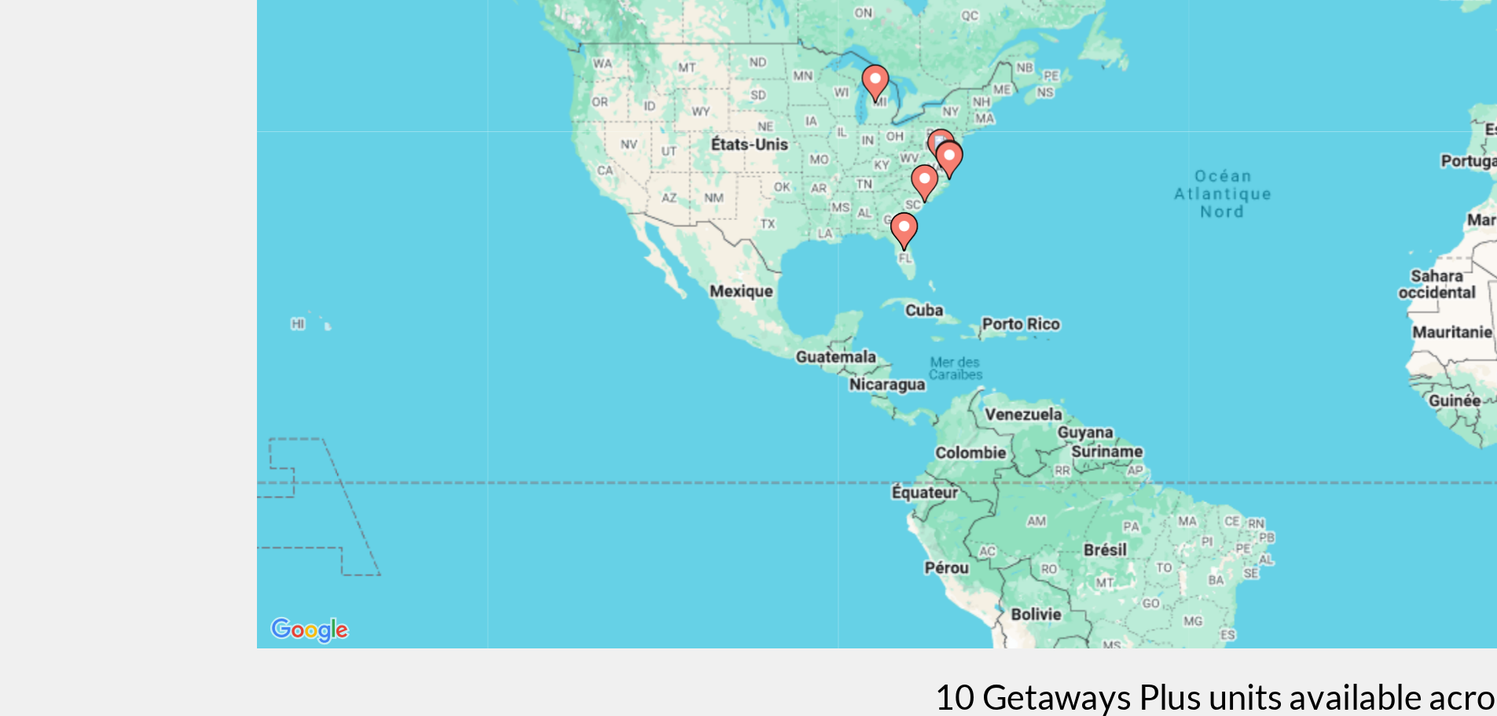
click at [519, 230] on image "Main content" at bounding box center [518, 229] width 9 height 9
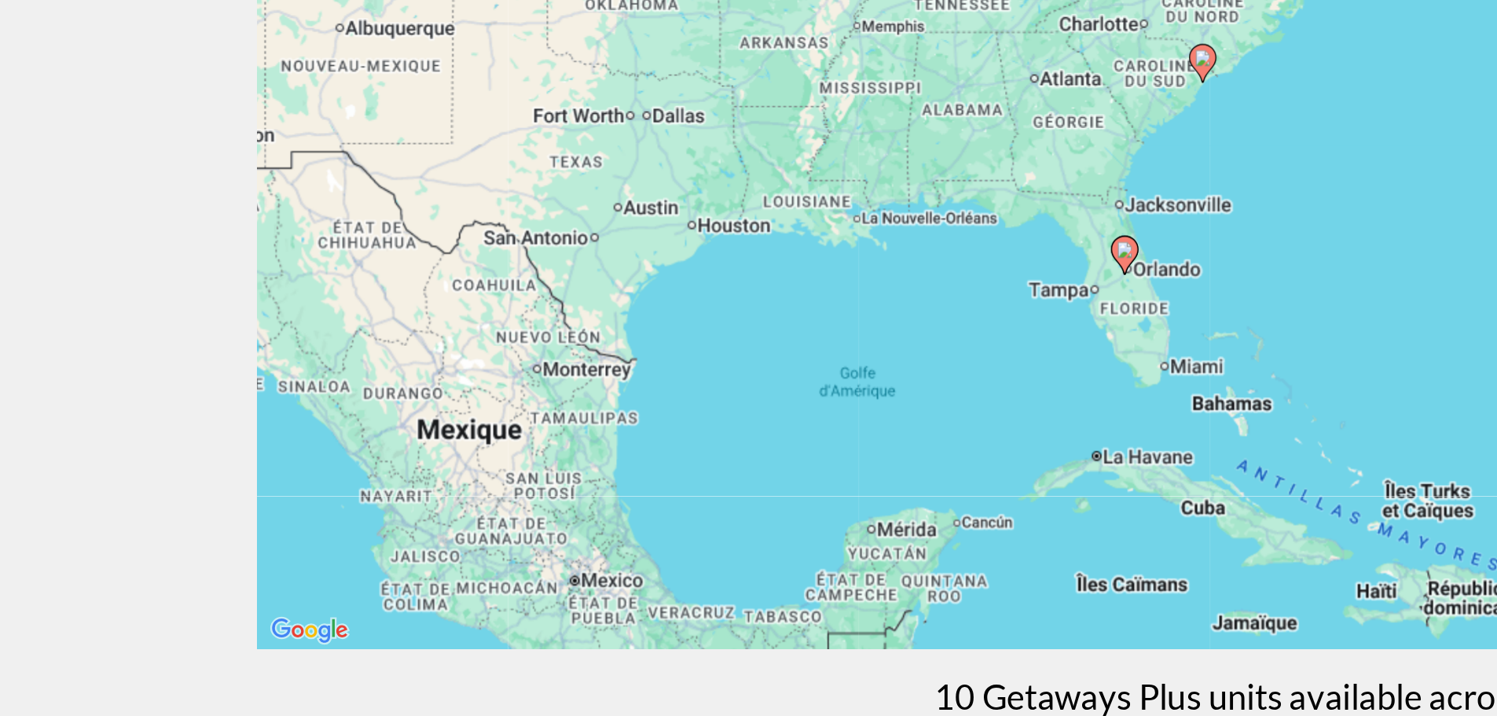
drag, startPoint x: 728, startPoint y: 291, endPoint x: 524, endPoint y: 344, distance: 210.5
click at [524, 344] on div "Pour naviguer, appuyez sur les touches fléchées. Pour activer le glissement ave…" at bounding box center [749, 236] width 1203 height 472
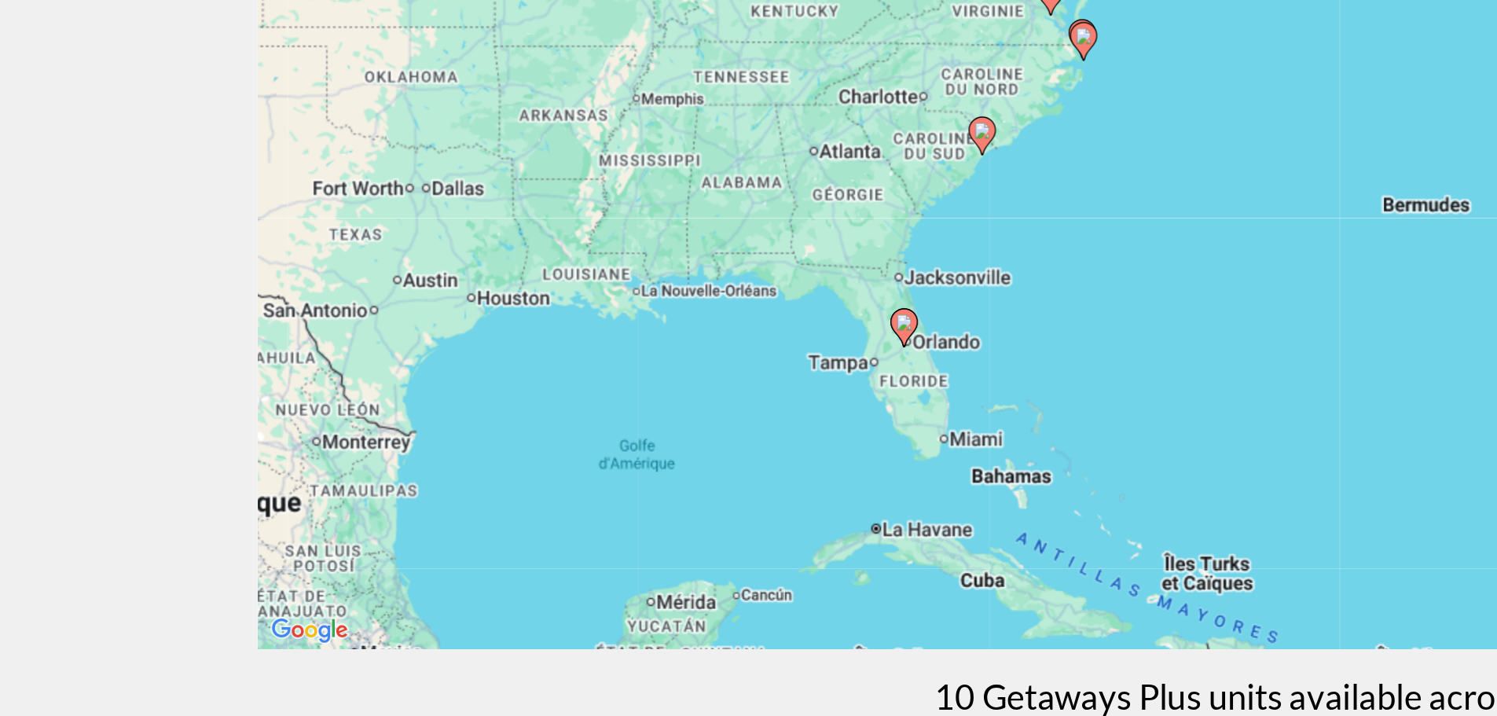
click at [516, 292] on icon "Main content" at bounding box center [518, 287] width 14 height 20
type input "**********"
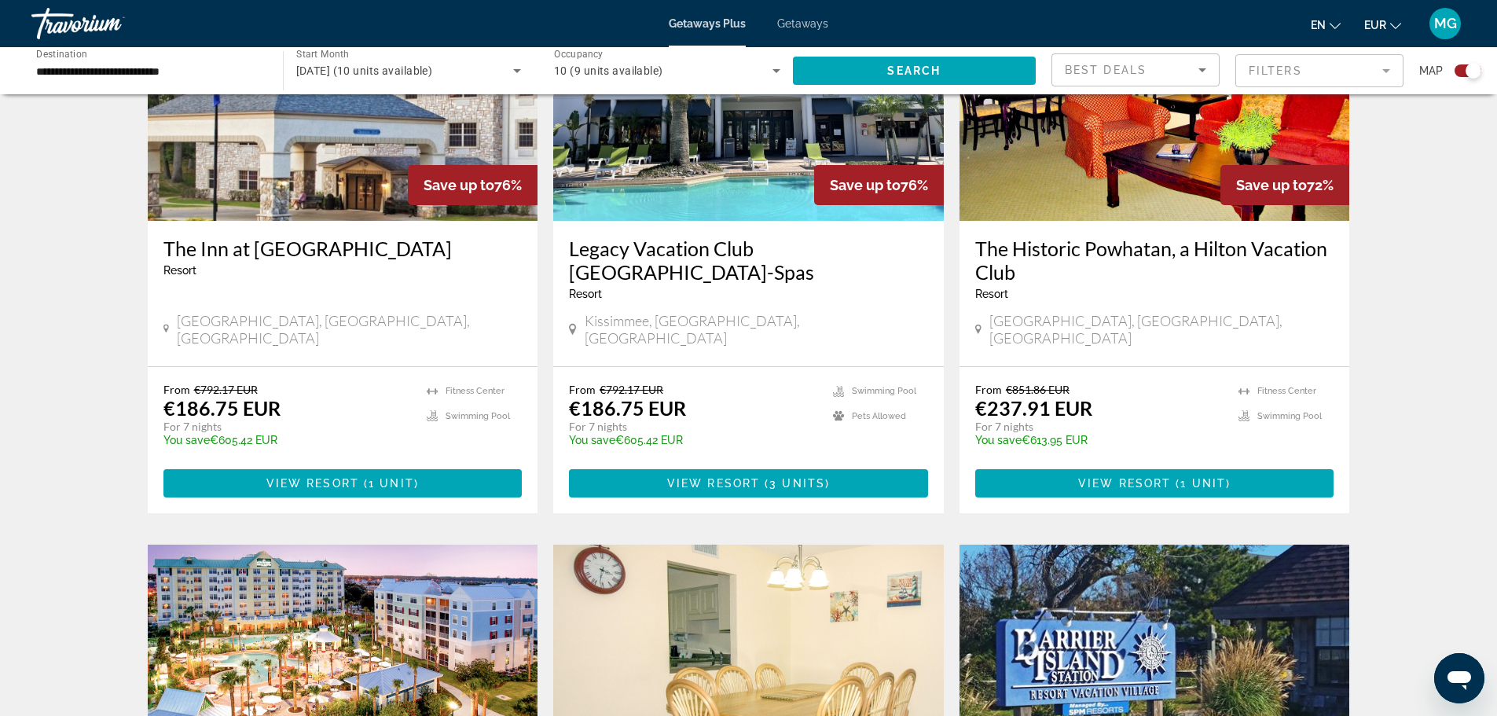
scroll to position [665, 0]
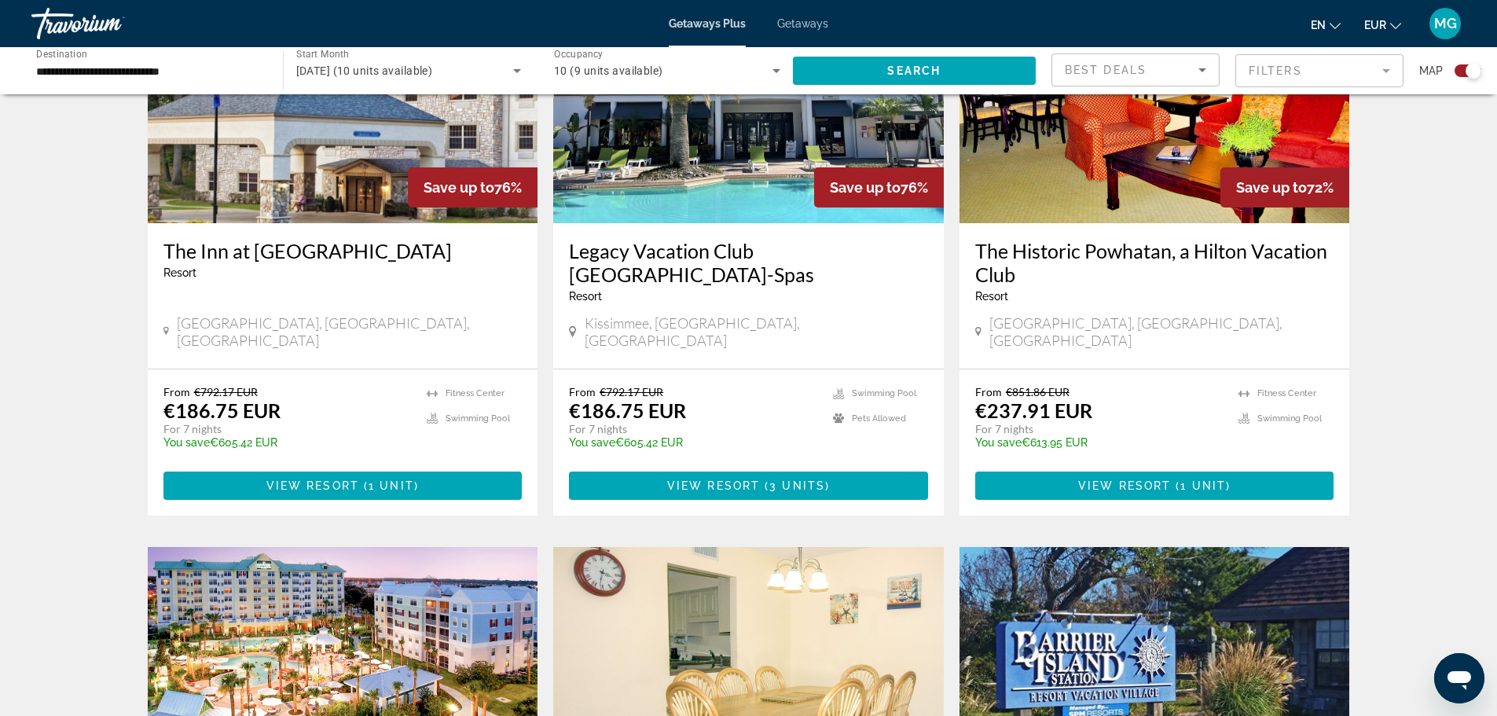
click at [792, 179] on img "Main content" at bounding box center [748, 98] width 391 height 252
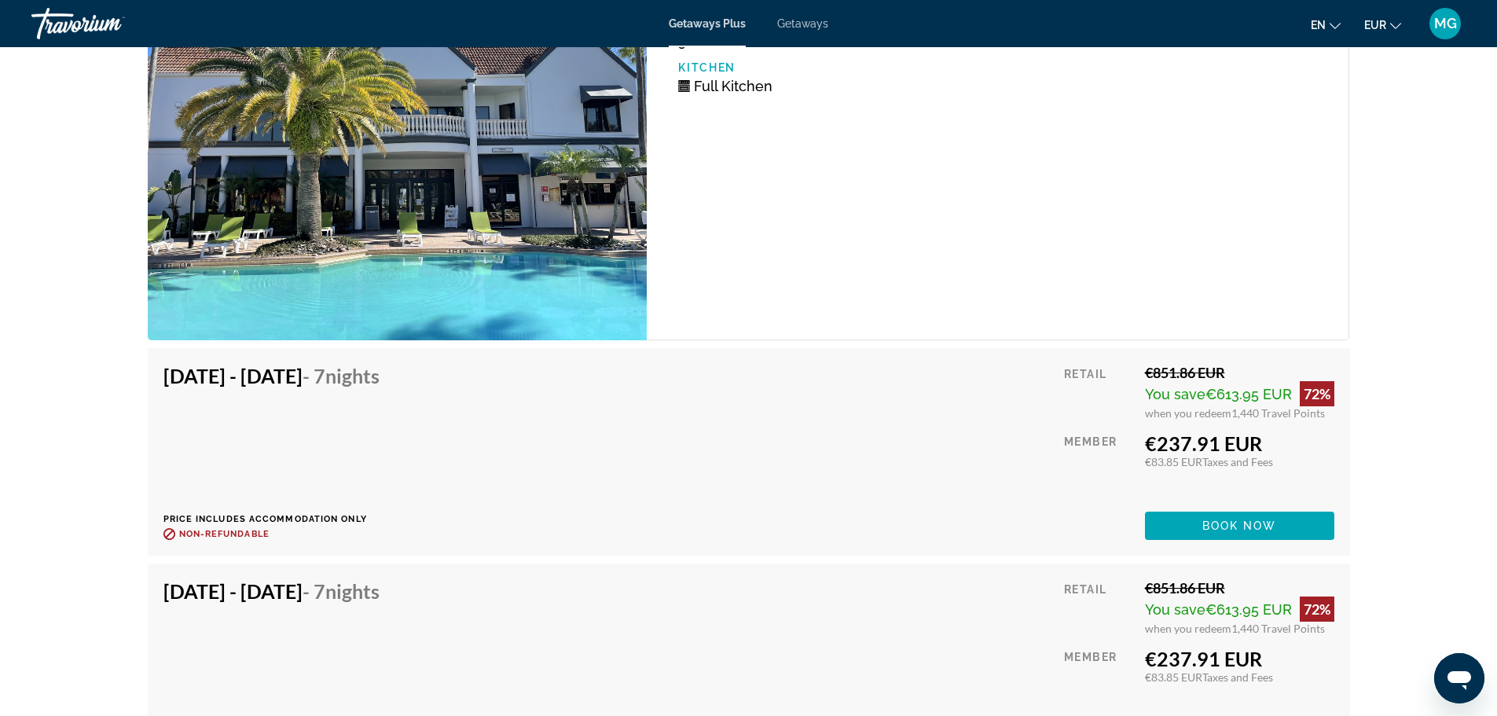
scroll to position [2866, 0]
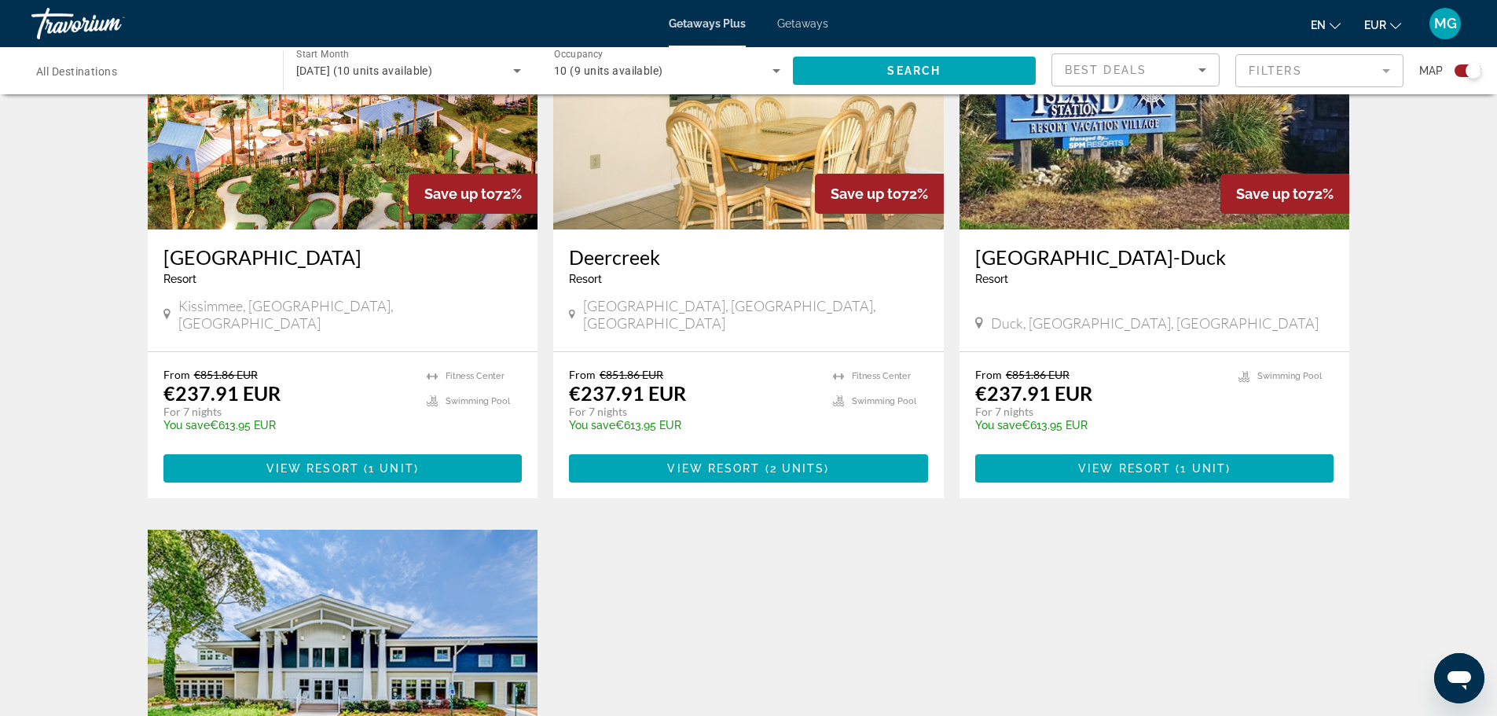
scroll to position [1235, 0]
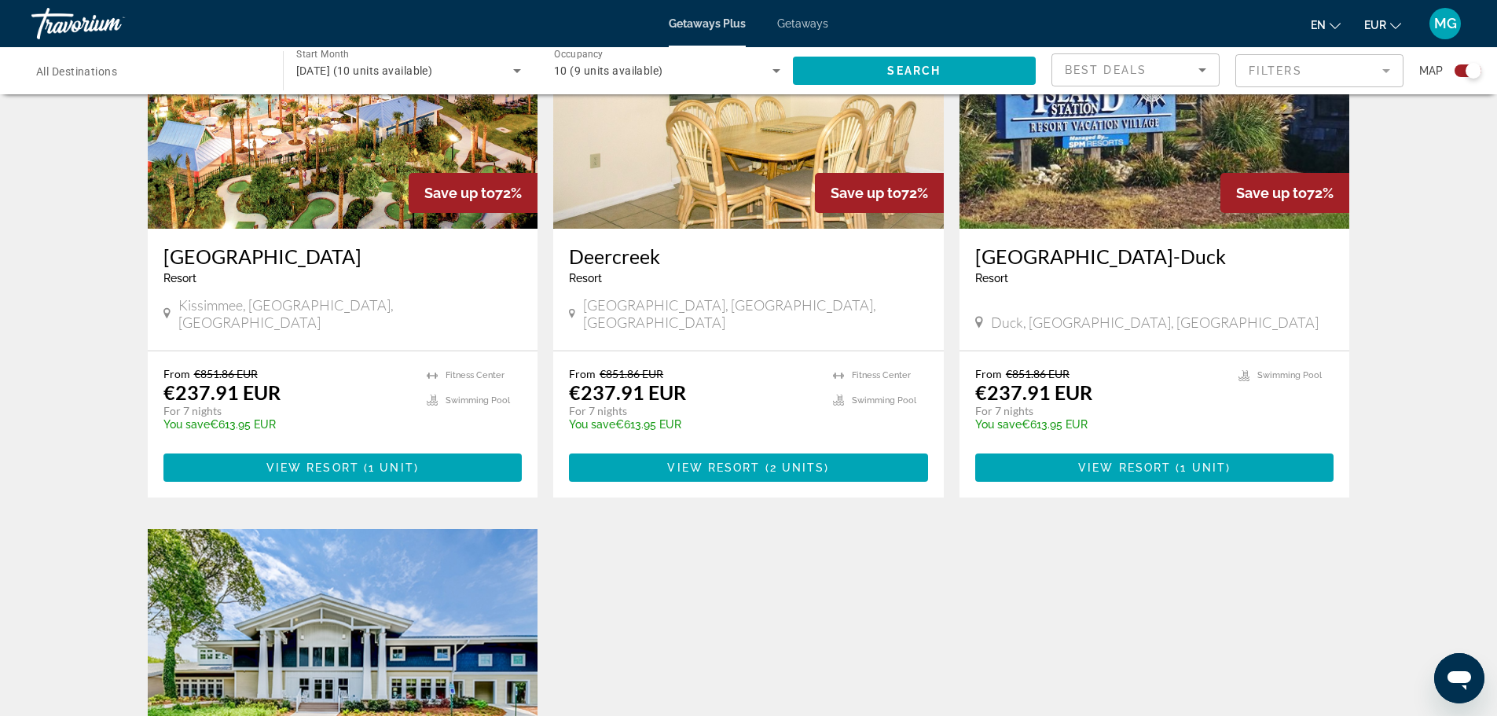
click at [358, 133] on img "Main content" at bounding box center [343, 103] width 391 height 252
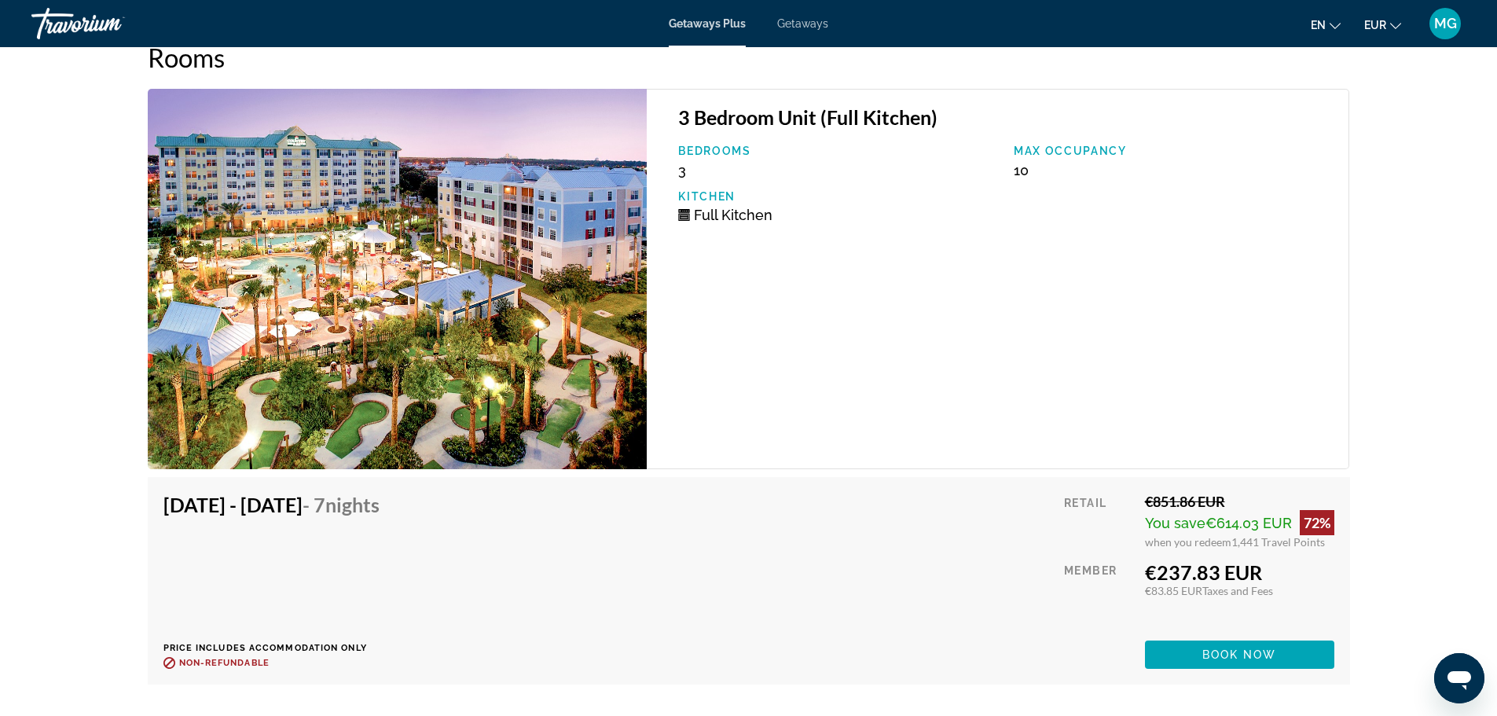
scroll to position [2551, 0]
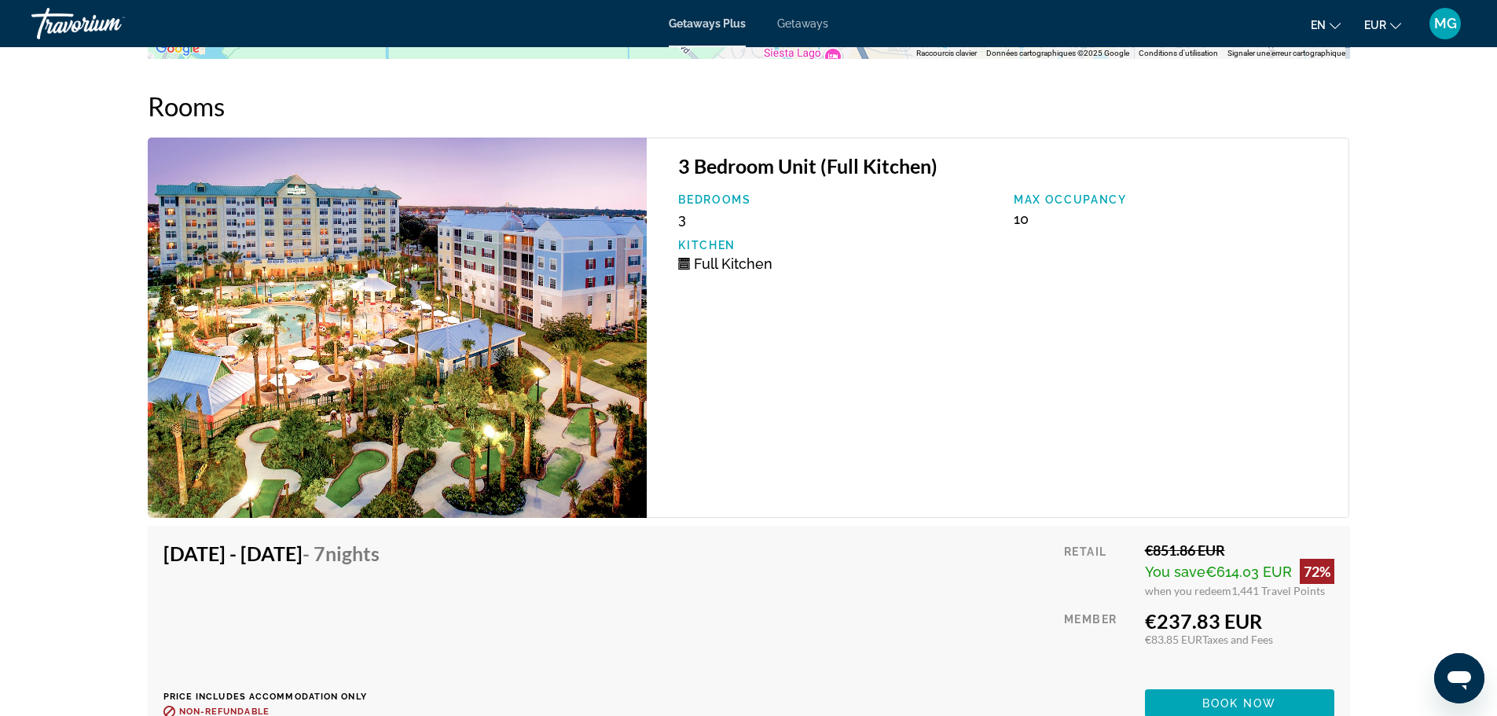
click at [497, 298] on img "Main content" at bounding box center [398, 328] width 500 height 380
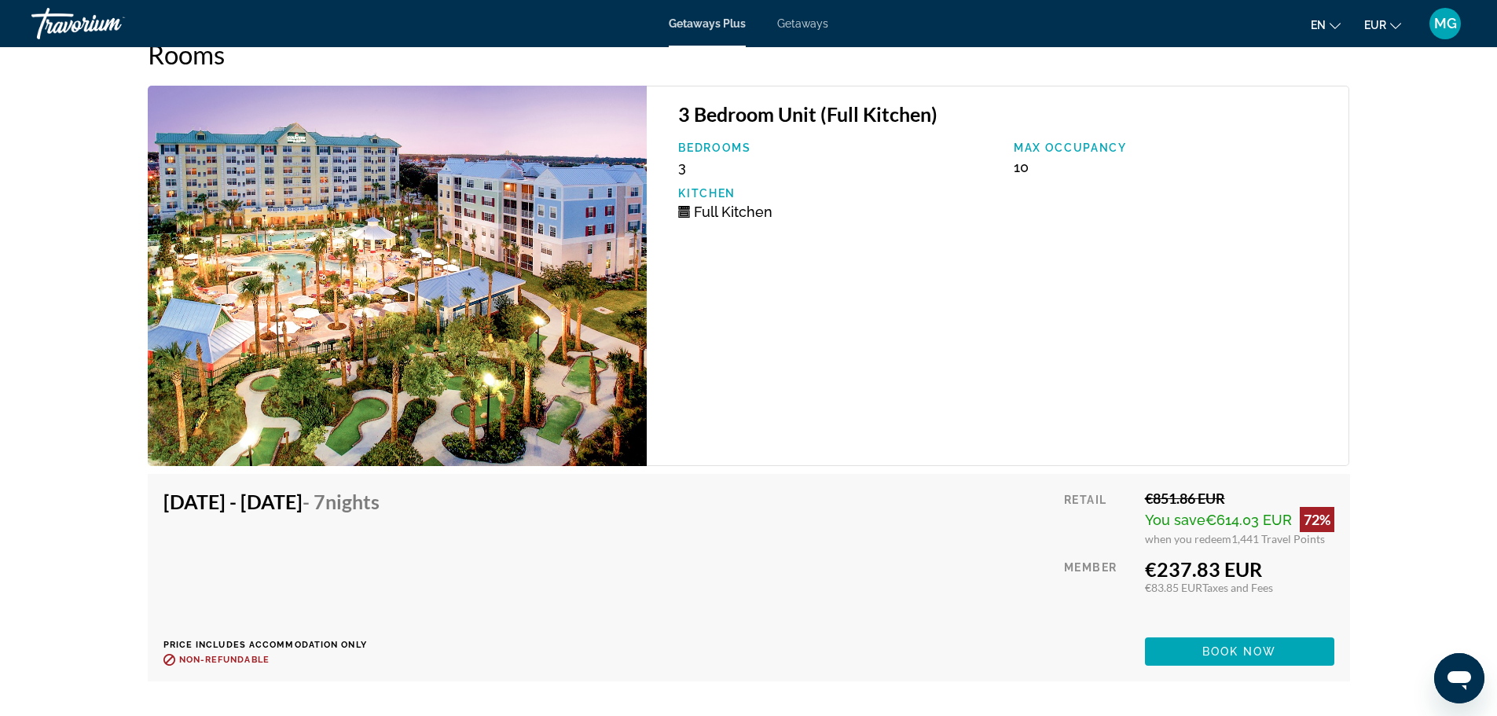
scroll to position [2556, 0]
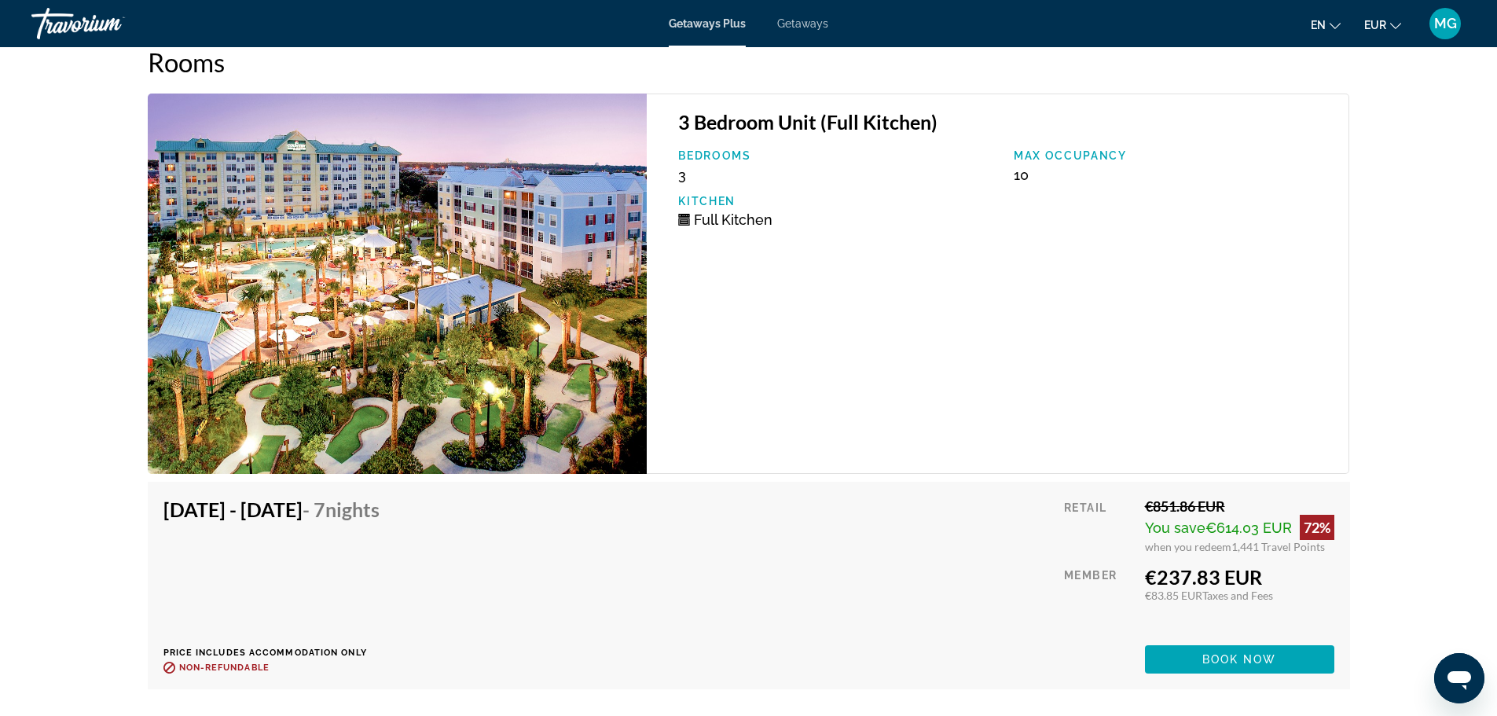
click at [931, 410] on div "3 Bedroom Unit (Full Kitchen) Bedrooms 3 Max Occupancy 10 Kitchen Full Kitchen" at bounding box center [998, 284] width 703 height 380
click at [1132, 395] on div "3 Bedroom Unit (Full Kitchen) Bedrooms 3 Max Occupancy 10 Kitchen Full Kitchen" at bounding box center [998, 284] width 703 height 380
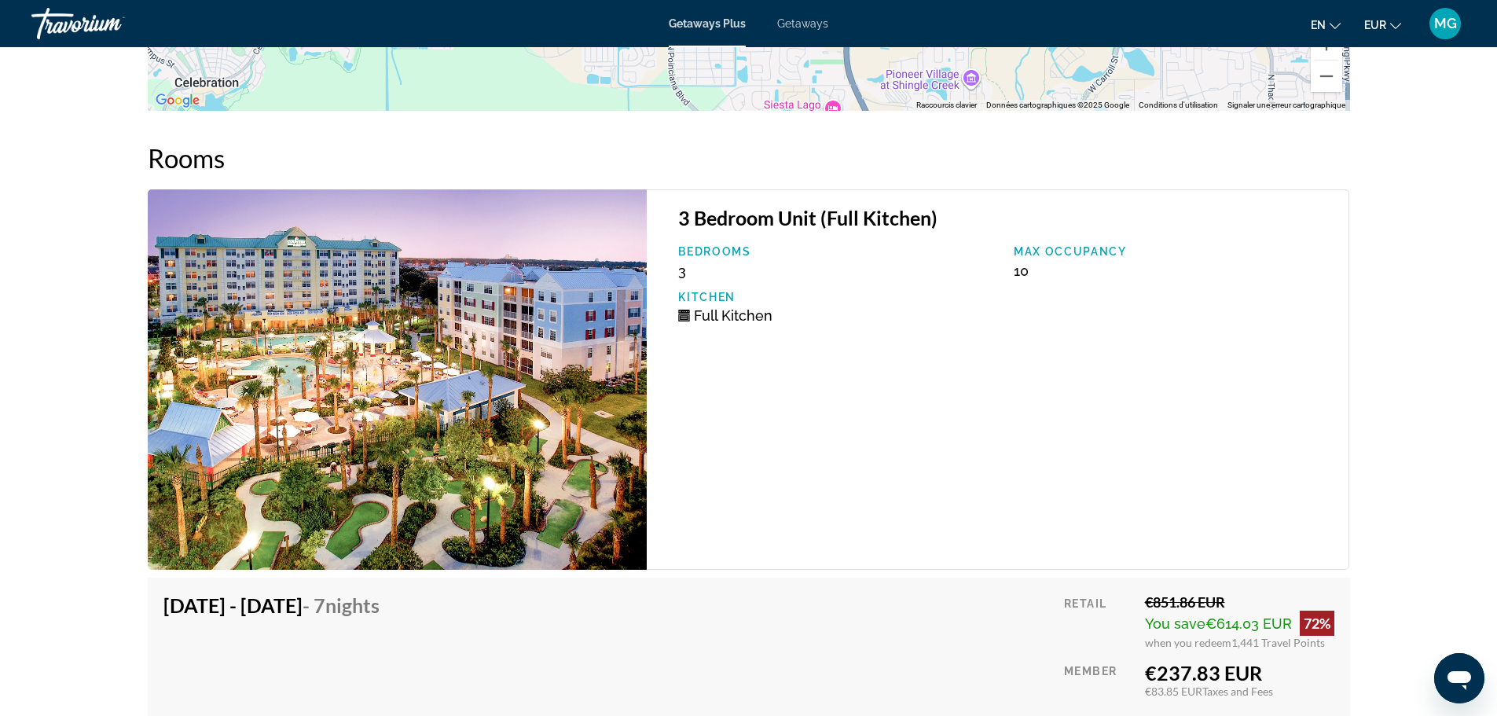
scroll to position [2460, 0]
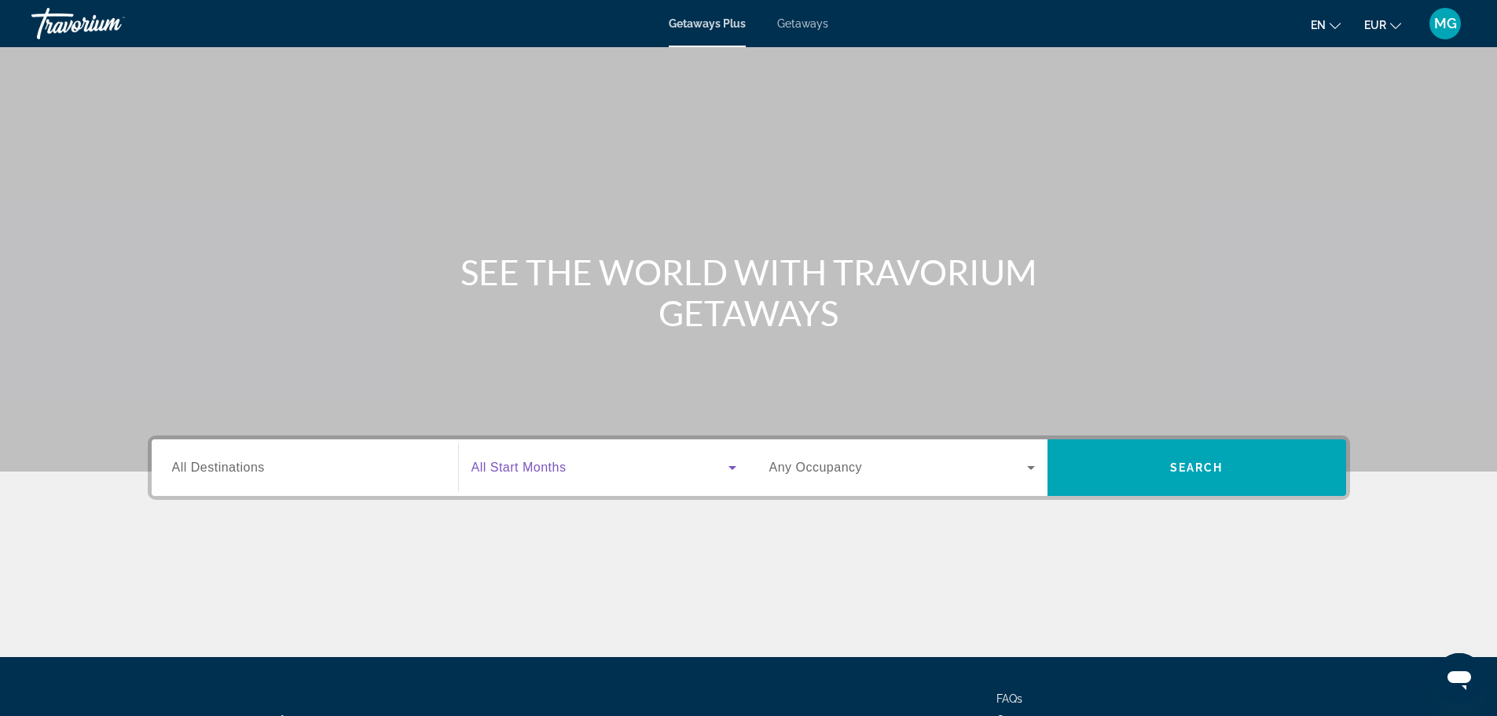
click at [591, 467] on span "Search widget" at bounding box center [600, 467] width 257 height 19
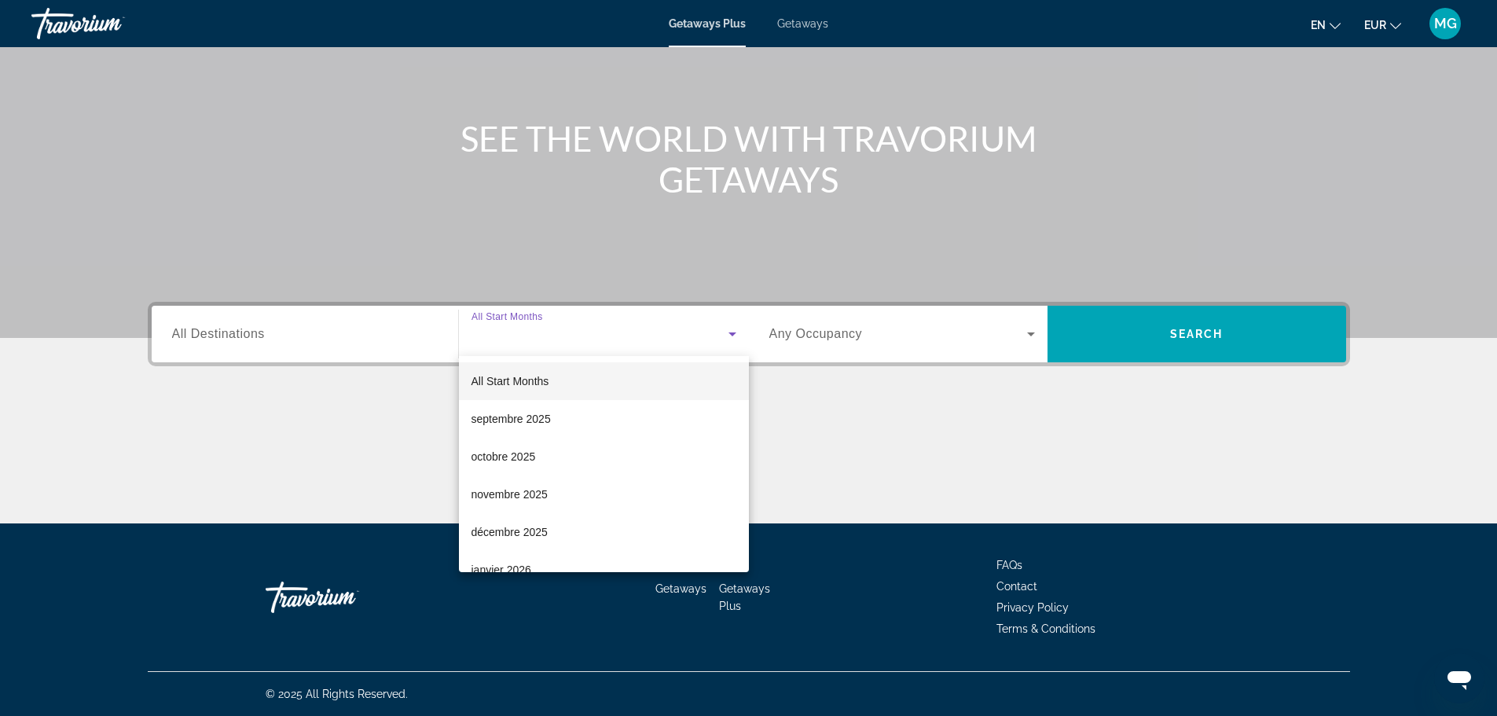
click at [865, 328] on div at bounding box center [748, 358] width 1497 height 716
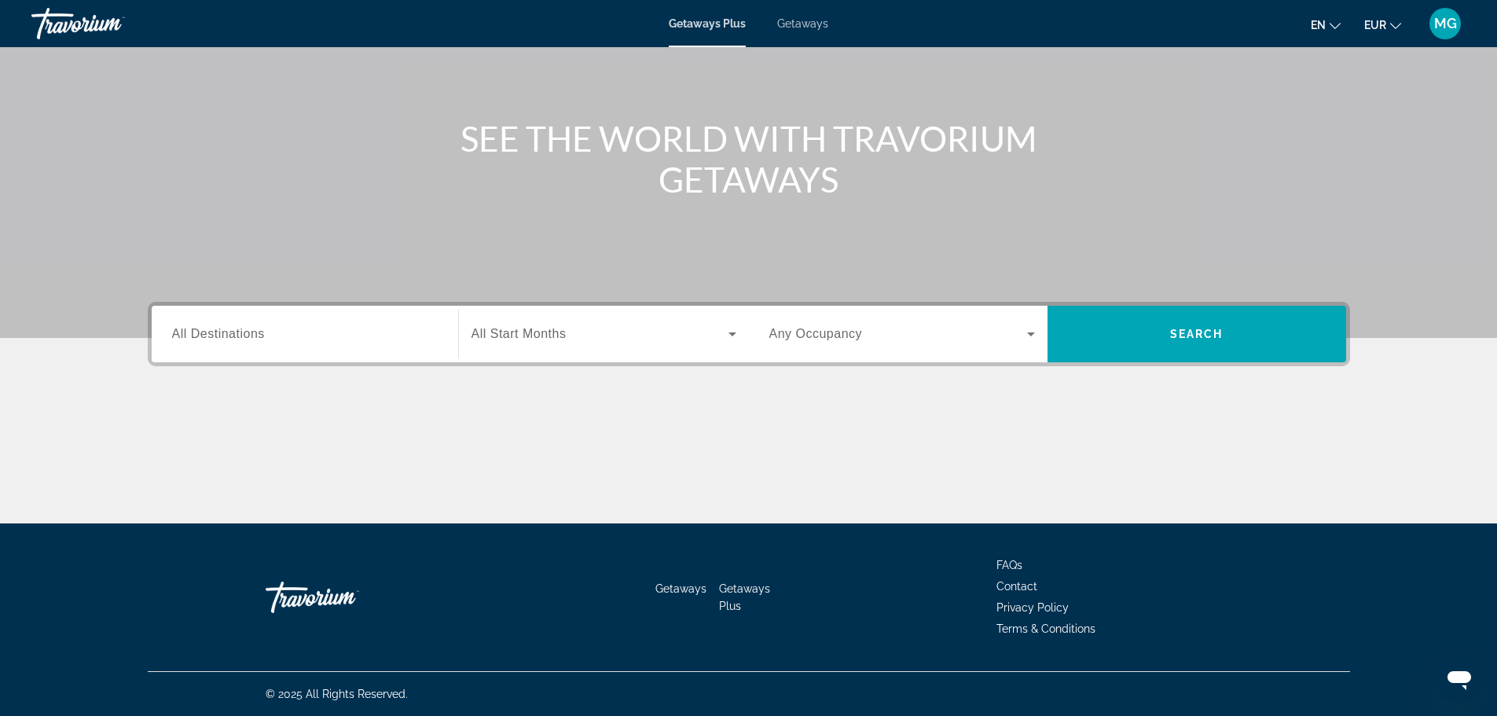
click at [861, 349] on div "Search widget" at bounding box center [903, 334] width 266 height 44
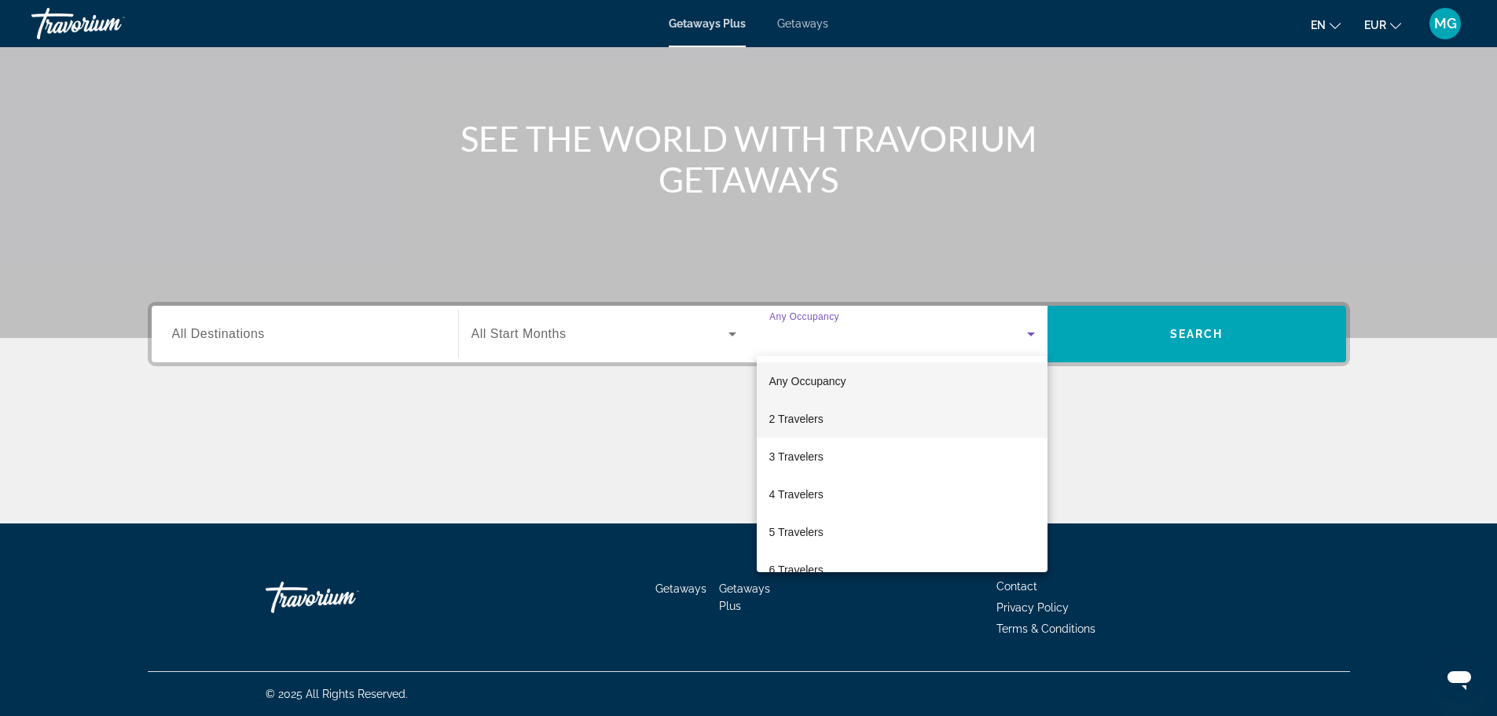
click at [916, 414] on mat-option "2 Travelers" at bounding box center [902, 419] width 291 height 38
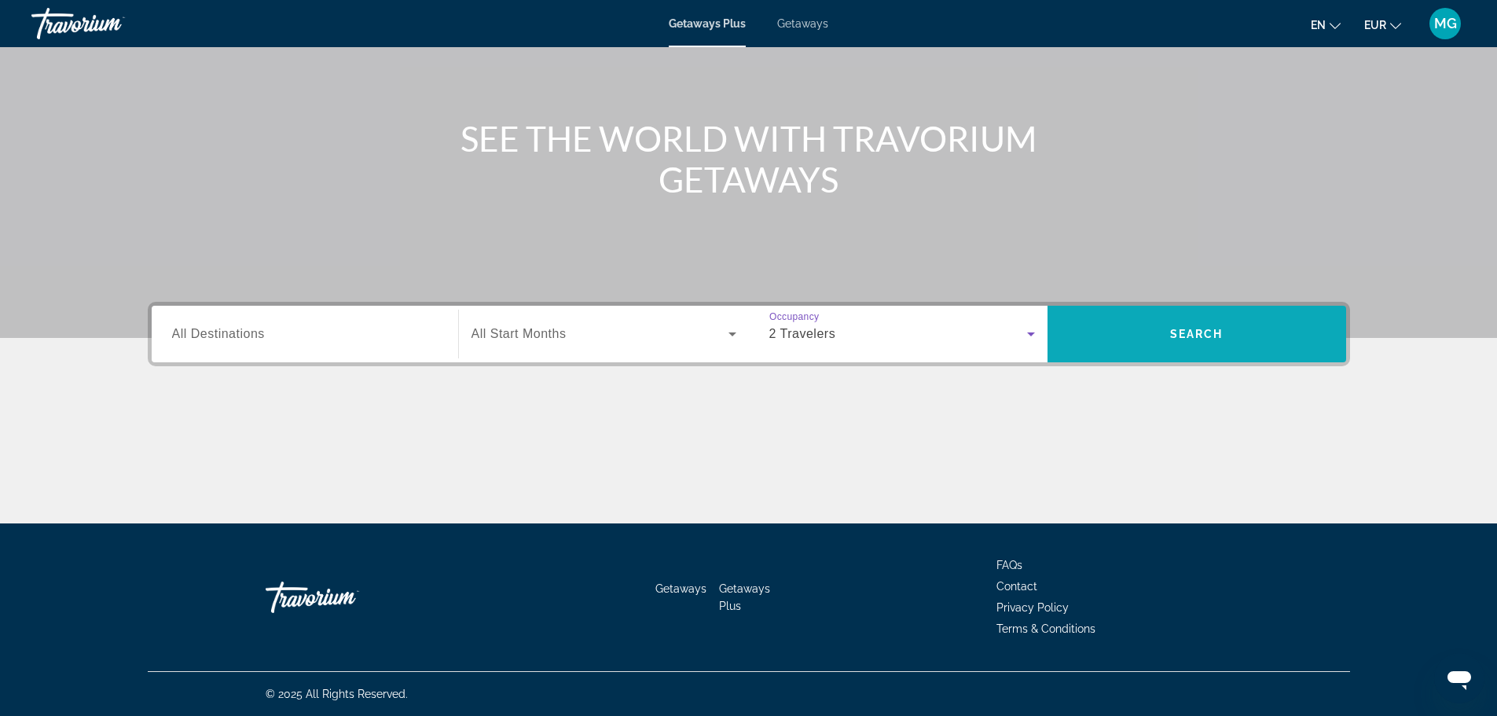
click at [1180, 330] on span "Search" at bounding box center [1196, 334] width 53 height 13
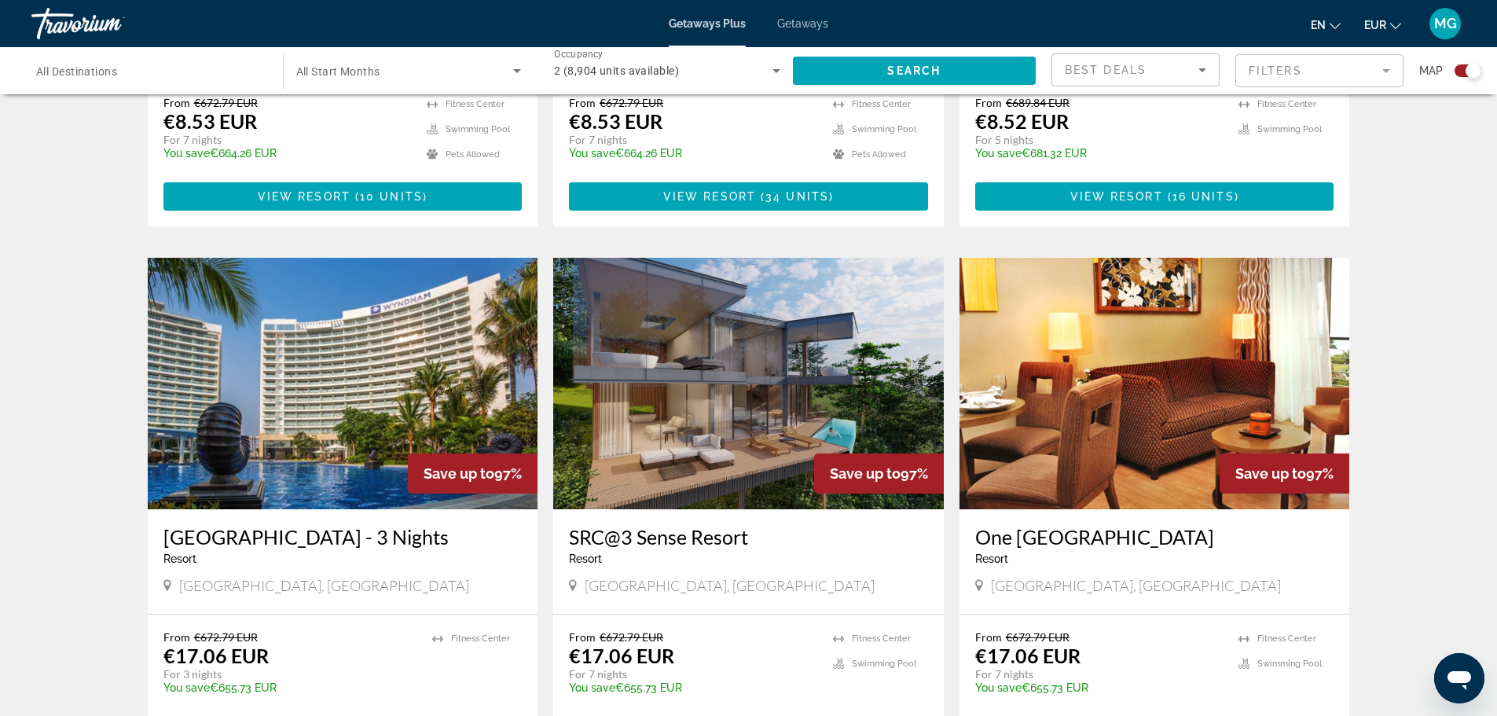
scroll to position [2081, 0]
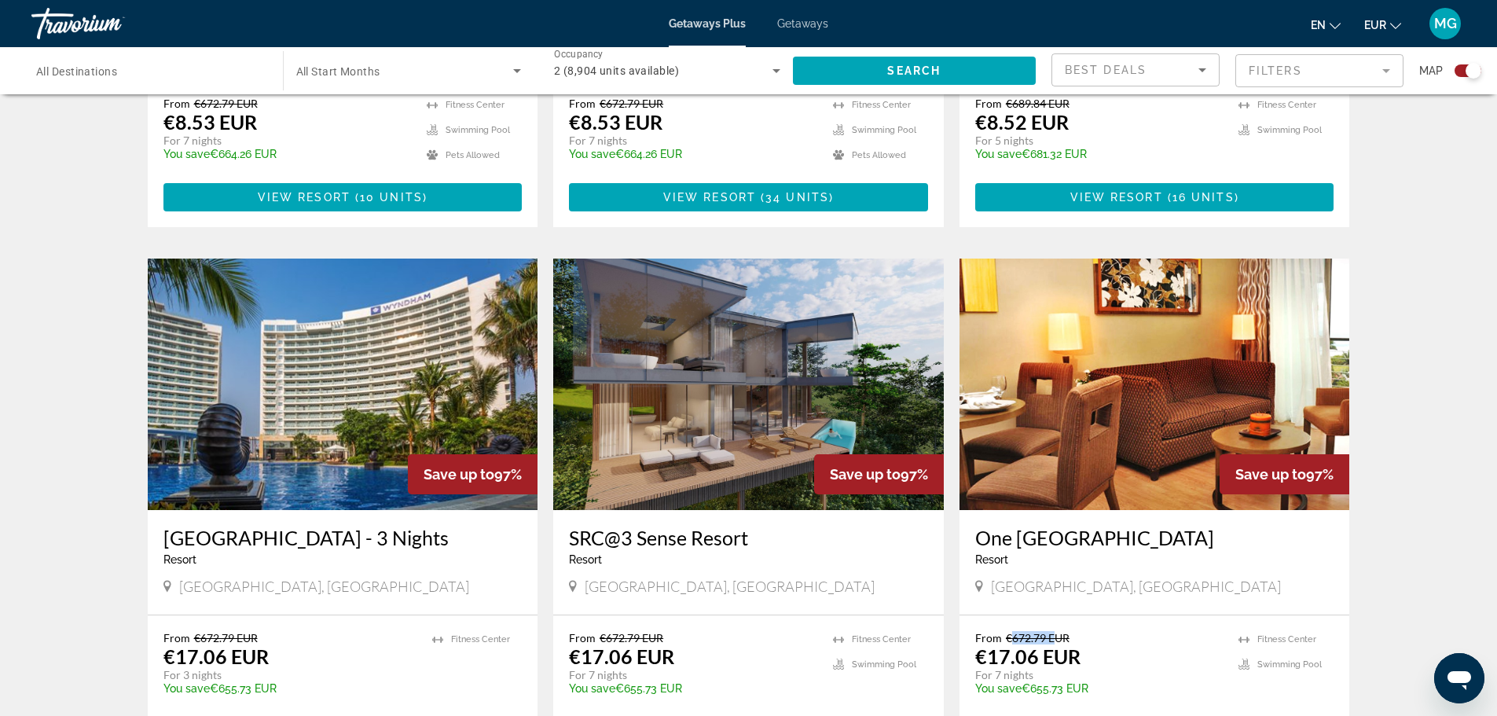
drag, startPoint x: 1012, startPoint y: 542, endPoint x: 1053, endPoint y: 540, distance: 40.9
click at [1053, 631] on span "€672.79 EUR" at bounding box center [1038, 637] width 64 height 13
click at [1076, 645] on p "€17.06 EUR" at bounding box center [1028, 657] width 105 height 24
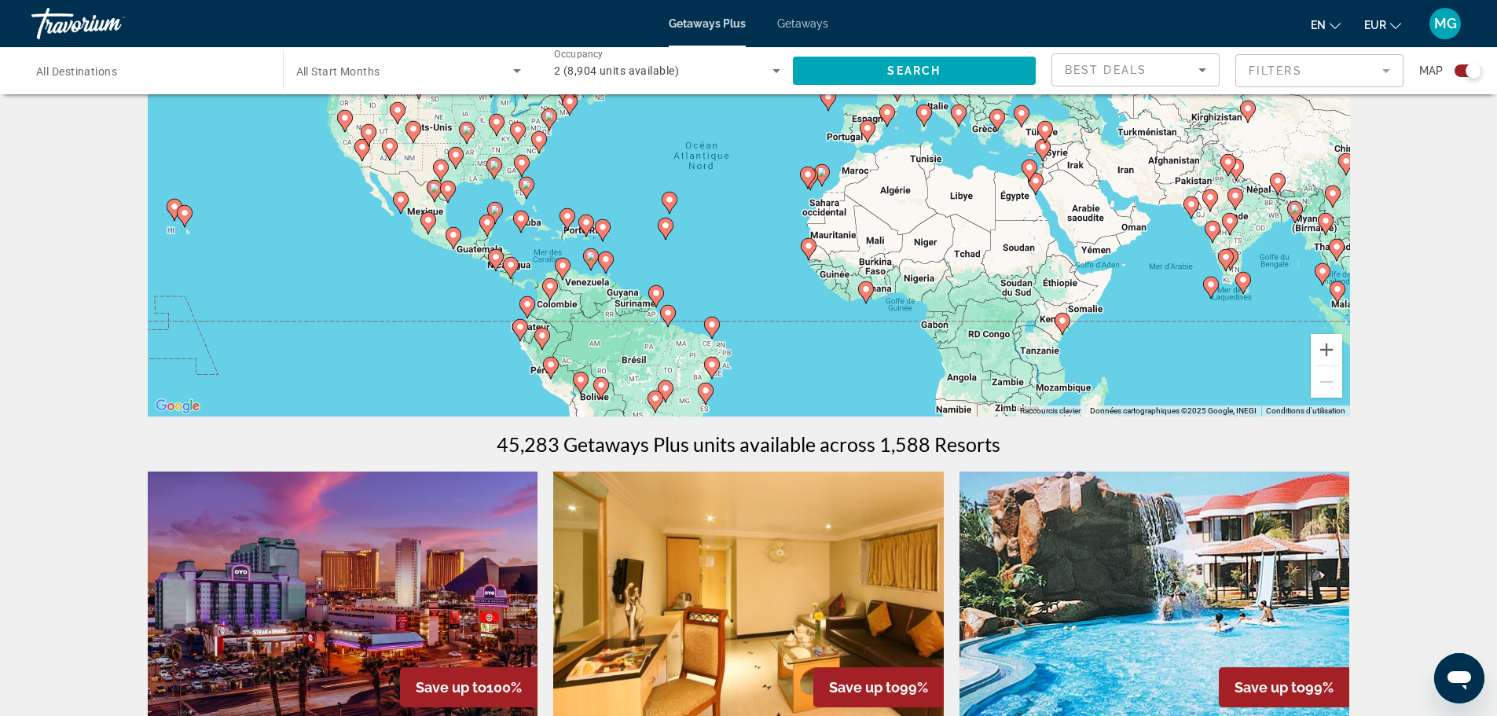
scroll to position [0, 0]
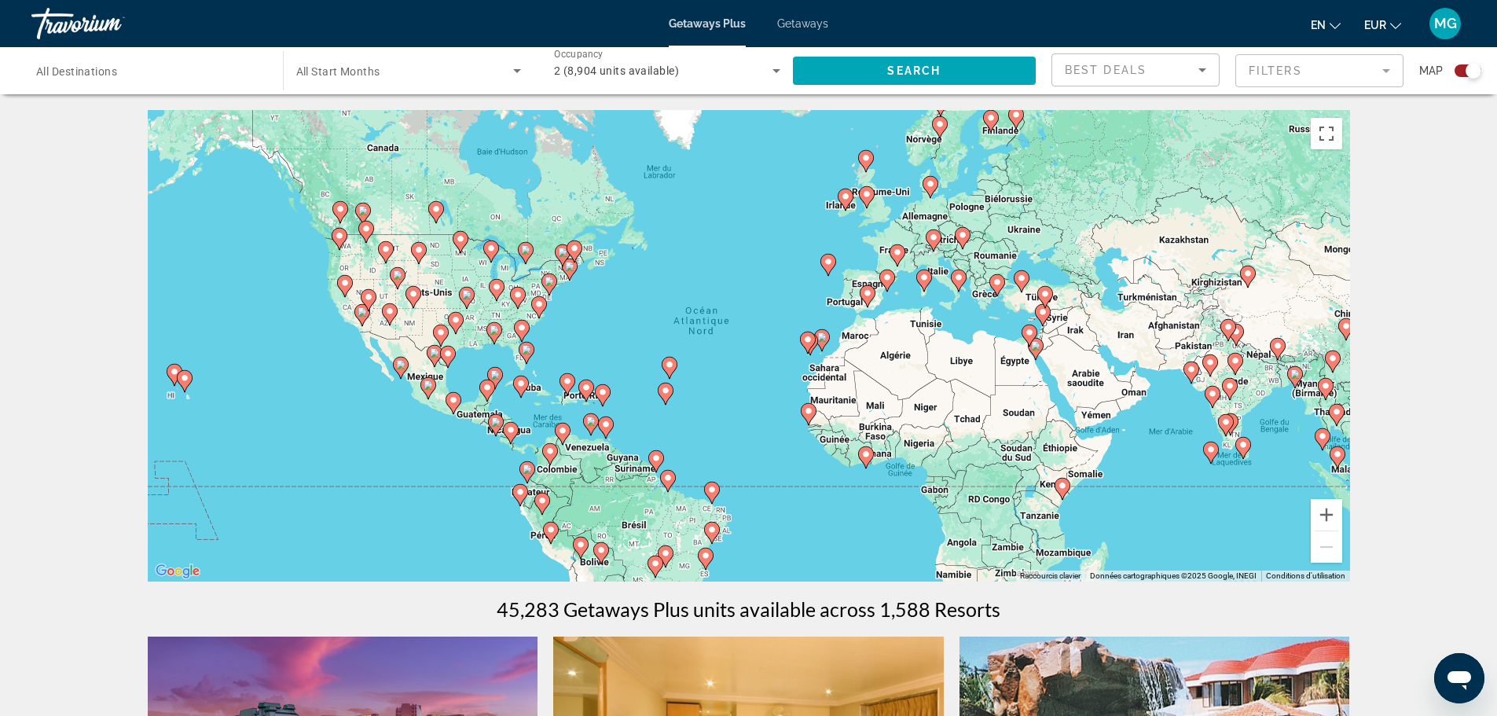
click at [611, 81] on div "2 (8,904 units available)" at bounding box center [667, 71] width 226 height 44
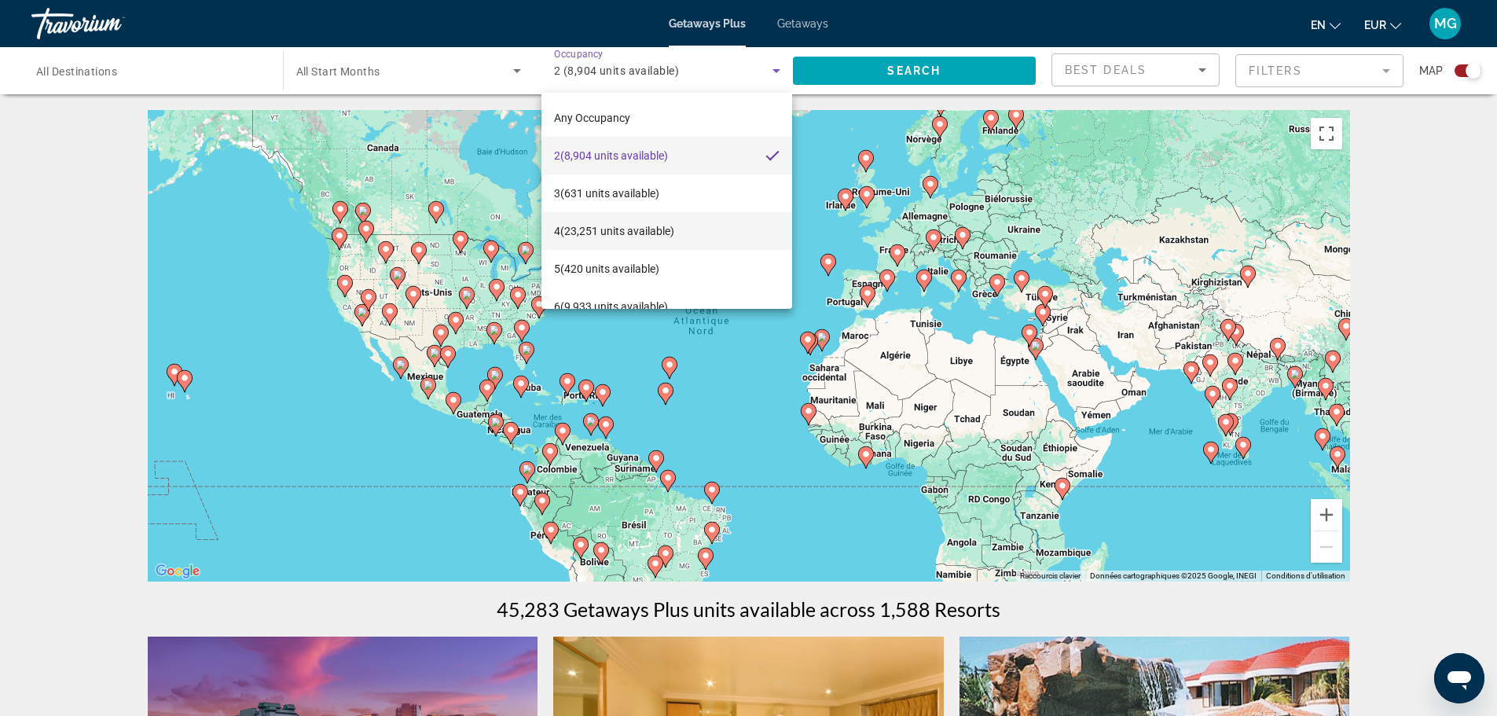
click at [649, 237] on span "4 (23,251 units available)" at bounding box center [614, 231] width 120 height 19
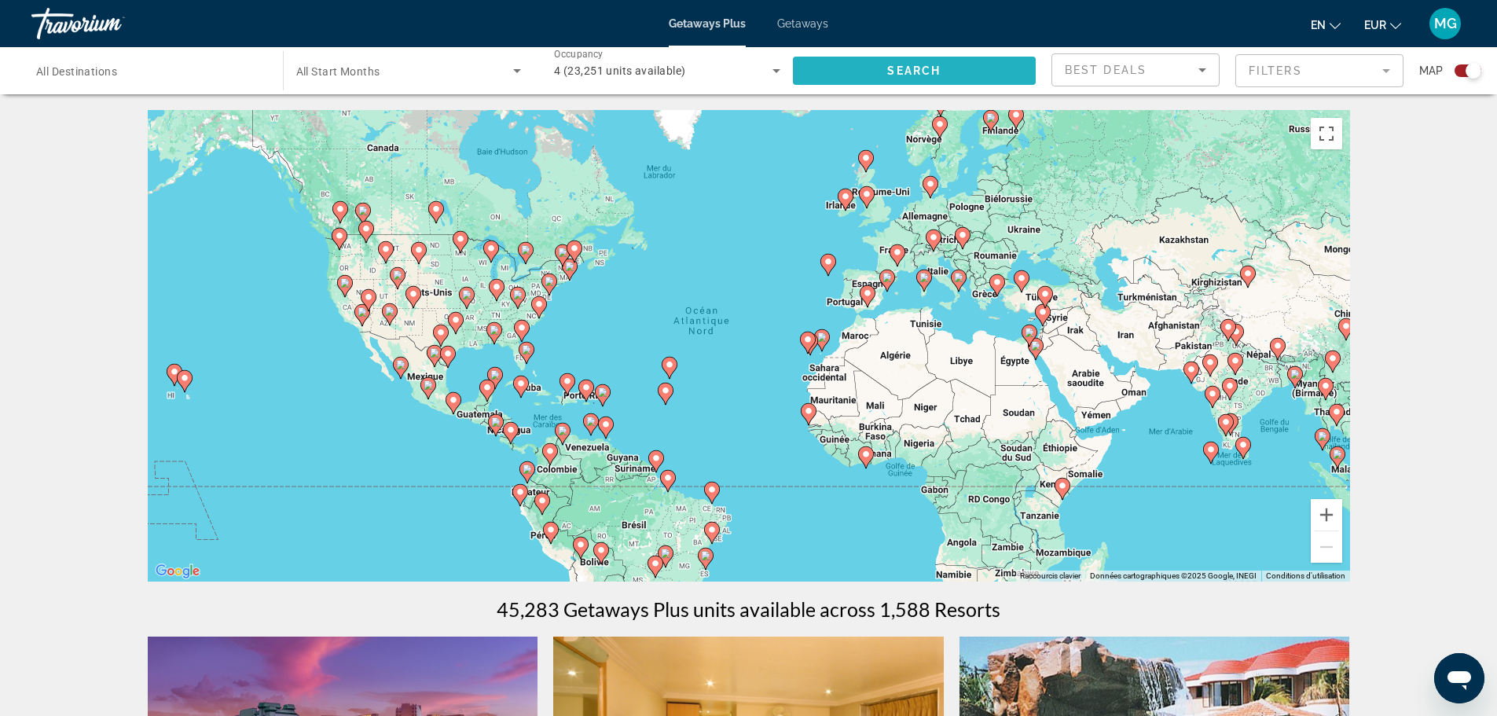
click at [935, 63] on span "Search widget" at bounding box center [915, 71] width 244 height 38
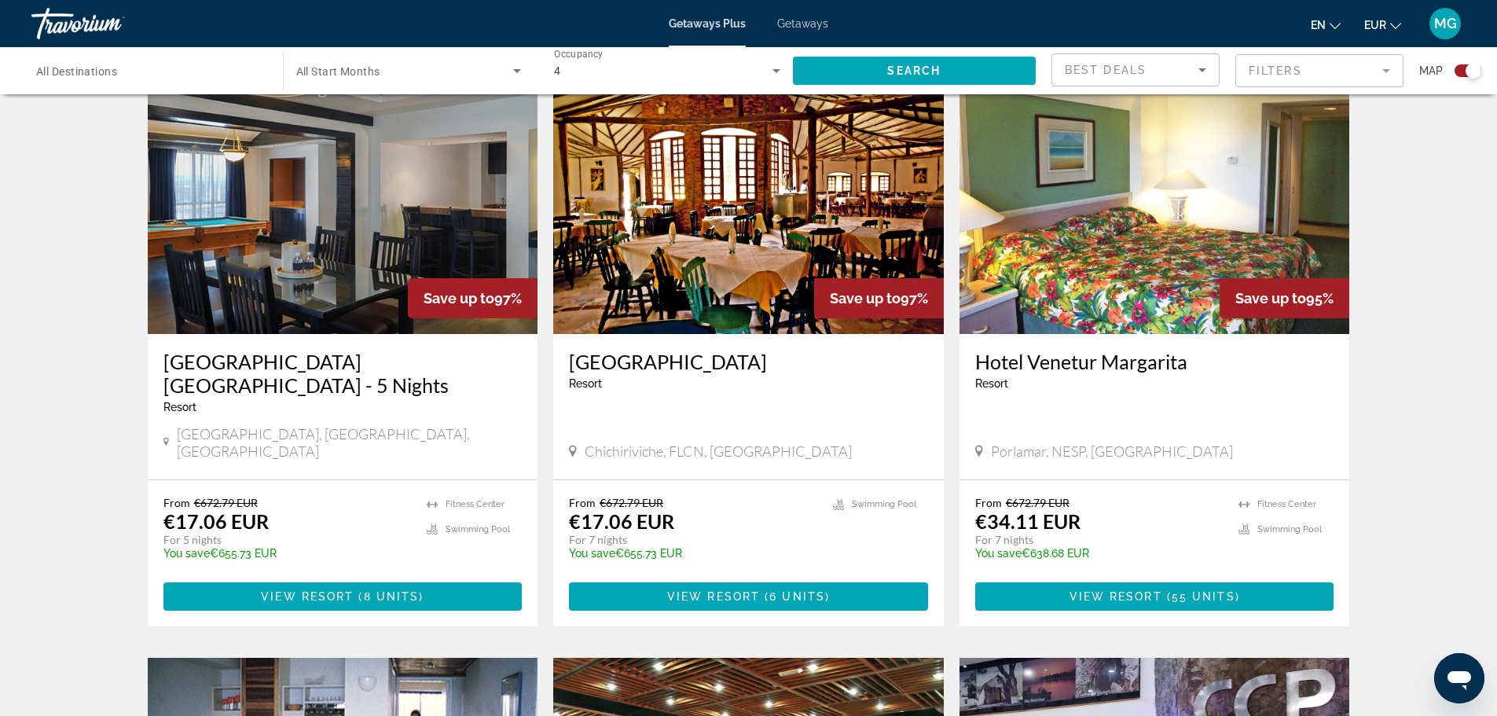
scroll to position [1130, 0]
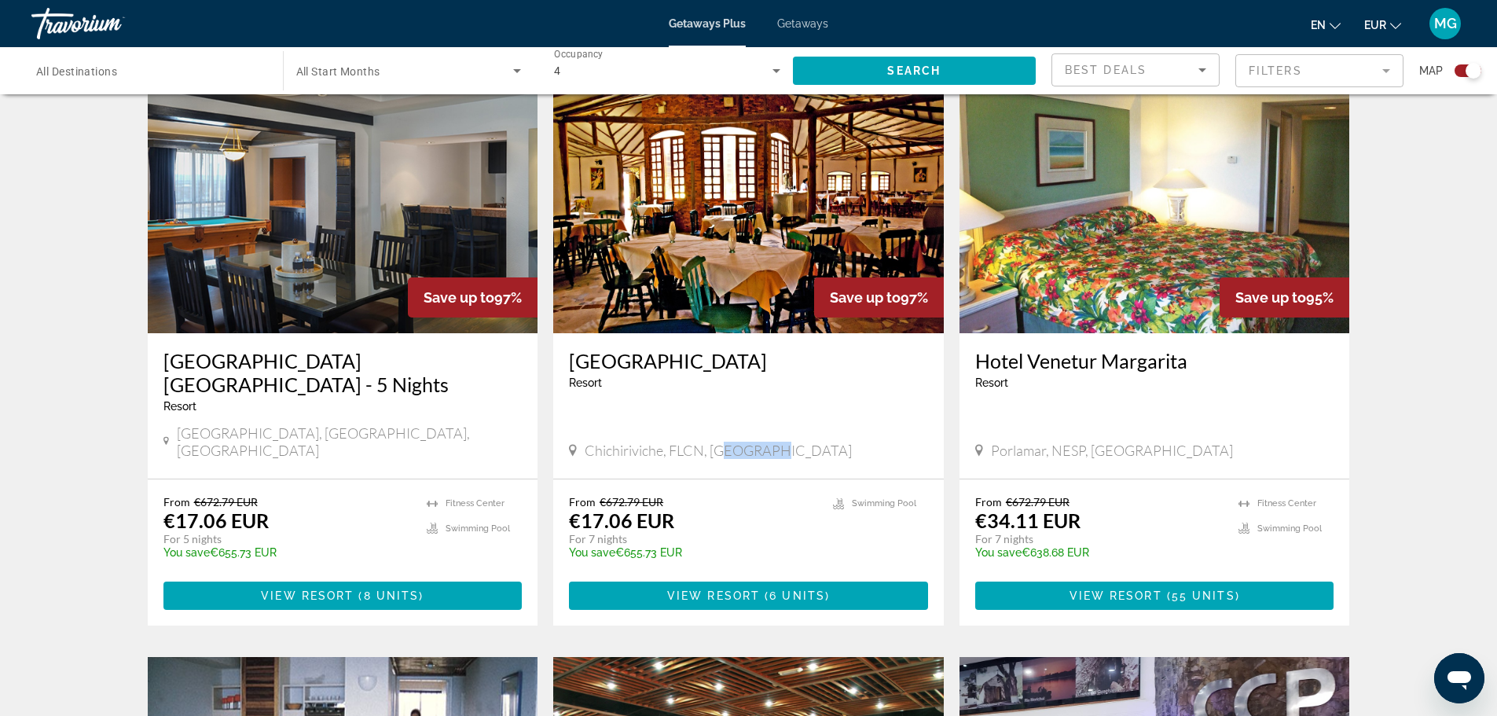
drag, startPoint x: 725, startPoint y: 369, endPoint x: 784, endPoint y: 371, distance: 59.8
click at [784, 442] on div "Chichiriviche, FLCN, Venezuela" at bounding box center [748, 450] width 359 height 17
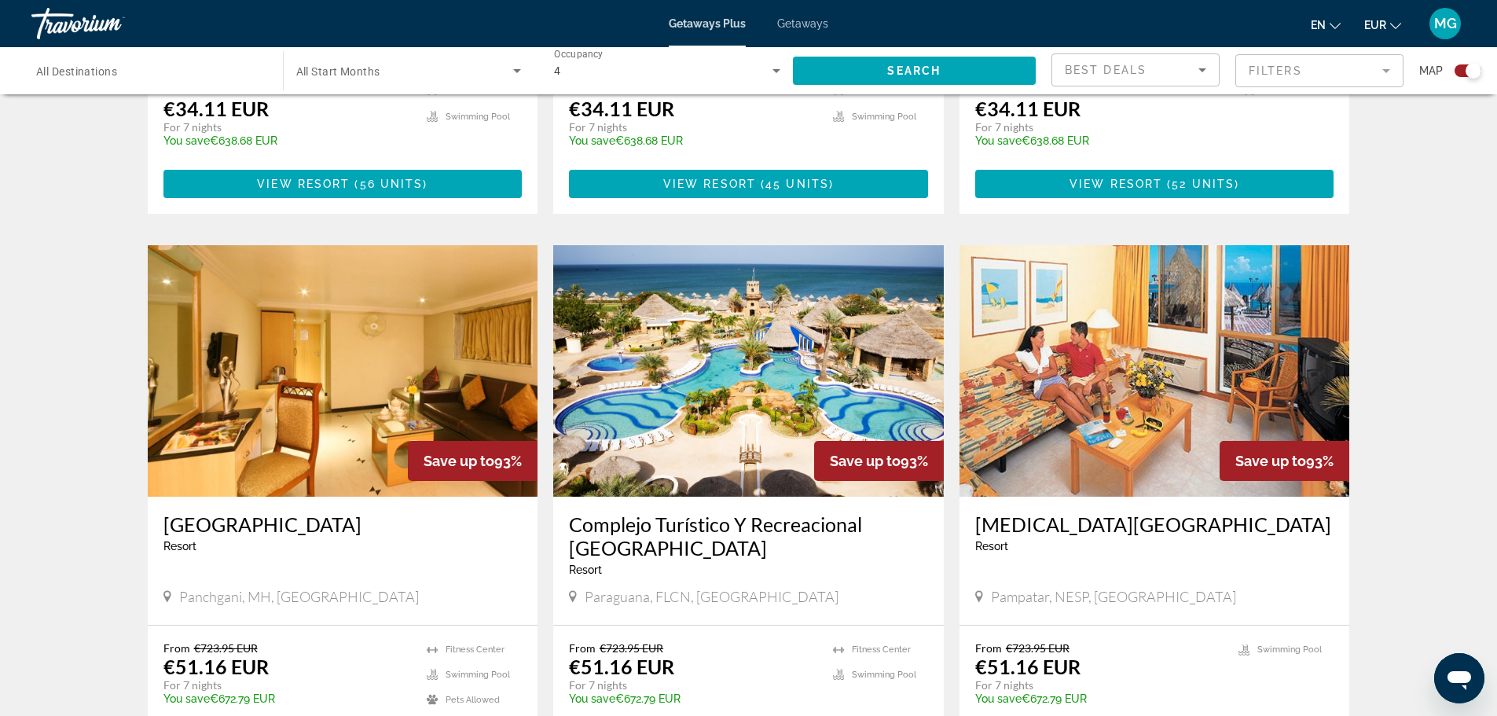
scroll to position [2338, 0]
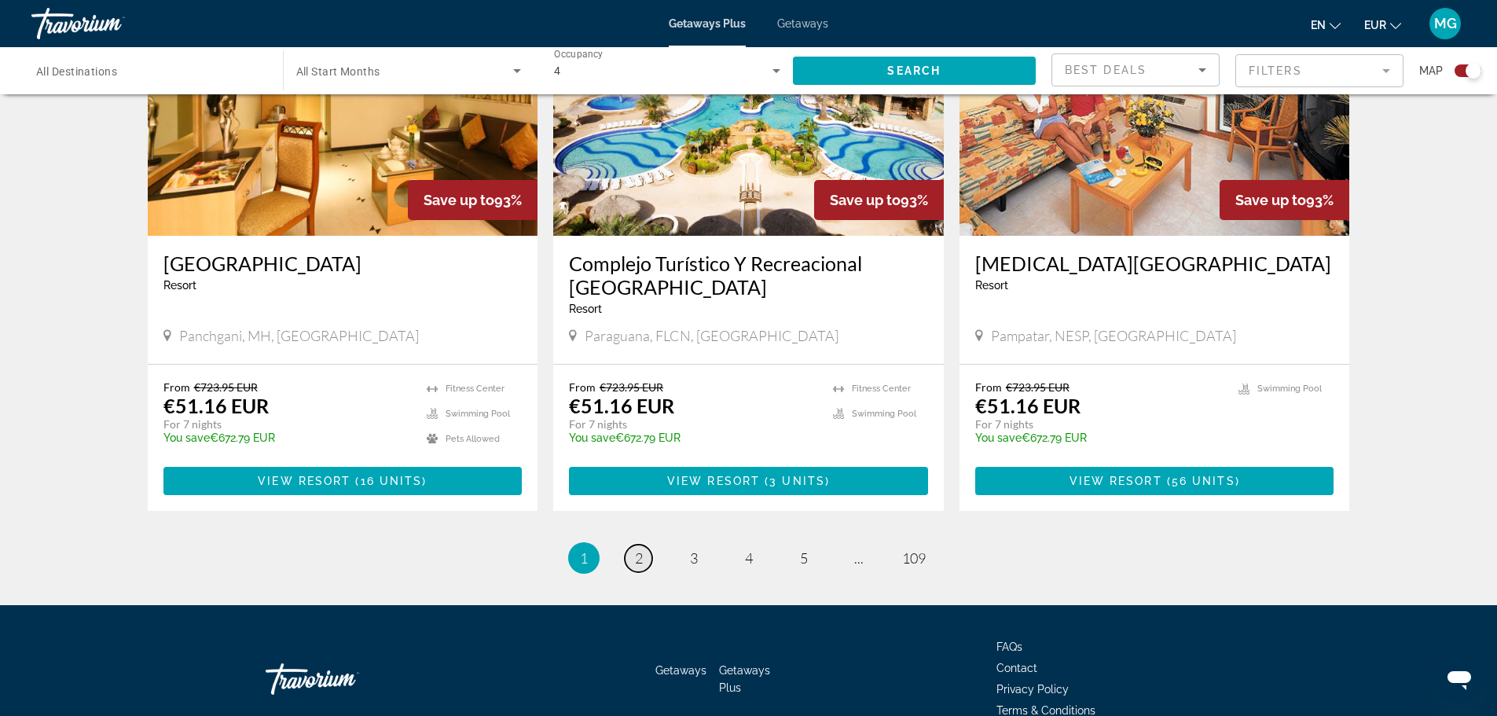
click at [633, 545] on link "page 2" at bounding box center [639, 559] width 28 height 28
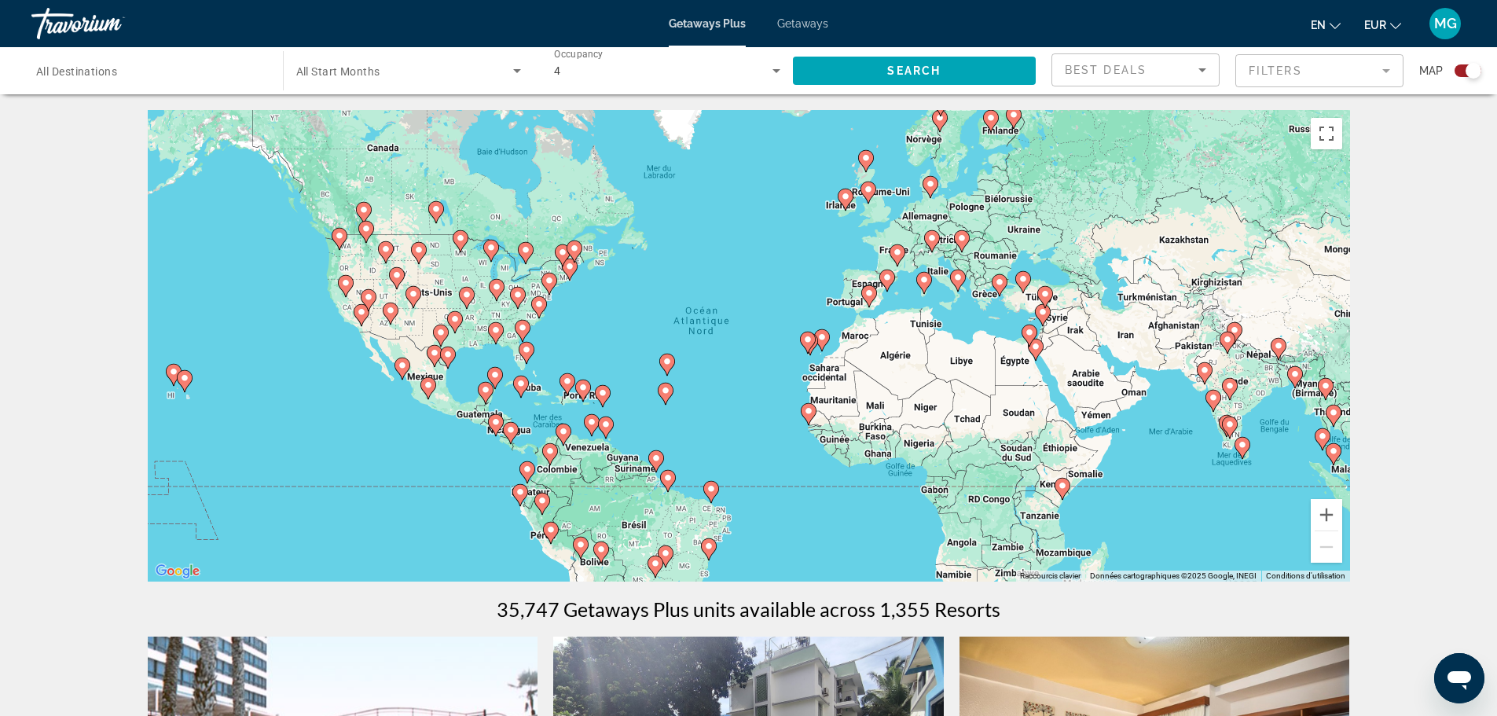
click at [690, 70] on div "4" at bounding box center [663, 70] width 219 height 19
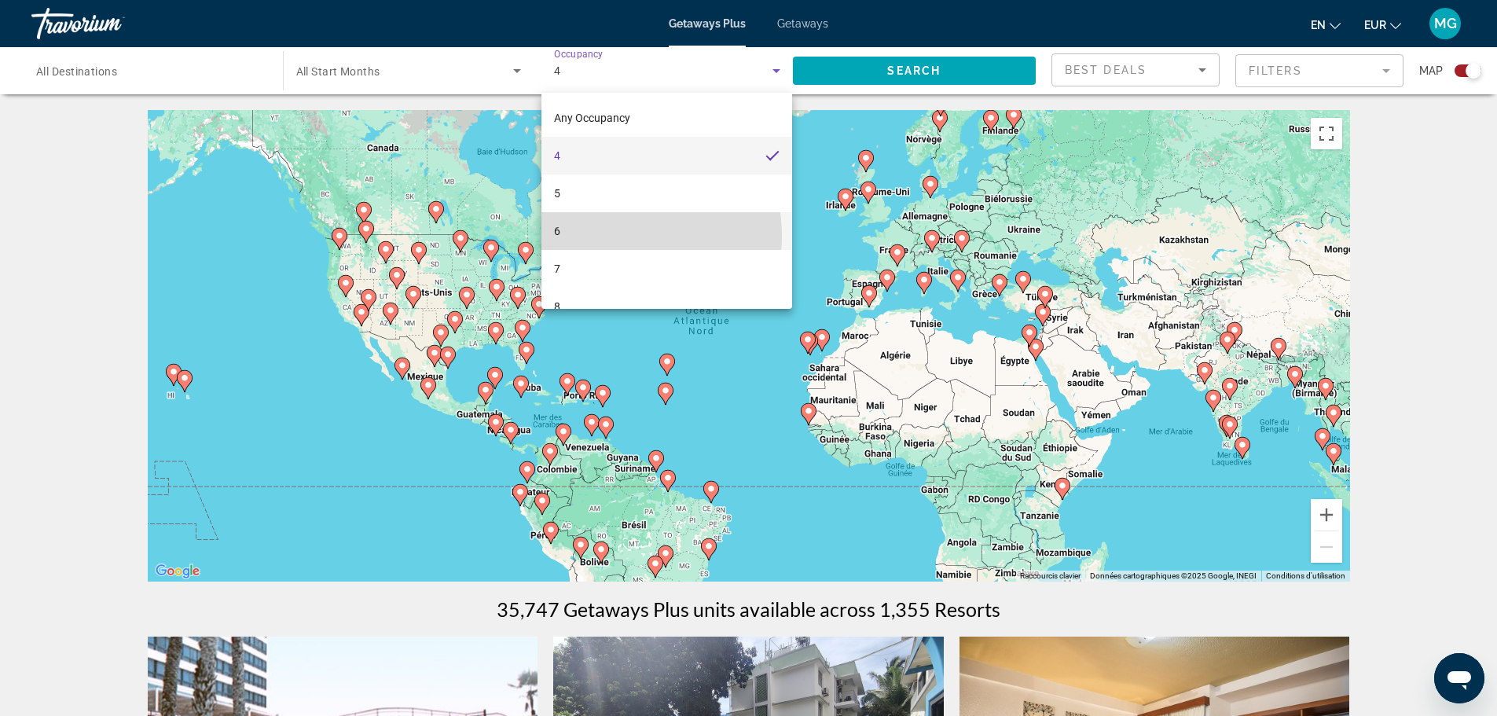
click at [604, 236] on mat-option "6" at bounding box center [667, 231] width 251 height 38
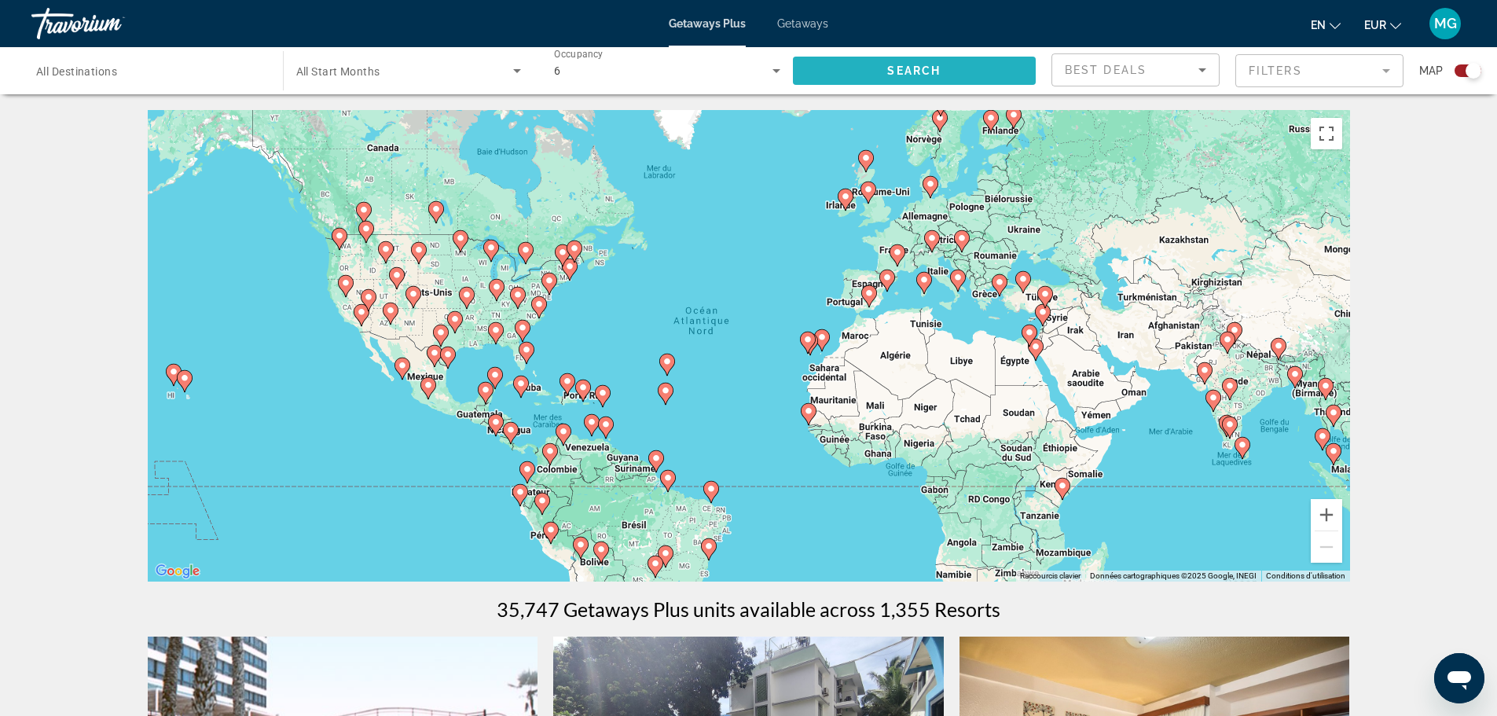
click at [965, 75] on span "Search widget" at bounding box center [915, 71] width 244 height 38
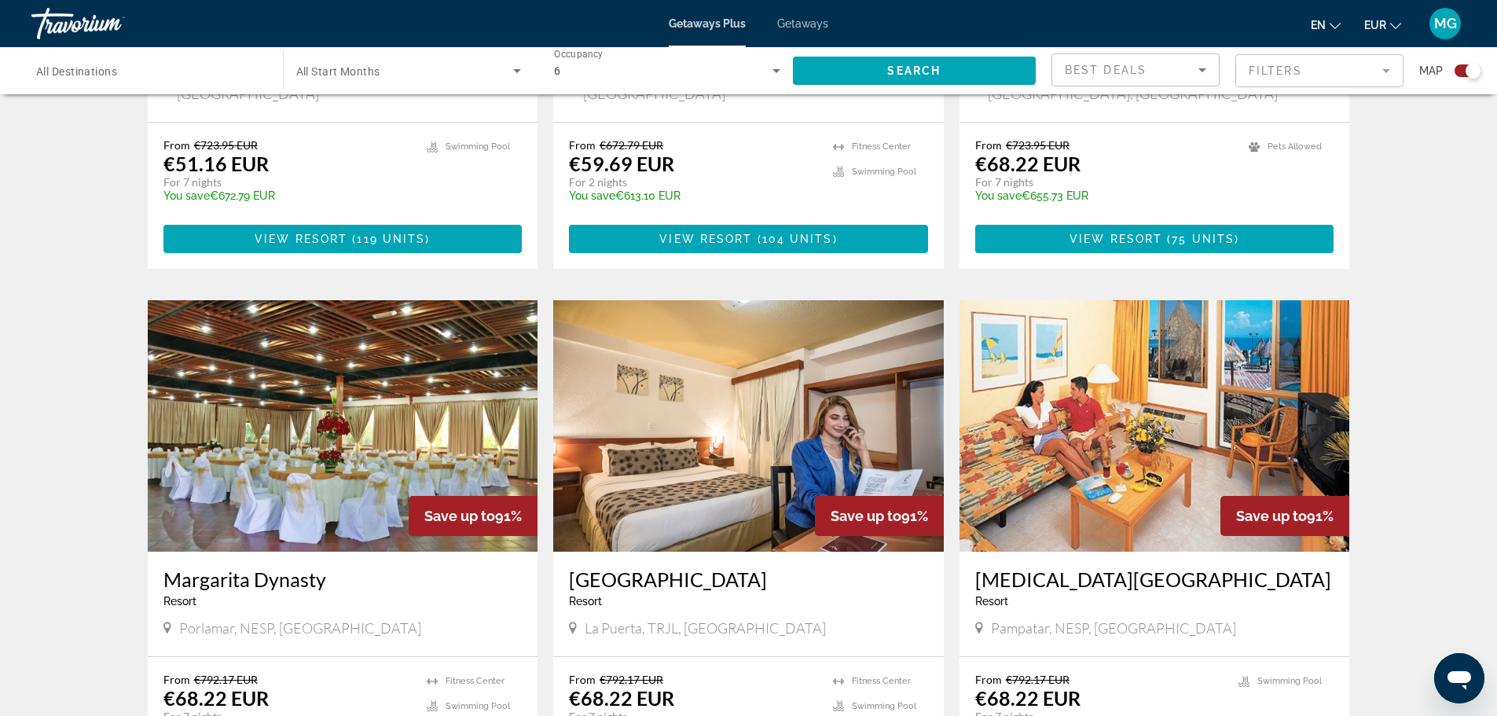
scroll to position [854, 0]
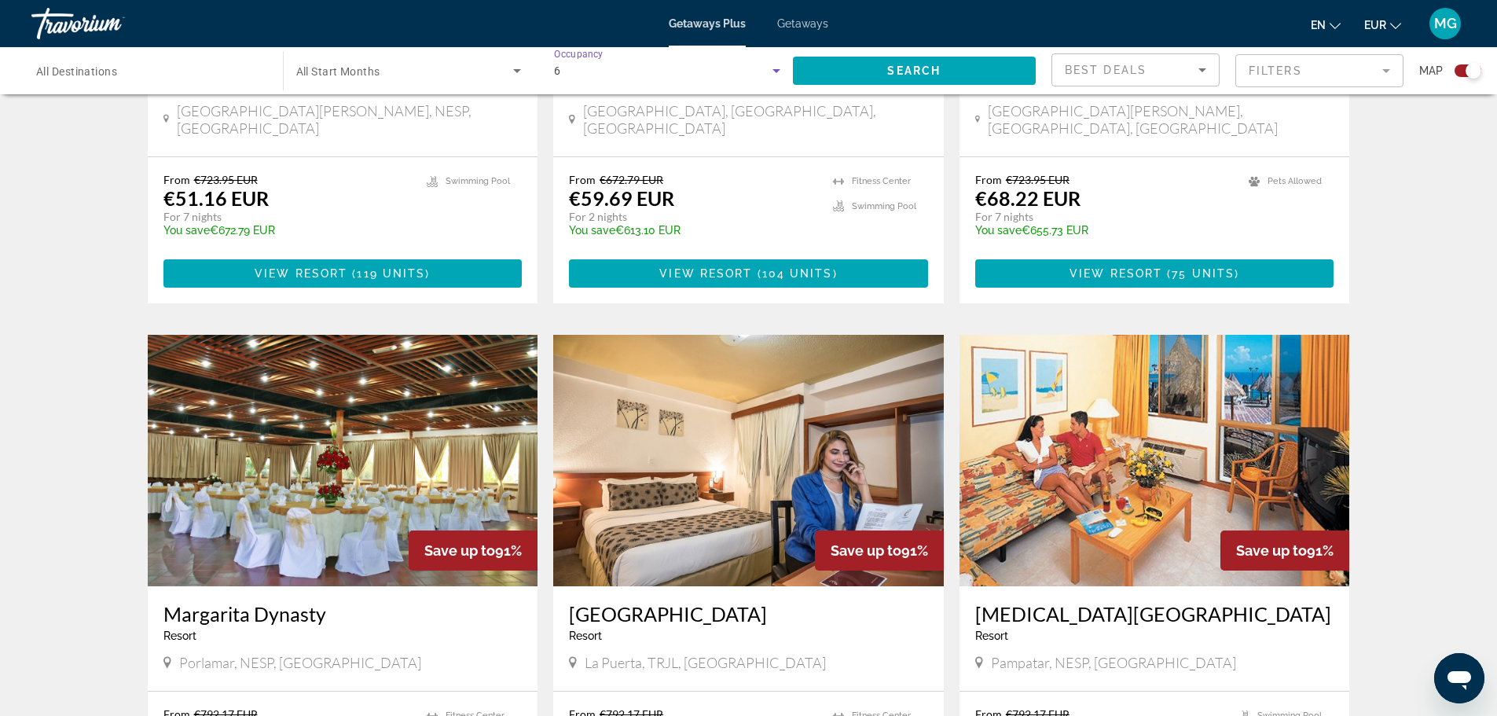
click at [639, 72] on div "6" at bounding box center [663, 70] width 219 height 19
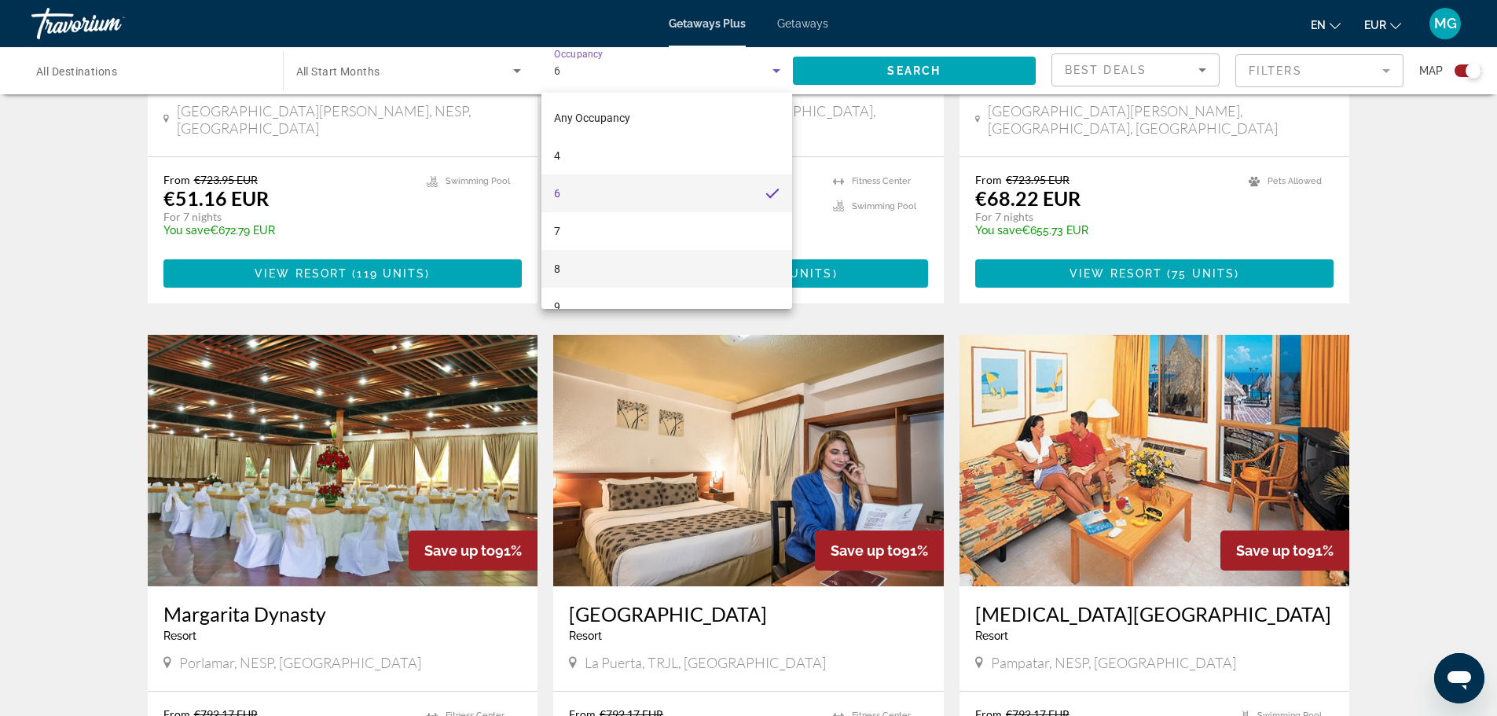
click at [600, 266] on mat-option "8" at bounding box center [667, 269] width 251 height 38
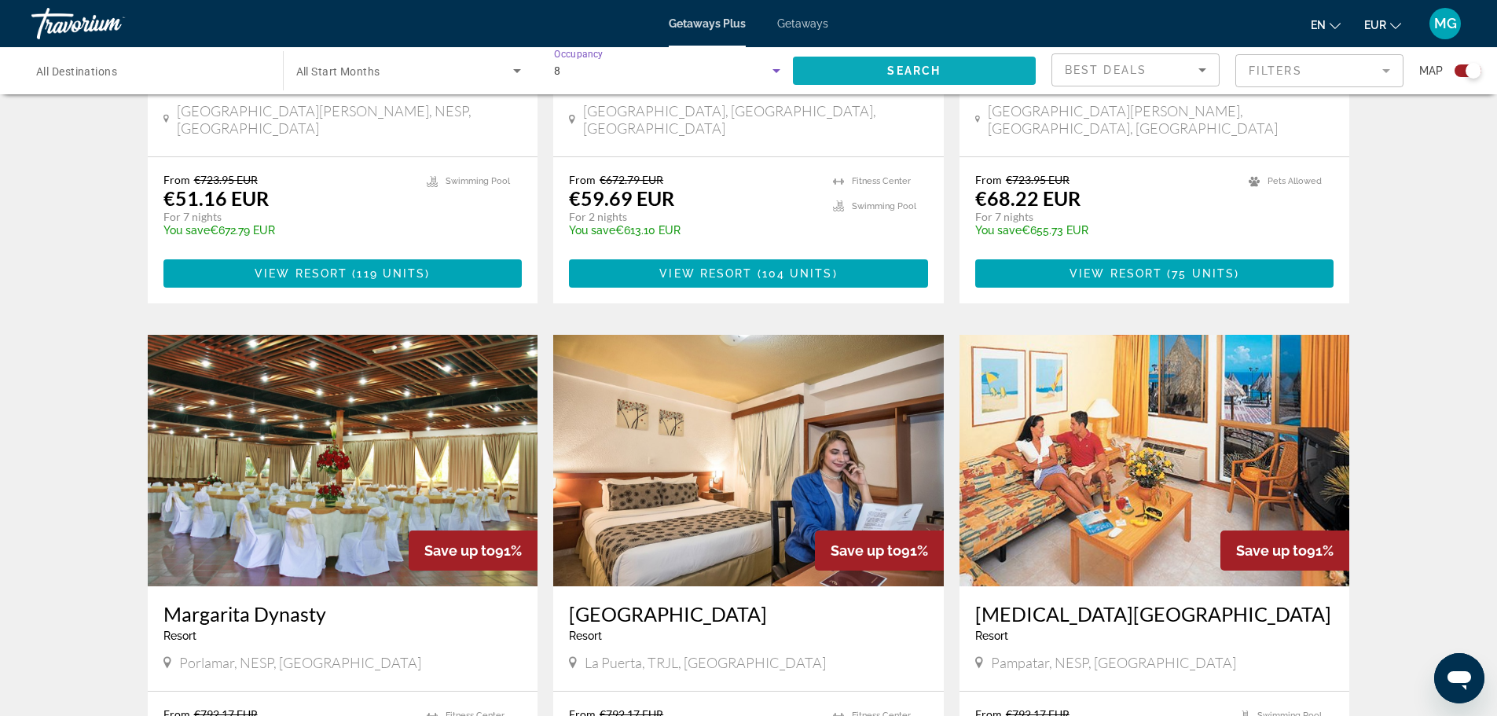
click at [866, 61] on span "Search widget" at bounding box center [915, 71] width 244 height 38
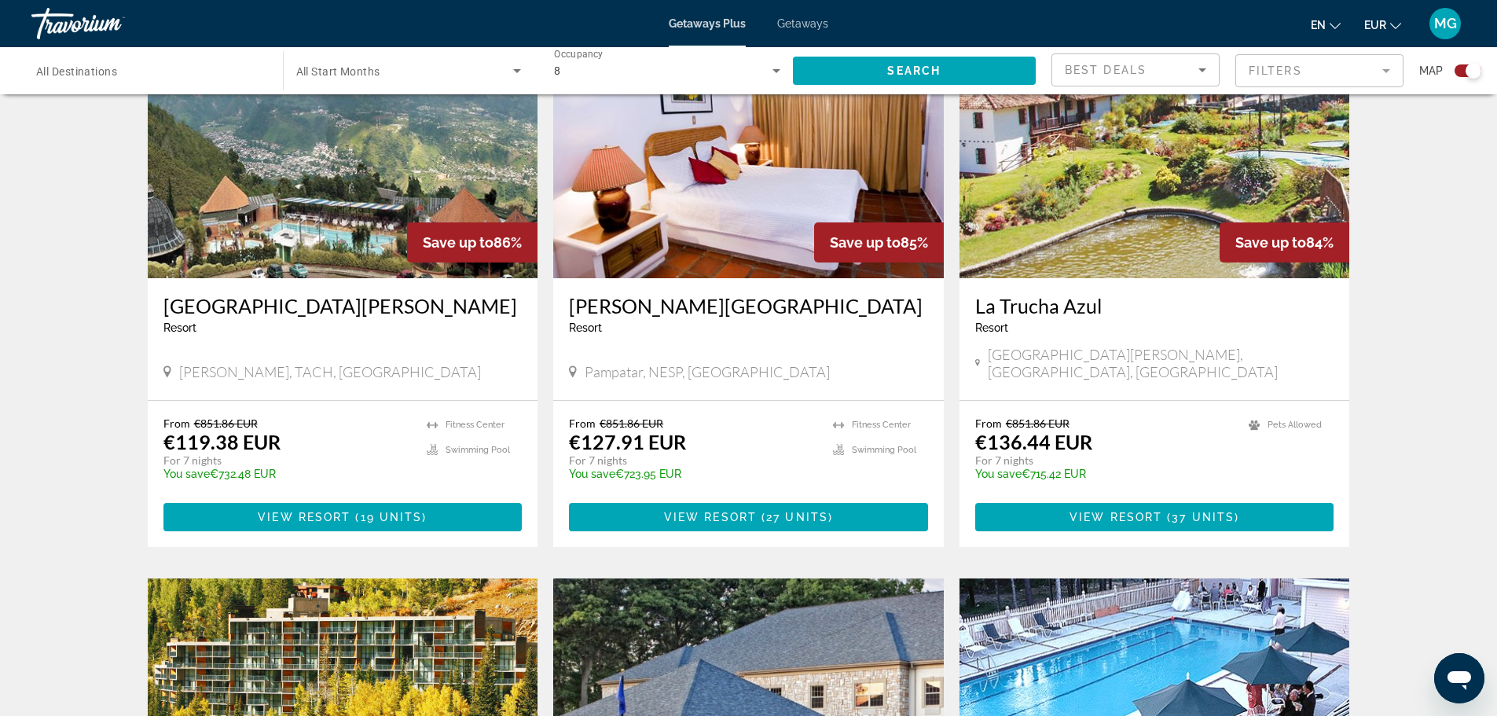
scroll to position [608, 0]
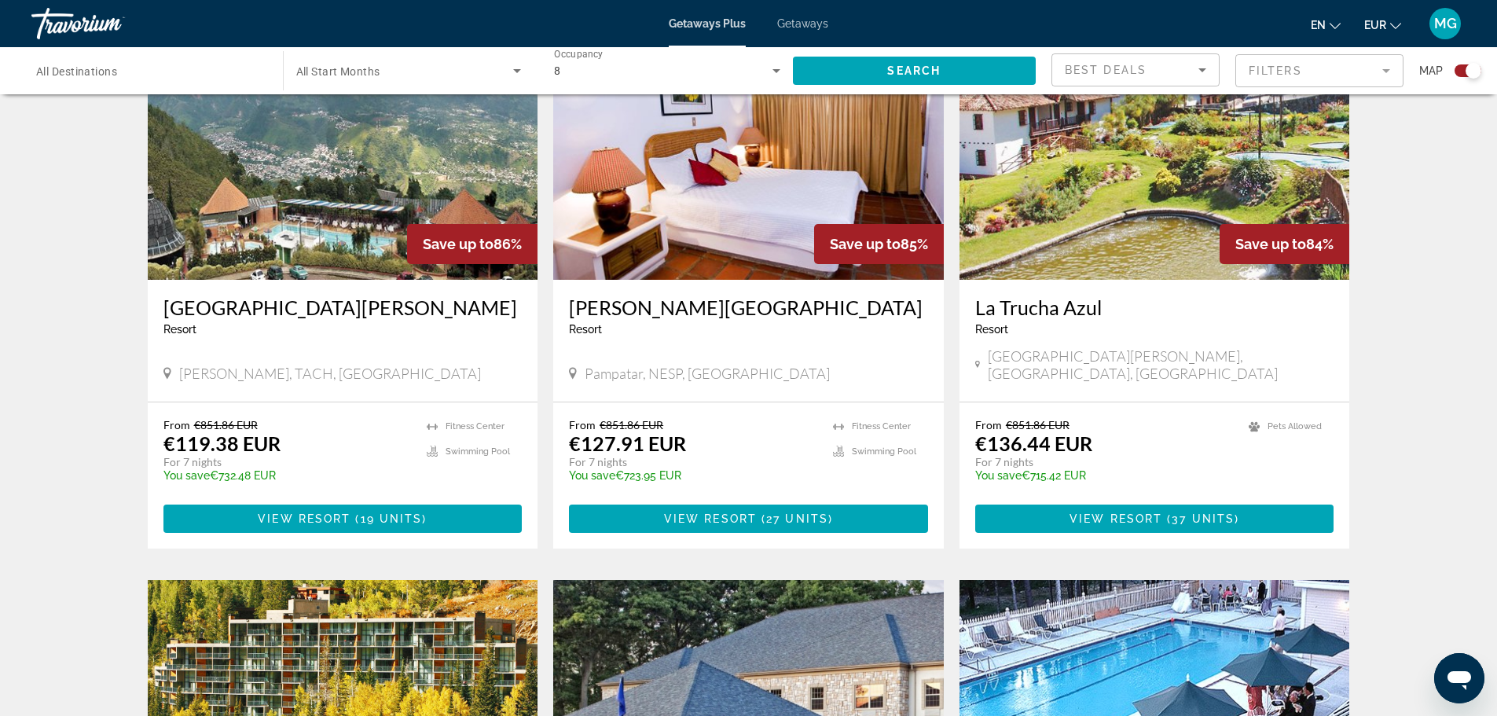
click at [686, 62] on div "8" at bounding box center [663, 70] width 219 height 19
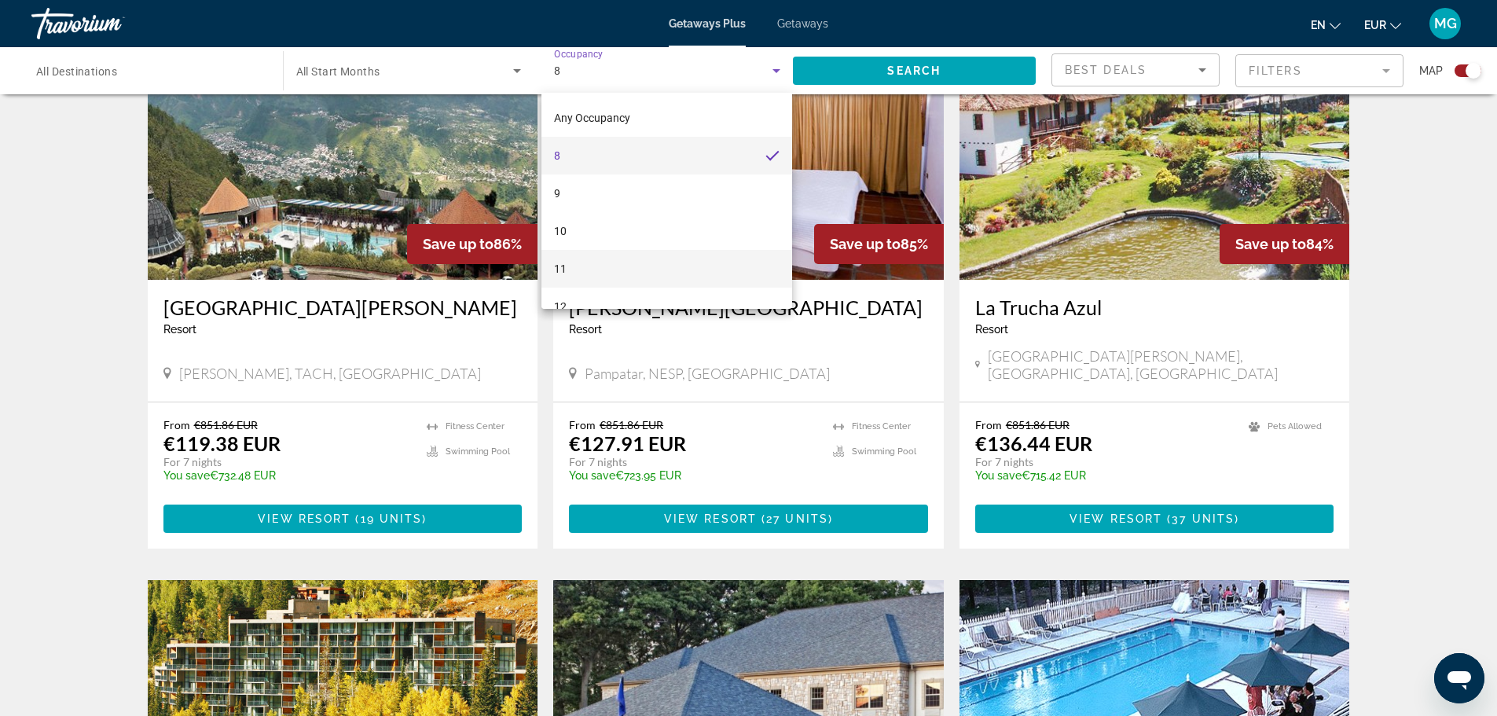
scroll to position [23, 0]
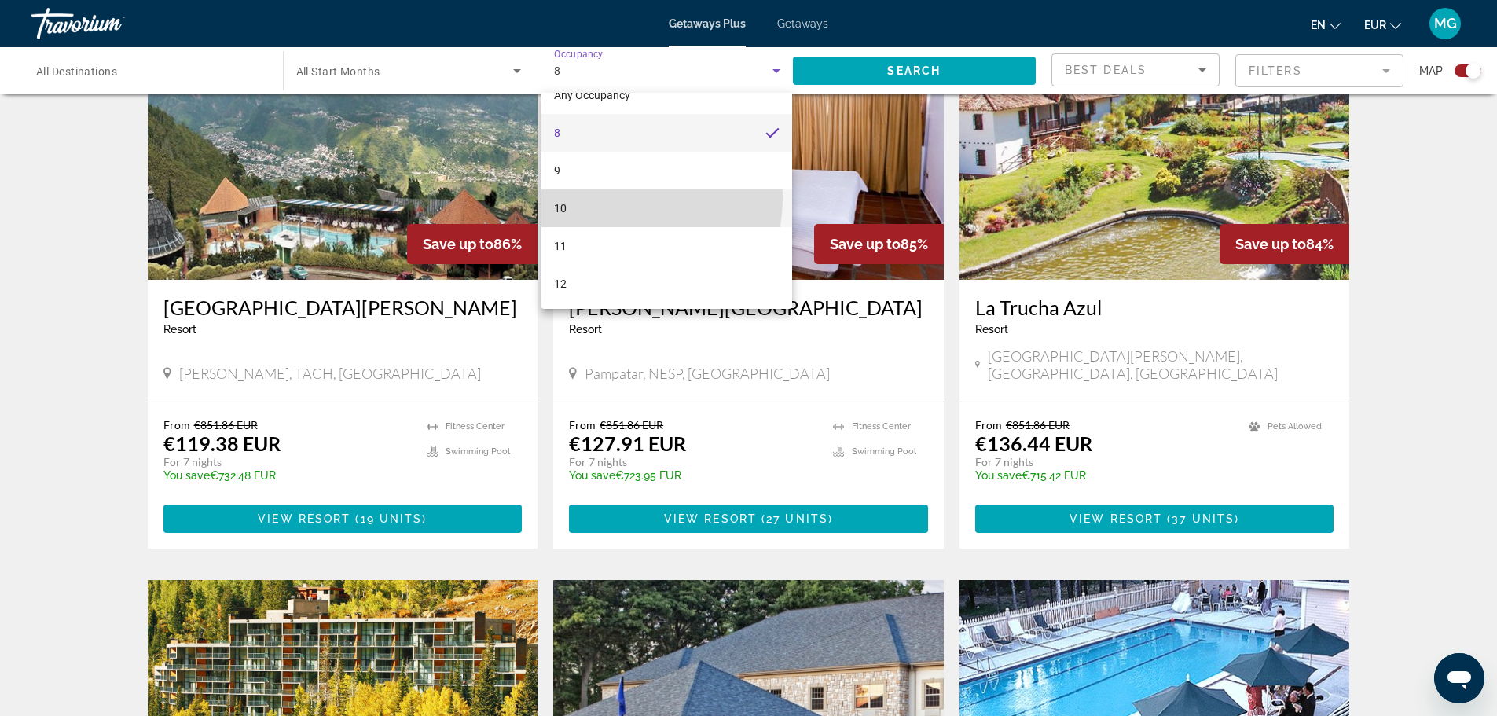
click at [616, 198] on mat-option "10" at bounding box center [667, 208] width 251 height 38
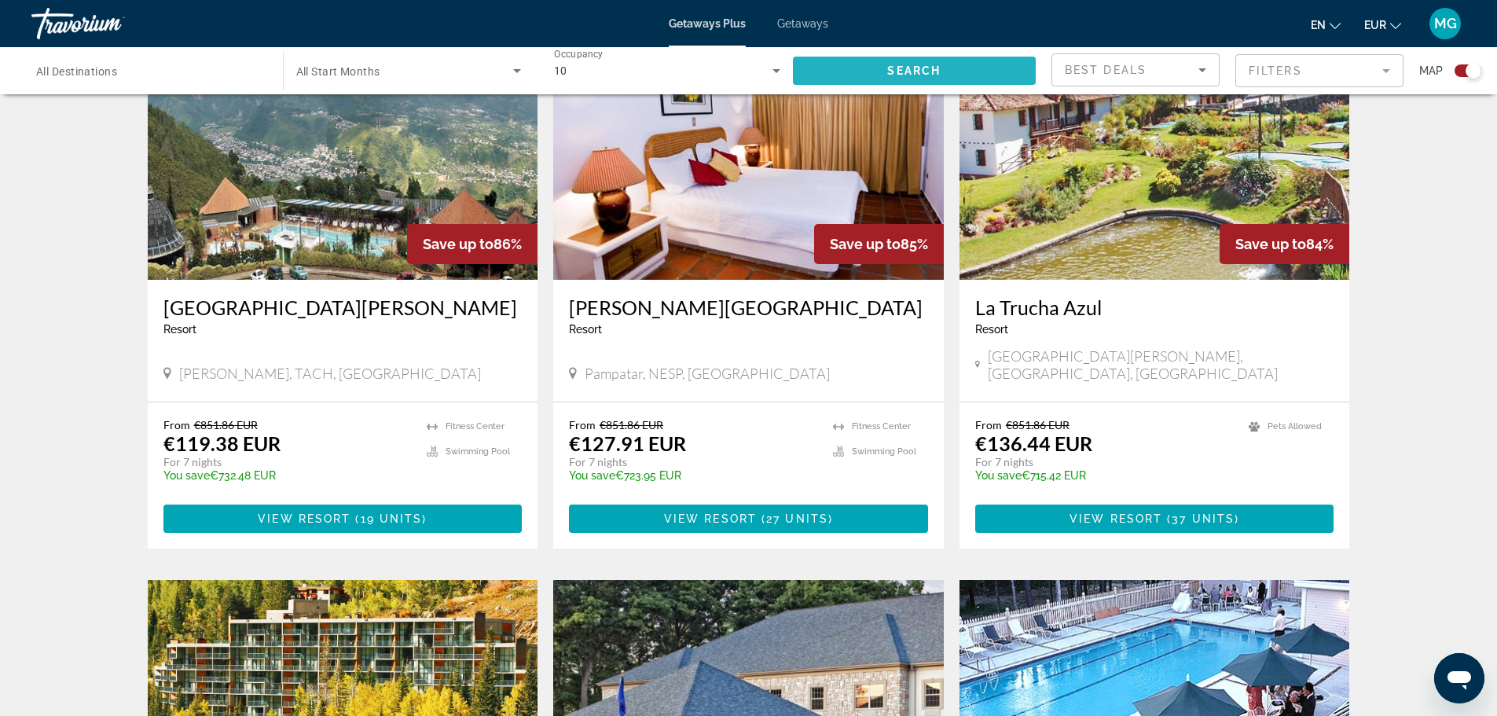
click at [907, 76] on span "Search" at bounding box center [913, 70] width 53 height 13
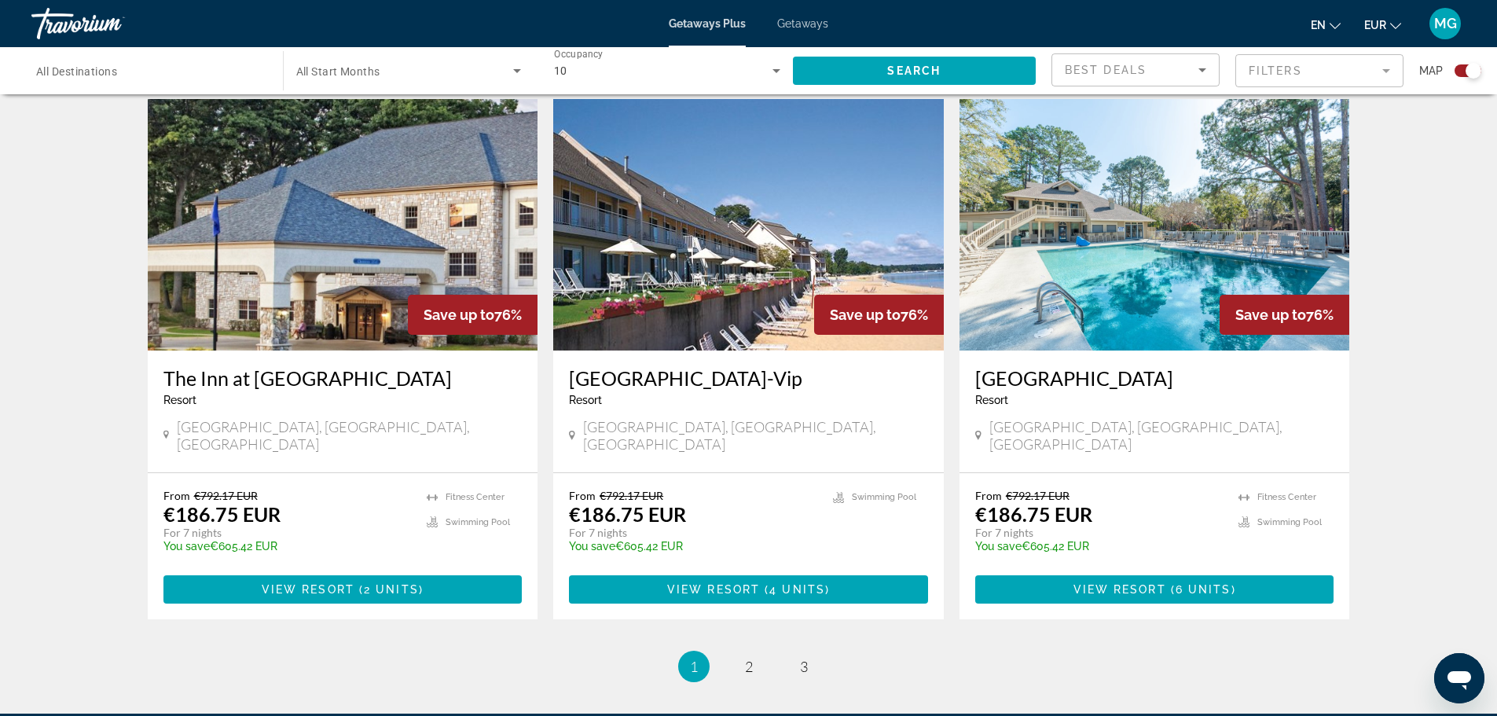
scroll to position [2266, 0]
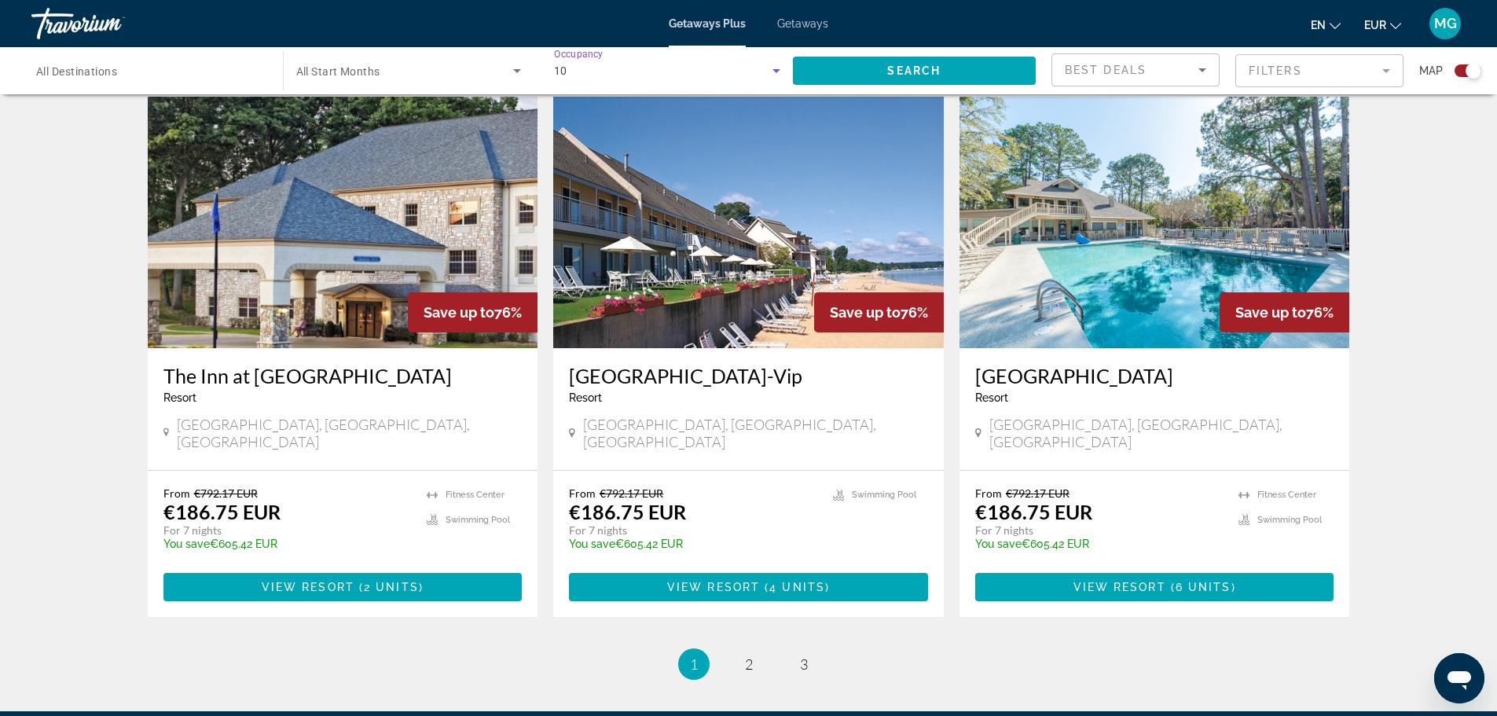
click at [696, 67] on div "10" at bounding box center [663, 70] width 219 height 19
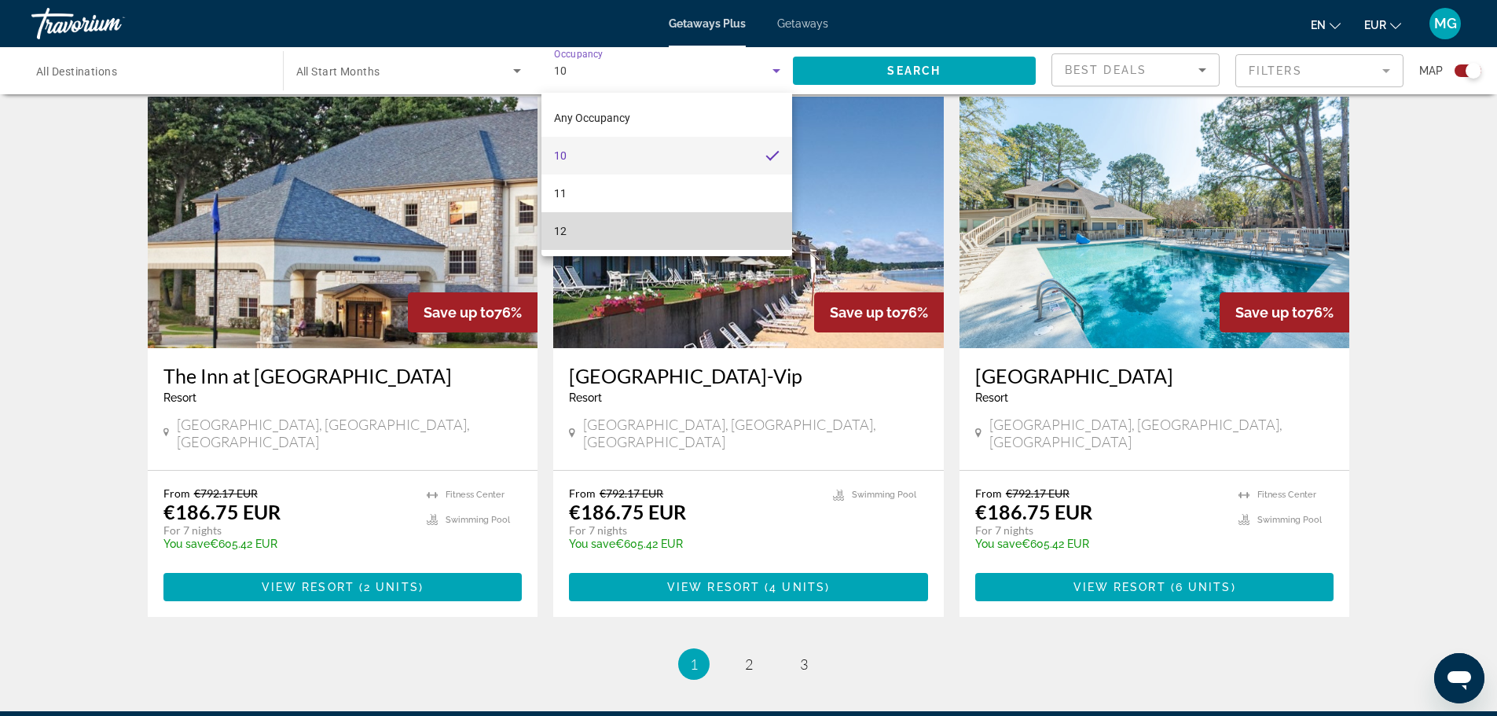
click at [594, 230] on mat-option "12" at bounding box center [667, 231] width 251 height 38
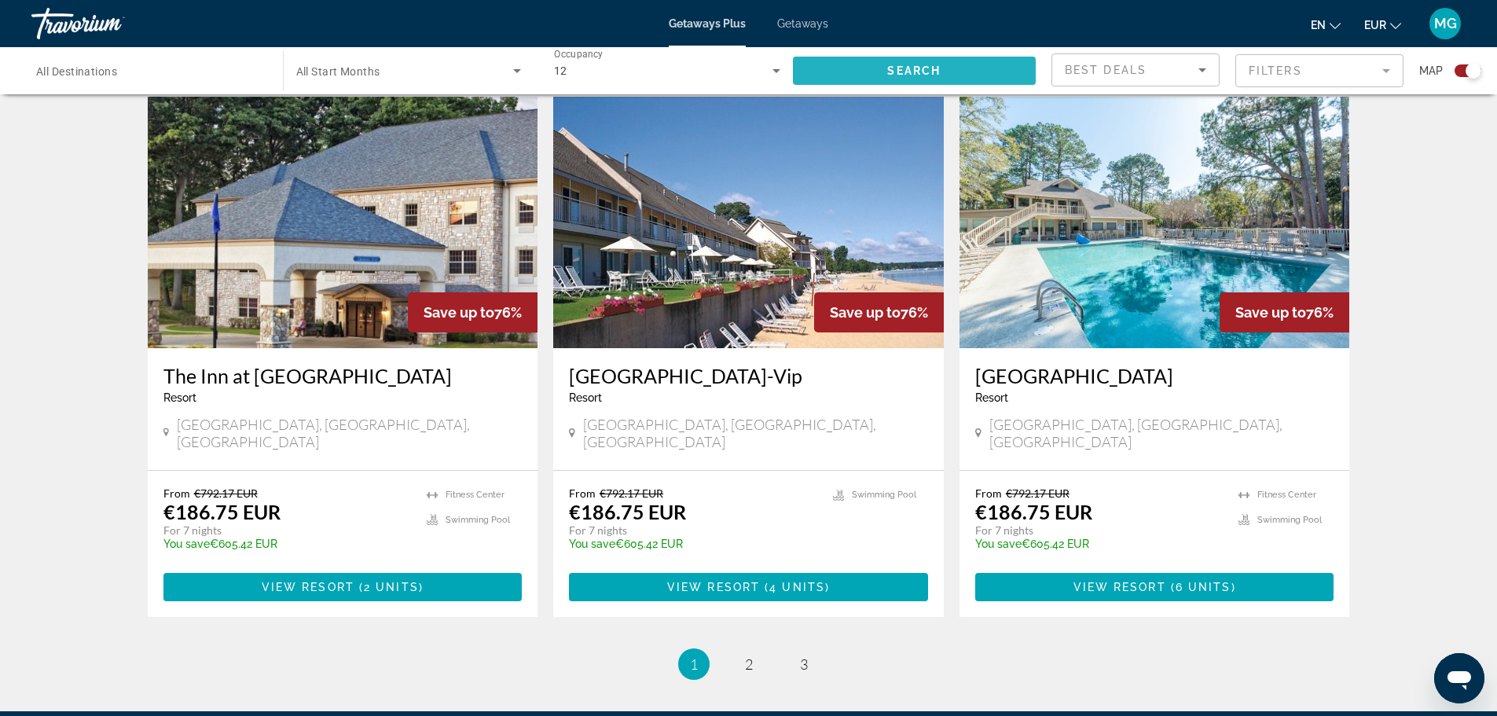
click at [911, 85] on span "Search widget" at bounding box center [915, 71] width 244 height 38
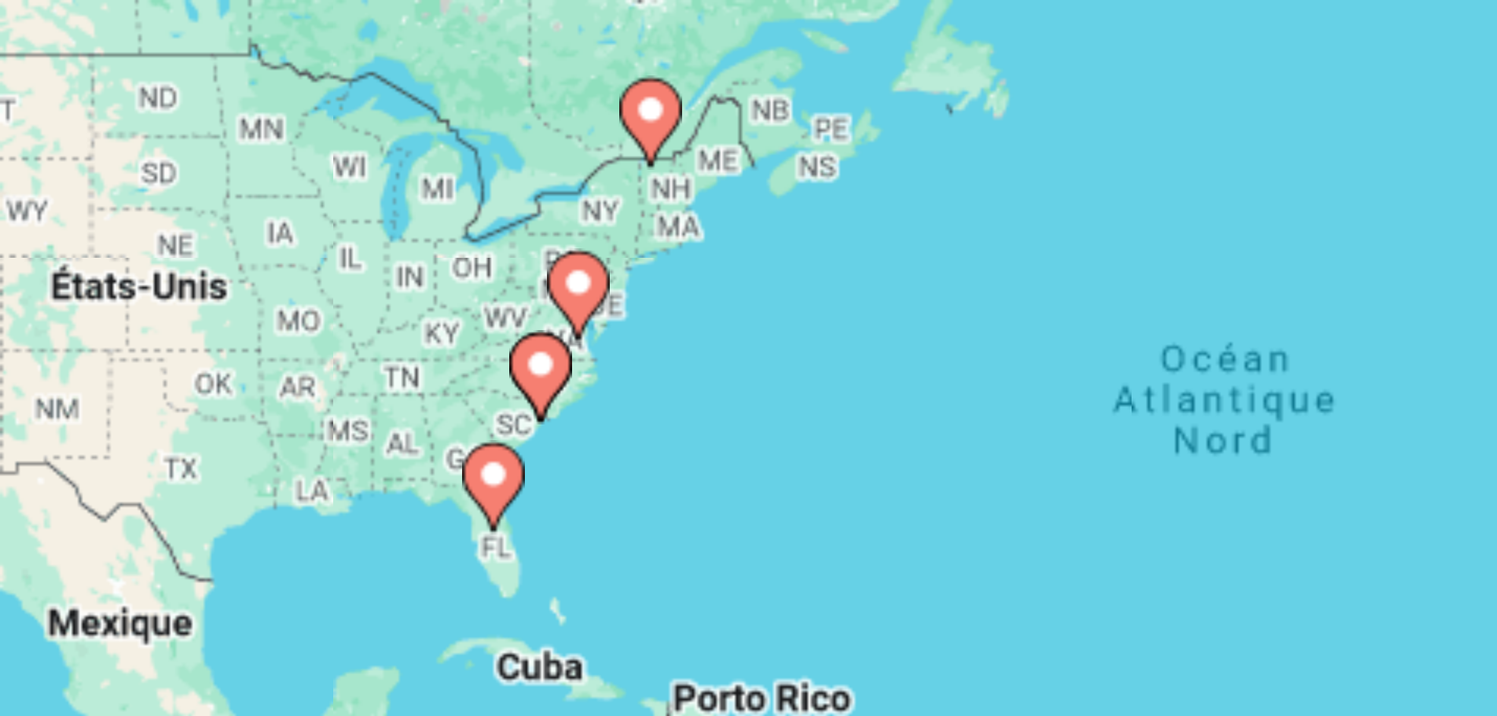
drag, startPoint x: 565, startPoint y: 279, endPoint x: 552, endPoint y: 277, distance: 13.5
click at [552, 277] on div "Pour activer le glissement avec le clavier, appuyez sur Alt+Entrée. Une fois ce…" at bounding box center [749, 346] width 1203 height 472
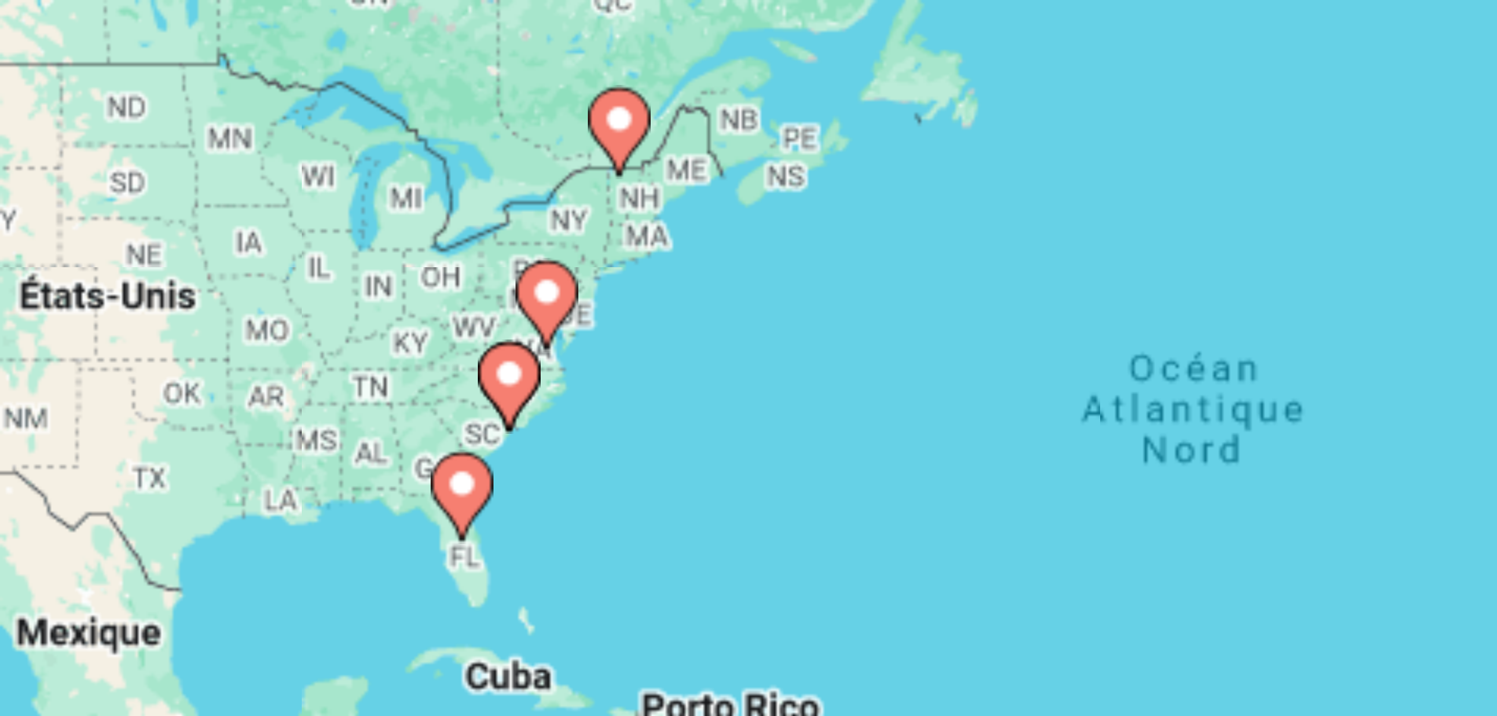
click at [682, 290] on div "Pour activer le glissement avec le clavier, appuyez sur Alt+Entrée. Une fois ce…" at bounding box center [749, 346] width 1203 height 472
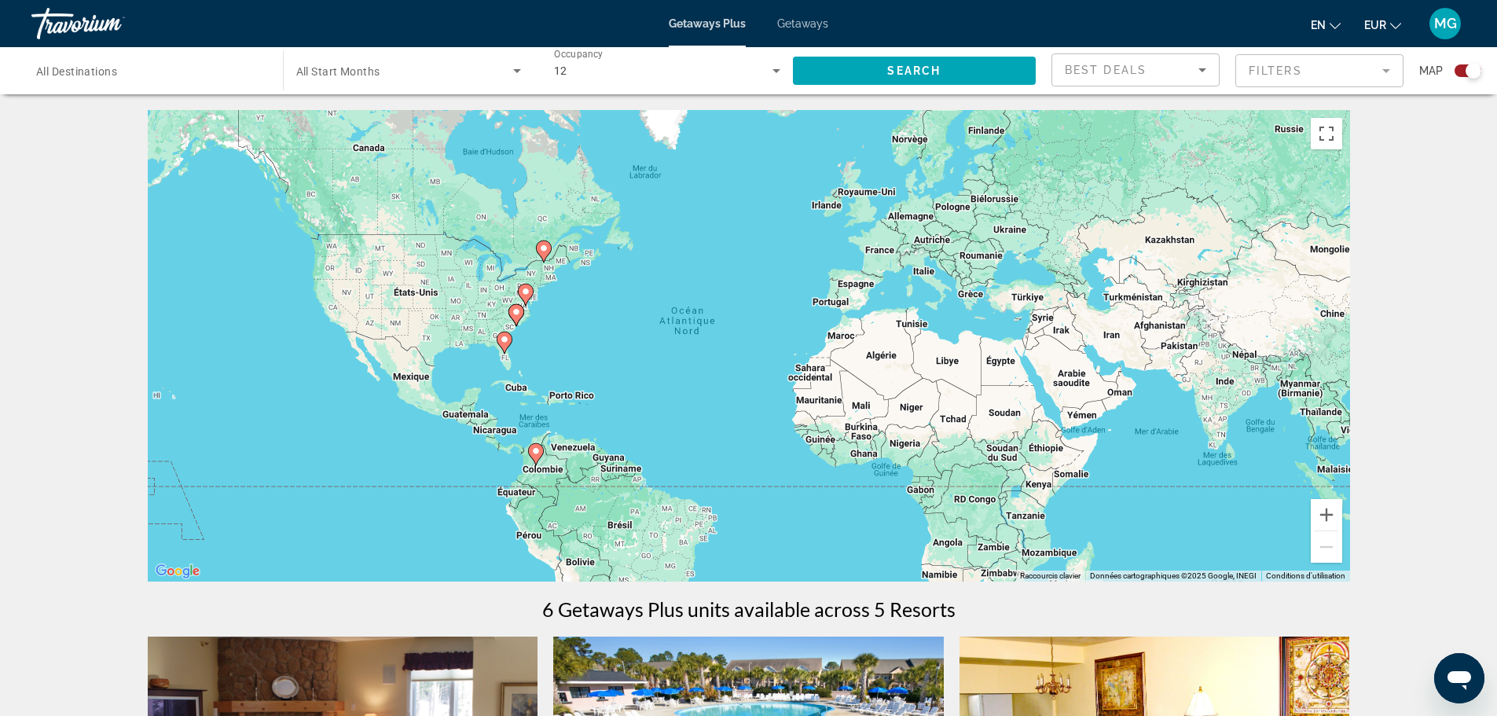
click at [1473, 78] on div "Search widget" at bounding box center [1474, 71] width 16 height 16
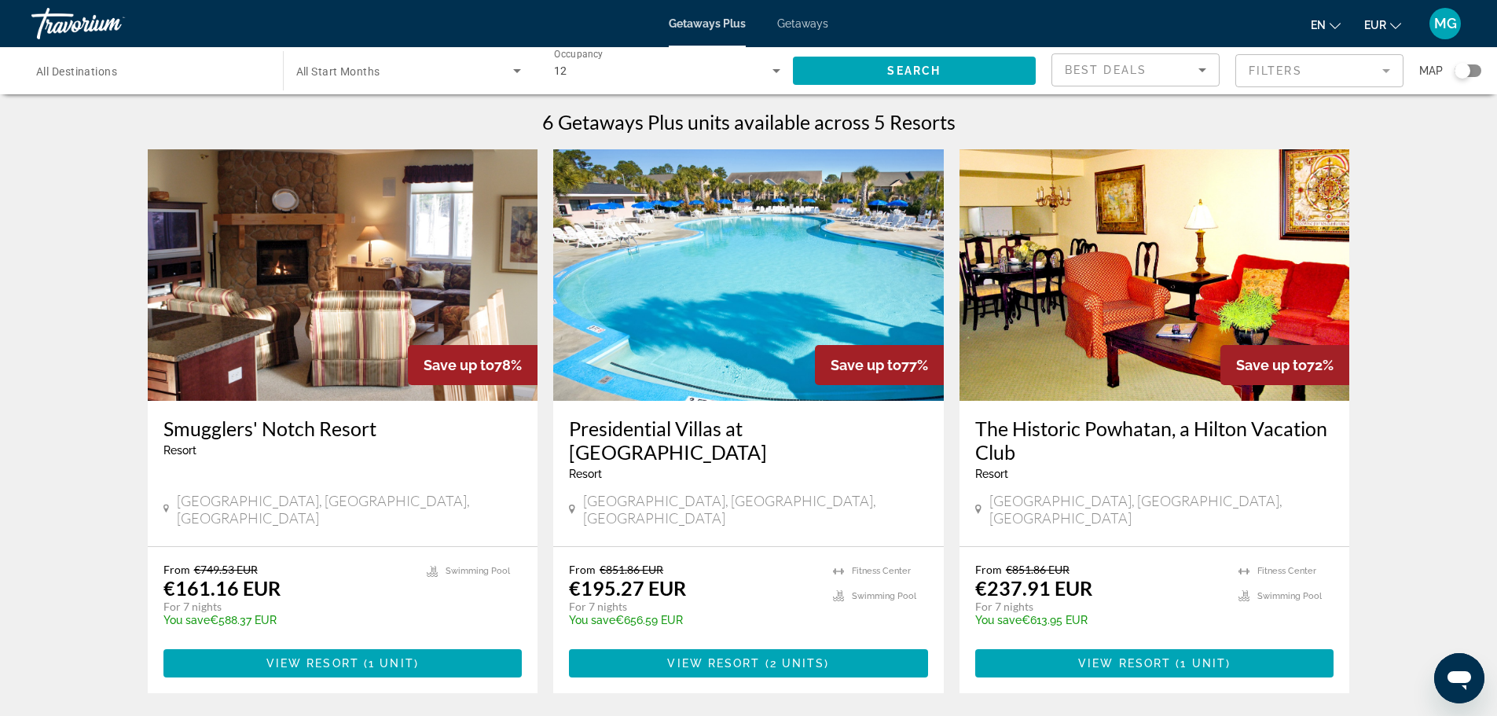
click at [1473, 74] on div "Search widget" at bounding box center [1468, 70] width 27 height 13
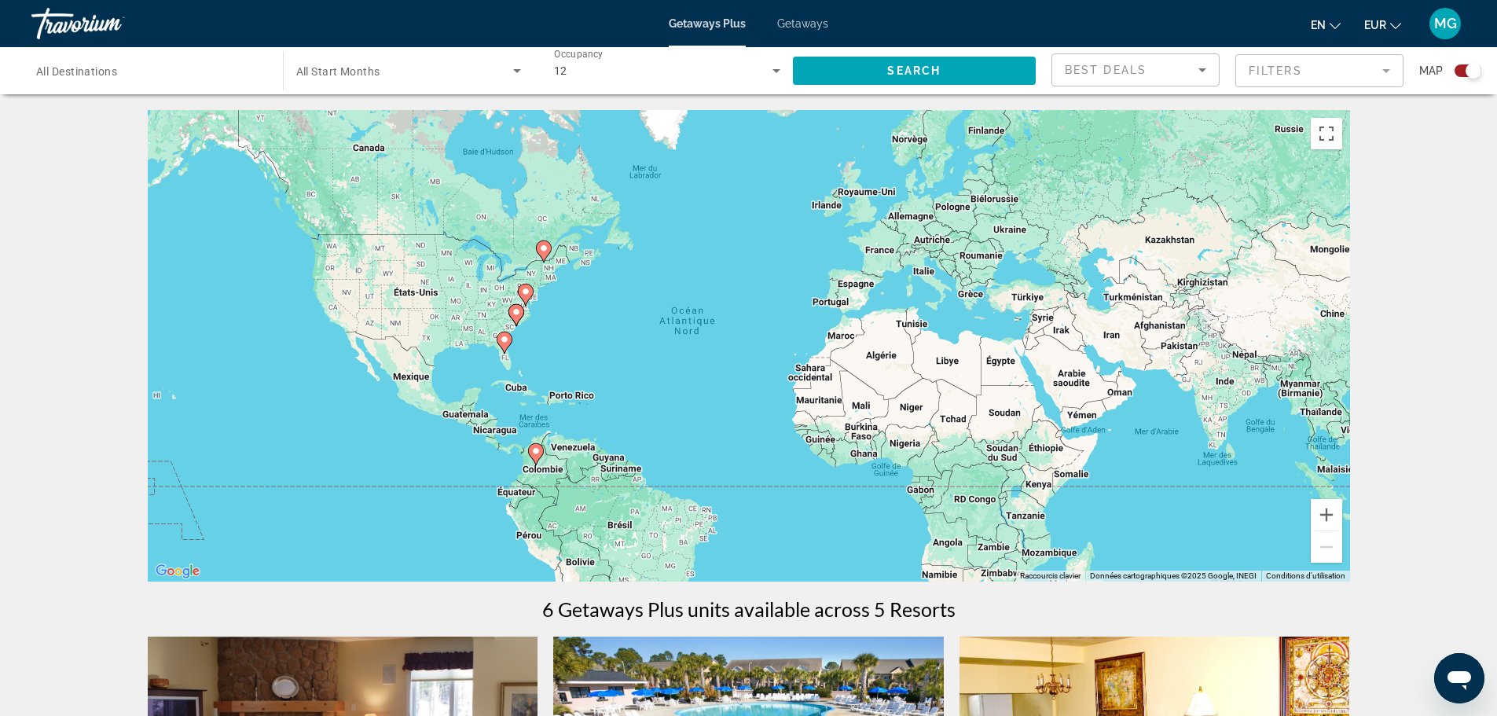
click at [520, 314] on image "Main content" at bounding box center [516, 311] width 9 height 9
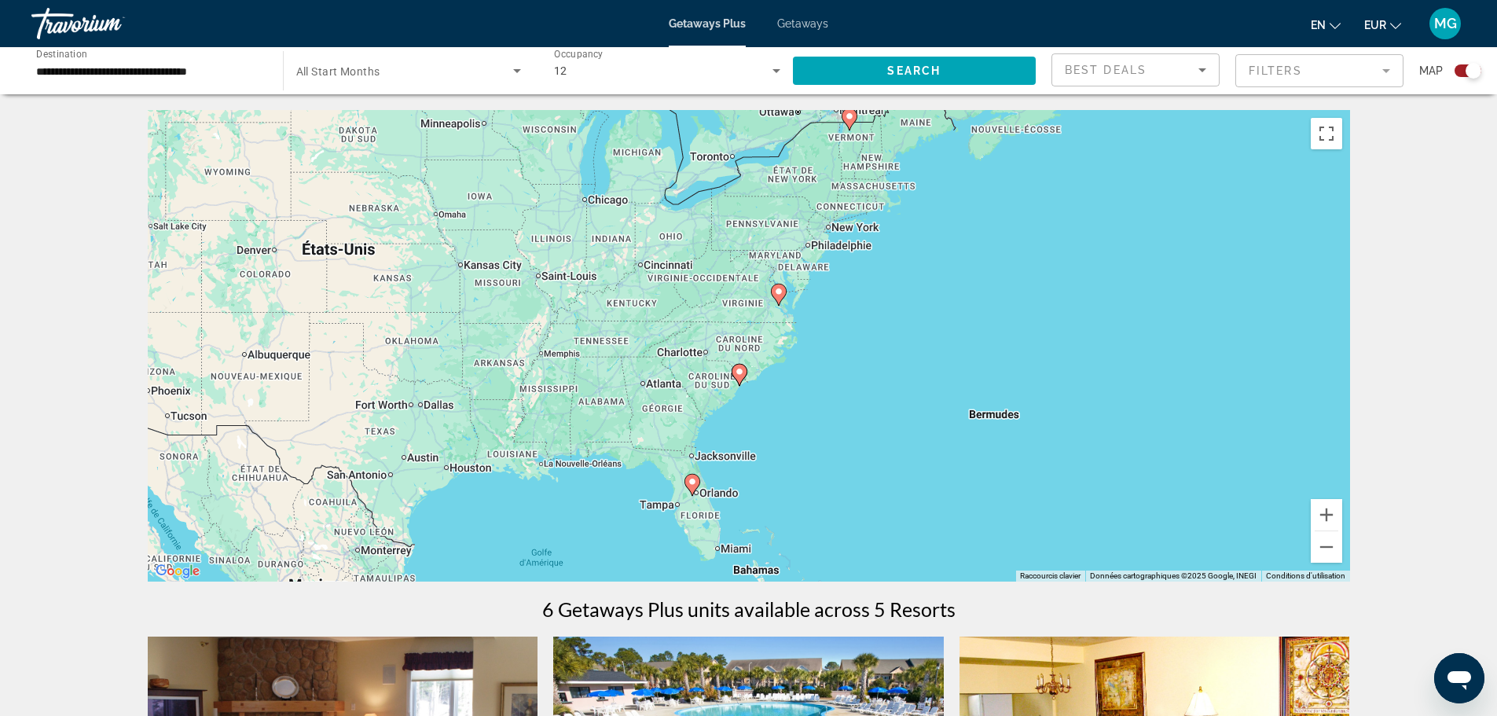
drag, startPoint x: 802, startPoint y: 417, endPoint x: 792, endPoint y: 459, distance: 43.7
click at [792, 459] on div "Pour activer le glissement avec le clavier, appuyez sur Alt+Entrée. Une fois ce…" at bounding box center [749, 346] width 1203 height 472
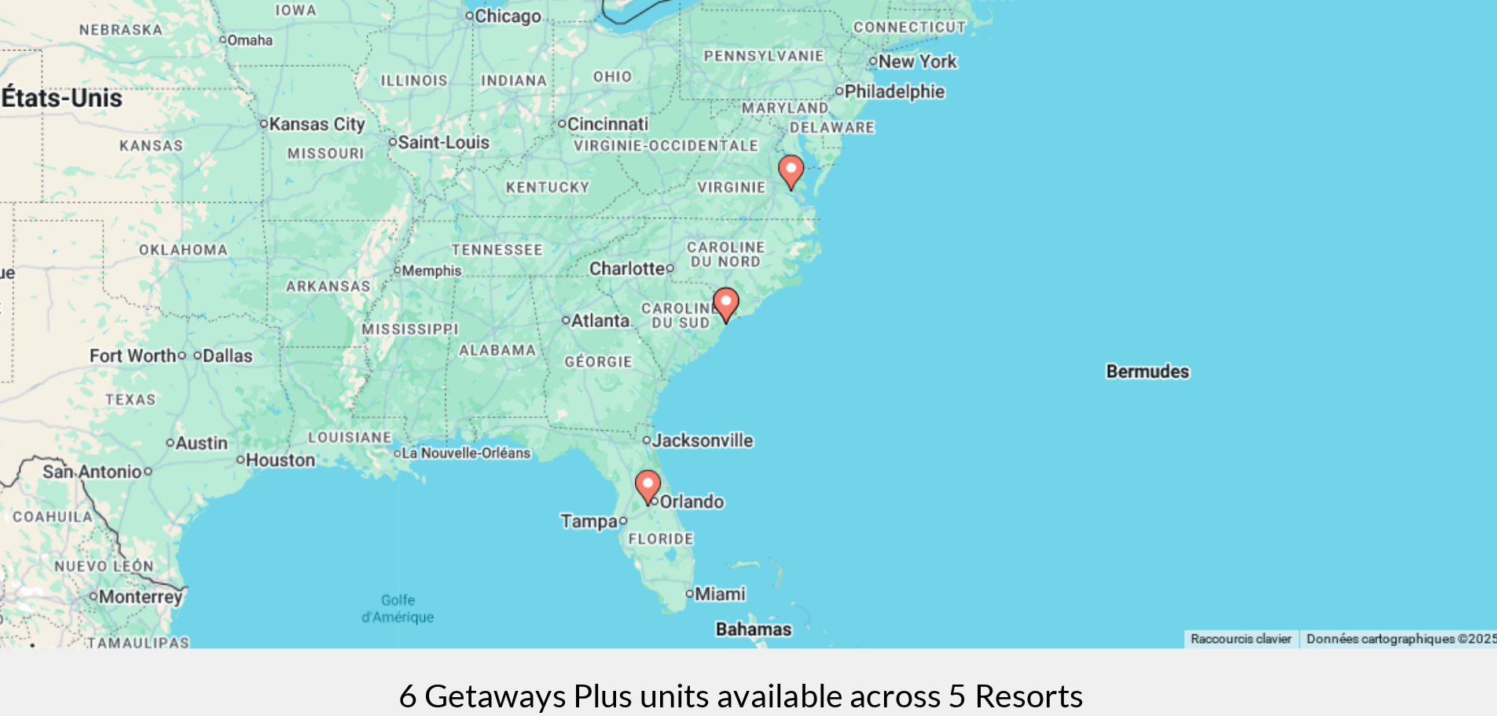
click at [693, 488] on icon "Main content" at bounding box center [692, 485] width 14 height 20
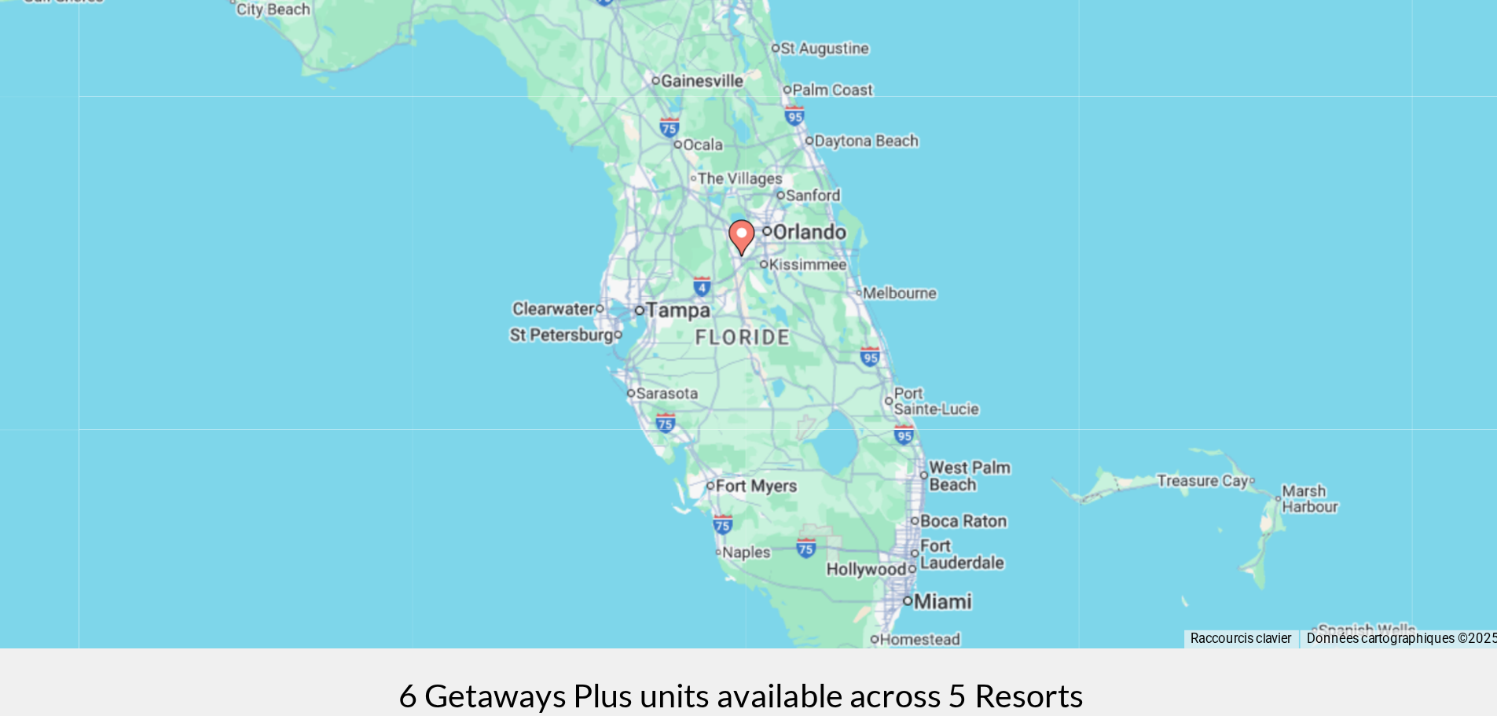
click at [744, 329] on image "Main content" at bounding box center [748, 330] width 9 height 9
type input "**********"
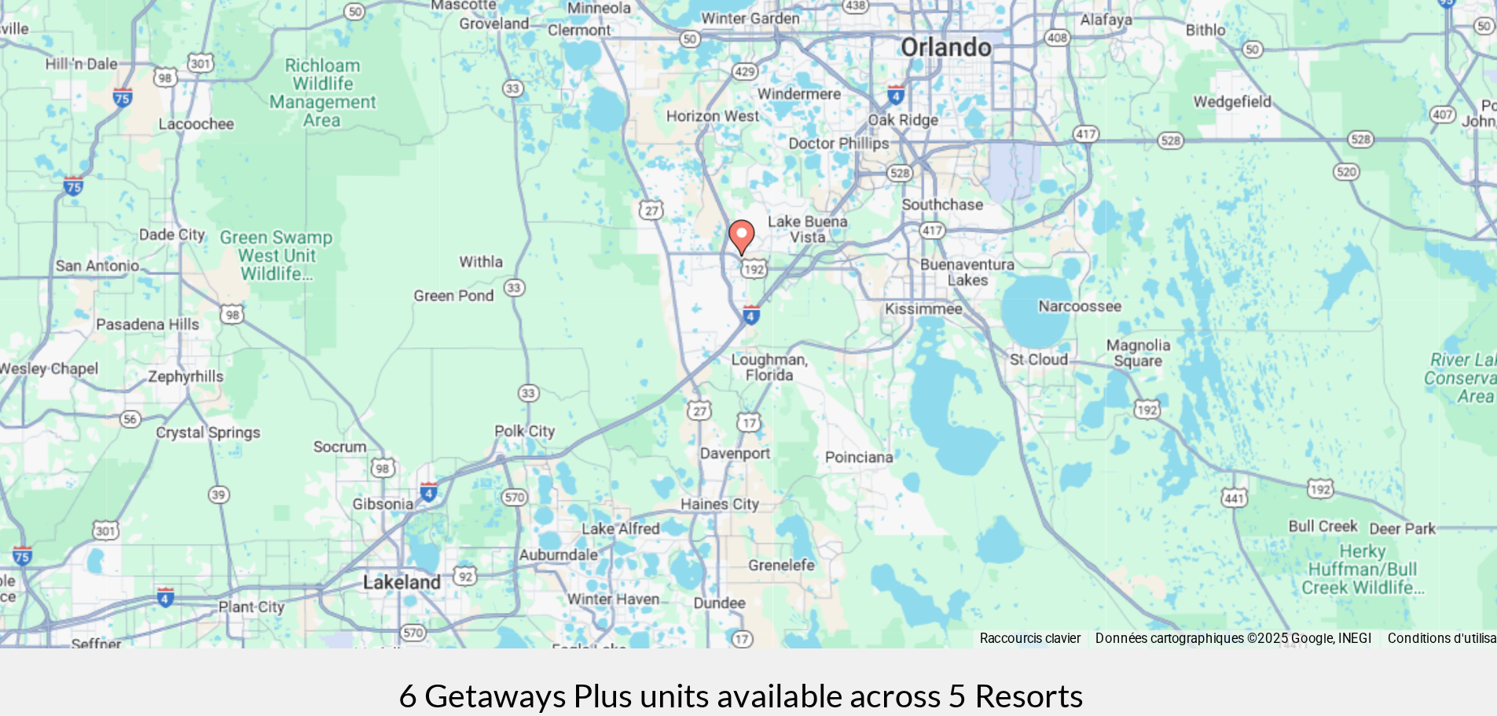
click at [748, 332] on image "Main content" at bounding box center [748, 330] width 9 height 9
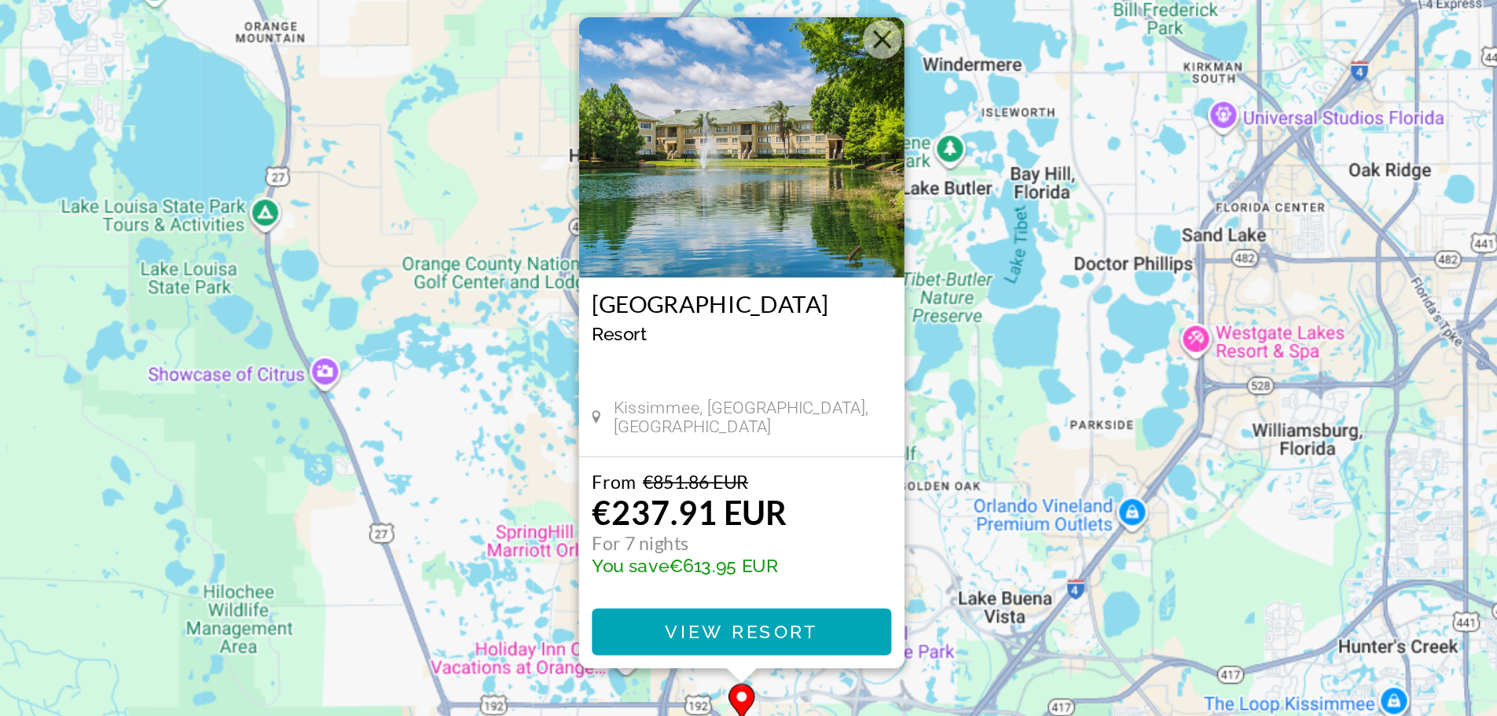
click at [777, 204] on img "Main content" at bounding box center [749, 211] width 197 height 157
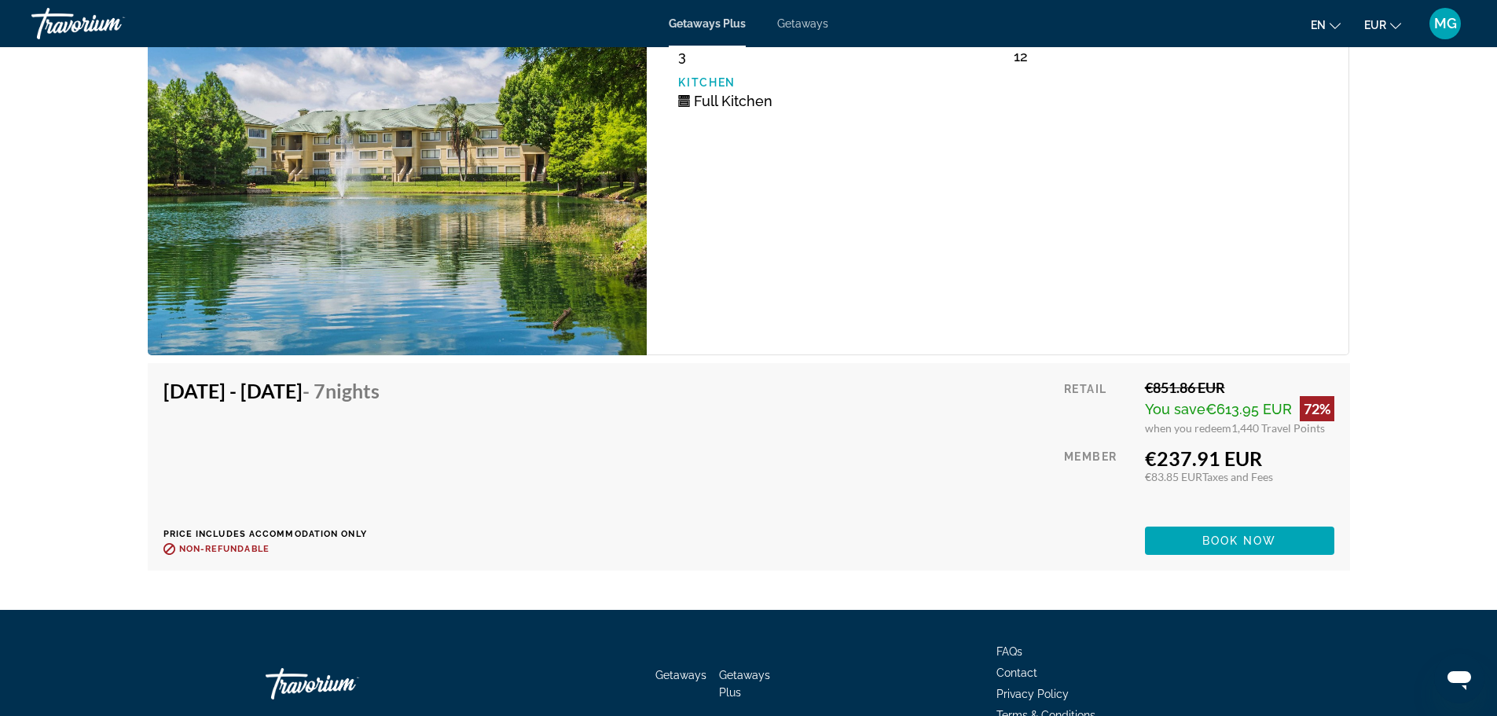
scroll to position [3192, 0]
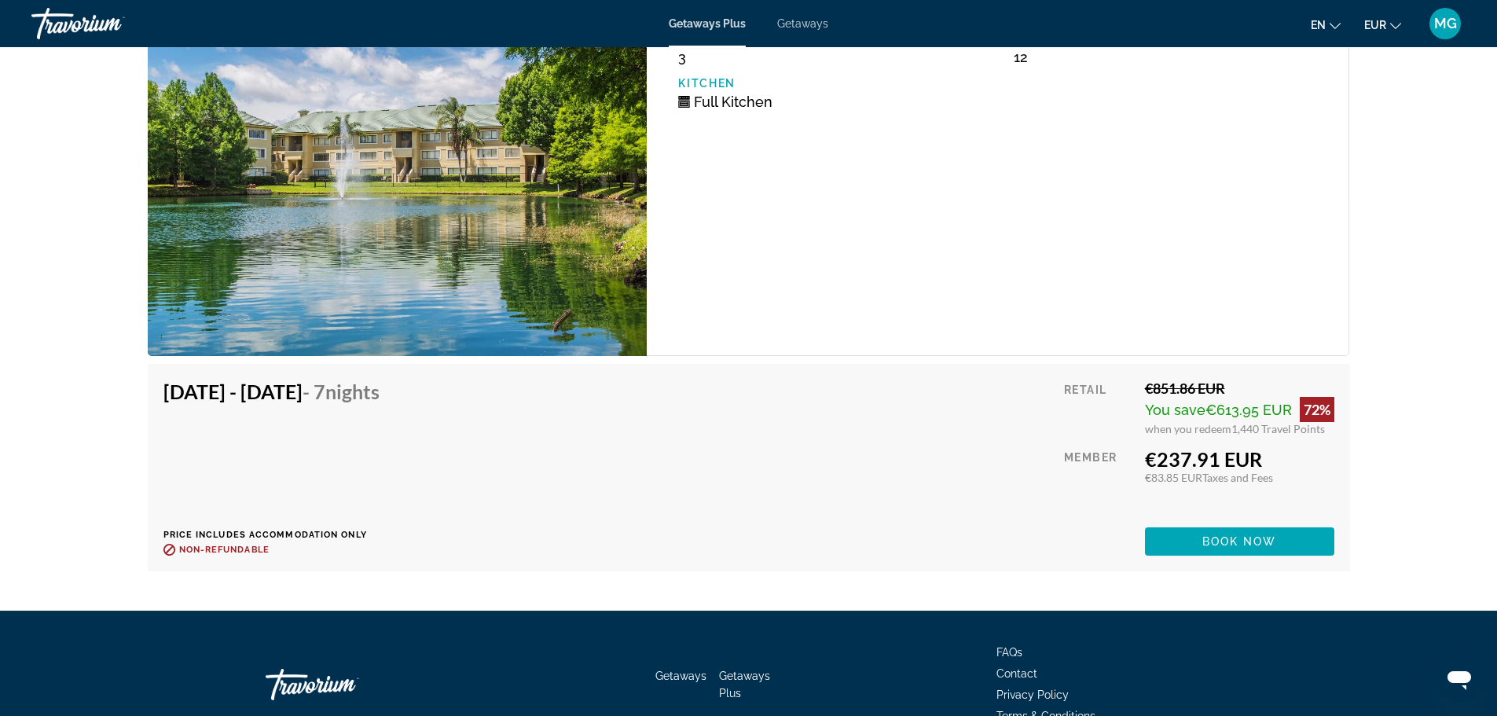
click at [1192, 447] on div "€237.91 EUR" at bounding box center [1239, 459] width 189 height 24
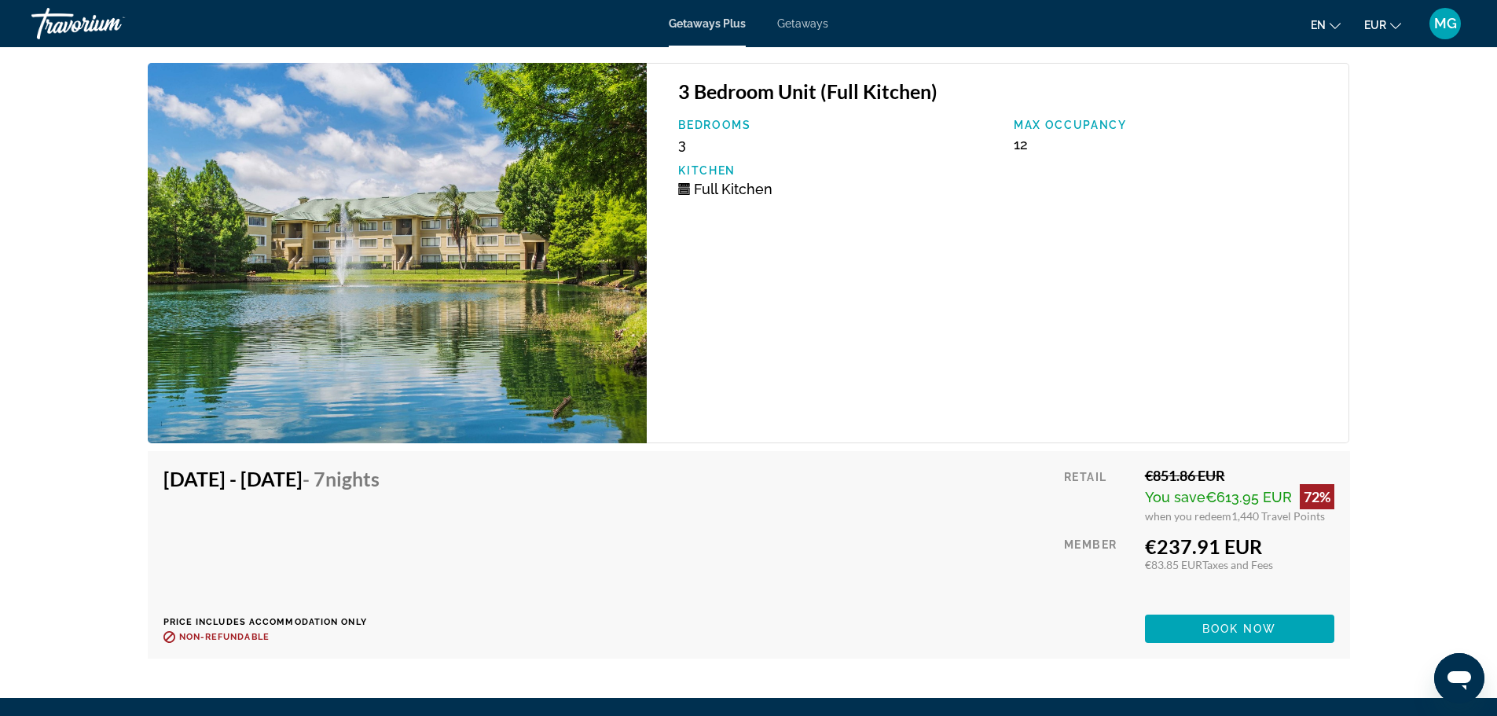
scroll to position [3262, 0]
